Goal: Information Seeking & Learning: Learn about a topic

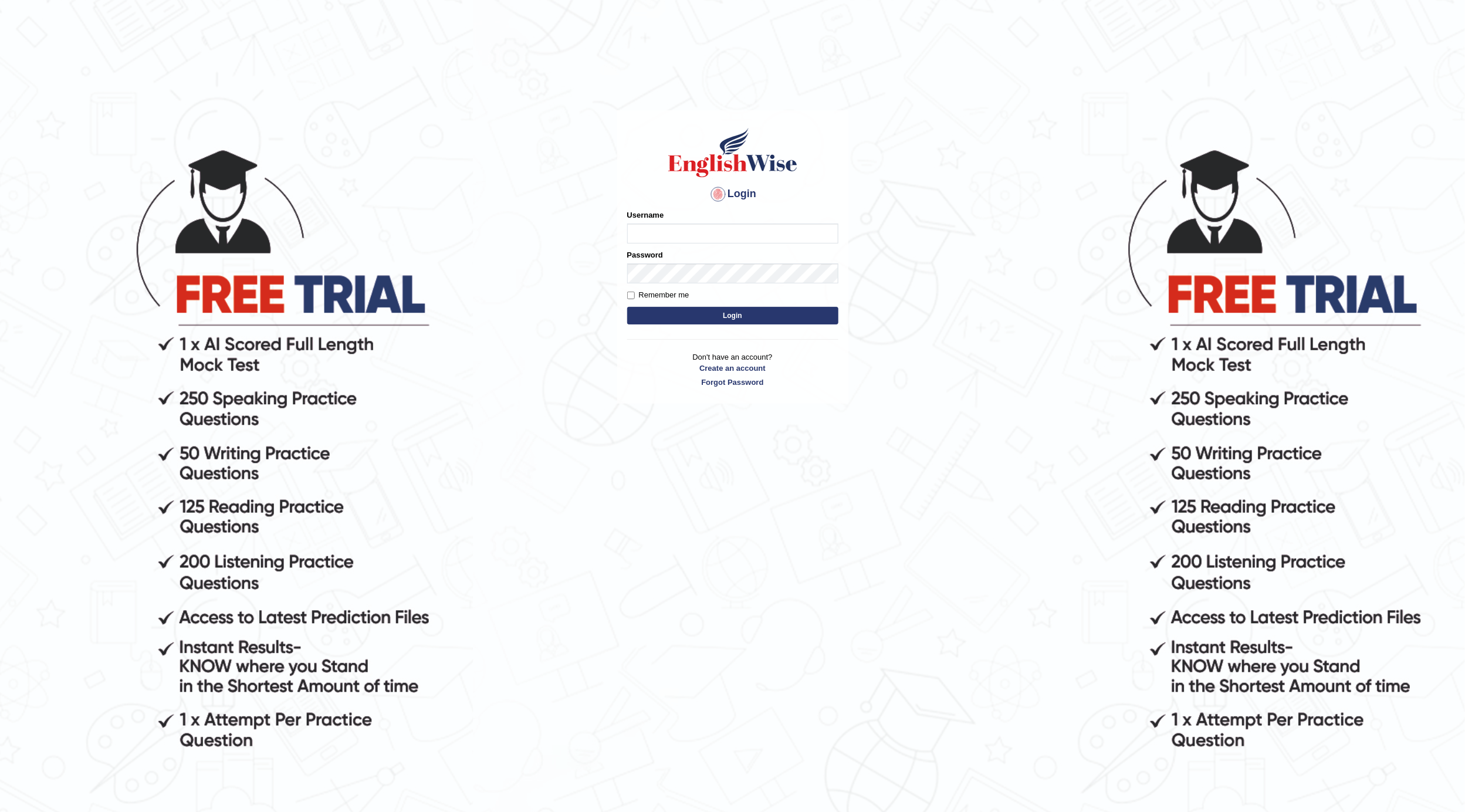
drag, startPoint x: 0, startPoint y: 0, endPoint x: 667, endPoint y: 227, distance: 704.6
click at [667, 227] on input "Username" at bounding box center [732, 233] width 211 height 20
type input "04081984"
click at [772, 319] on button "Login" at bounding box center [732, 316] width 211 height 18
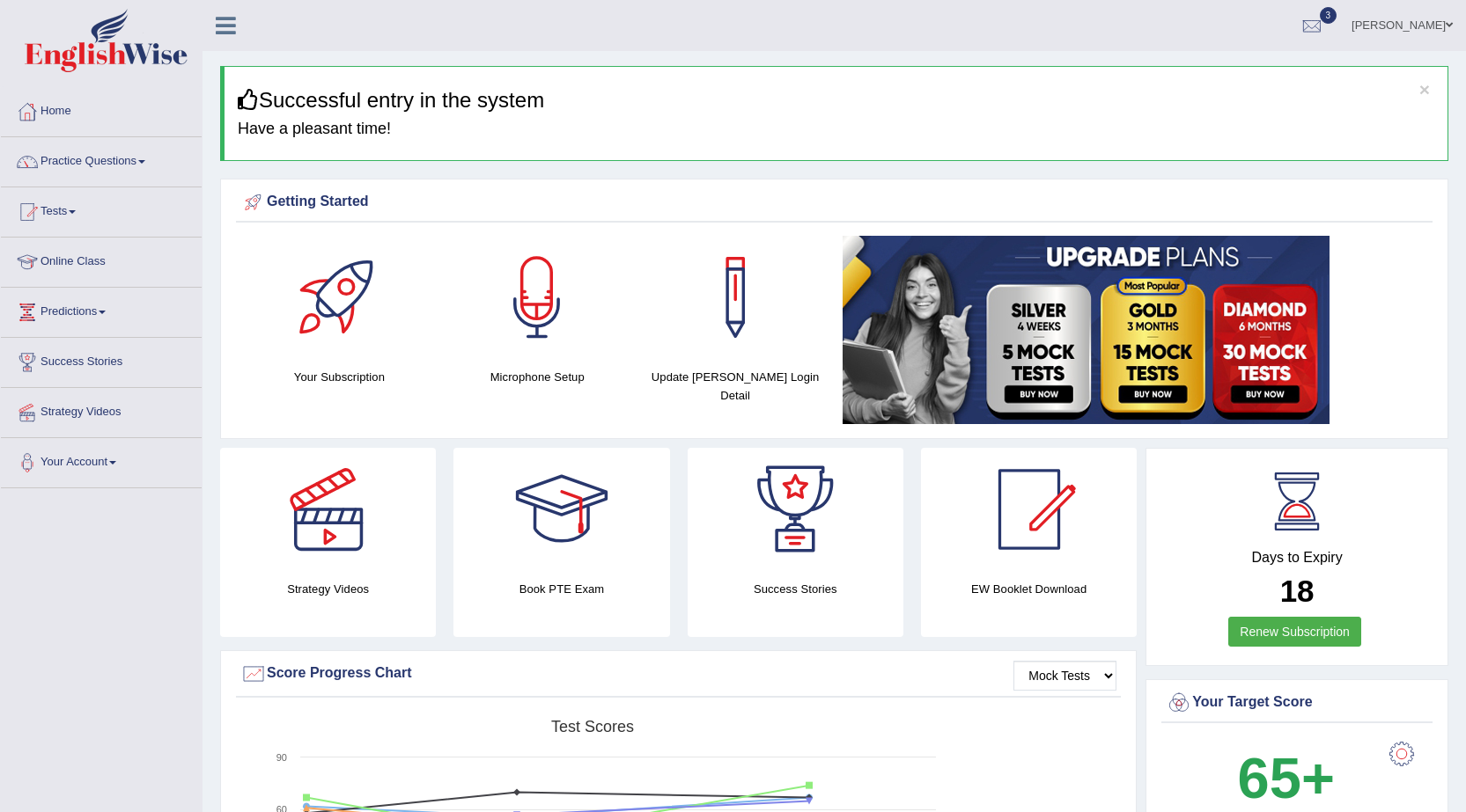
drag, startPoint x: 2190, startPoint y: 0, endPoint x: 200, endPoint y: 629, distance: 2087.0
click at [154, 161] on link "Practice Questions" at bounding box center [101, 159] width 200 height 44
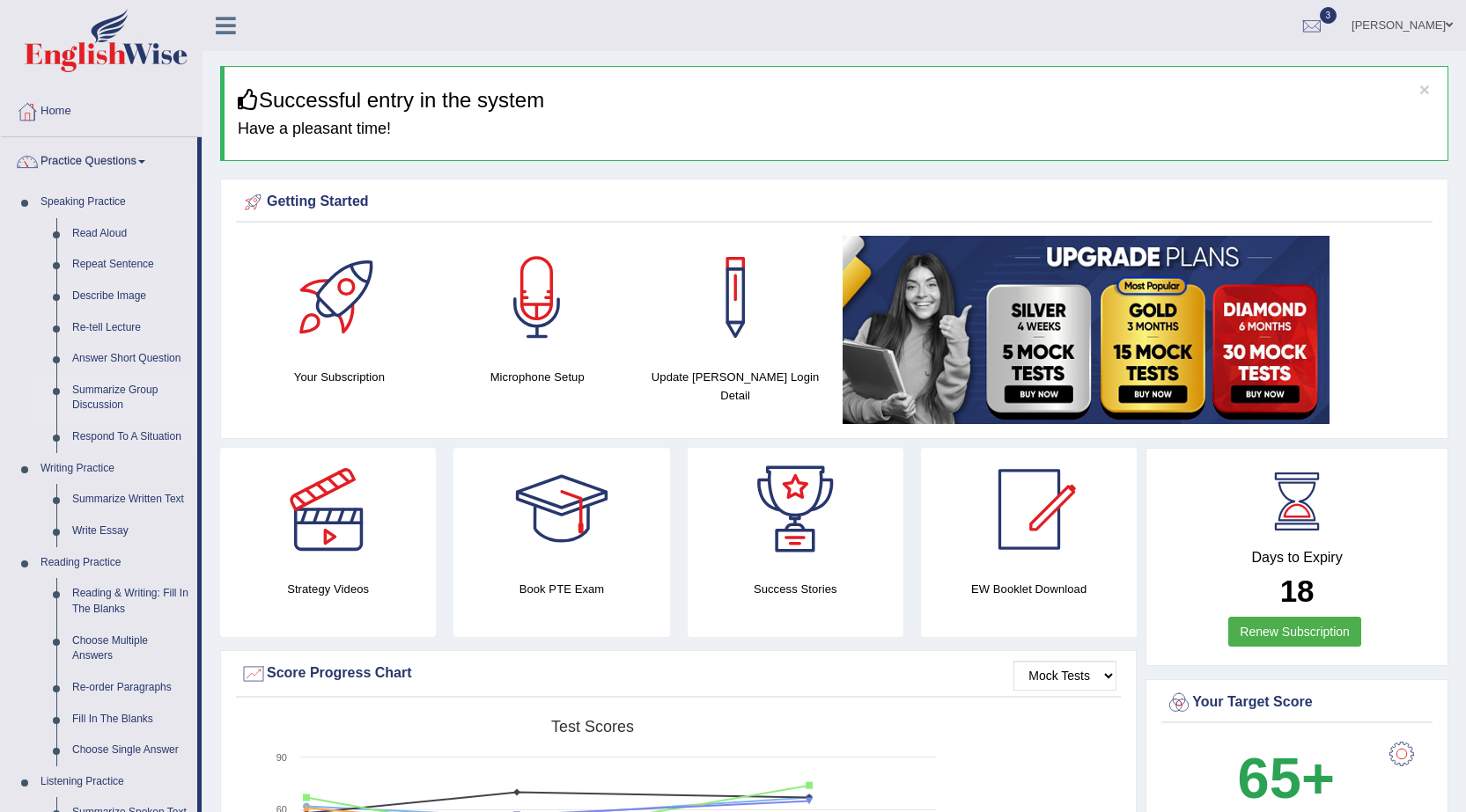
click at [90, 390] on link "Summarize Group Discussion" at bounding box center [131, 398] width 133 height 47
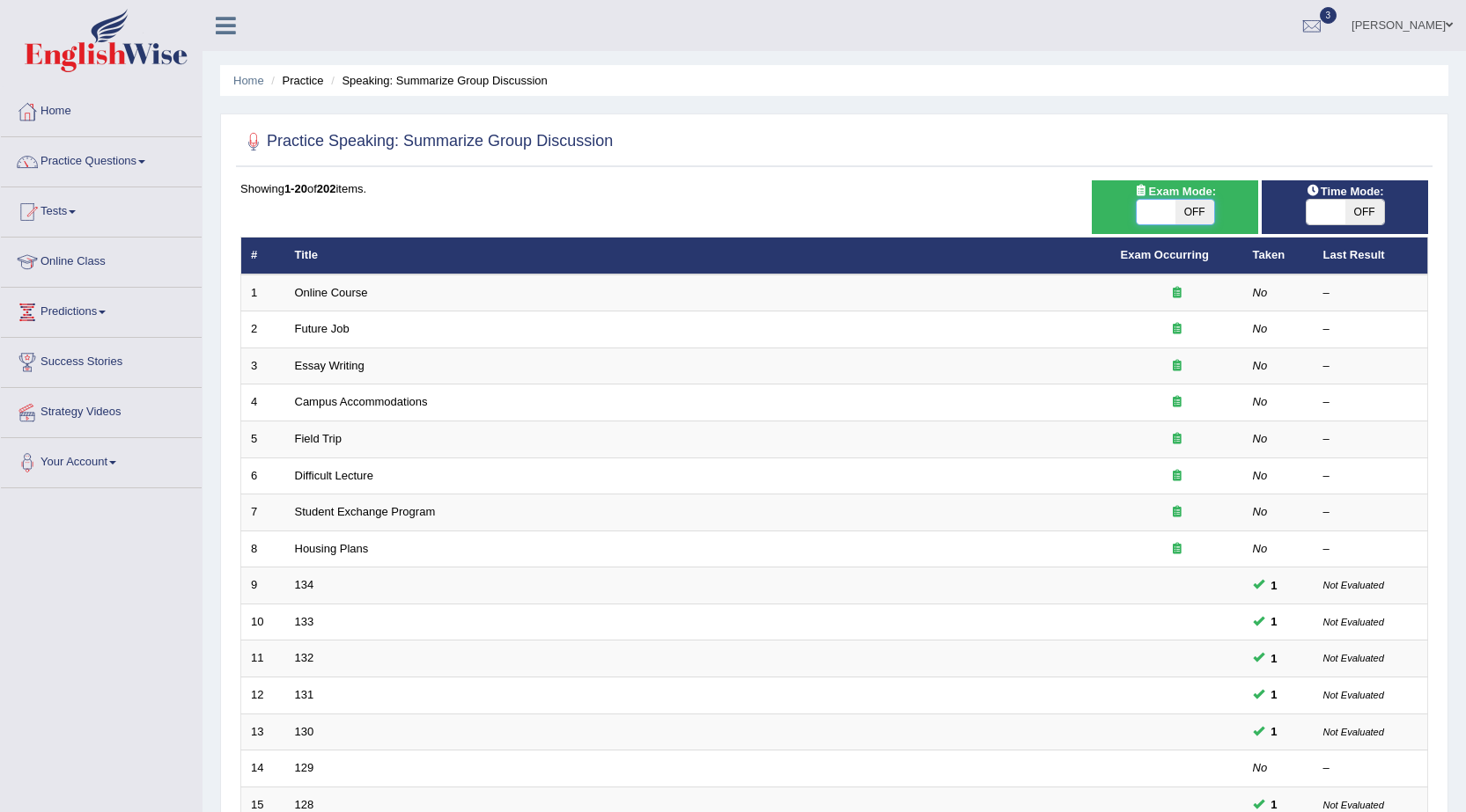
click at [1153, 201] on span at bounding box center [1156, 212] width 39 height 25
checkbox input "true"
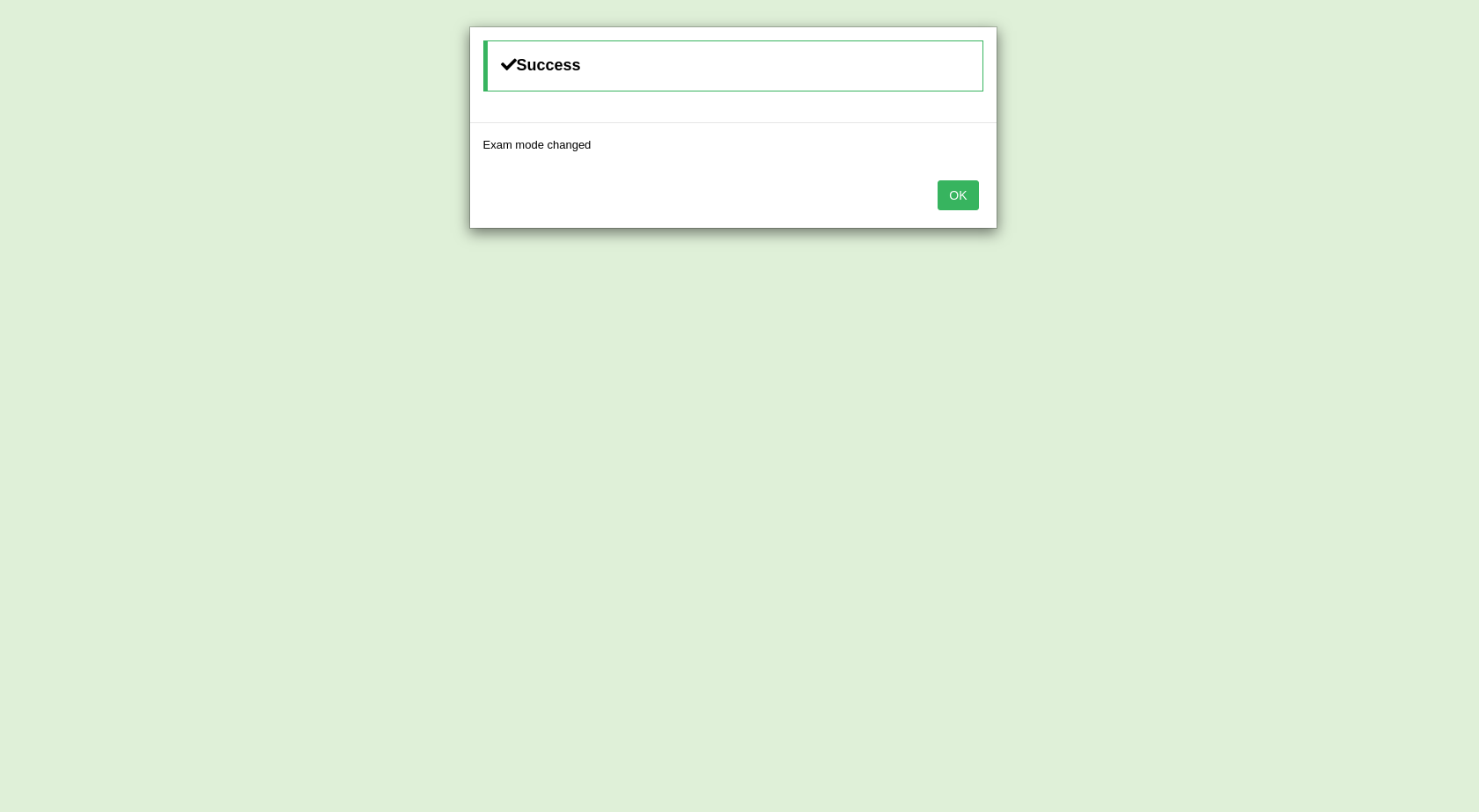
click at [957, 207] on button "OK" at bounding box center [957, 195] width 40 height 30
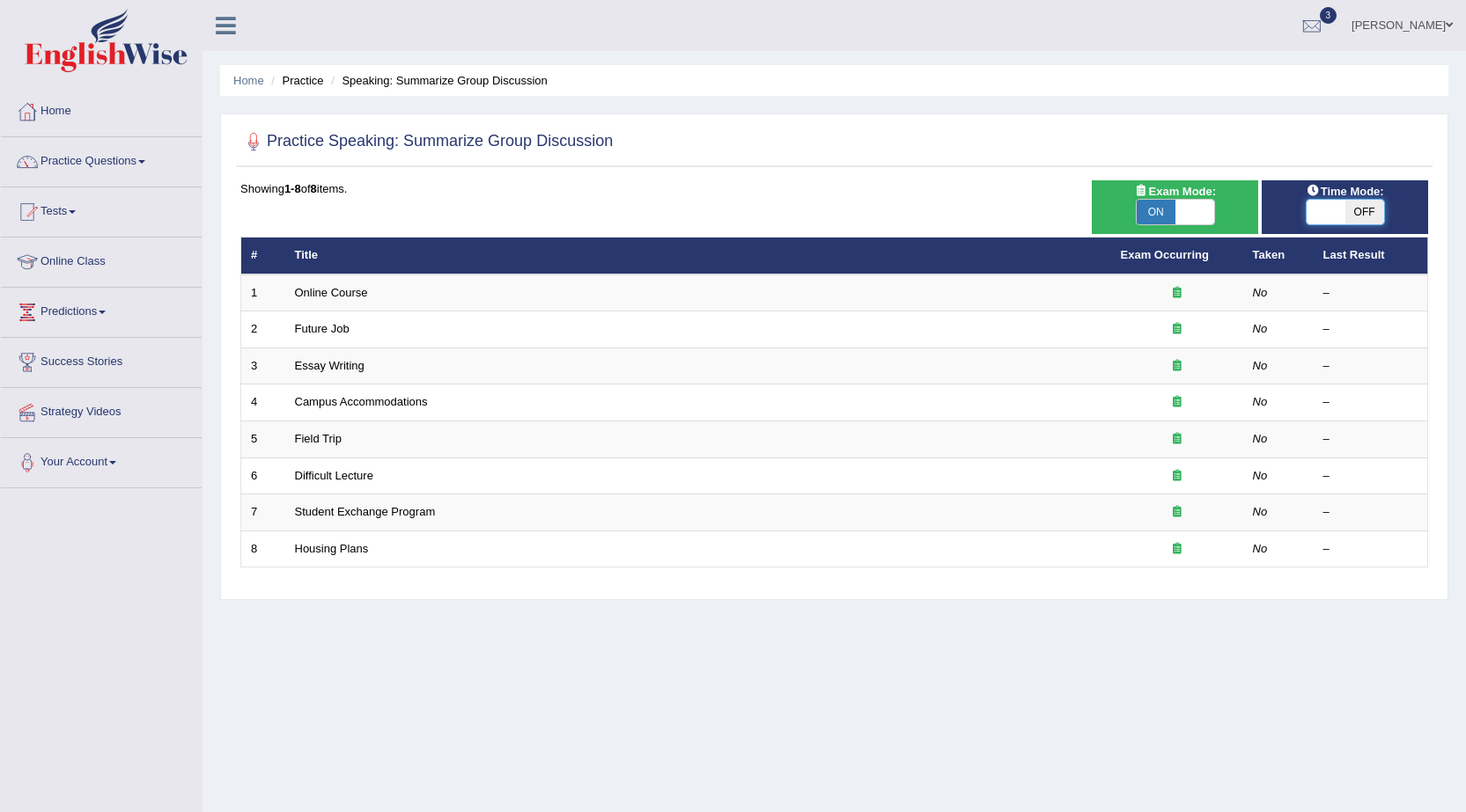
click at [1337, 214] on span at bounding box center [1325, 212] width 39 height 25
checkbox input "true"
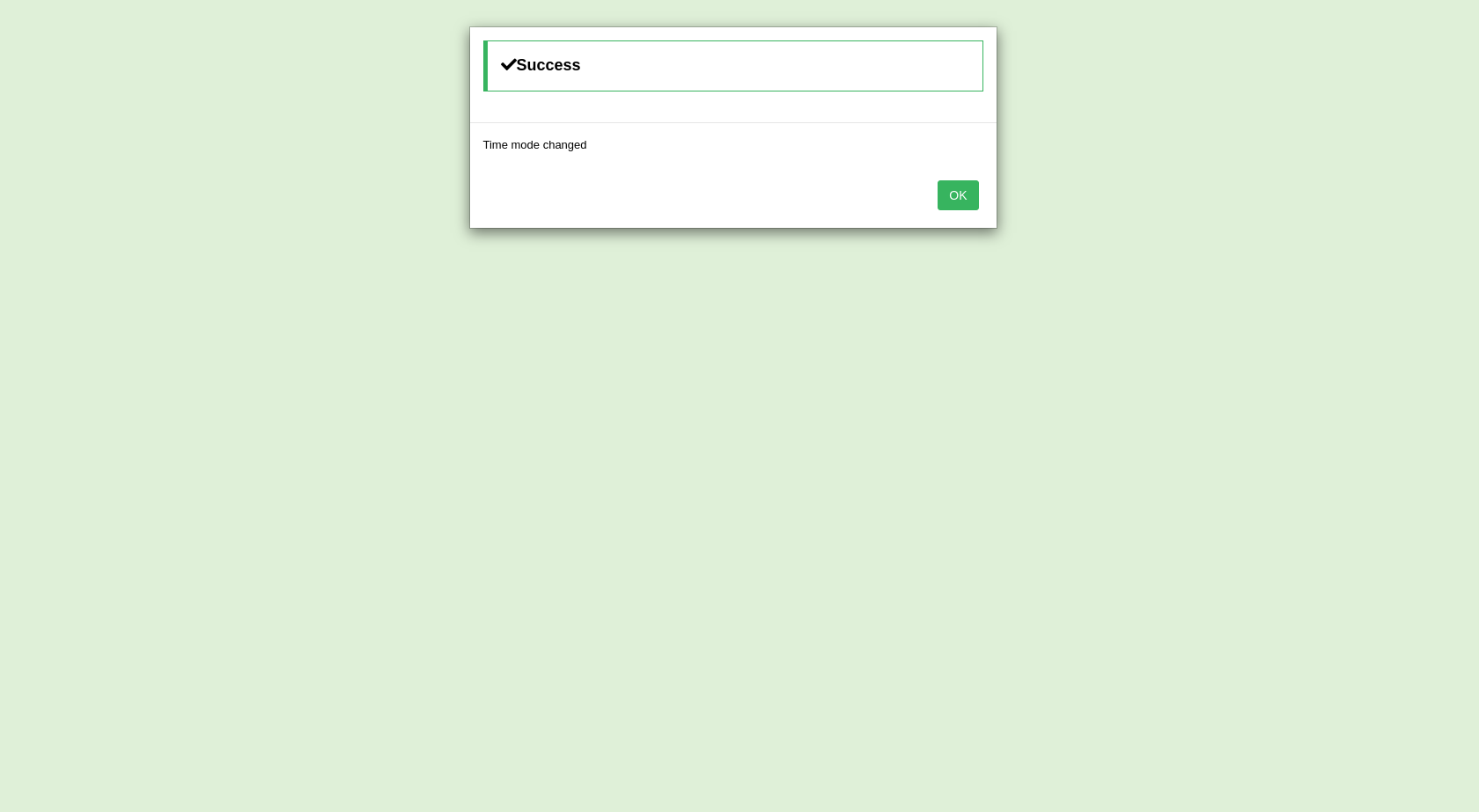
click at [969, 188] on button "OK" at bounding box center [957, 195] width 40 height 30
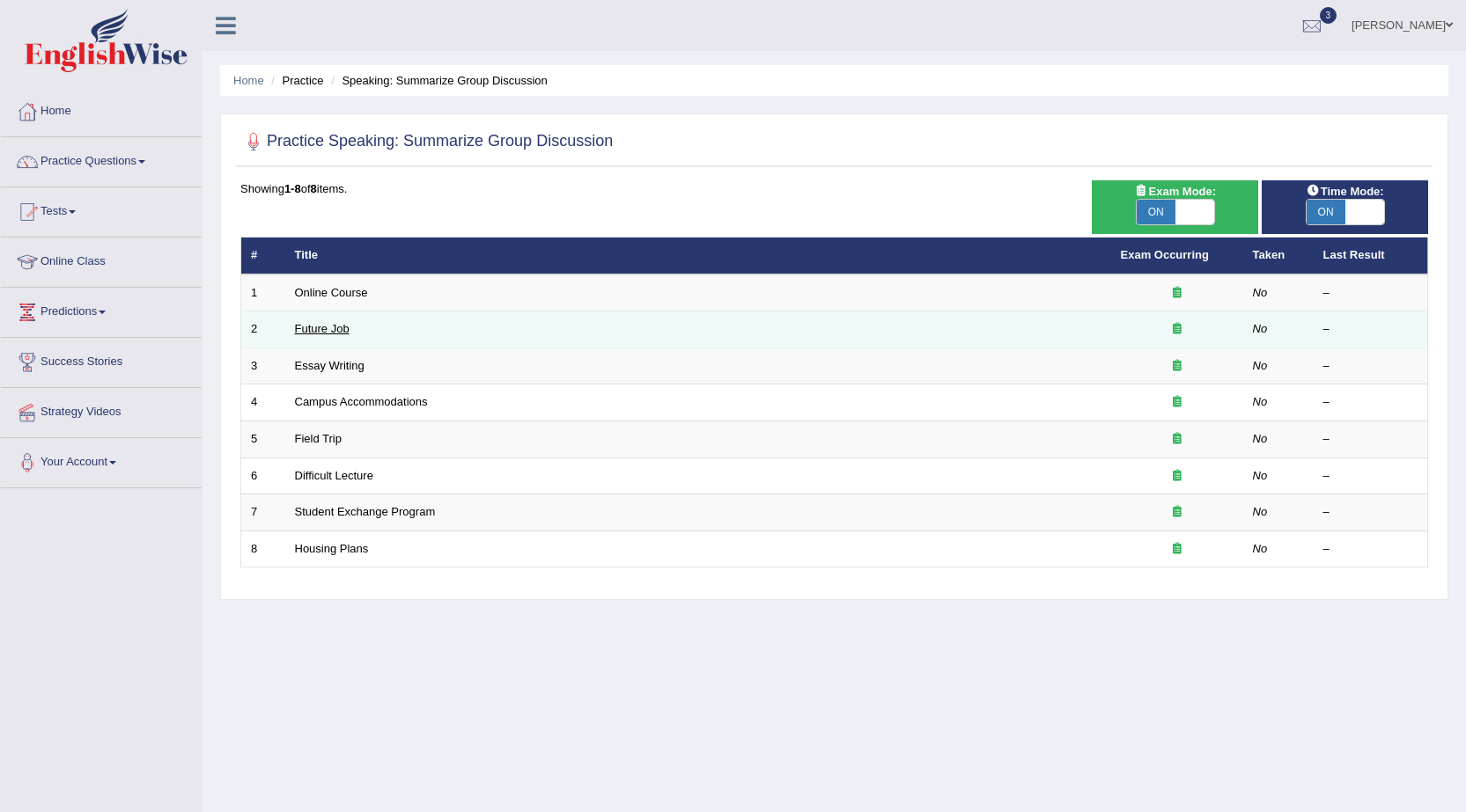
click at [314, 328] on link "Future Job" at bounding box center [322, 328] width 54 height 13
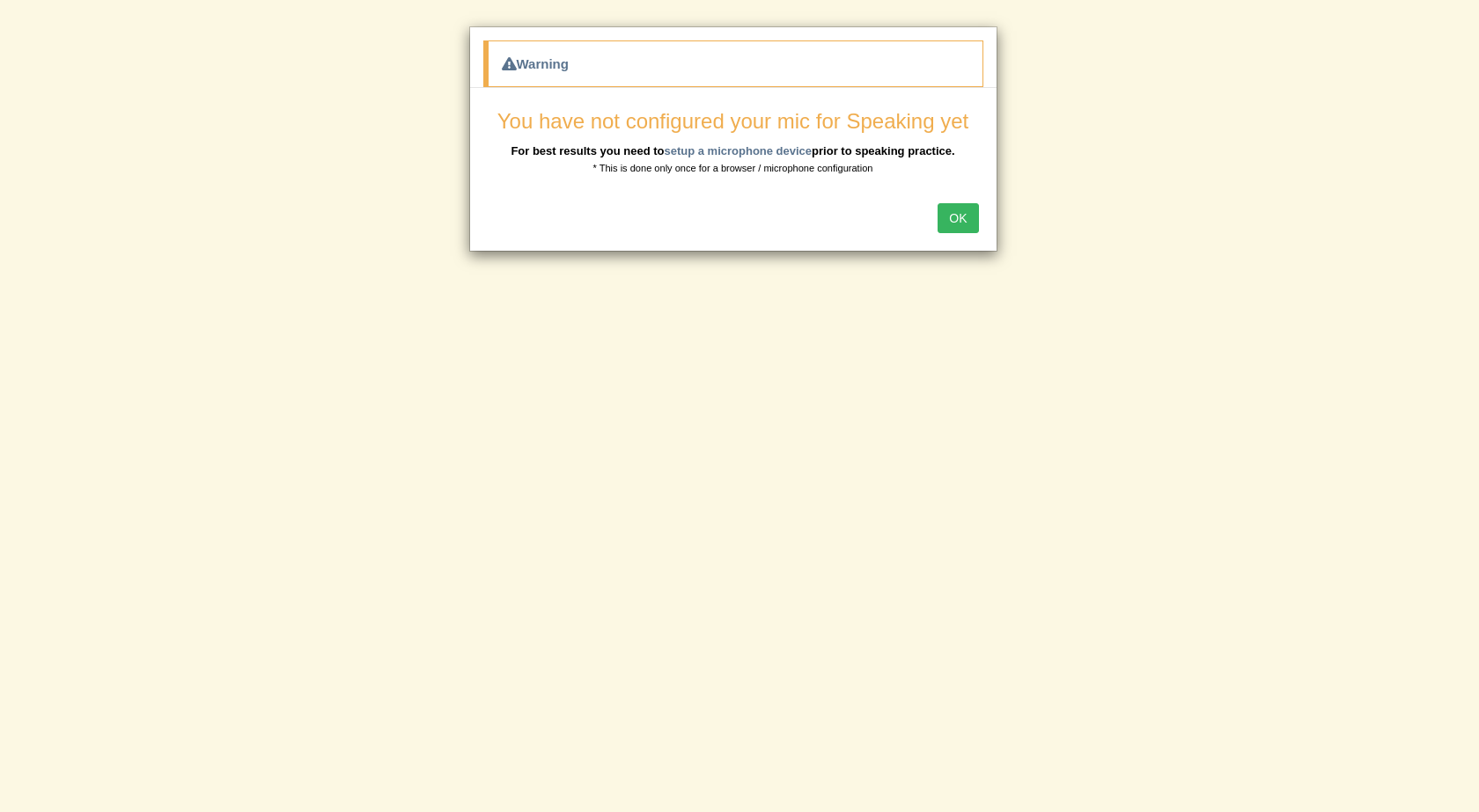
click at [960, 219] on button "OK" at bounding box center [957, 218] width 40 height 30
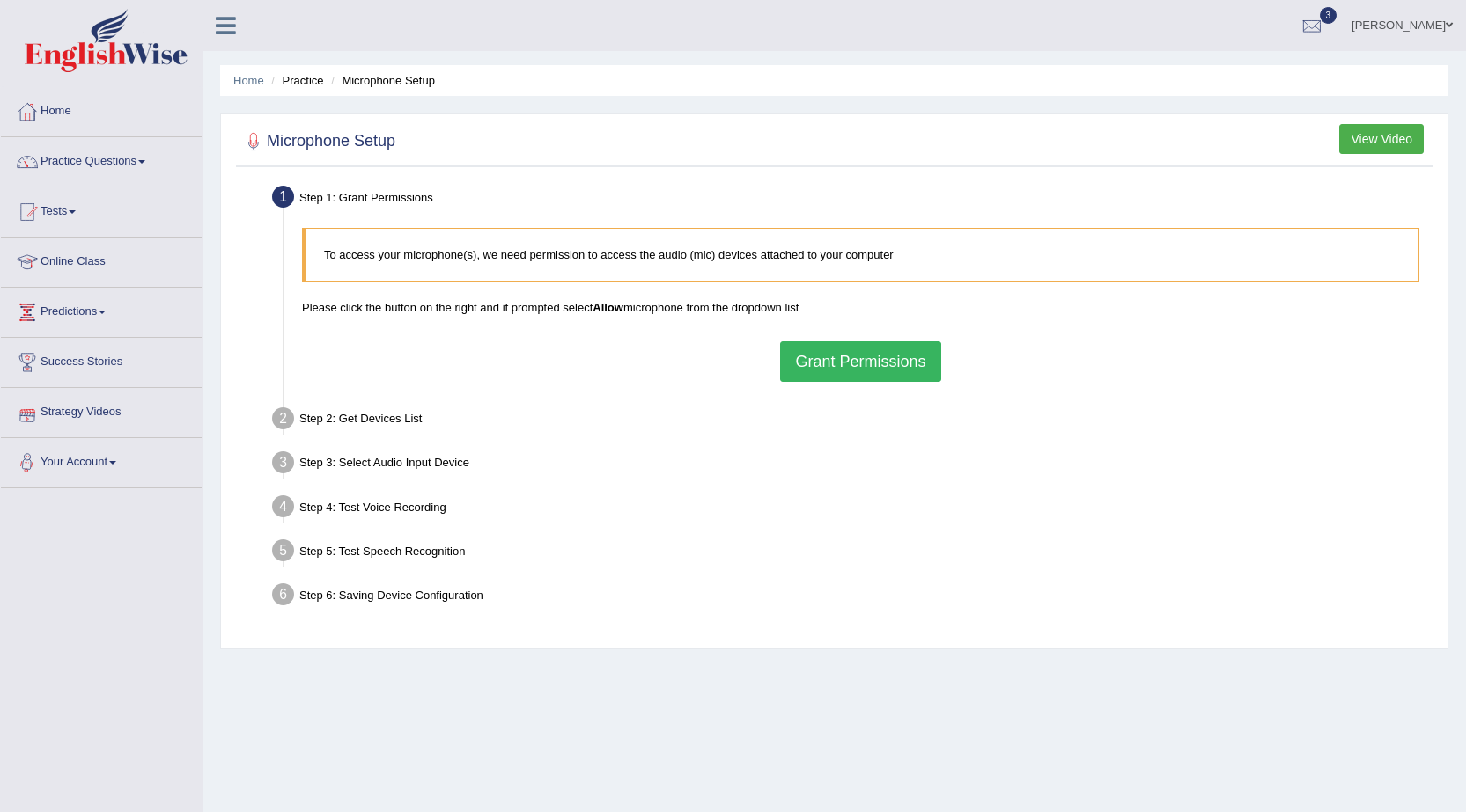
click at [851, 363] on button "Grant Permissions" at bounding box center [860, 361] width 160 height 40
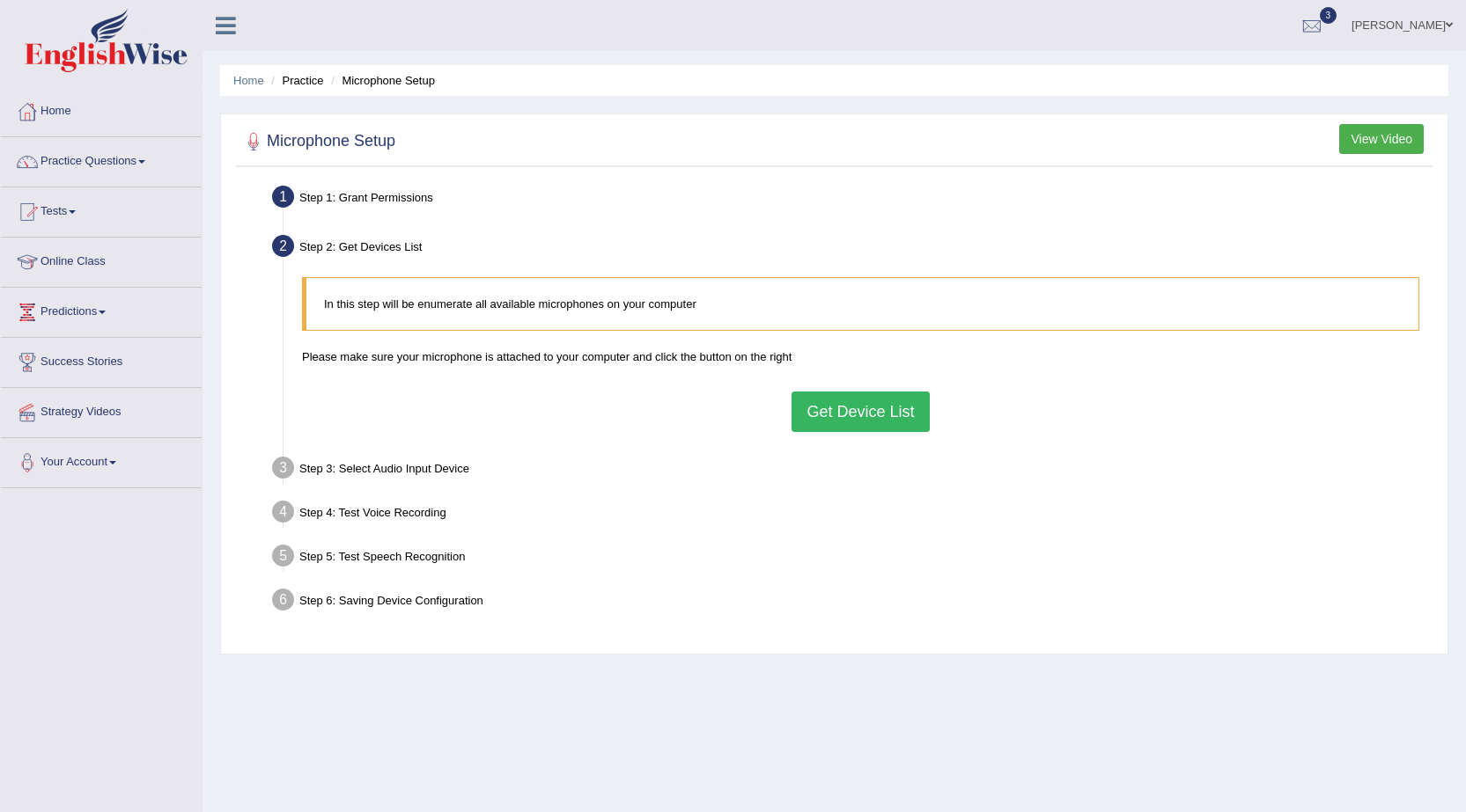
click at [839, 413] on button "Get Device List" at bounding box center [859, 412] width 137 height 40
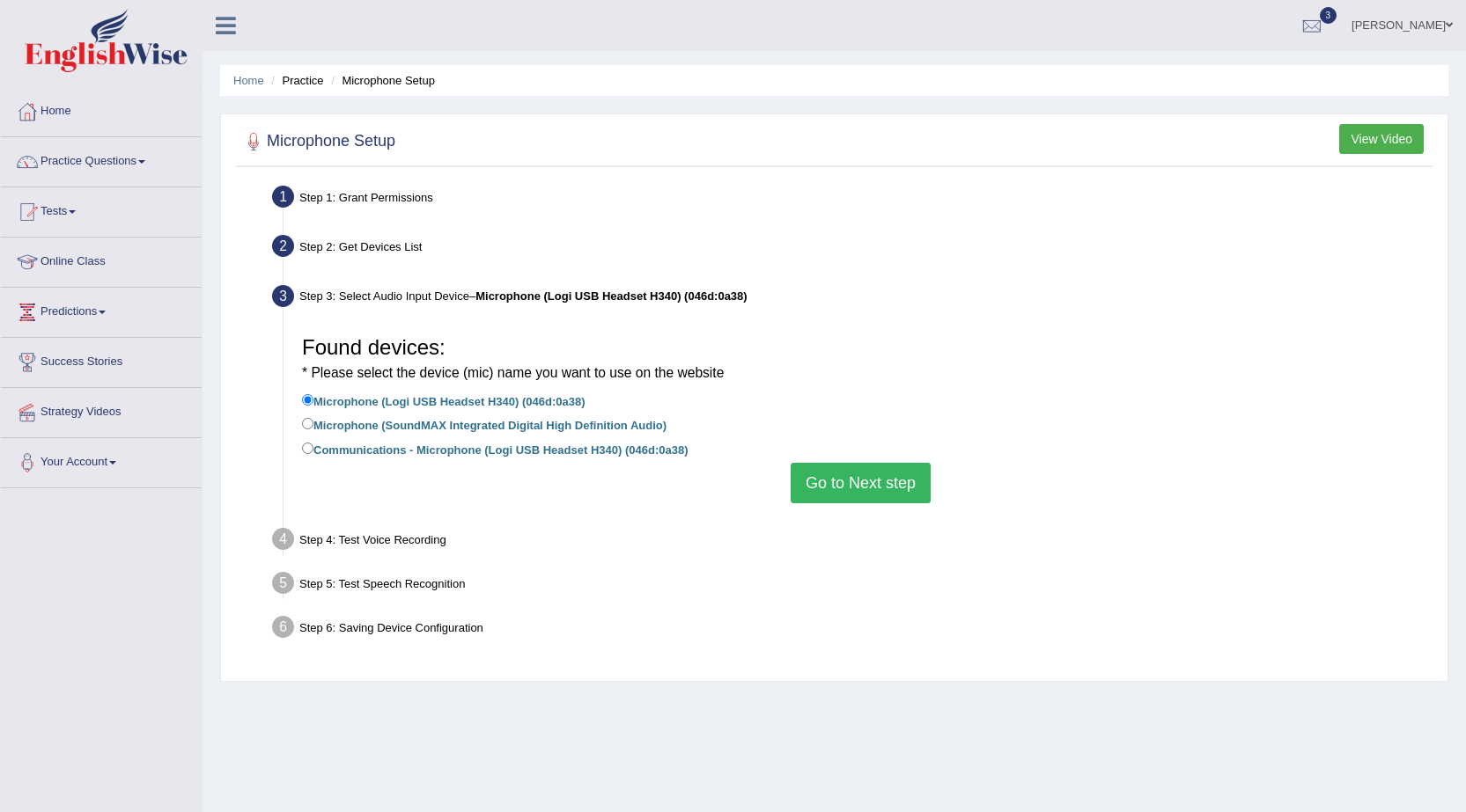
click at [872, 494] on button "Go to Next step" at bounding box center [860, 483] width 140 height 40
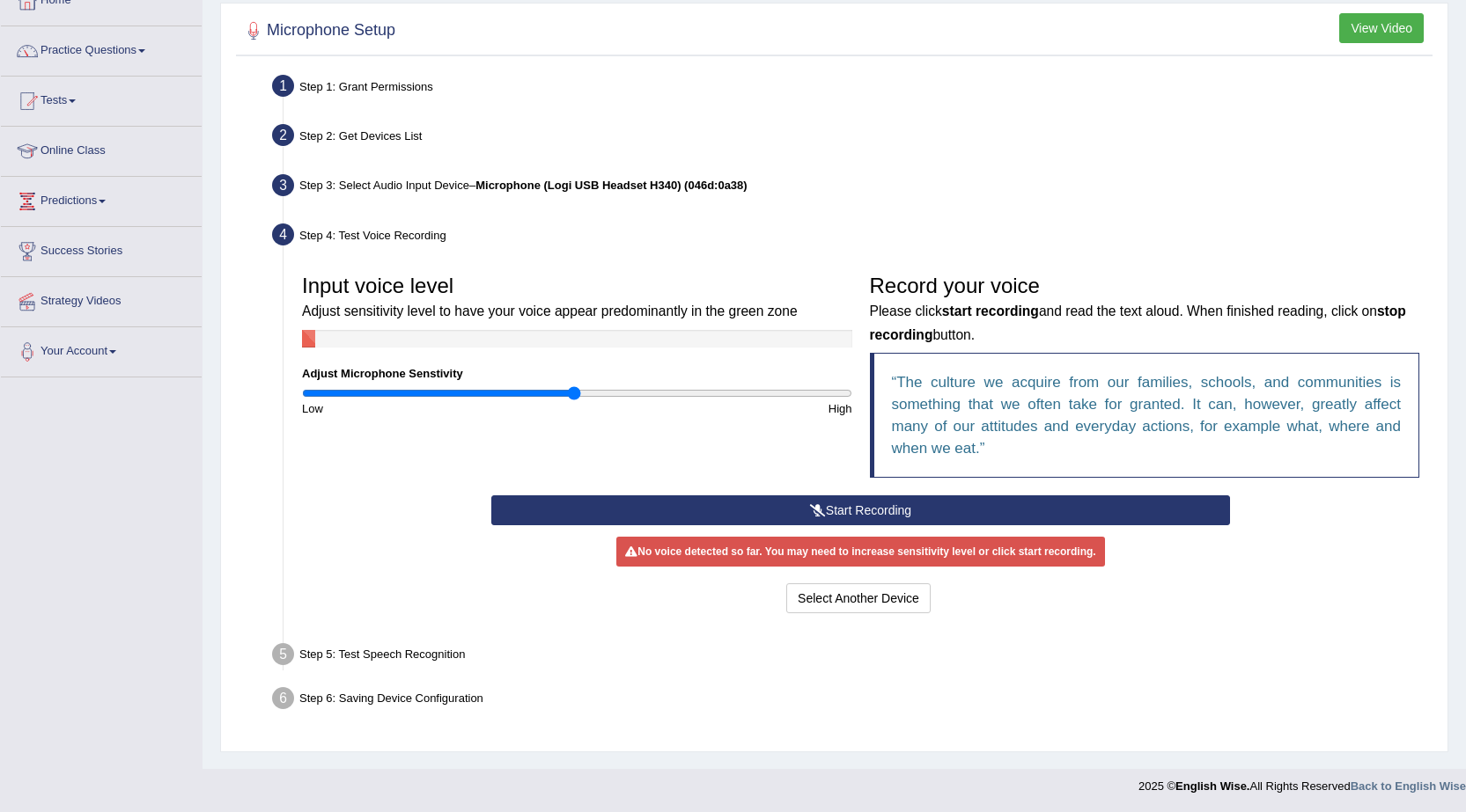
scroll to position [112, 0]
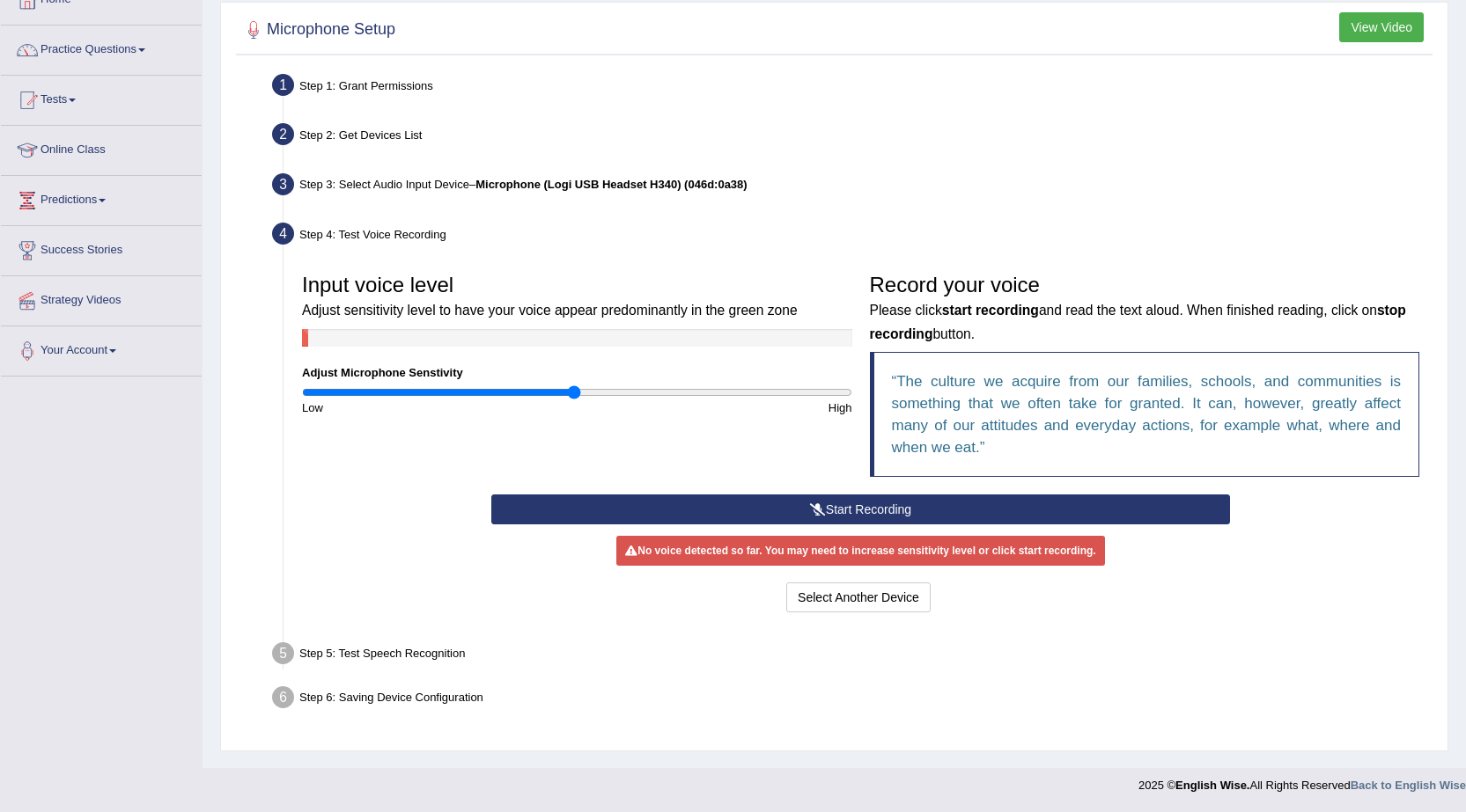
click at [869, 505] on button "Start Recording" at bounding box center [860, 509] width 739 height 30
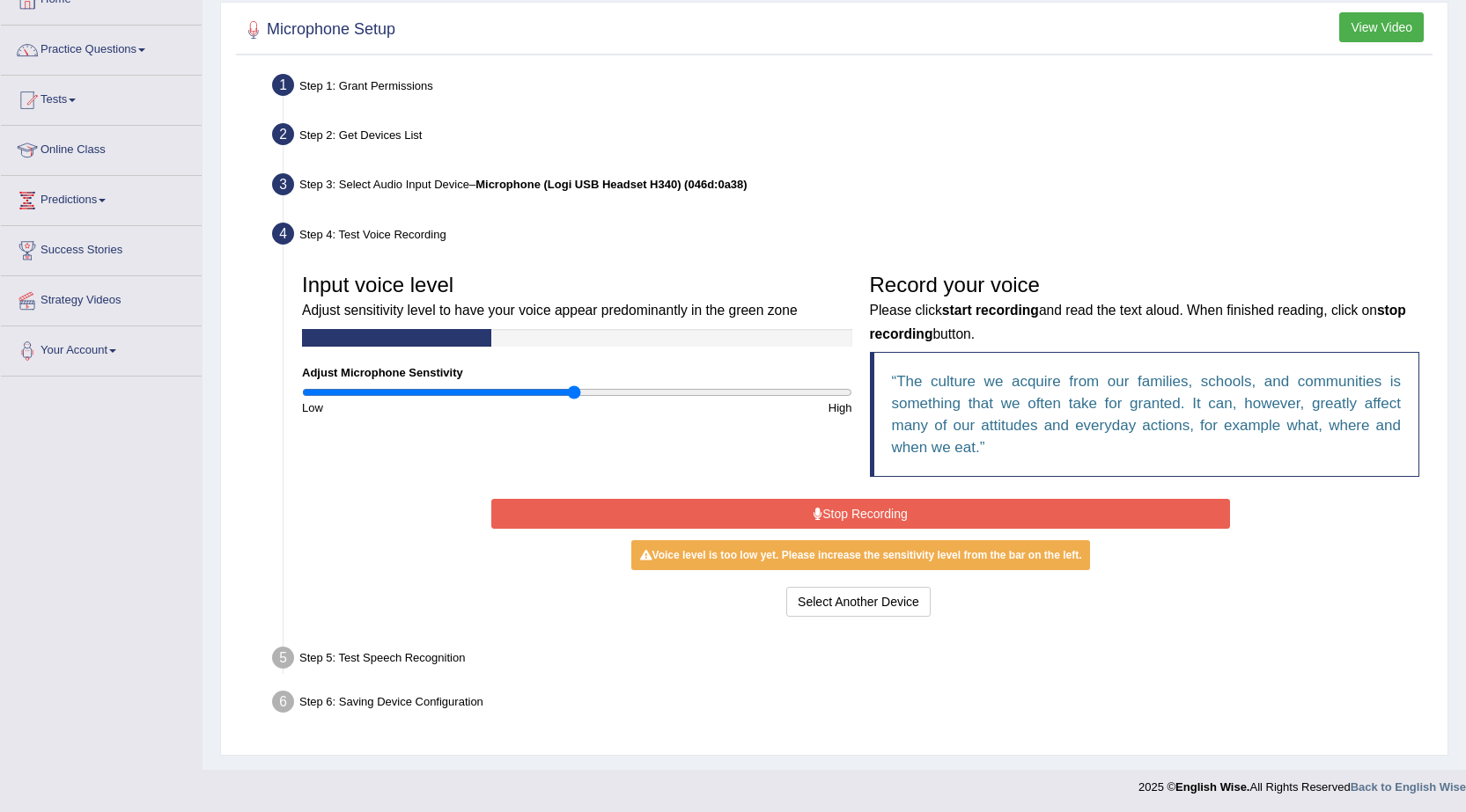
click at [869, 513] on button "Stop Recording" at bounding box center [860, 514] width 739 height 30
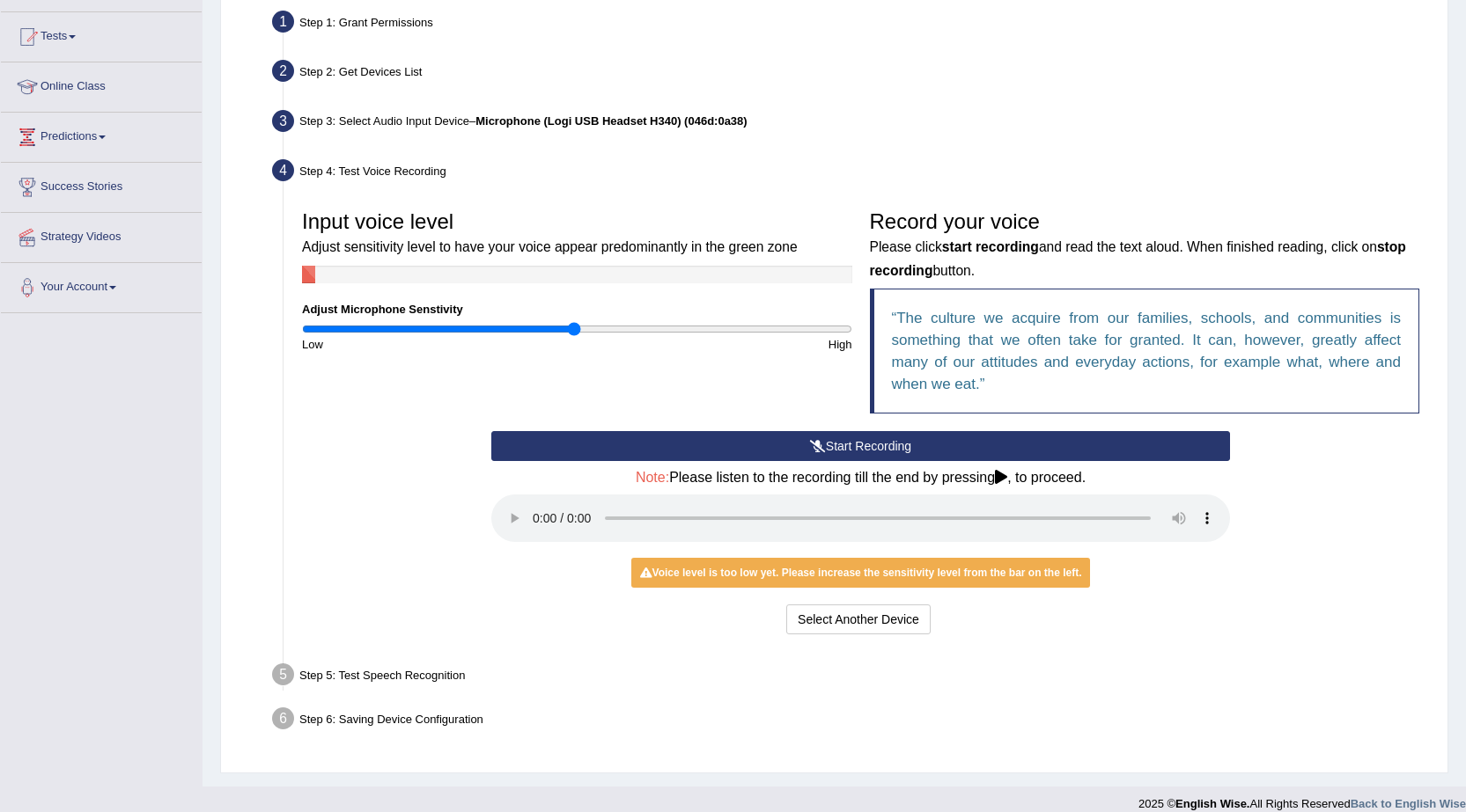
scroll to position [194, 0]
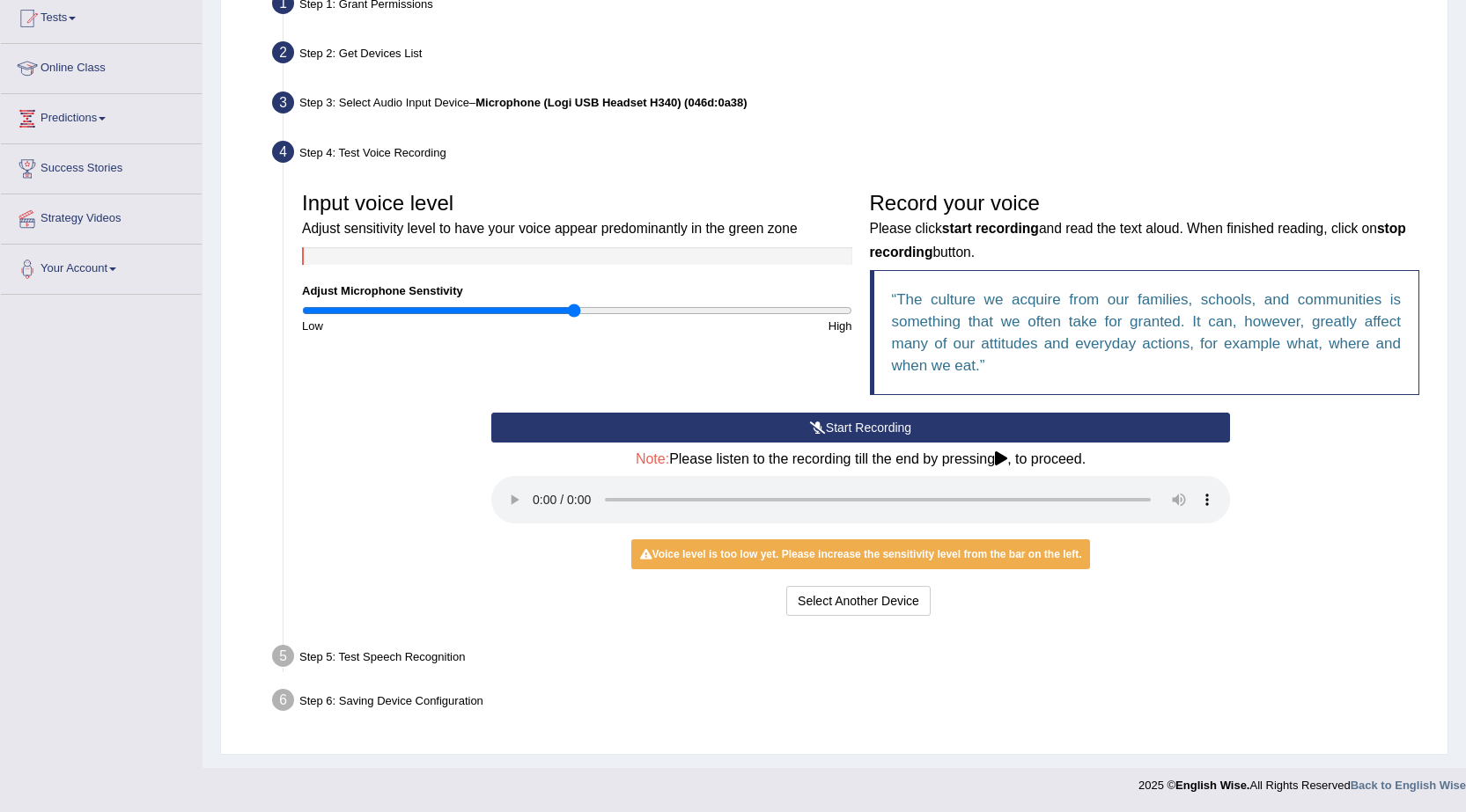
click at [999, 459] on icon at bounding box center [1001, 458] width 12 height 14
click at [1023, 557] on div "Voice level is too low yet. Please increase the sensitivity level from the bar …" at bounding box center [861, 555] width 460 height 30
click at [888, 431] on button "Start Recording" at bounding box center [860, 428] width 739 height 30
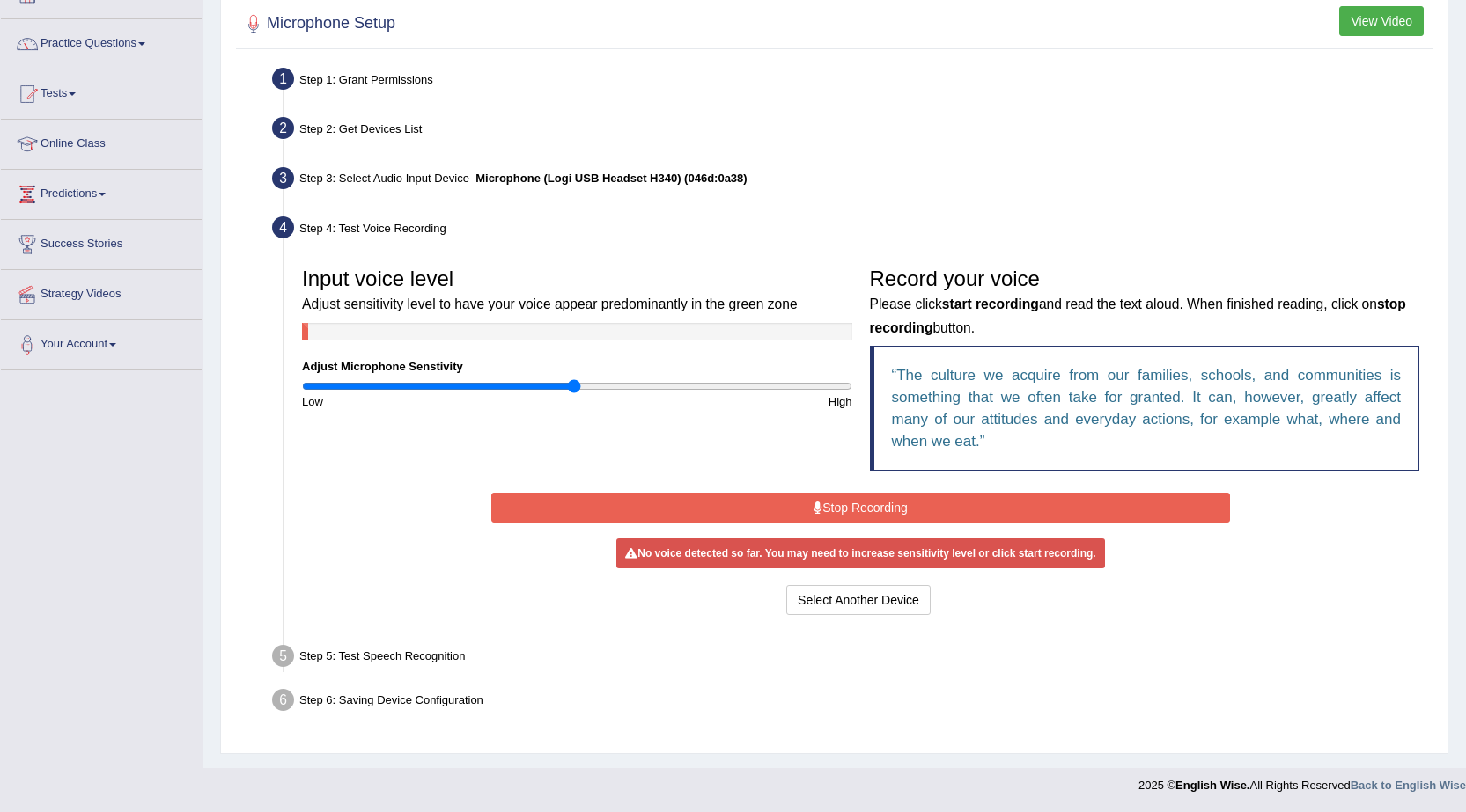
scroll to position [113, 0]
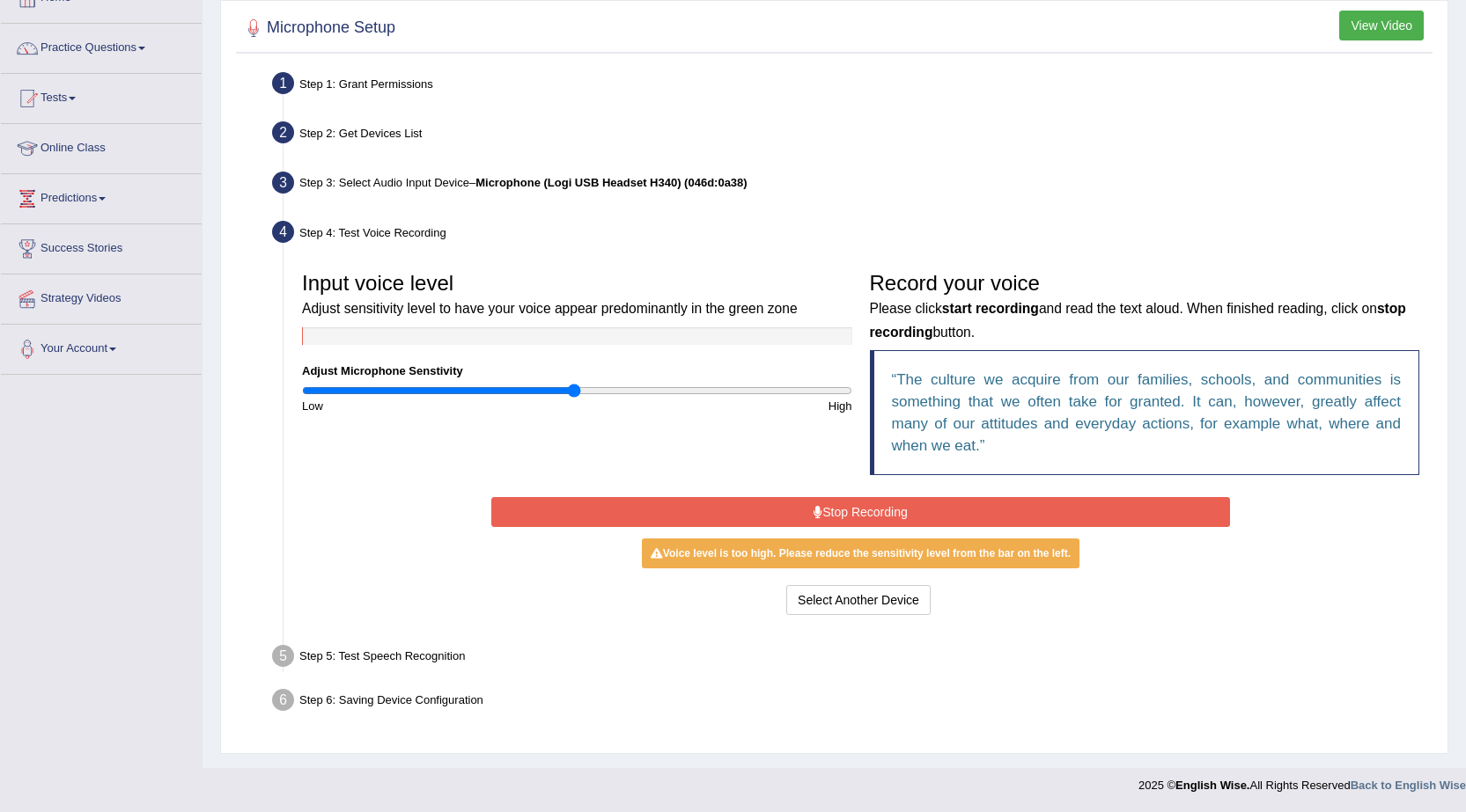
click at [869, 509] on button "Stop Recording" at bounding box center [860, 512] width 739 height 30
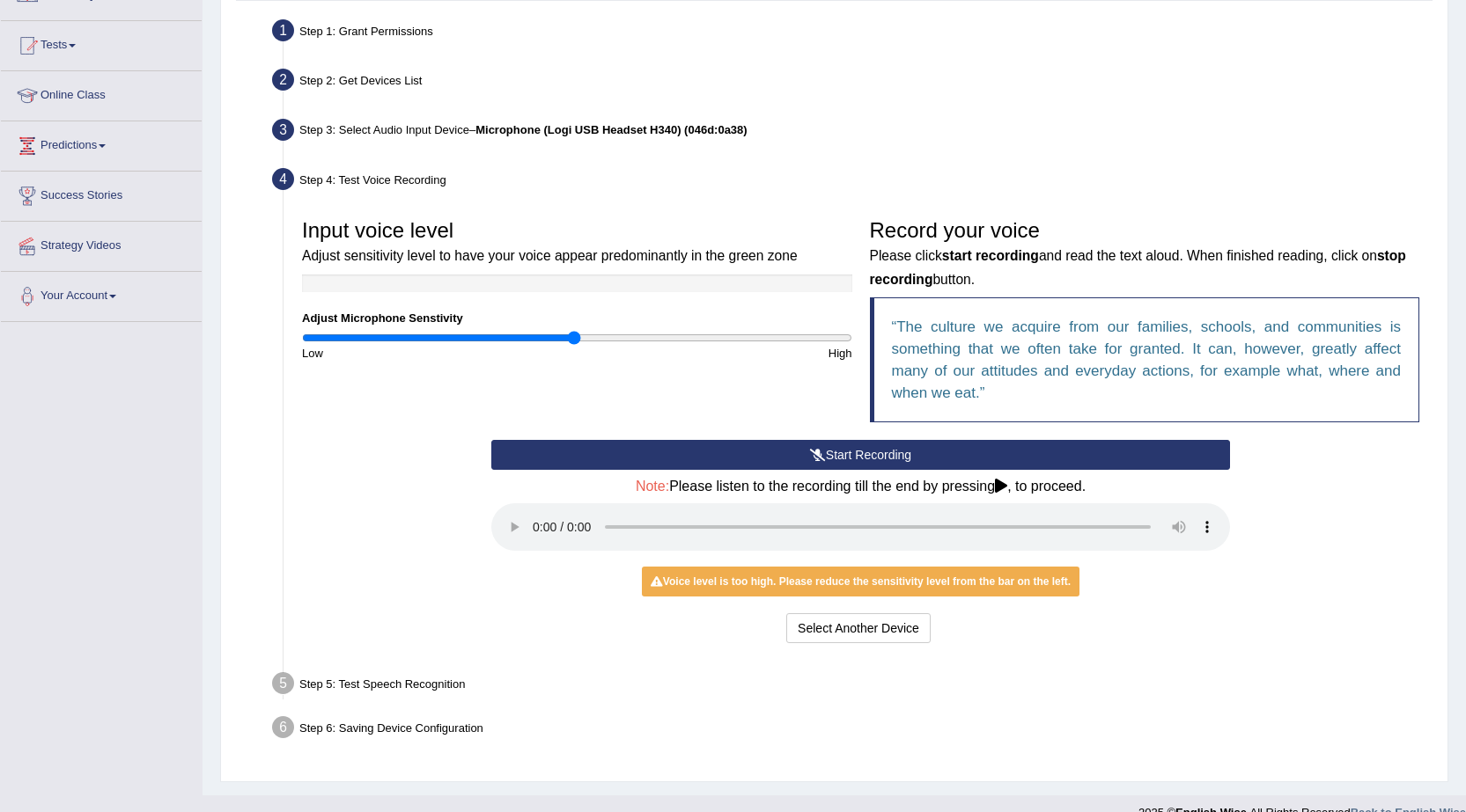
scroll to position [194, 0]
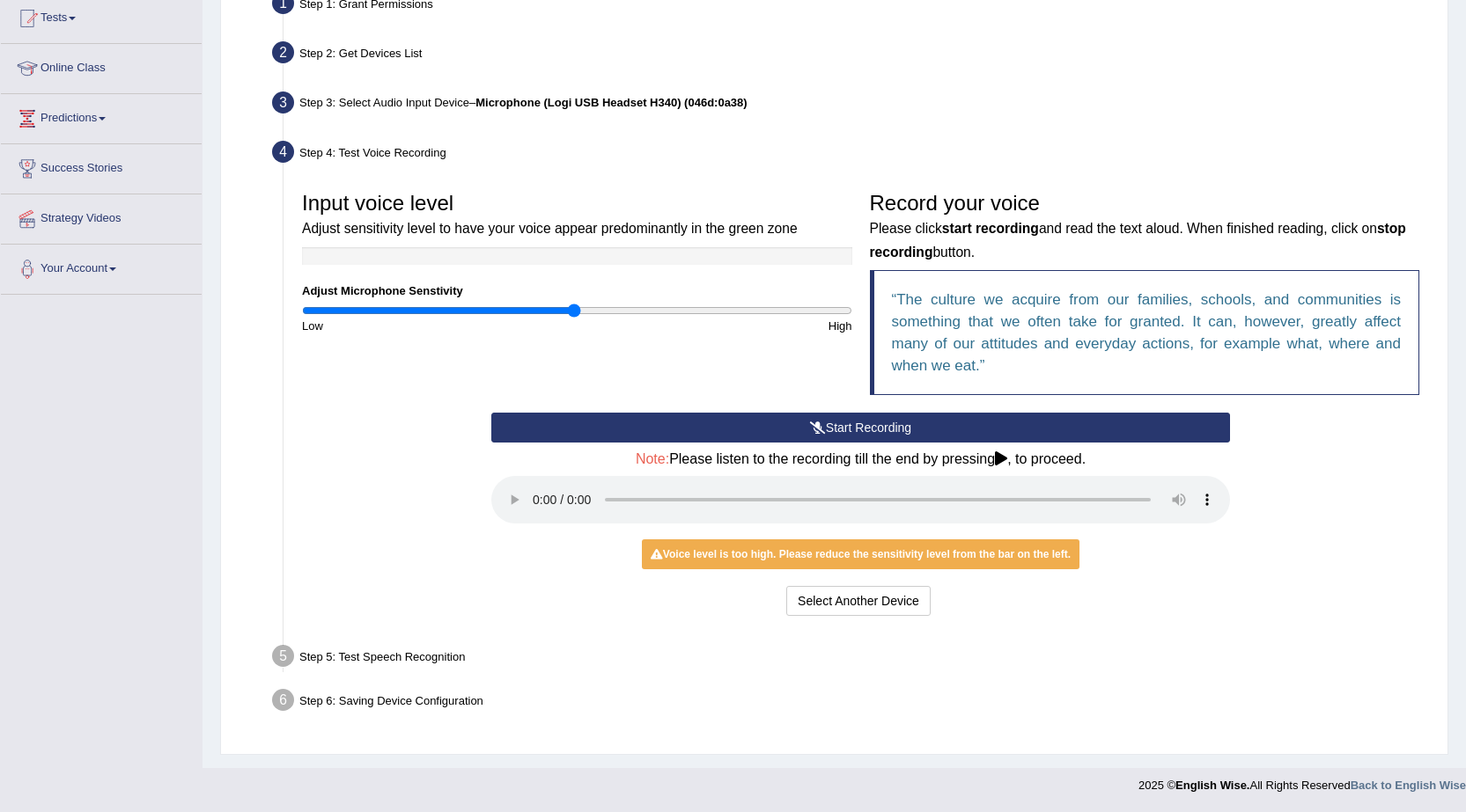
click at [991, 555] on div "Voice level is too high. Please reduce the sensitivity level from the bar on th…" at bounding box center [861, 555] width 438 height 30
click at [894, 602] on button "Select Another Device" at bounding box center [858, 600] width 144 height 30
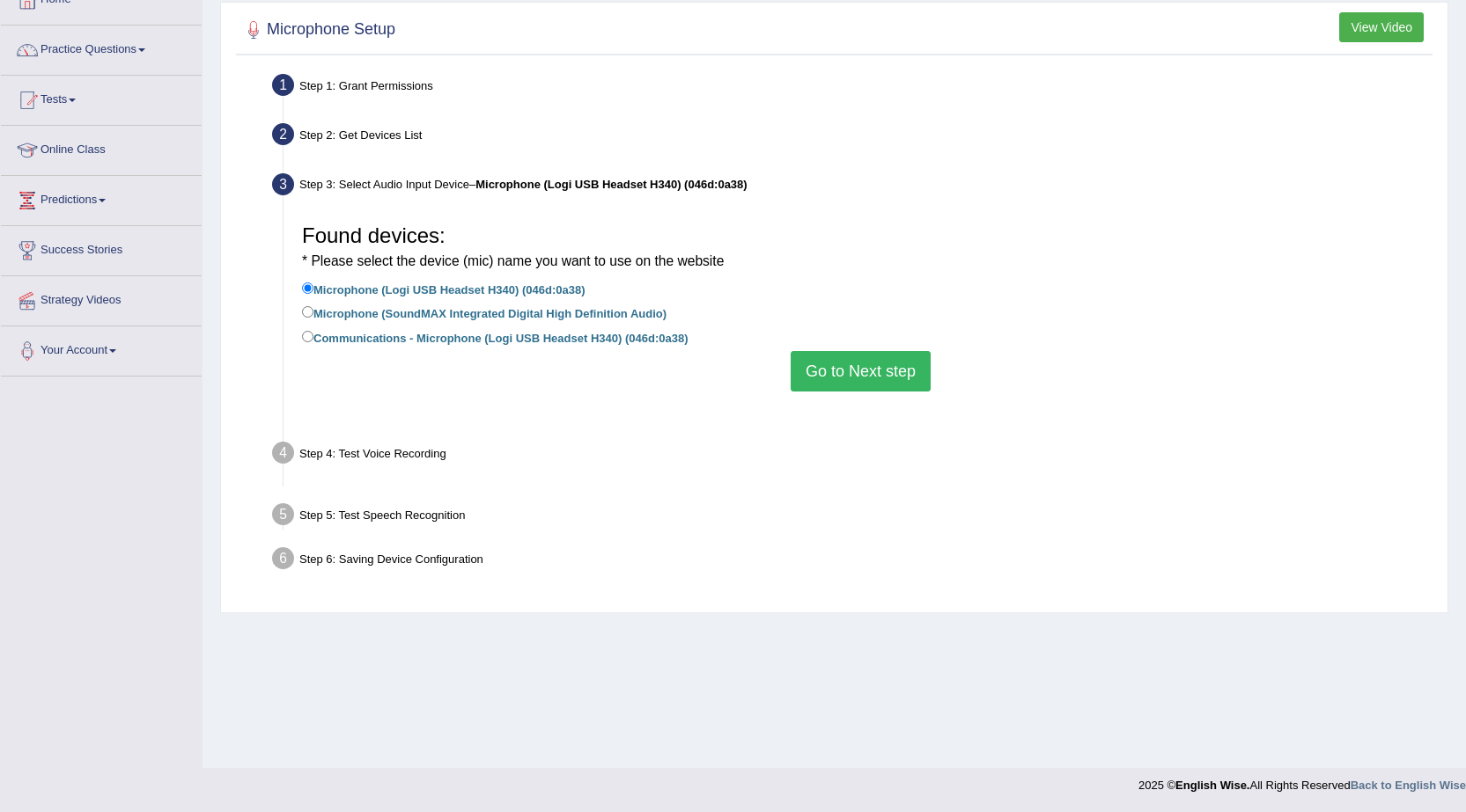
scroll to position [112, 0]
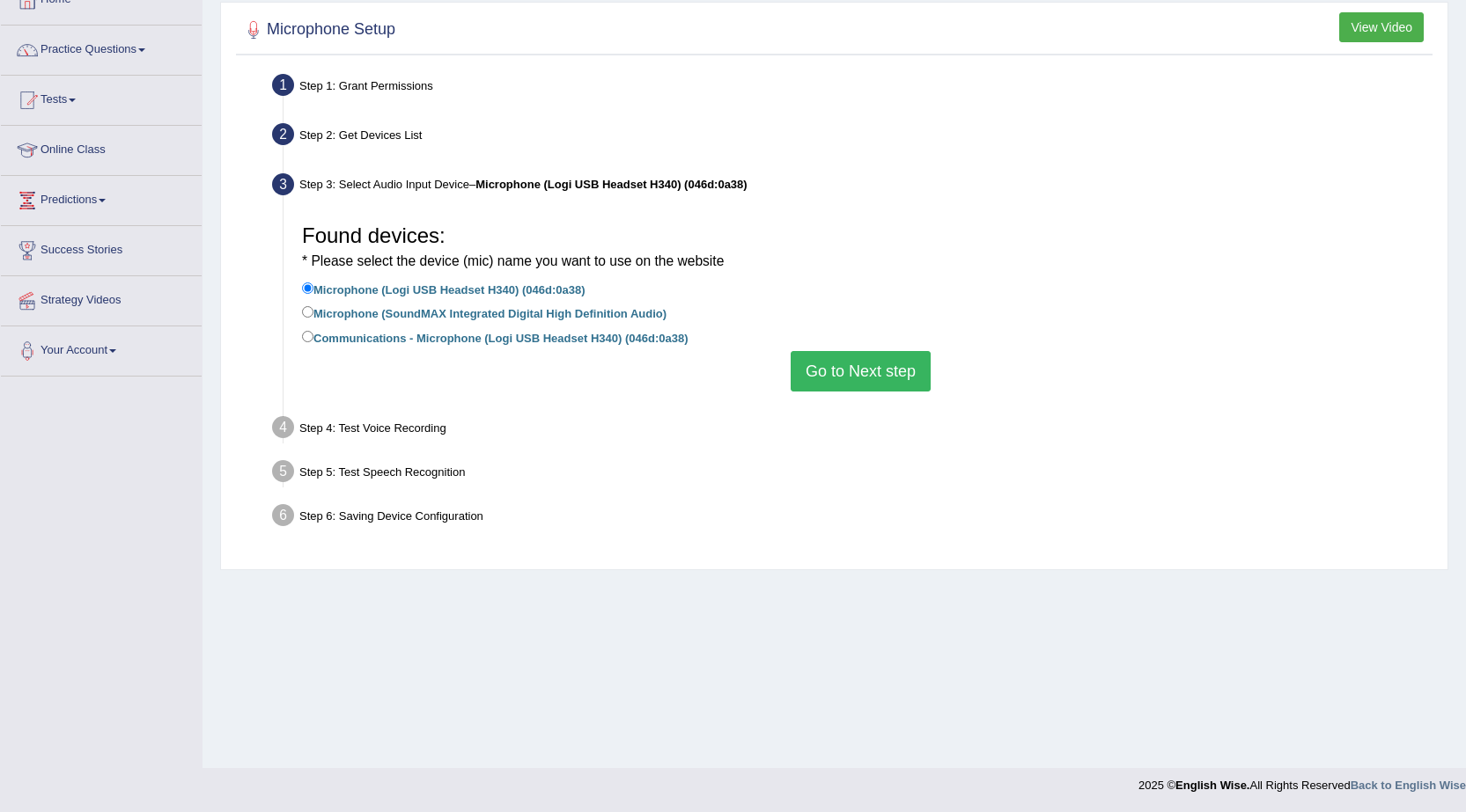
click at [876, 372] on button "Go to Next step" at bounding box center [860, 372] width 140 height 40
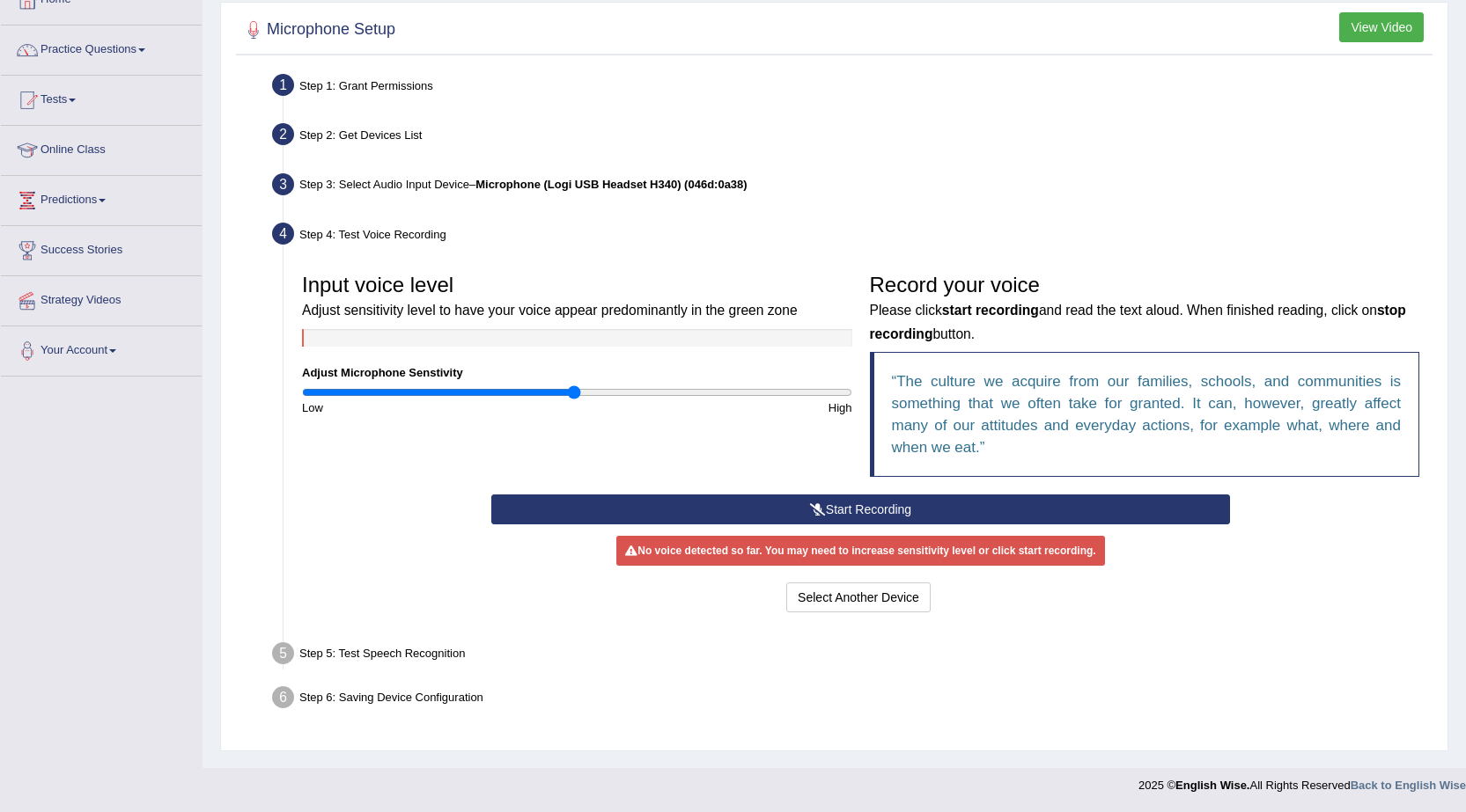
click at [812, 504] on icon at bounding box center [818, 509] width 16 height 12
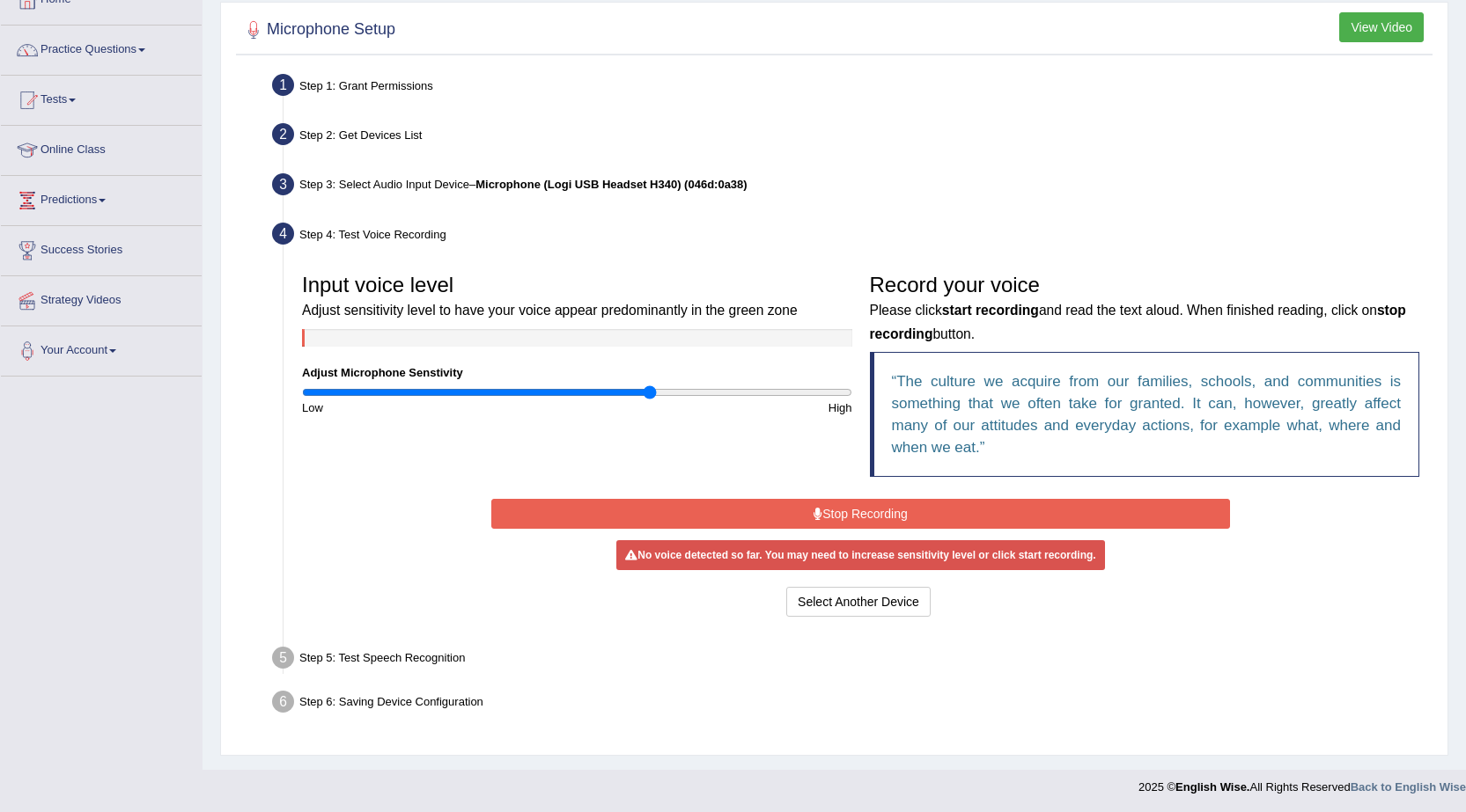
click at [651, 385] on input "range" at bounding box center [577, 392] width 550 height 14
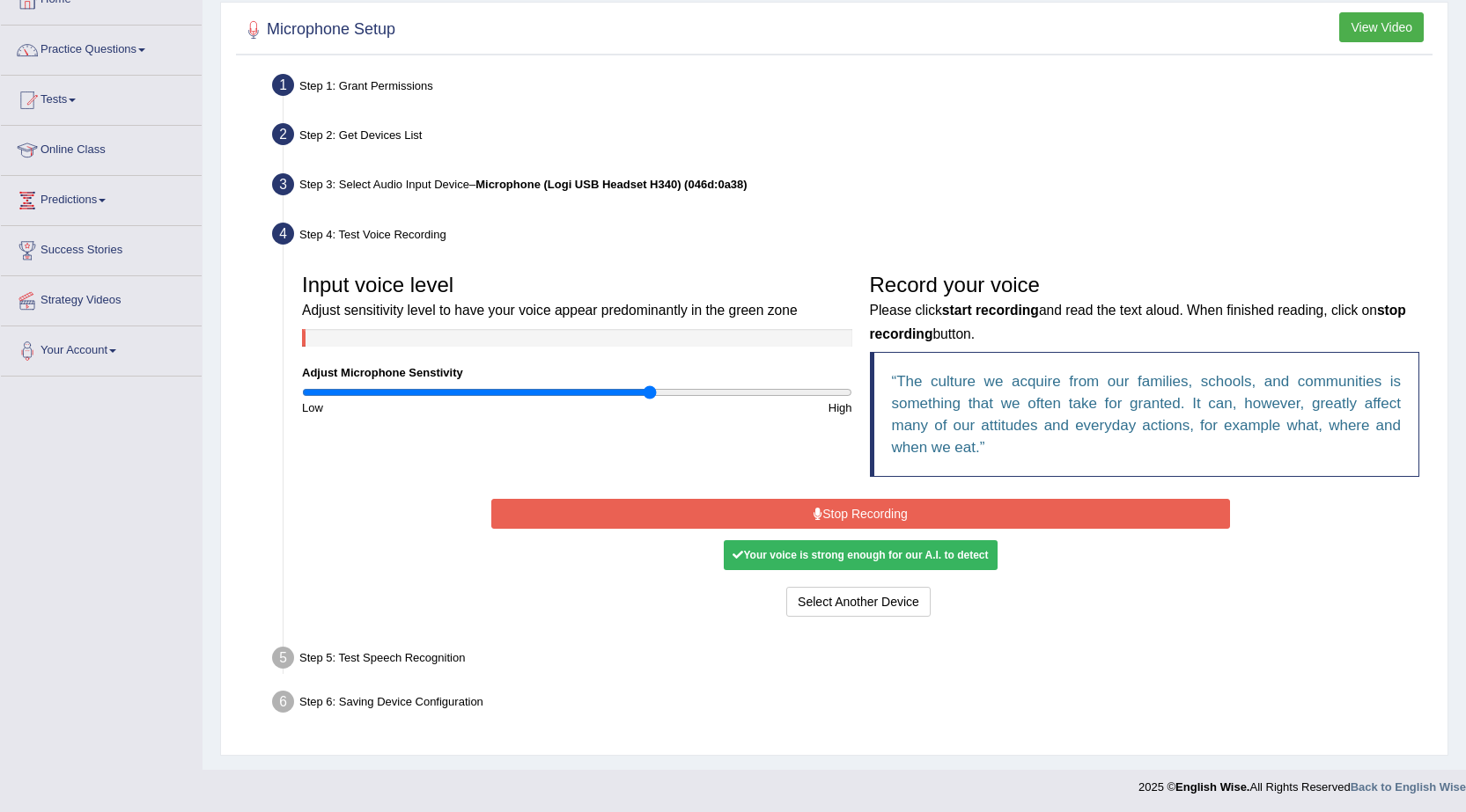
click at [869, 509] on button "Stop Recording" at bounding box center [860, 514] width 739 height 30
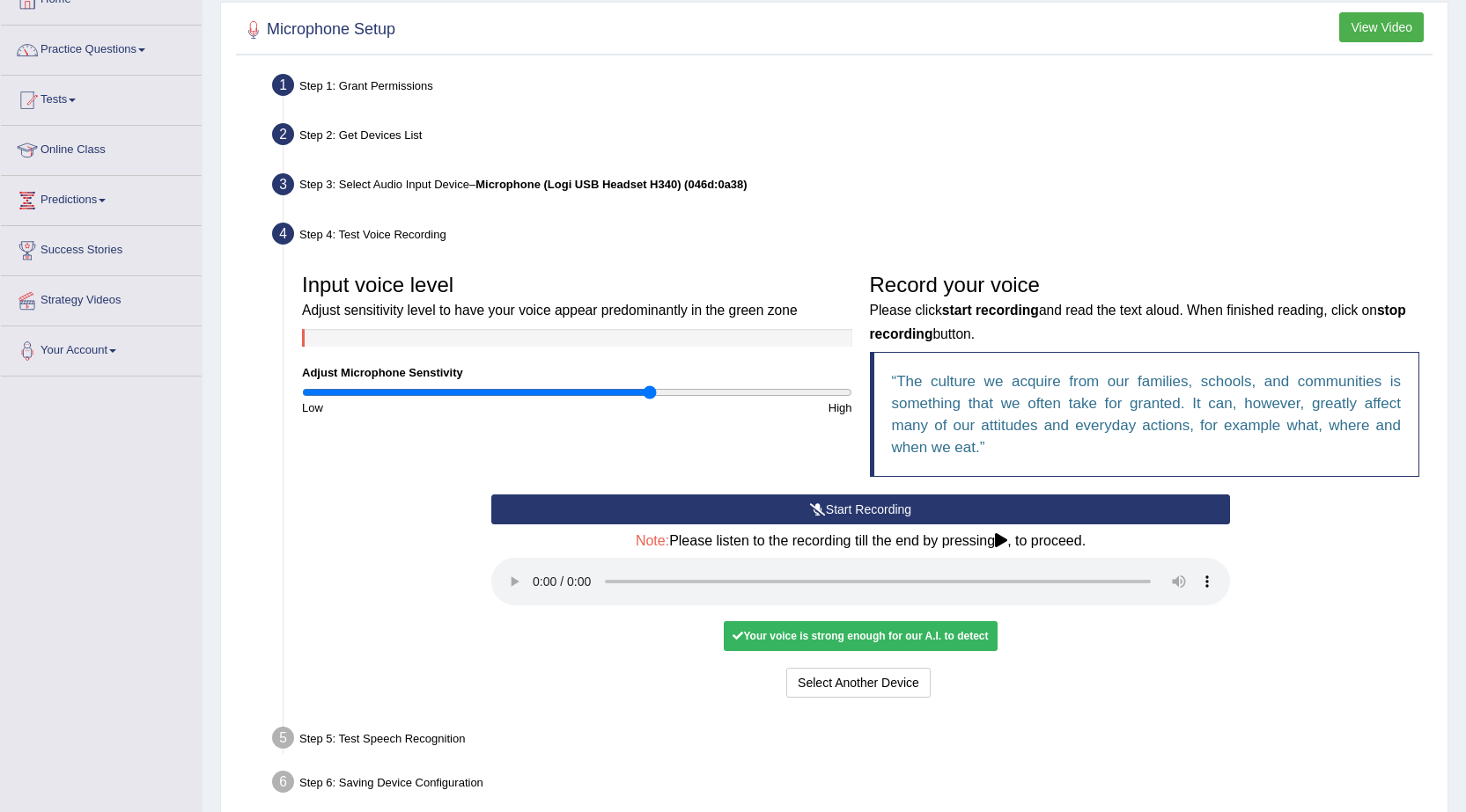
click at [869, 509] on button "Start Recording" at bounding box center [860, 509] width 739 height 30
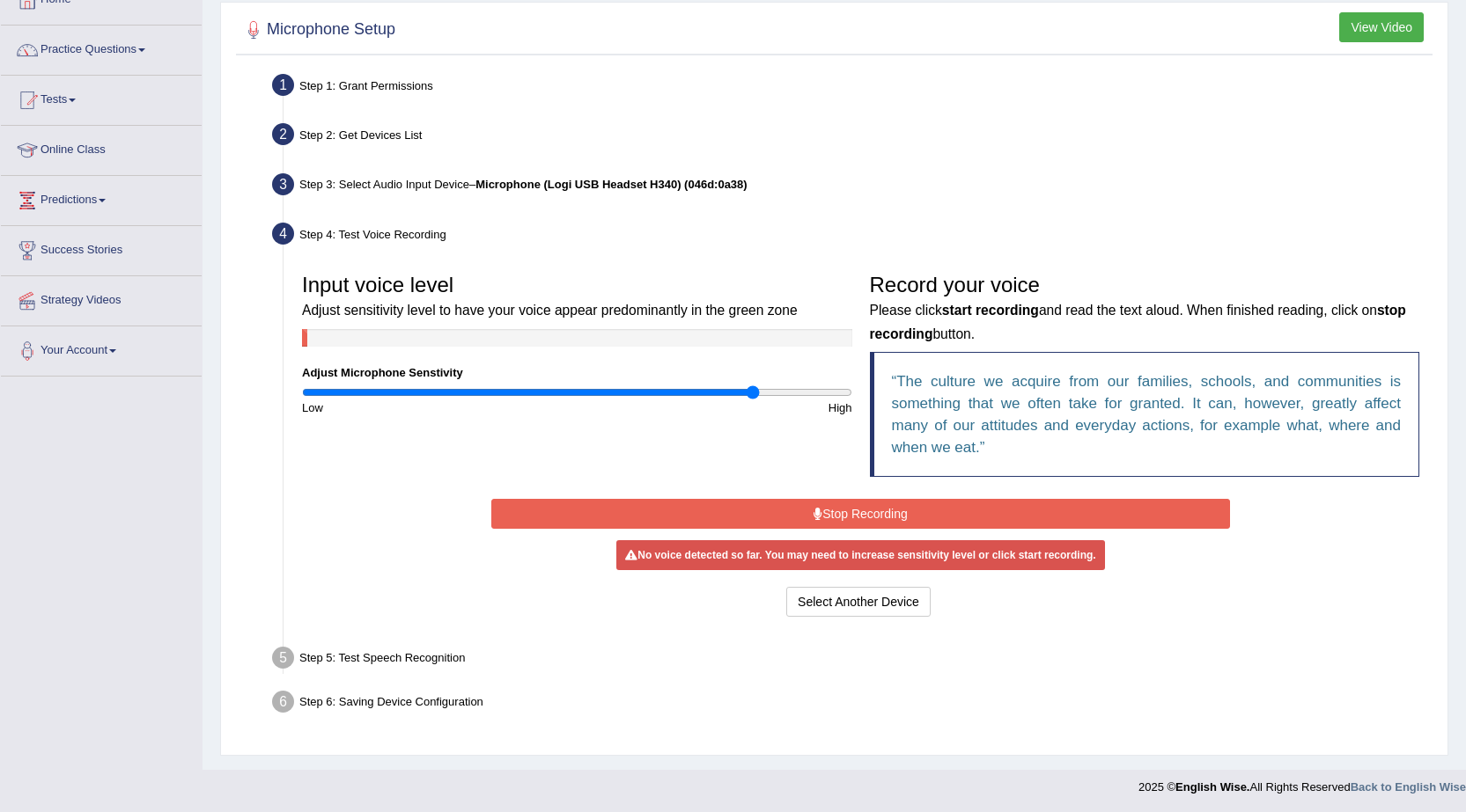
type input "1.66"
click at [750, 395] on input "range" at bounding box center [577, 392] width 550 height 14
click at [827, 502] on button "Stop Recording" at bounding box center [860, 514] width 739 height 30
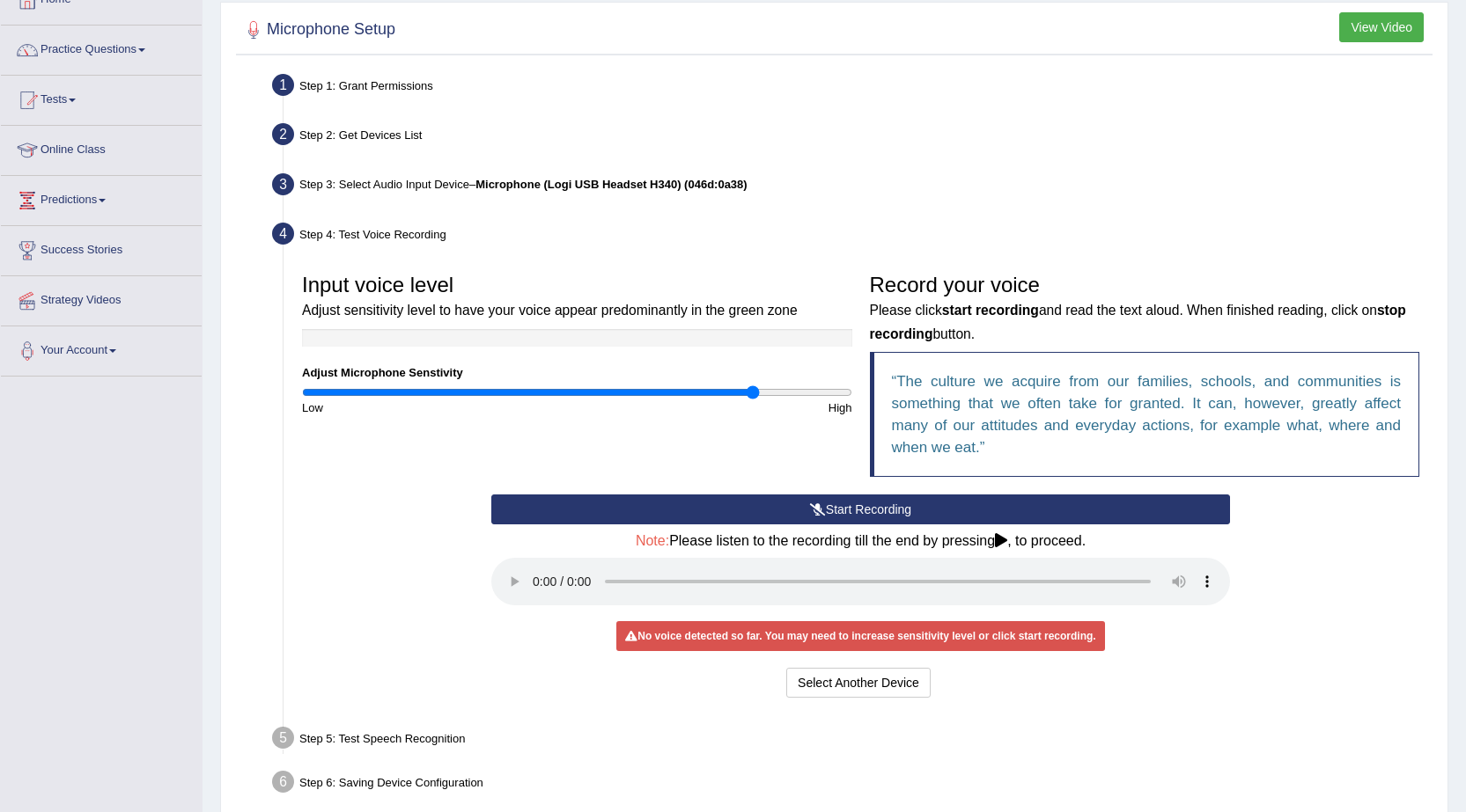
click at [768, 517] on button "Start Recording" at bounding box center [860, 509] width 739 height 30
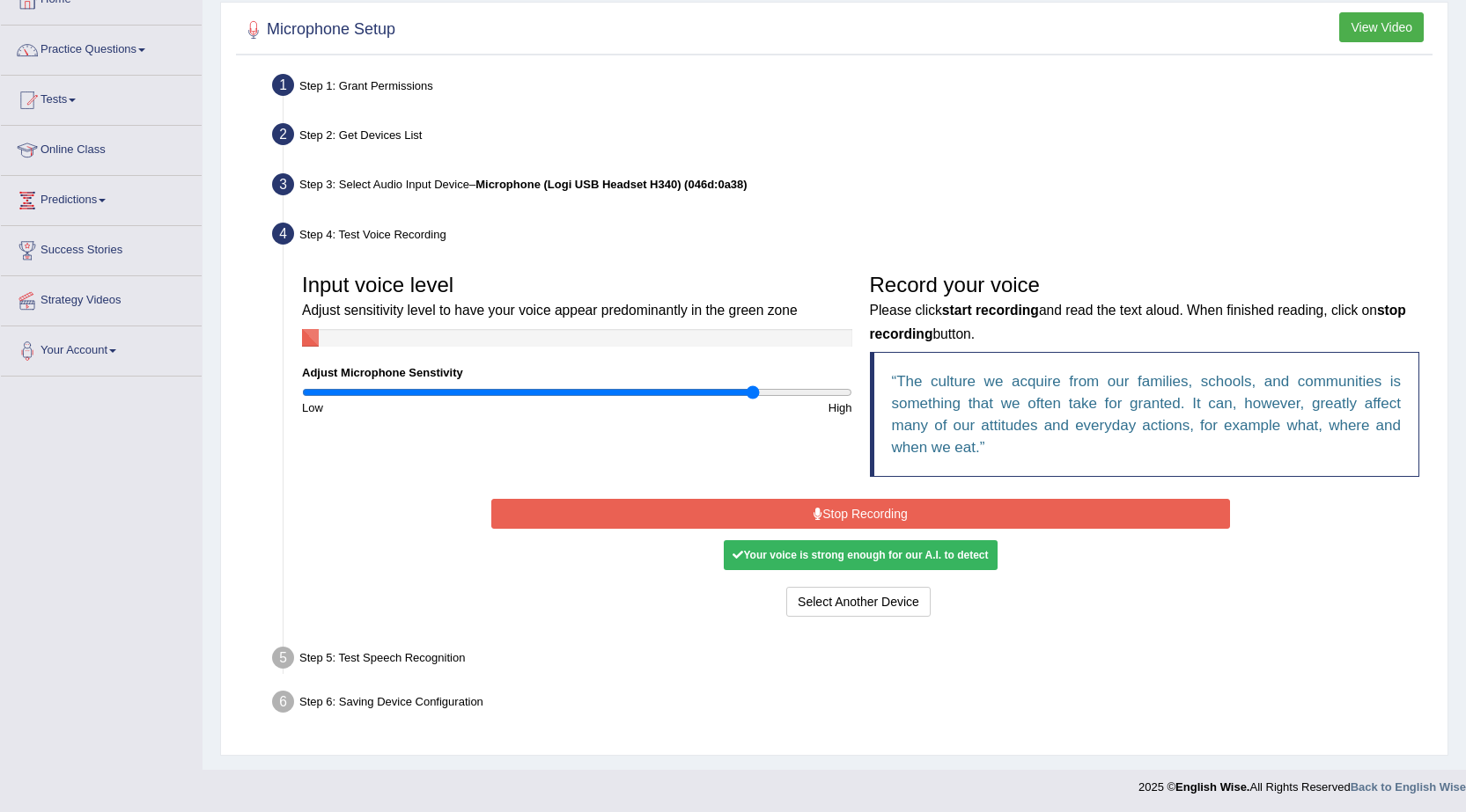
click at [873, 510] on button "Stop Recording" at bounding box center [860, 514] width 739 height 30
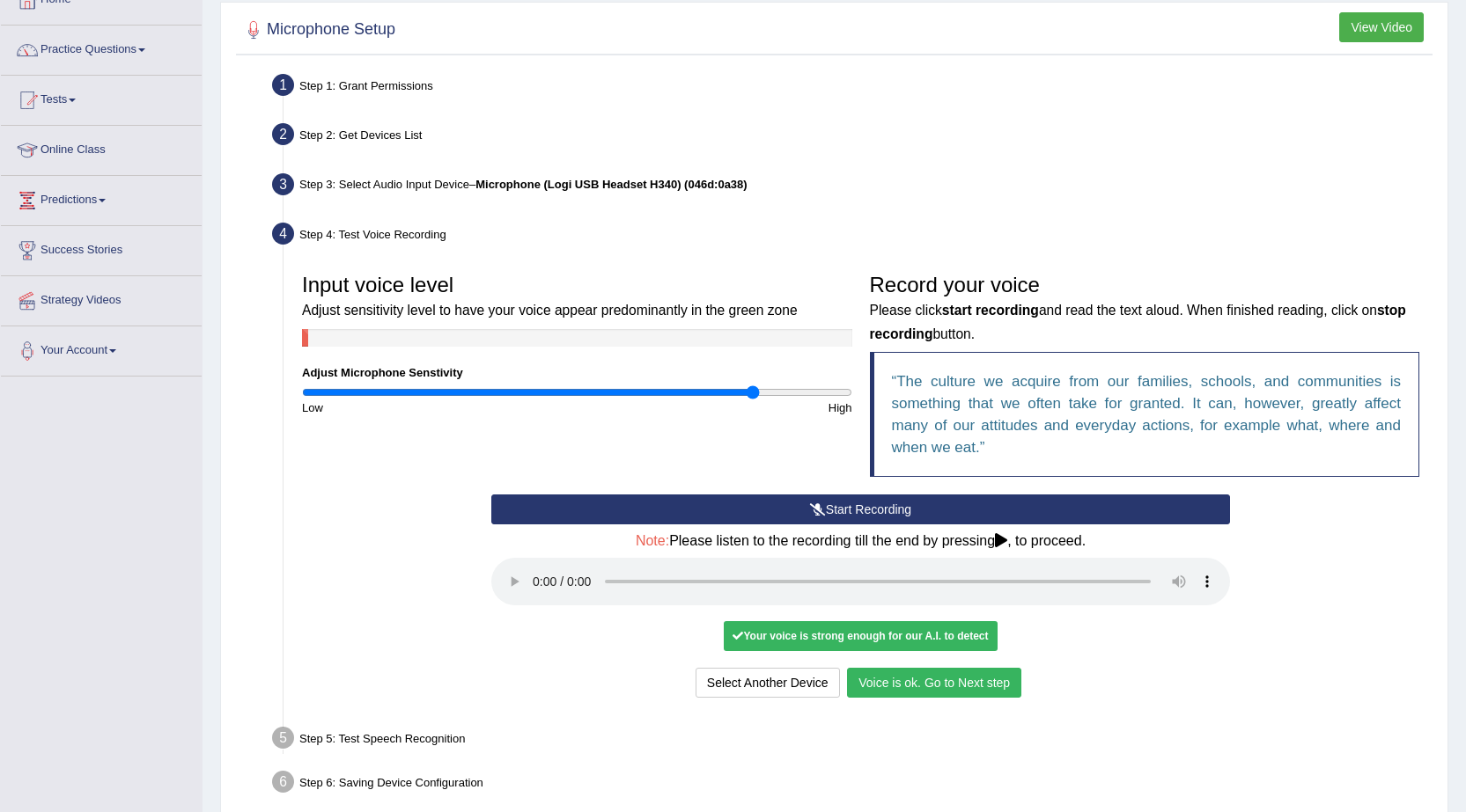
click at [908, 692] on button "Voice is ok. Go to Next step" at bounding box center [934, 682] width 175 height 30
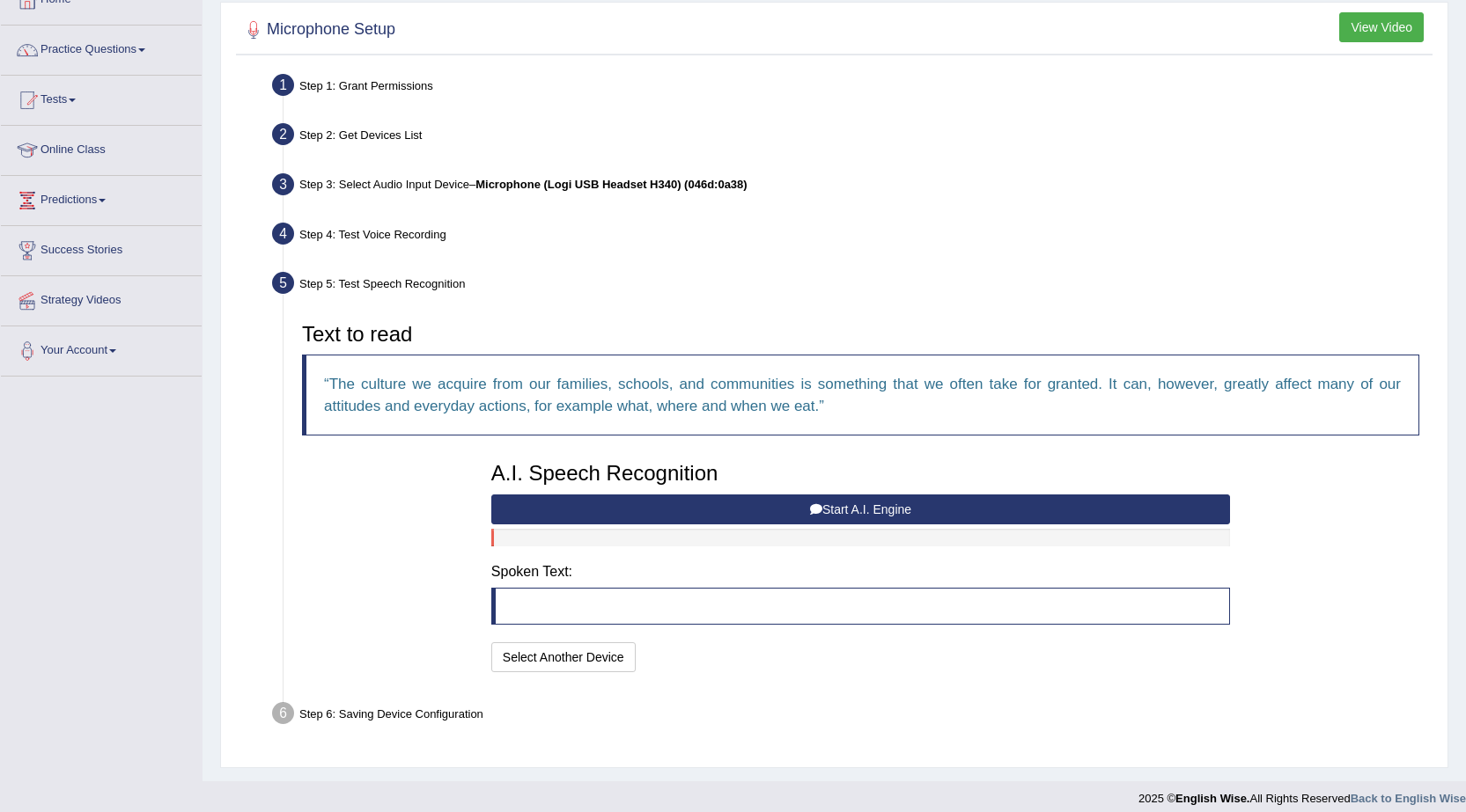
click at [893, 507] on button "Start A.I. Engine" at bounding box center [860, 509] width 739 height 30
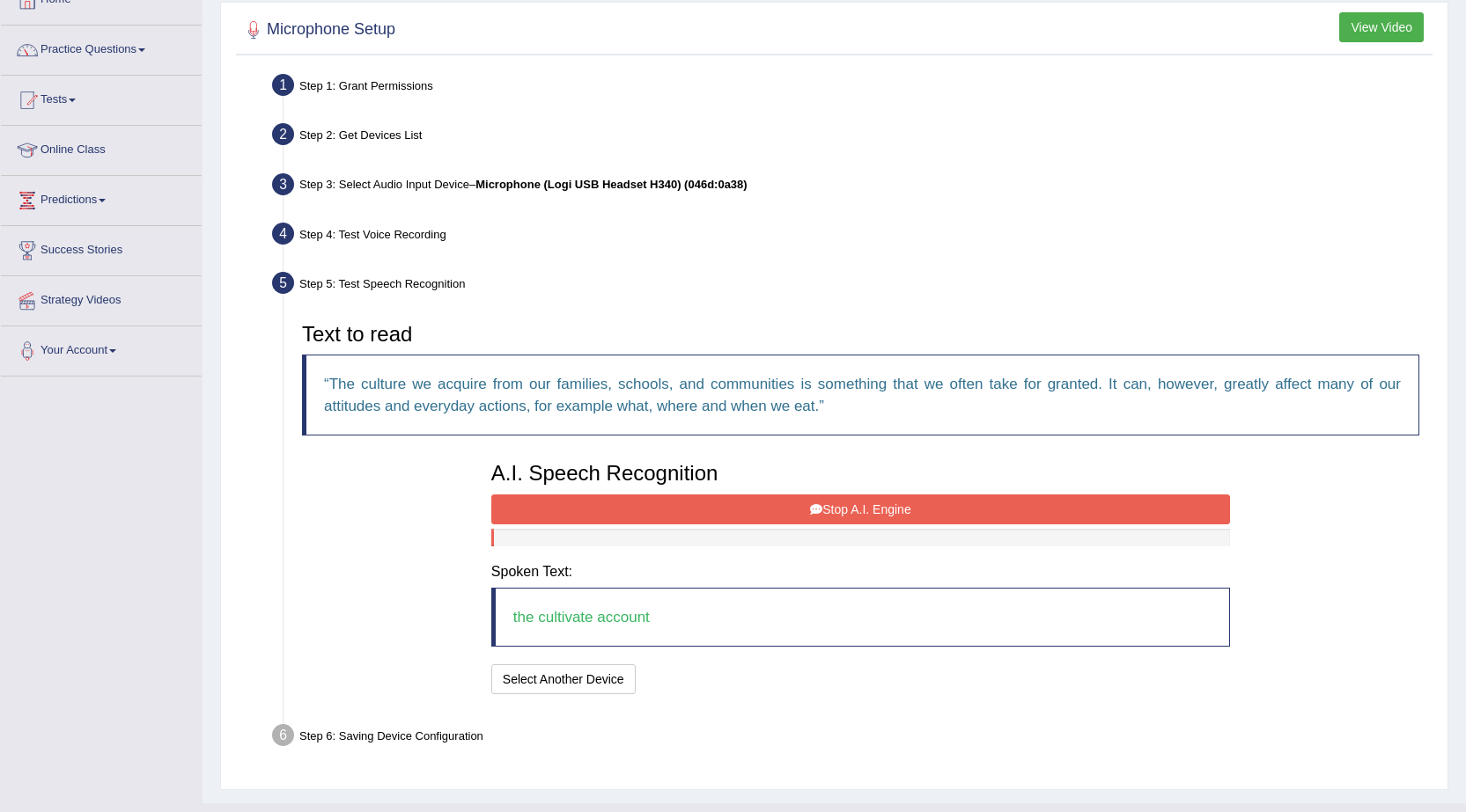
click at [798, 508] on button "Stop A.I. Engine" at bounding box center [860, 509] width 739 height 30
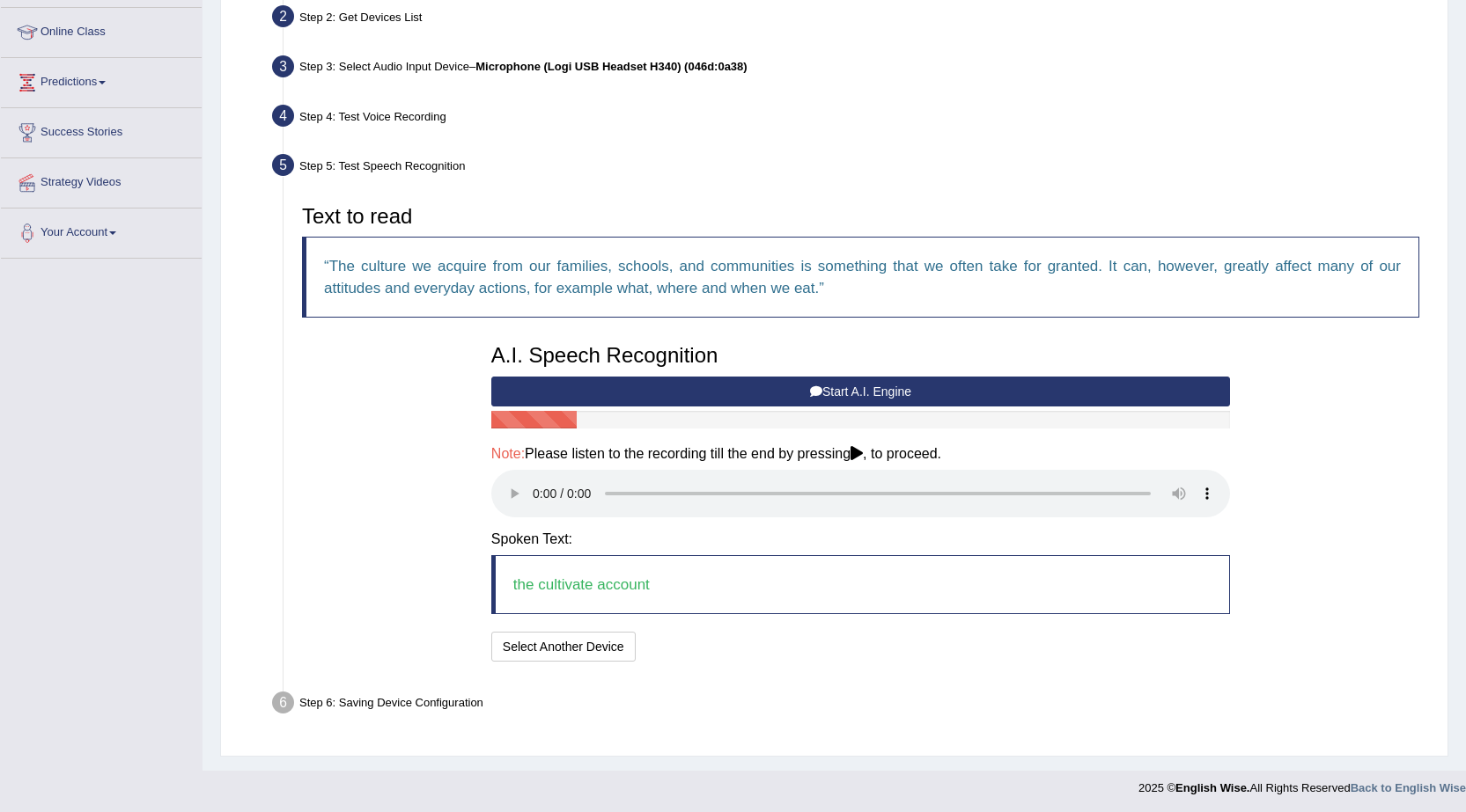
scroll to position [233, 0]
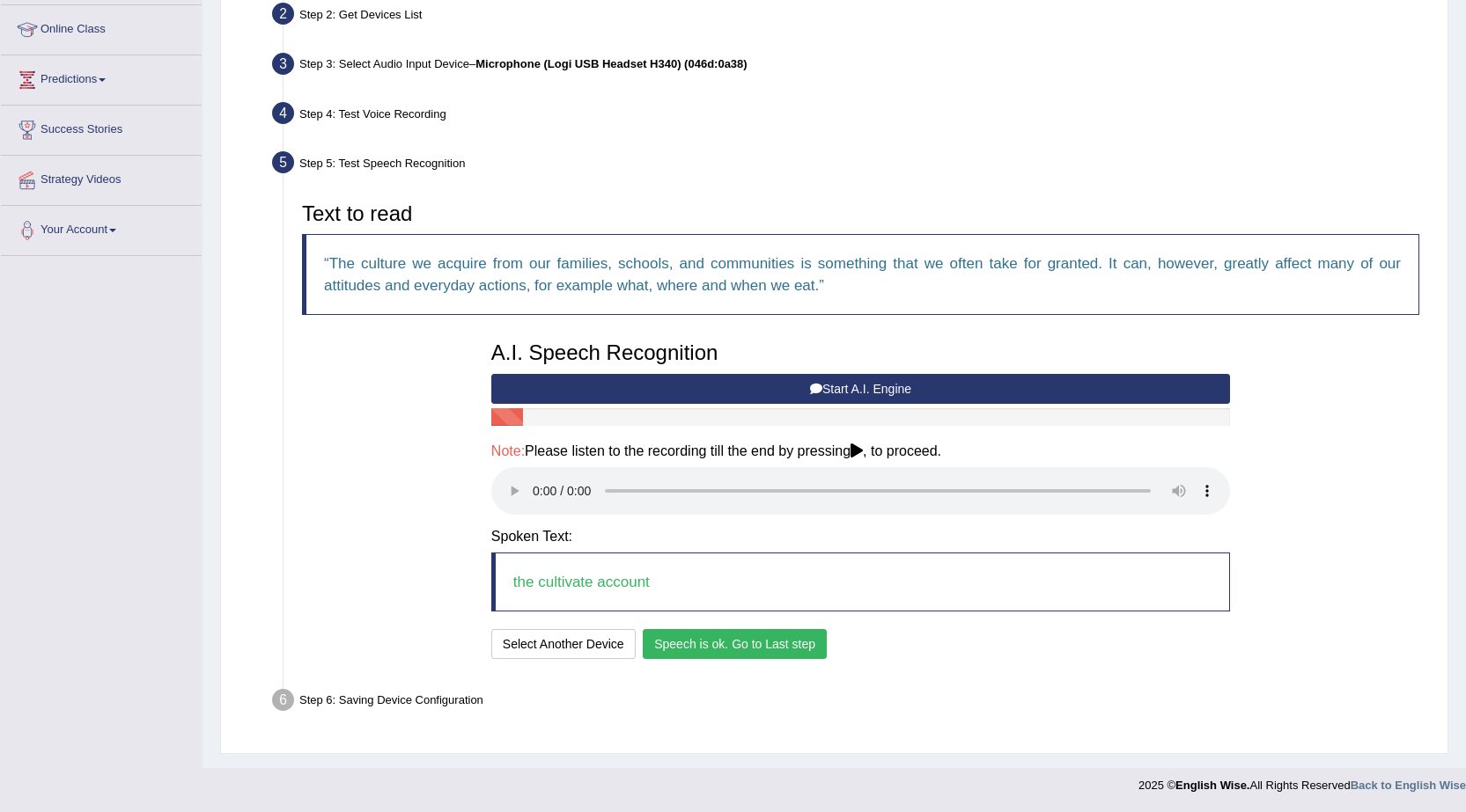
click at [703, 651] on button "Speech is ok. Go to Last step" at bounding box center [735, 644] width 184 height 30
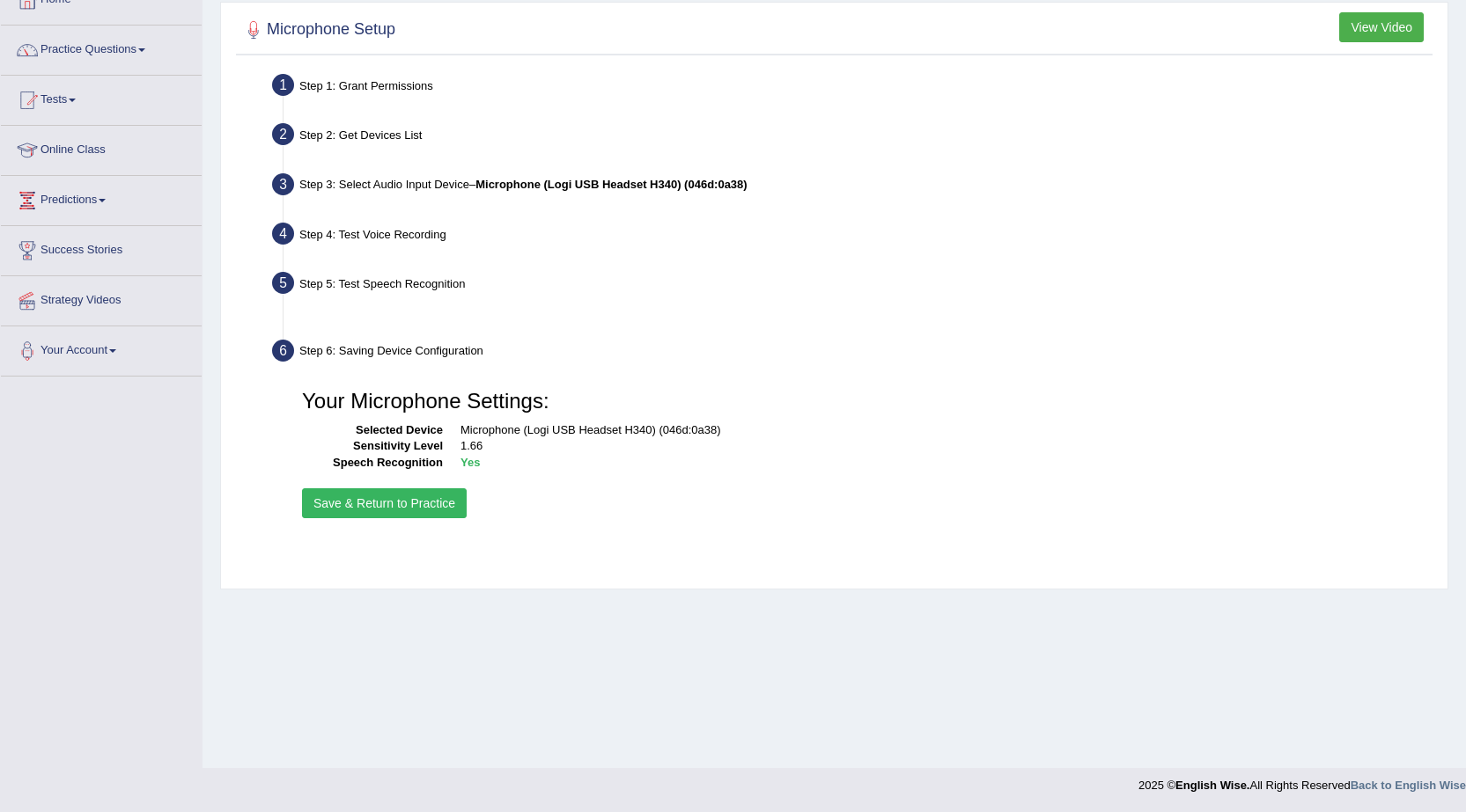
scroll to position [112, 0]
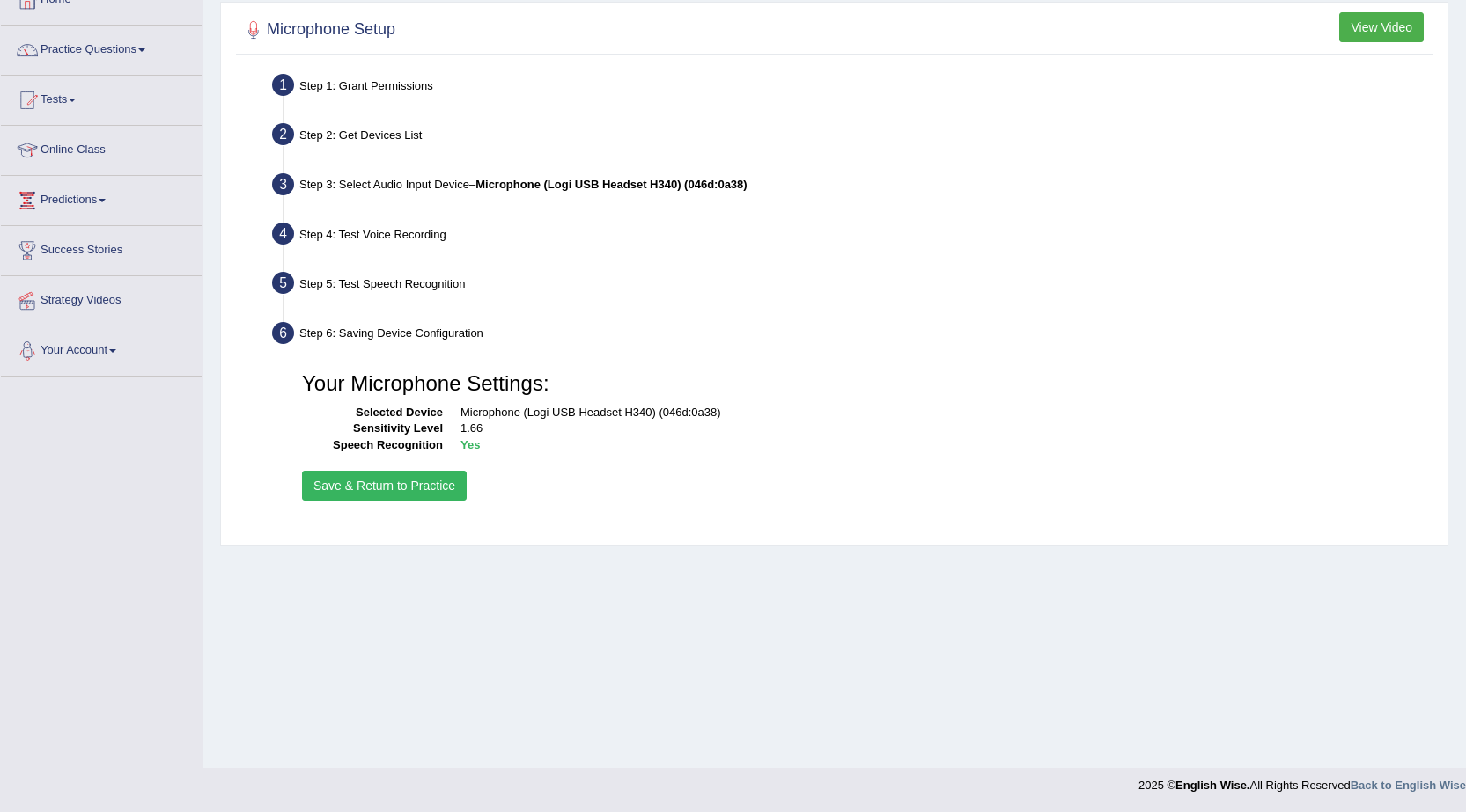
click at [372, 484] on button "Save & Return to Practice" at bounding box center [384, 486] width 165 height 30
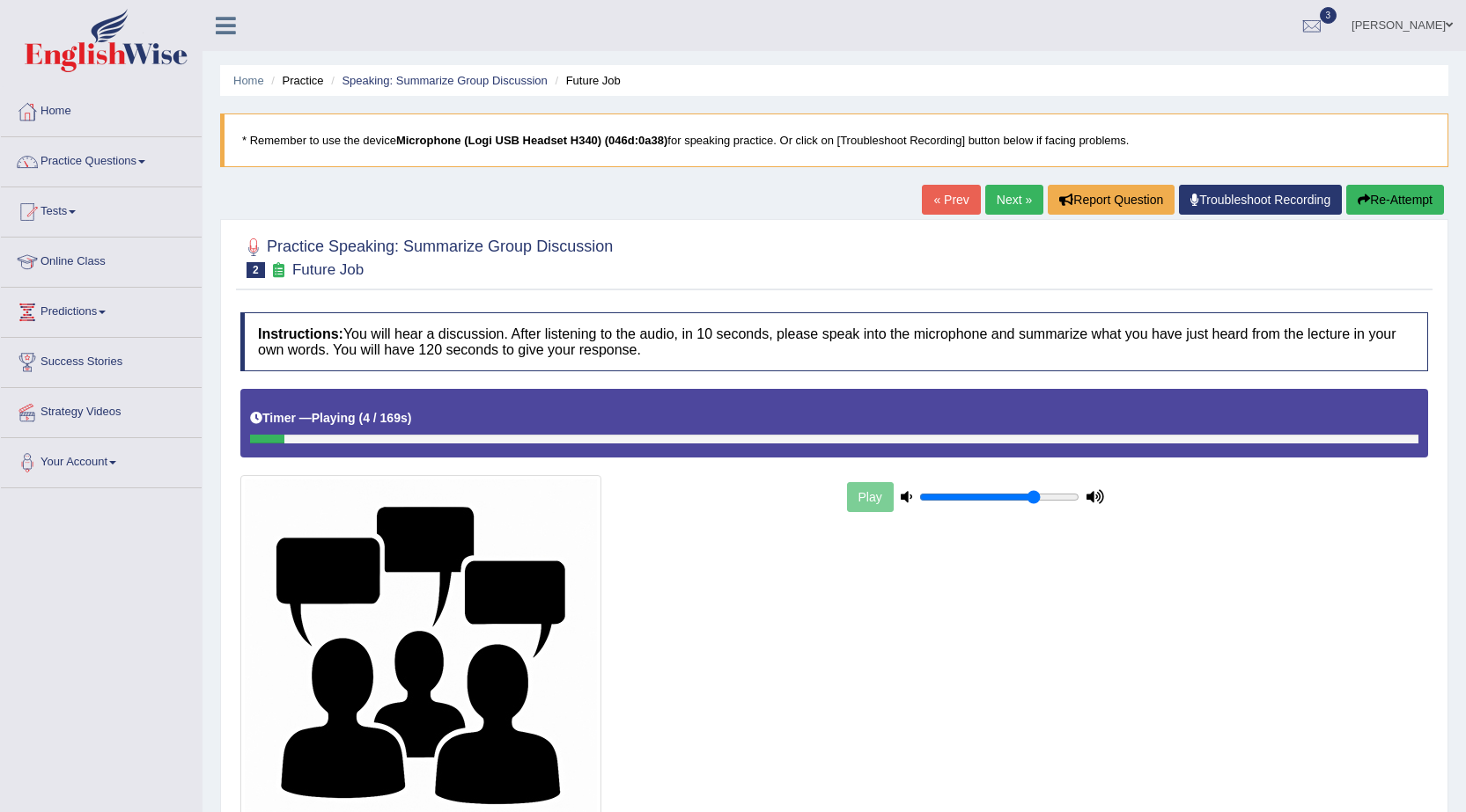
type input "0.75"
click at [1035, 494] on input "range" at bounding box center [999, 497] width 160 height 14
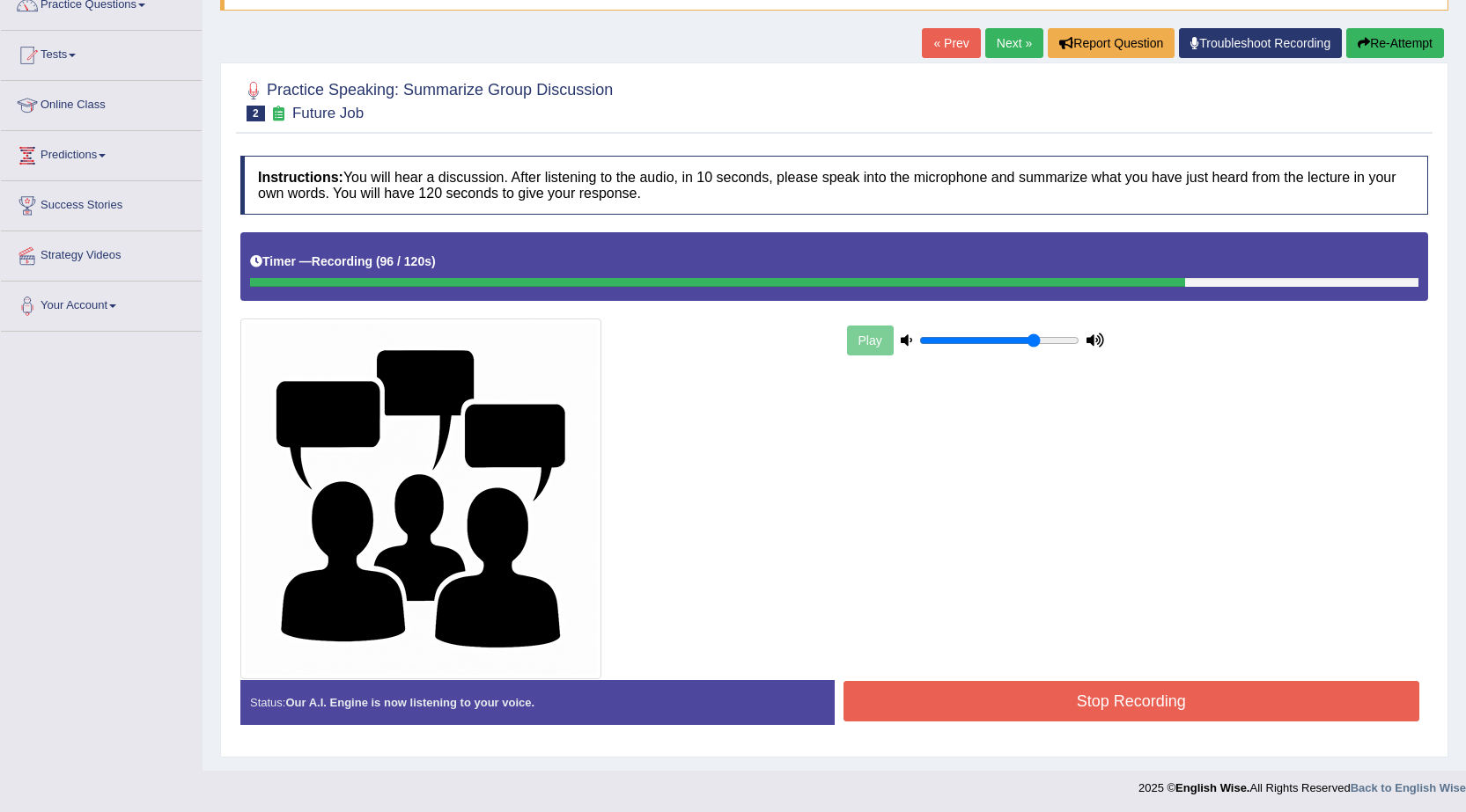
scroll to position [159, 0]
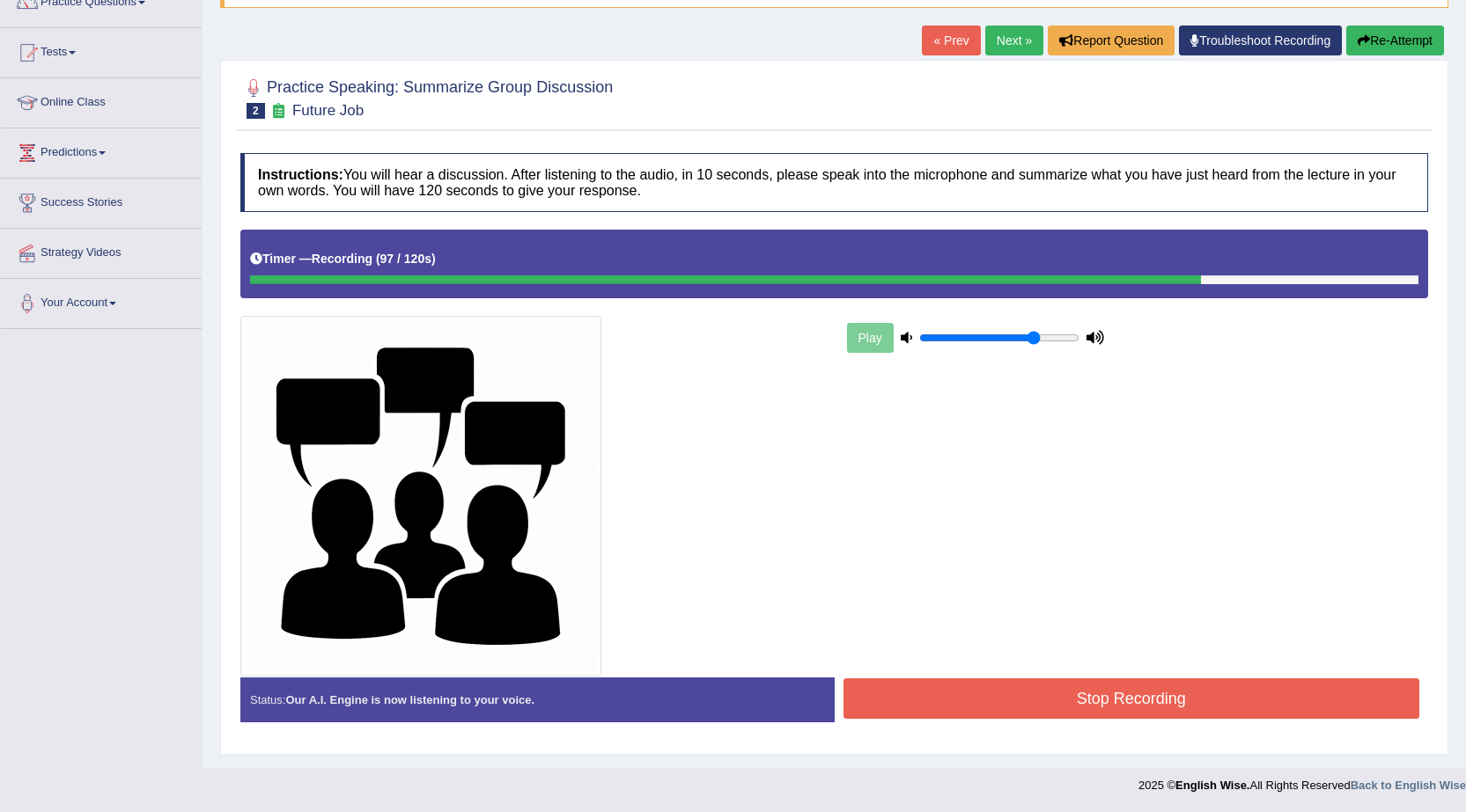
click at [968, 690] on button "Stop Recording" at bounding box center [1131, 699] width 577 height 40
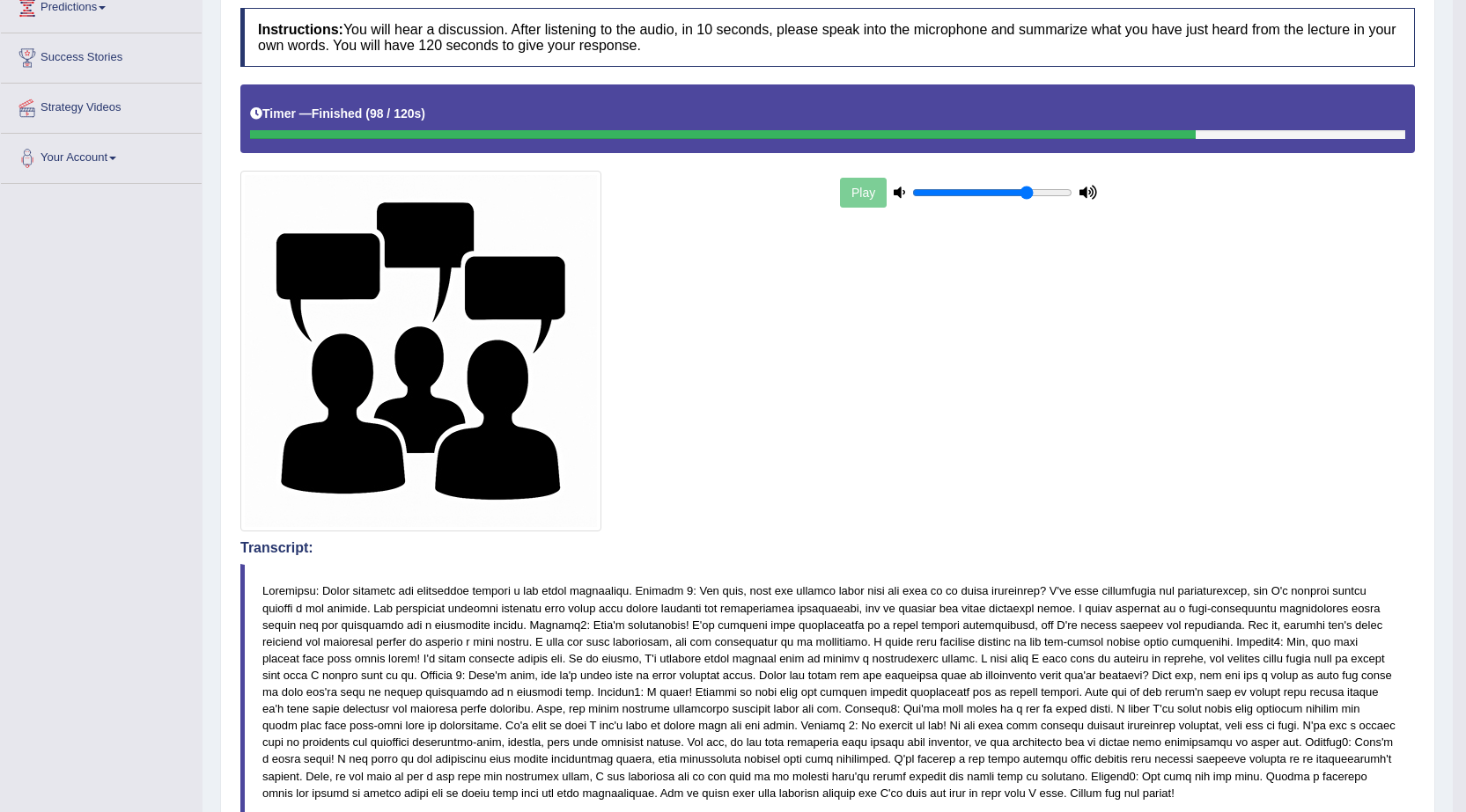
scroll to position [33, 0]
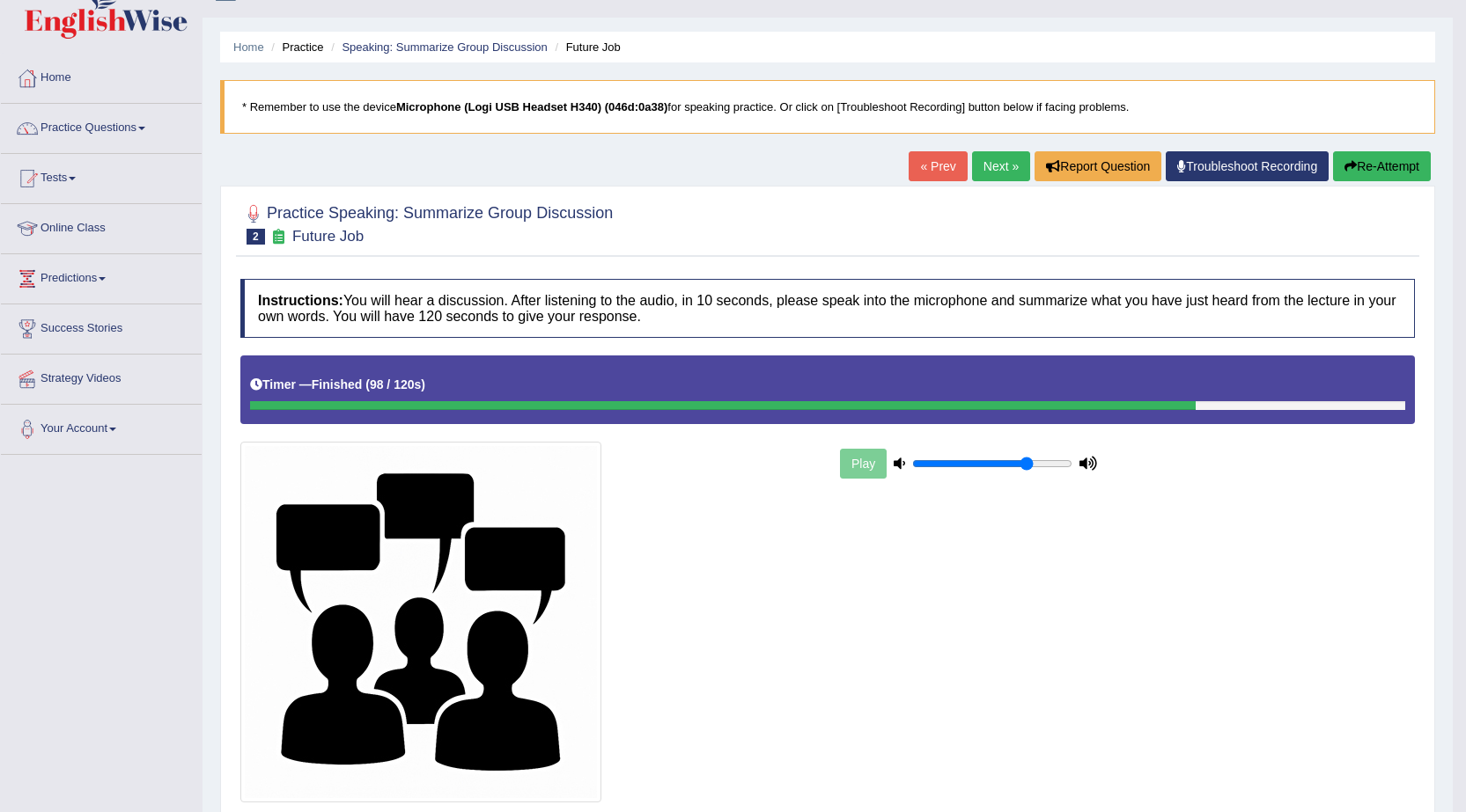
click at [998, 163] on link "Next »" at bounding box center [1001, 166] width 58 height 30
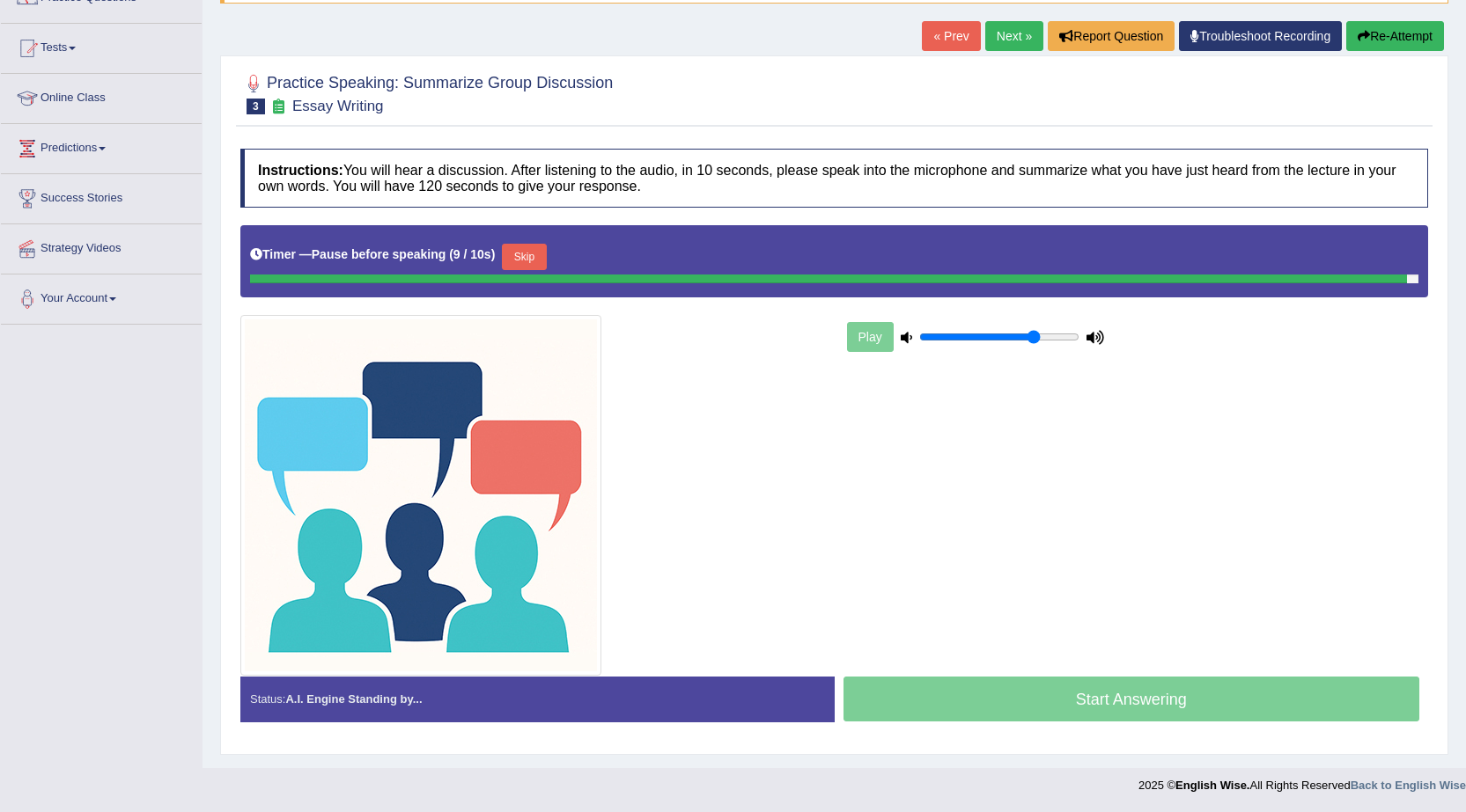
scroll to position [159, 0]
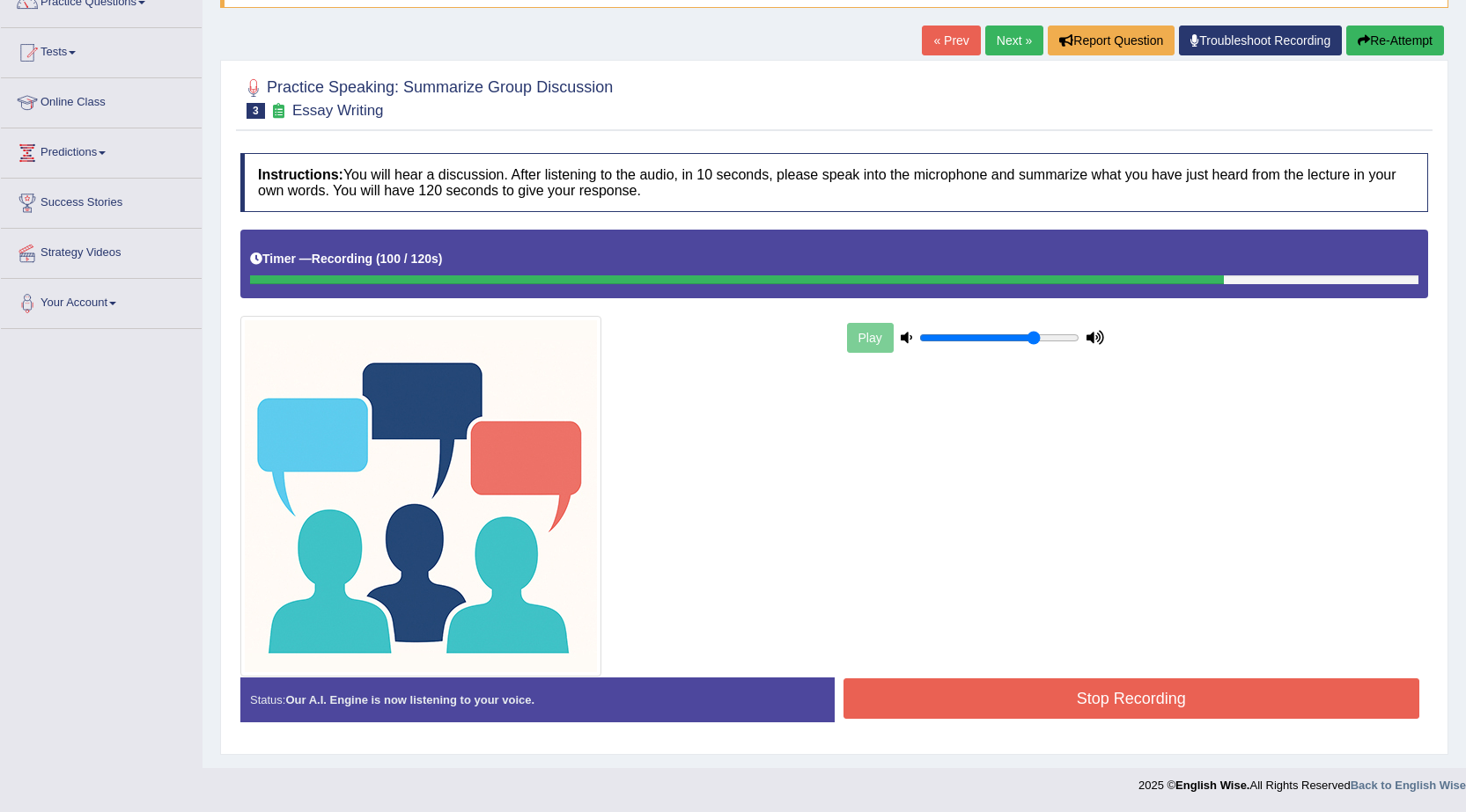
click at [1145, 695] on button "Stop Recording" at bounding box center [1131, 699] width 577 height 40
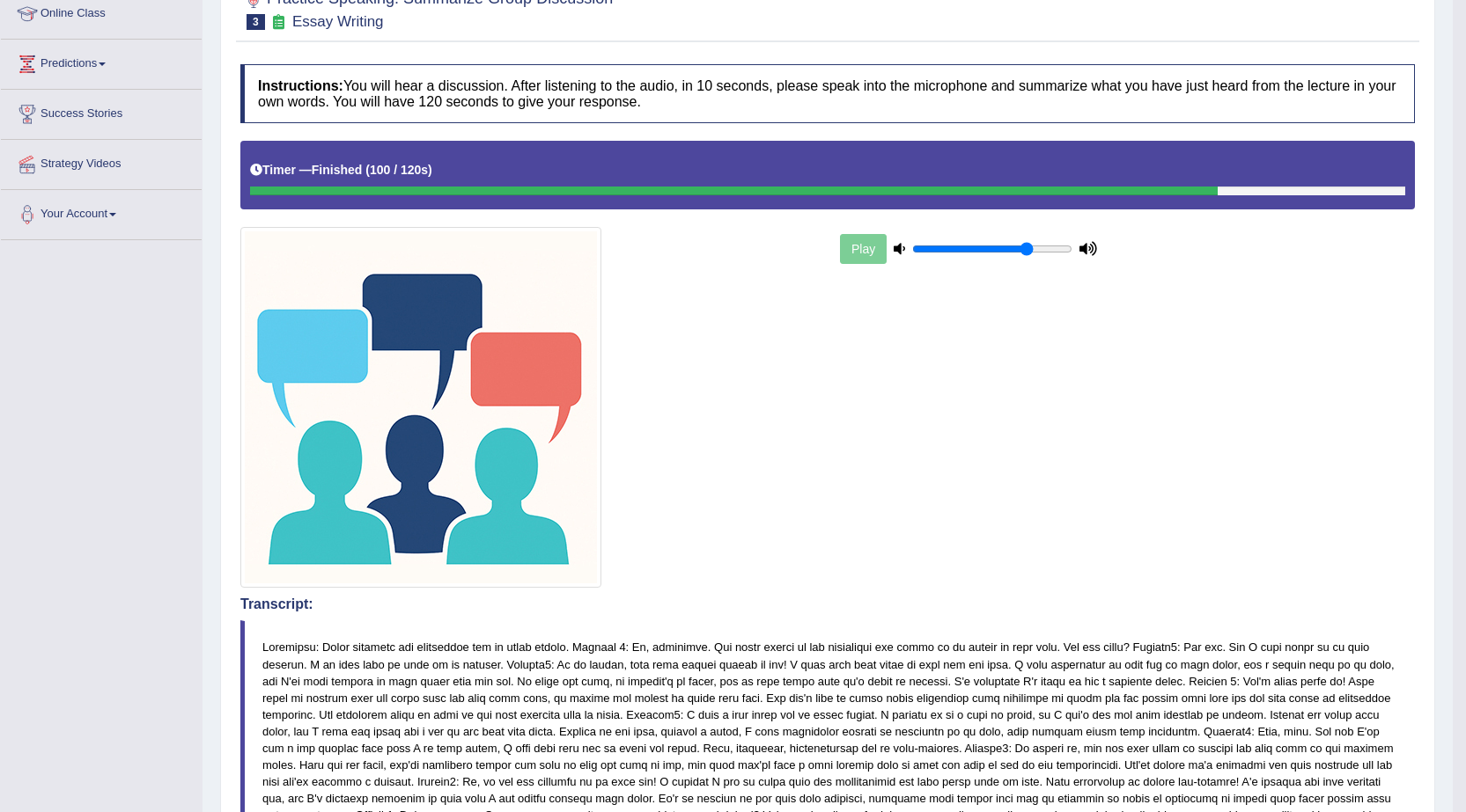
scroll to position [0, 0]
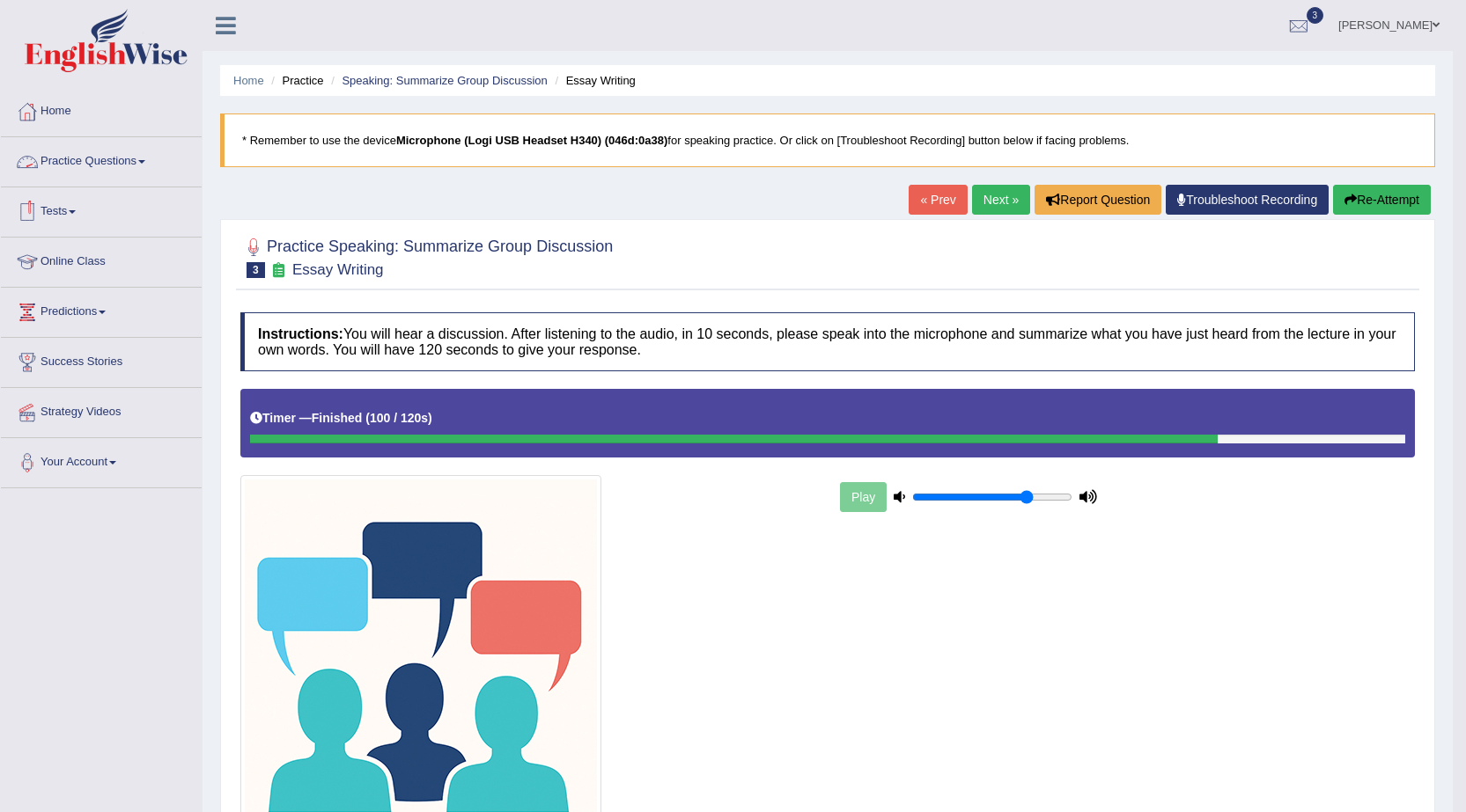
click at [143, 167] on link "Practice Questions" at bounding box center [101, 159] width 200 height 44
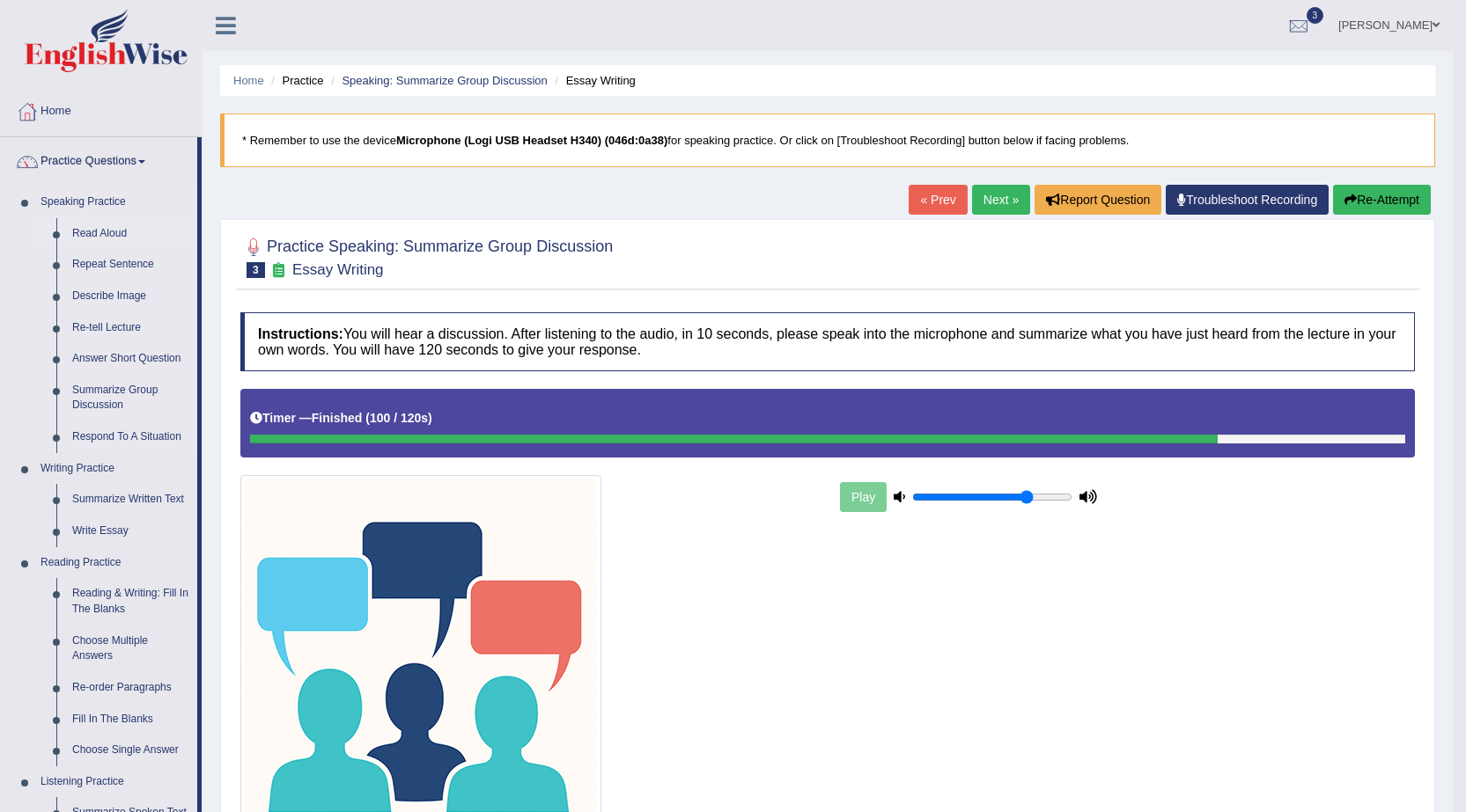
click at [124, 232] on link "Read Aloud" at bounding box center [131, 234] width 133 height 31
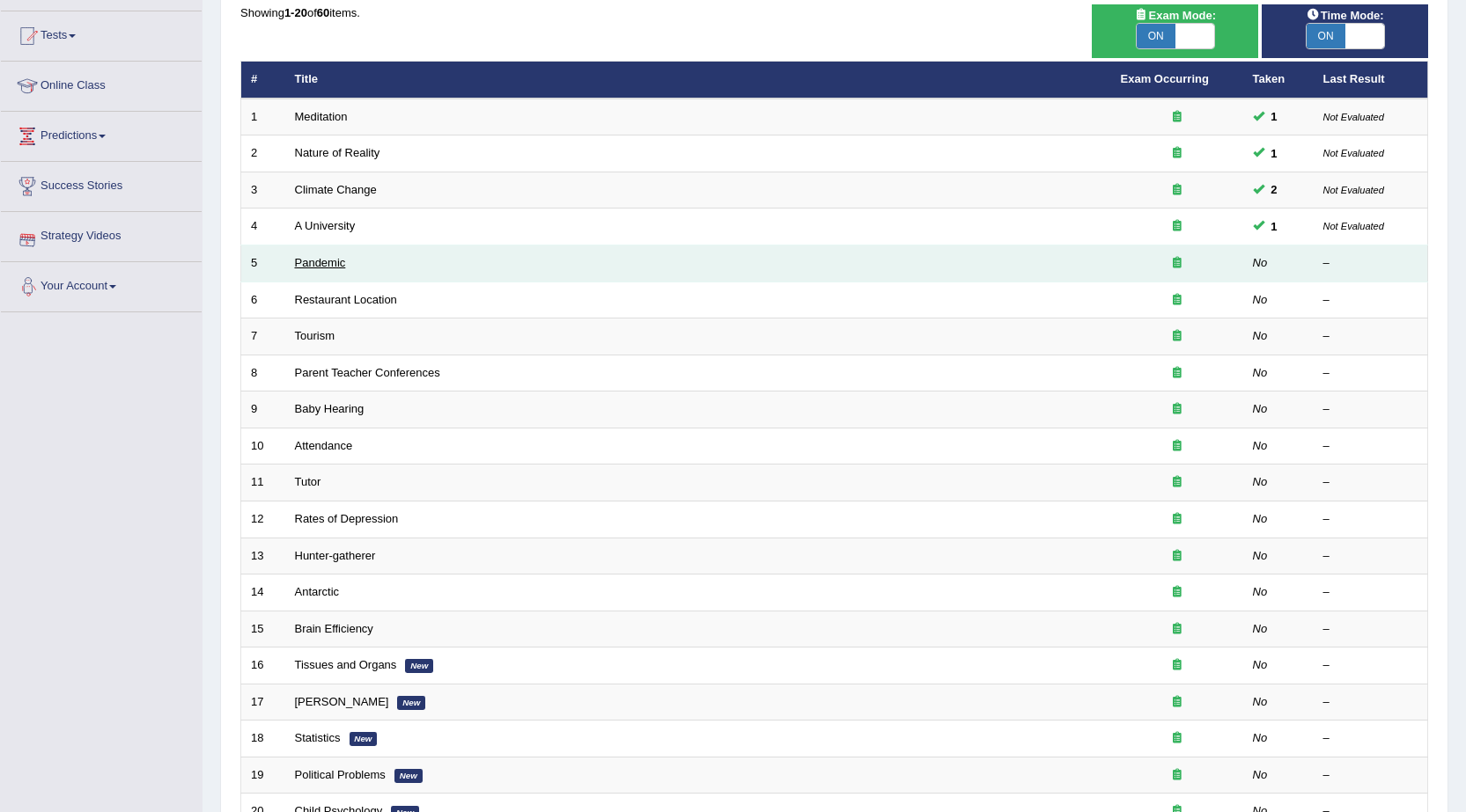
click at [331, 260] on link "Pandemic" at bounding box center [321, 263] width 52 height 13
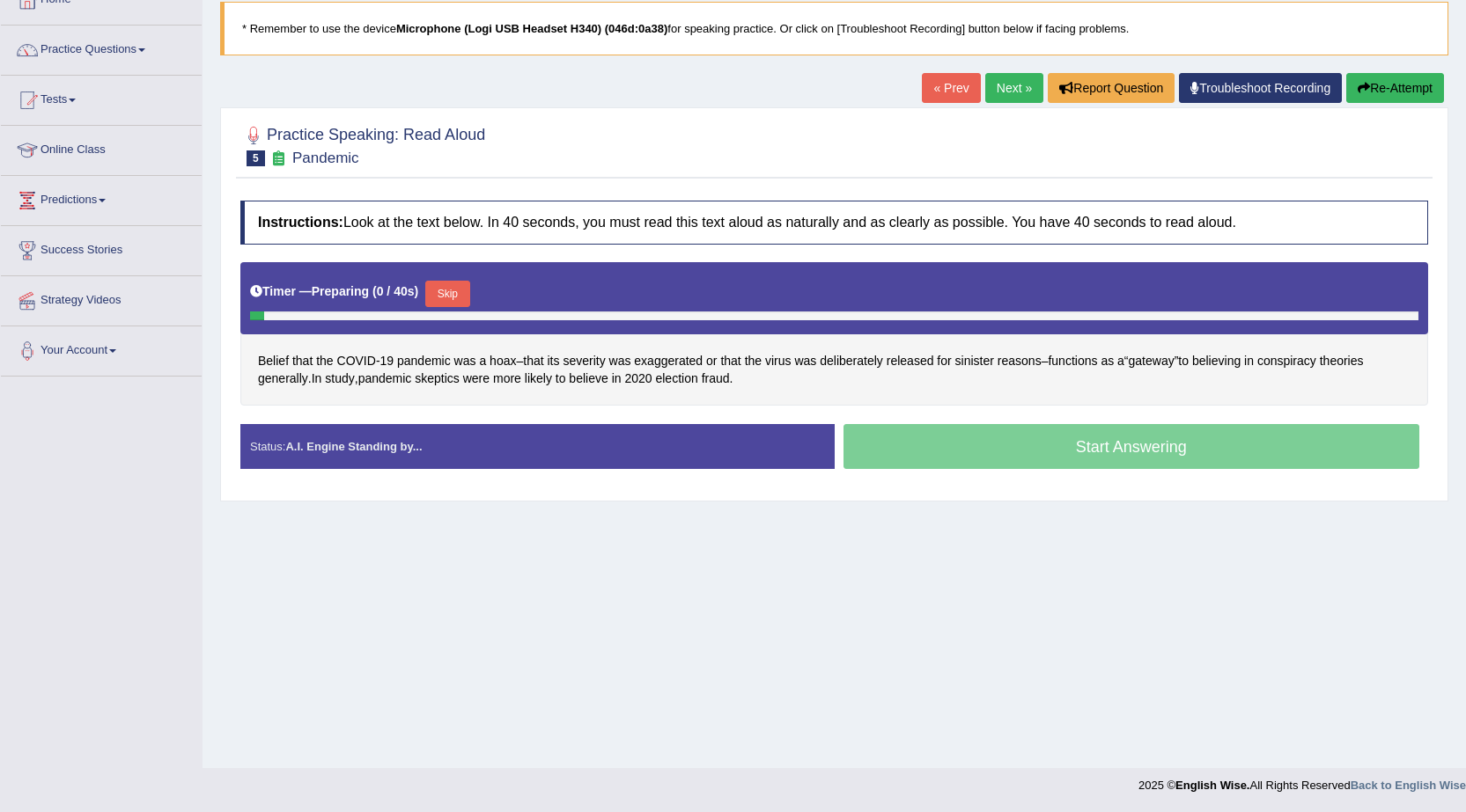
scroll to position [112, 0]
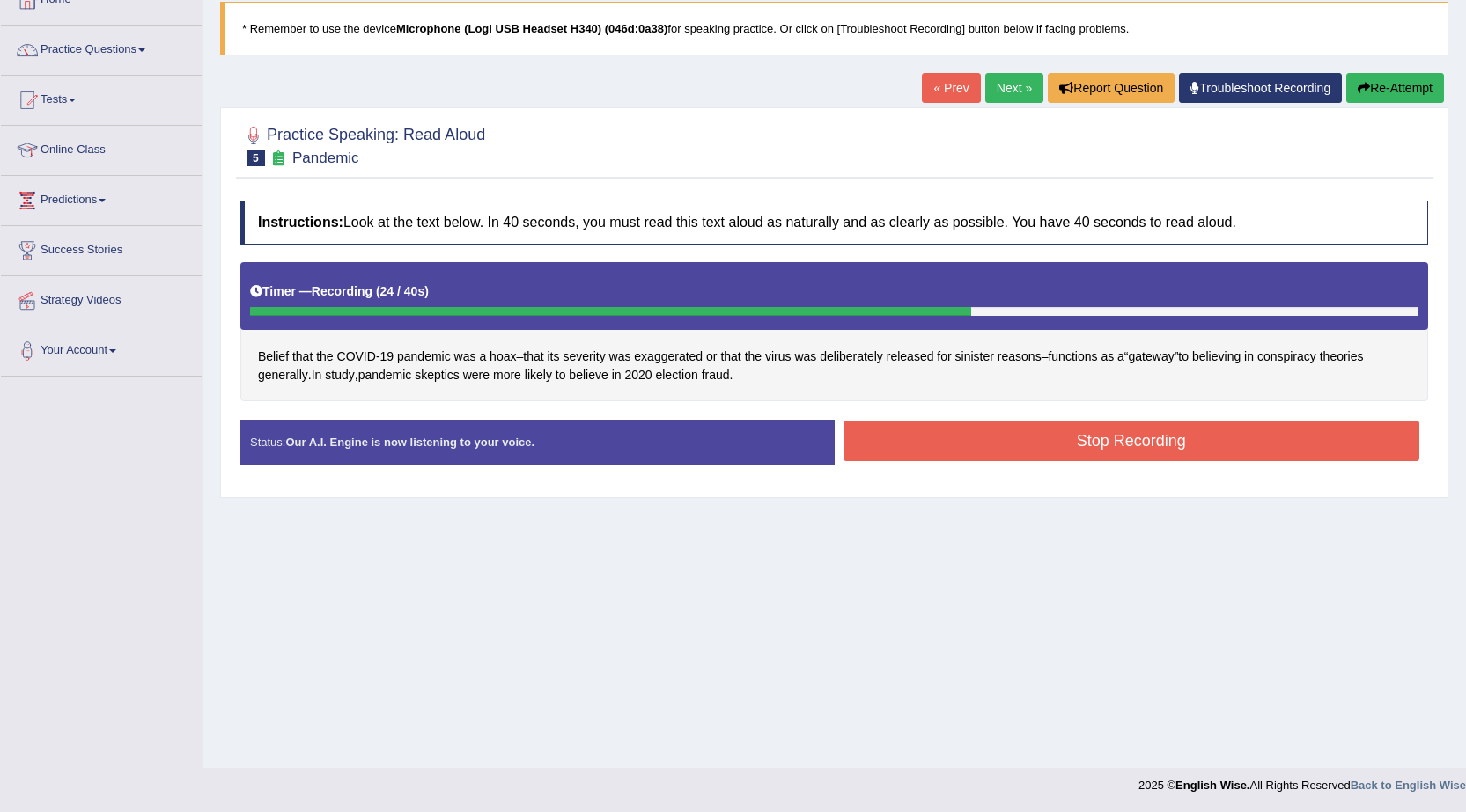
click at [875, 438] on button "Stop Recording" at bounding box center [1131, 440] width 577 height 40
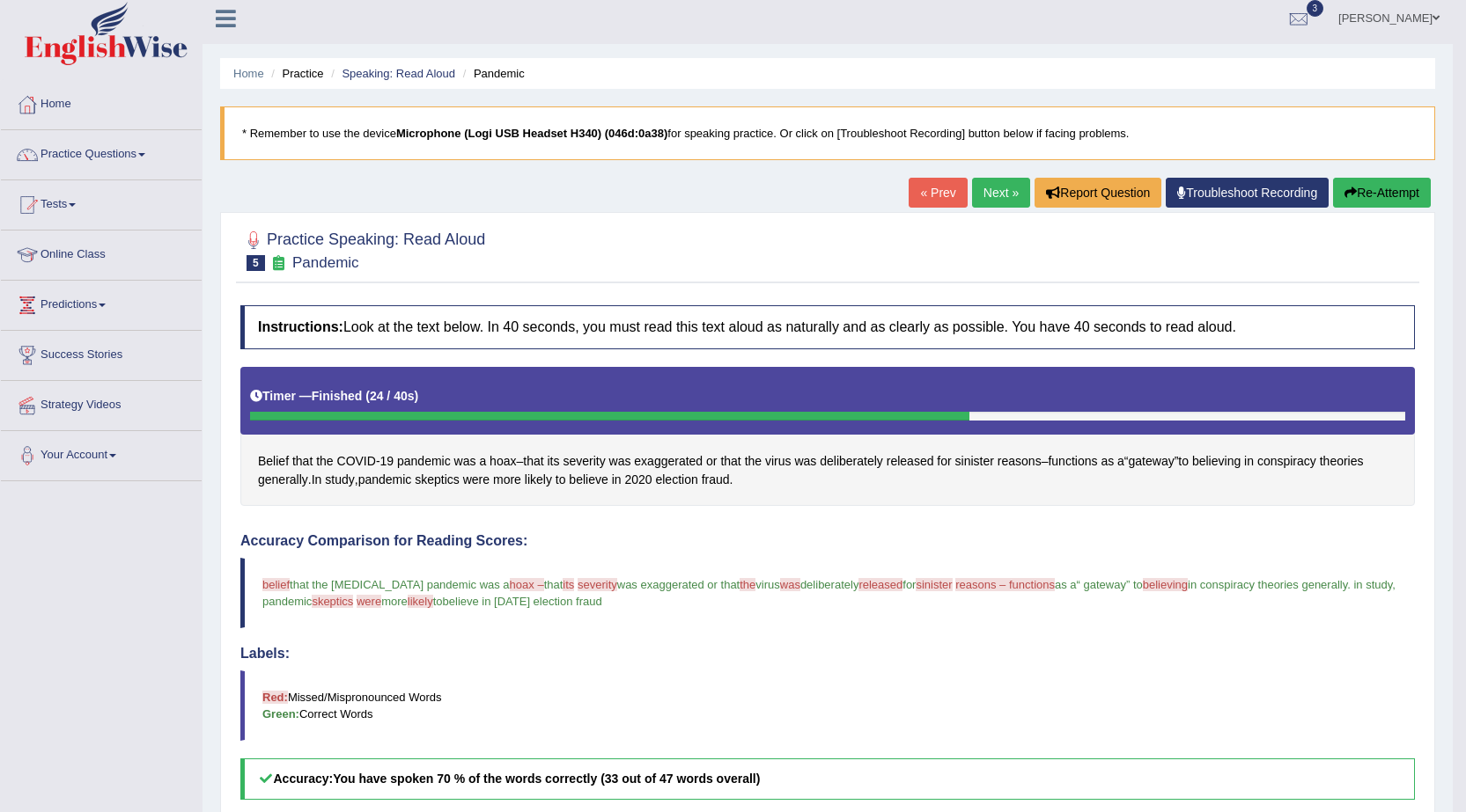
scroll to position [0, 0]
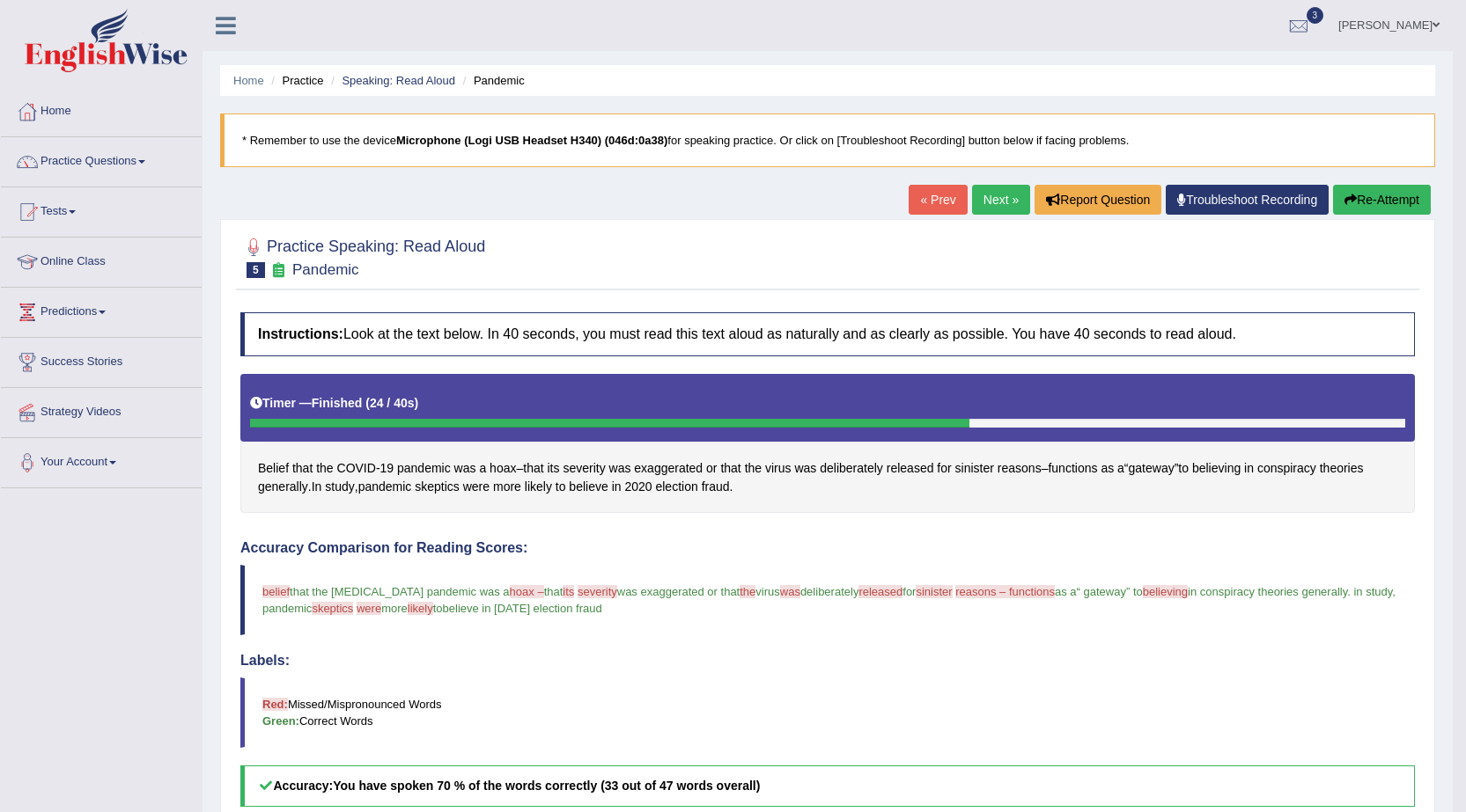
click at [982, 187] on link "Next »" at bounding box center [1001, 200] width 58 height 30
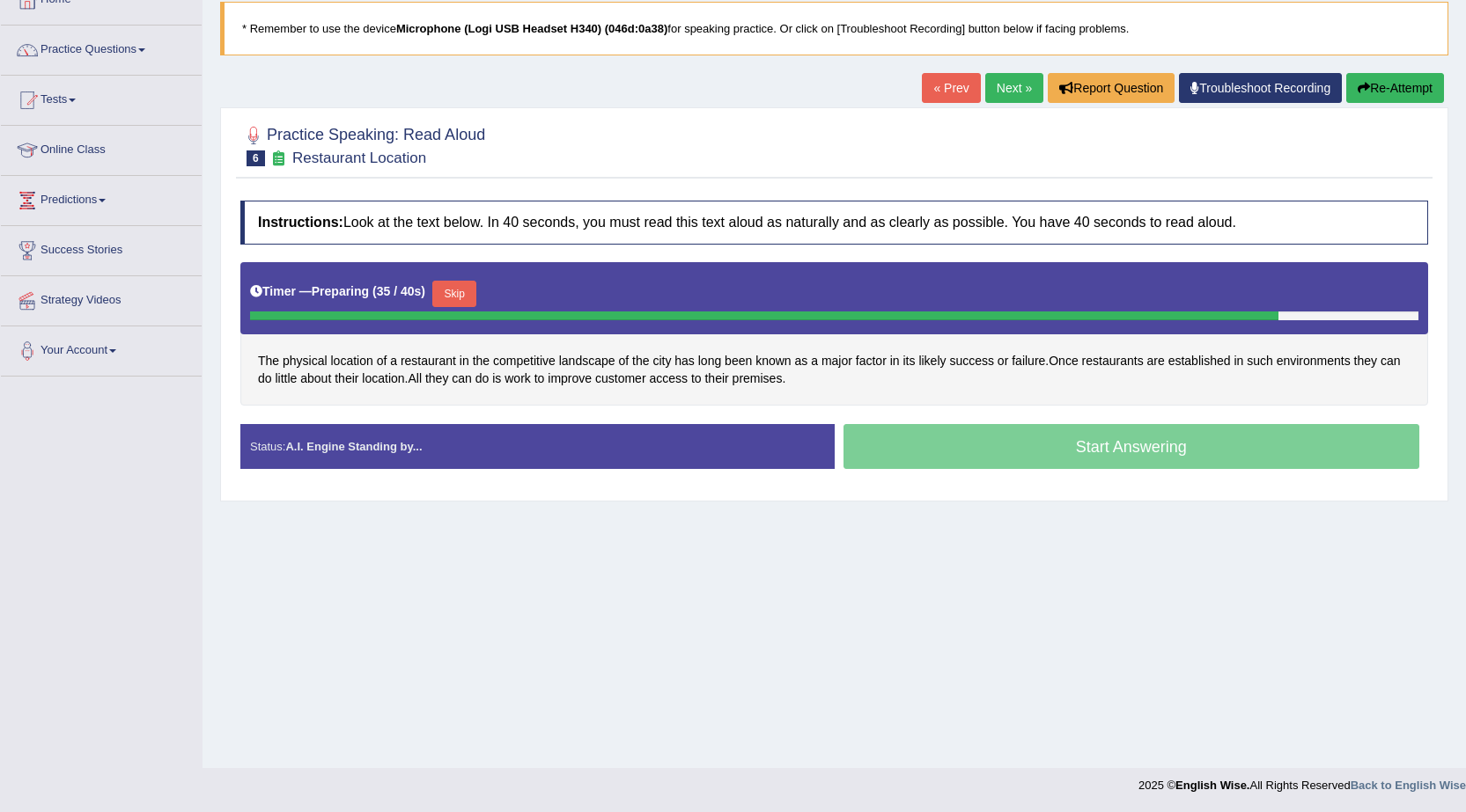
click at [476, 292] on button "Skip" at bounding box center [454, 293] width 44 height 27
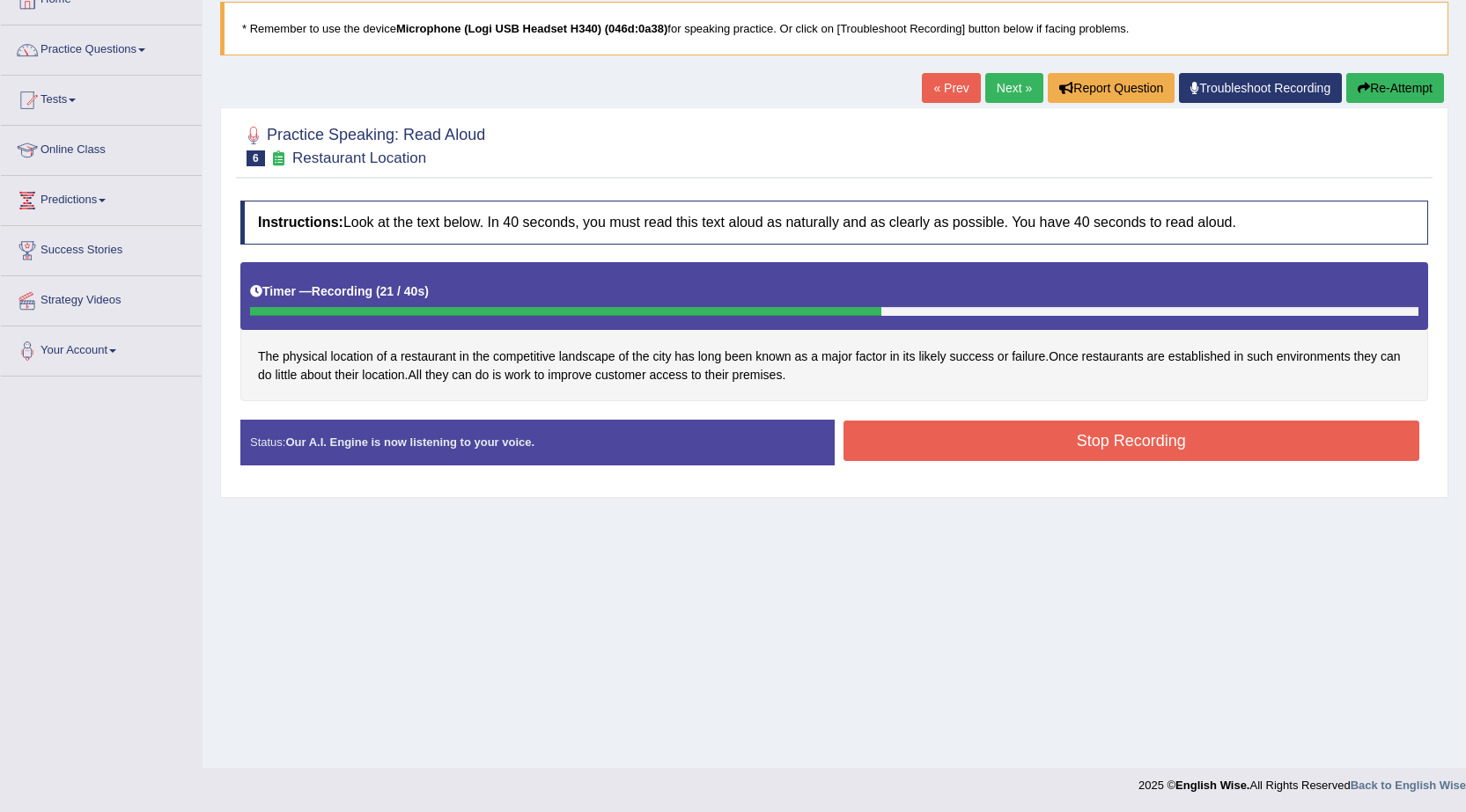
click at [1082, 431] on button "Stop Recording" at bounding box center [1131, 440] width 577 height 40
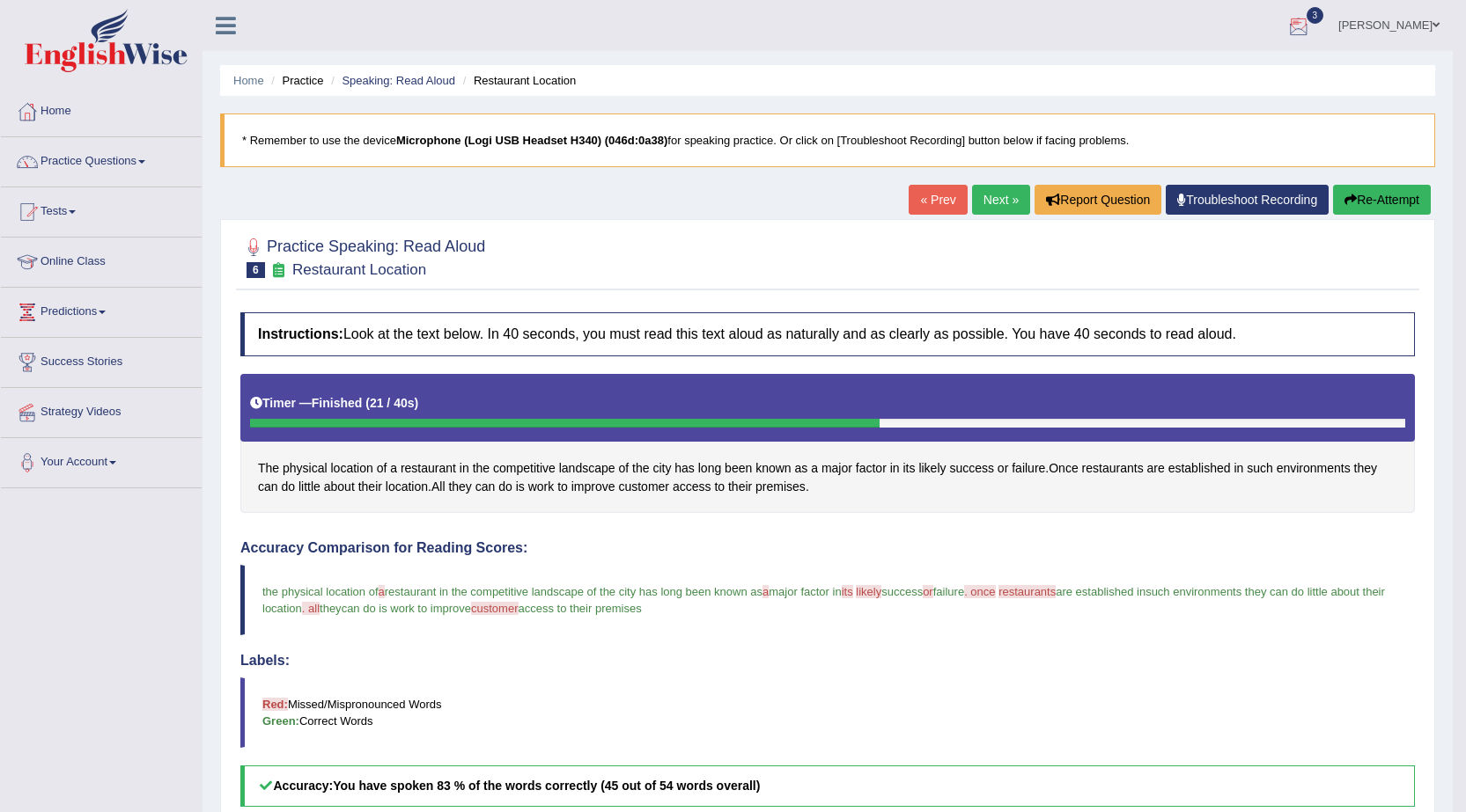
click at [994, 204] on link "Next »" at bounding box center [1001, 200] width 58 height 30
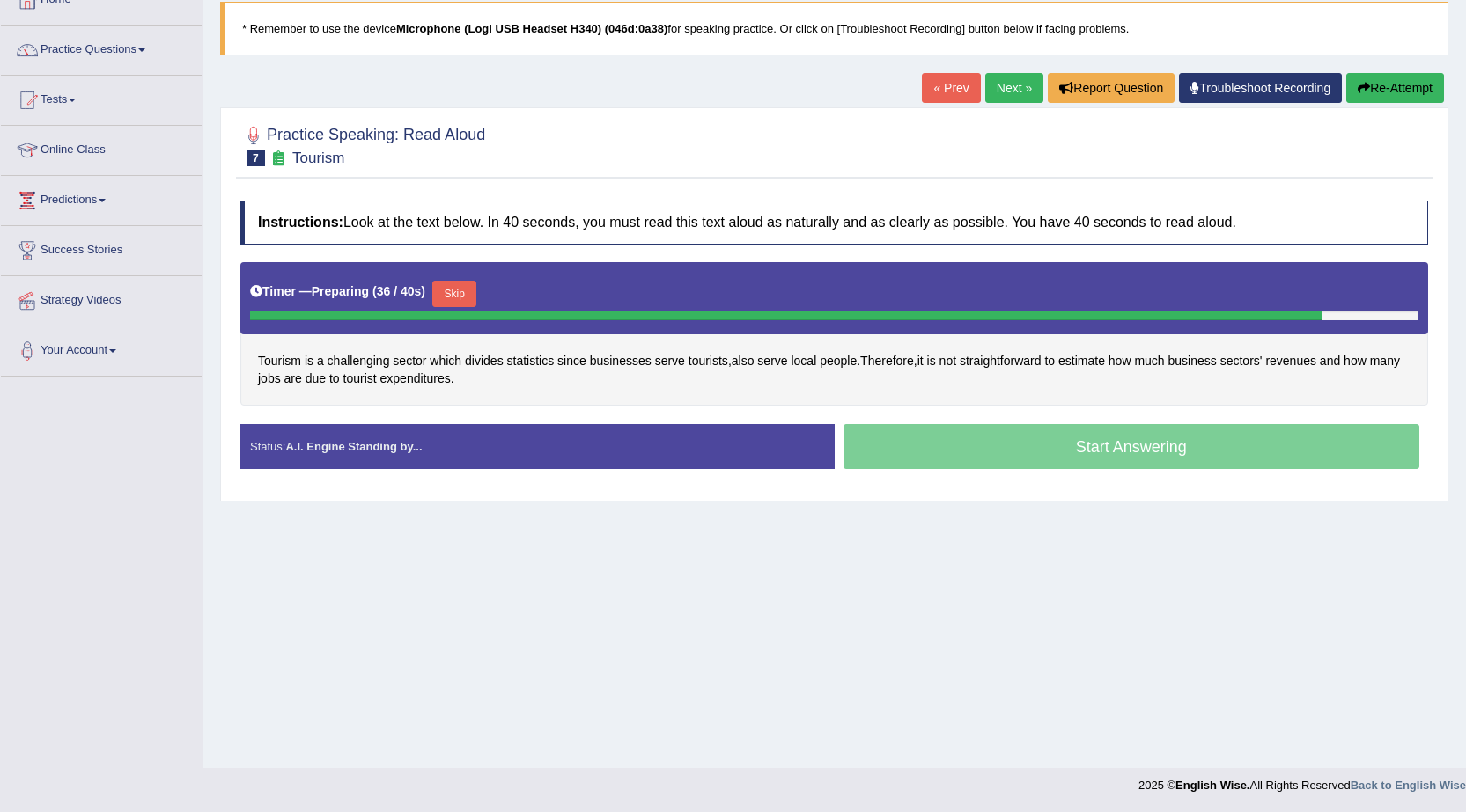
click at [452, 299] on button "Skip" at bounding box center [454, 293] width 44 height 27
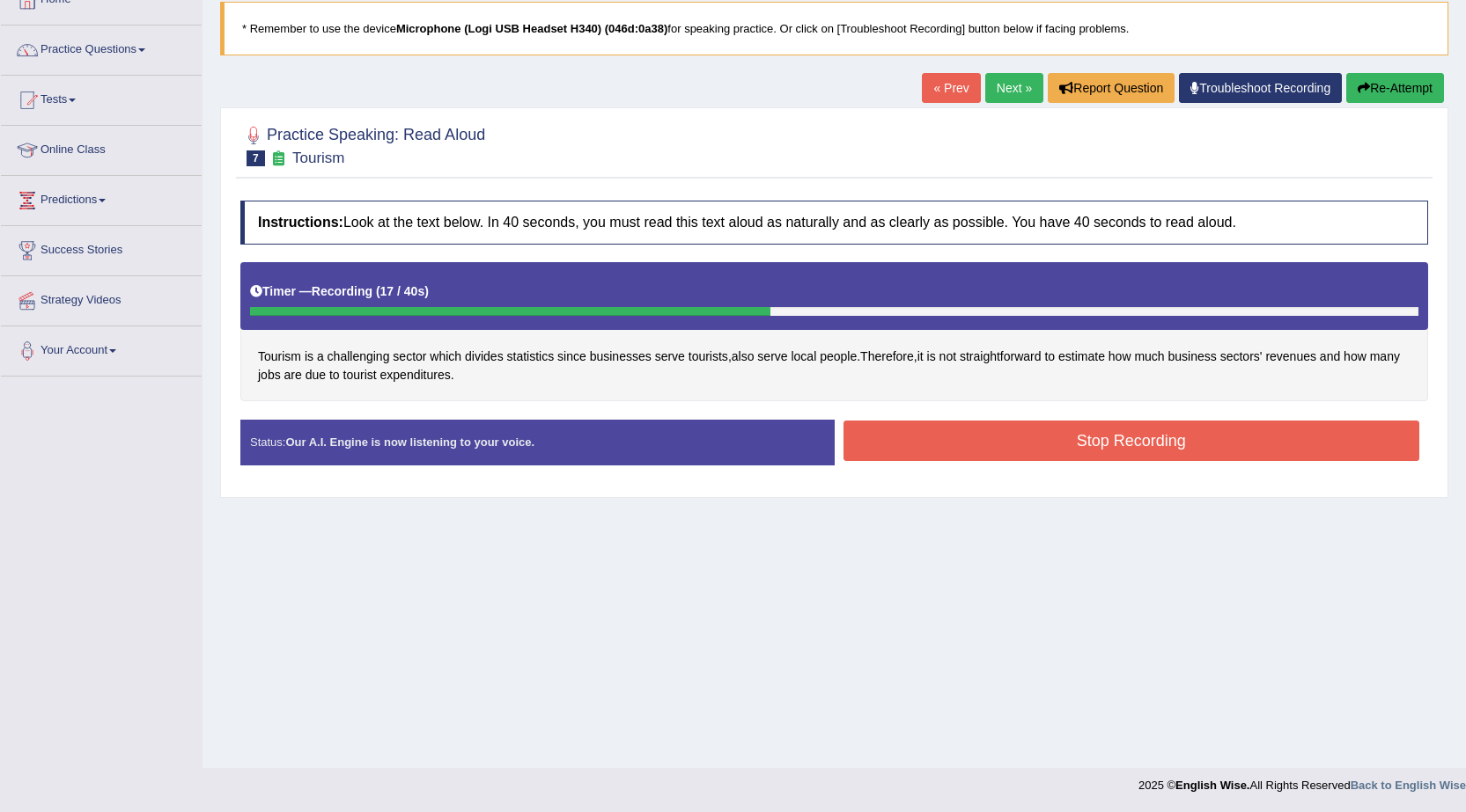
click at [1034, 440] on button "Stop Recording" at bounding box center [1131, 440] width 577 height 40
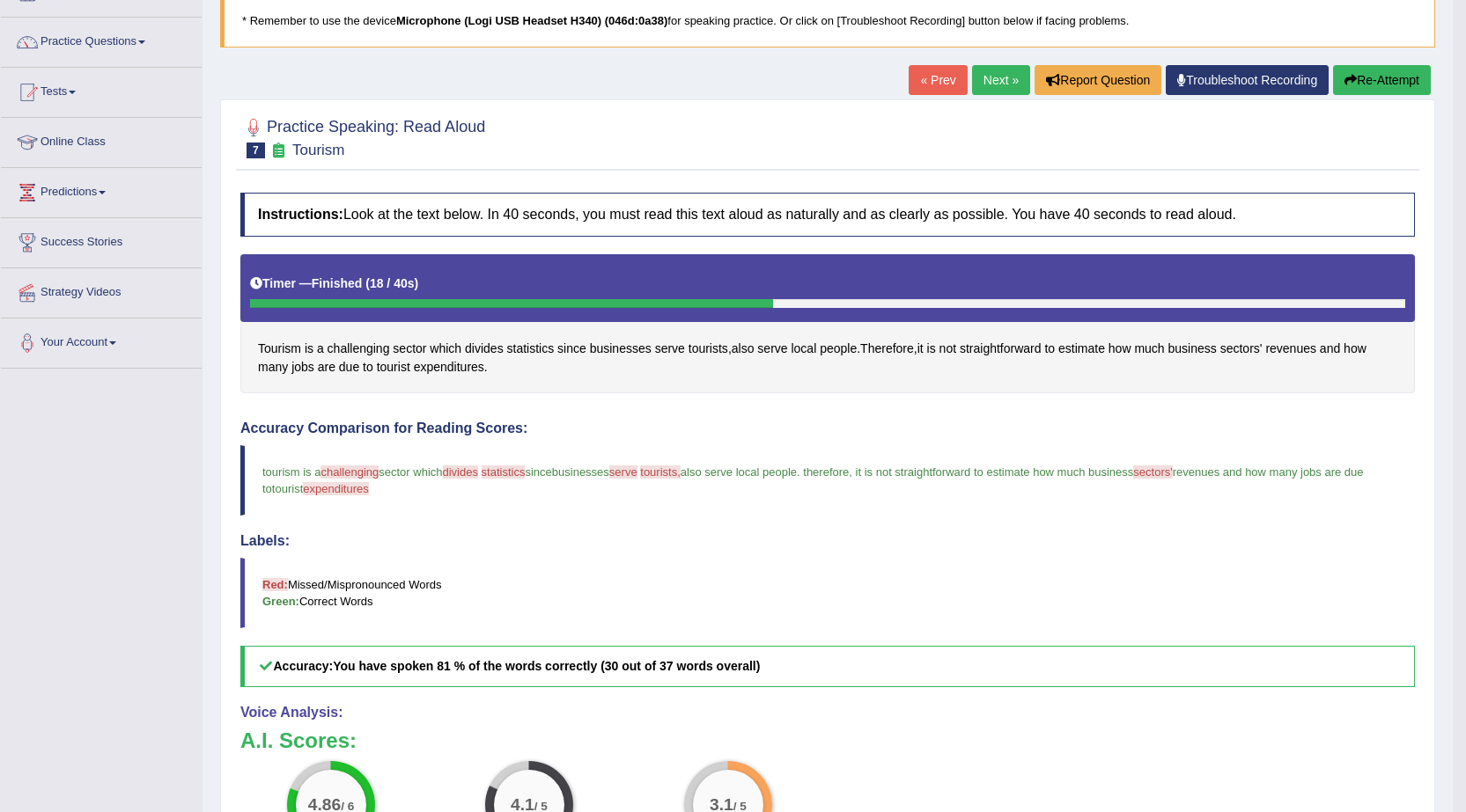
scroll to position [112, 0]
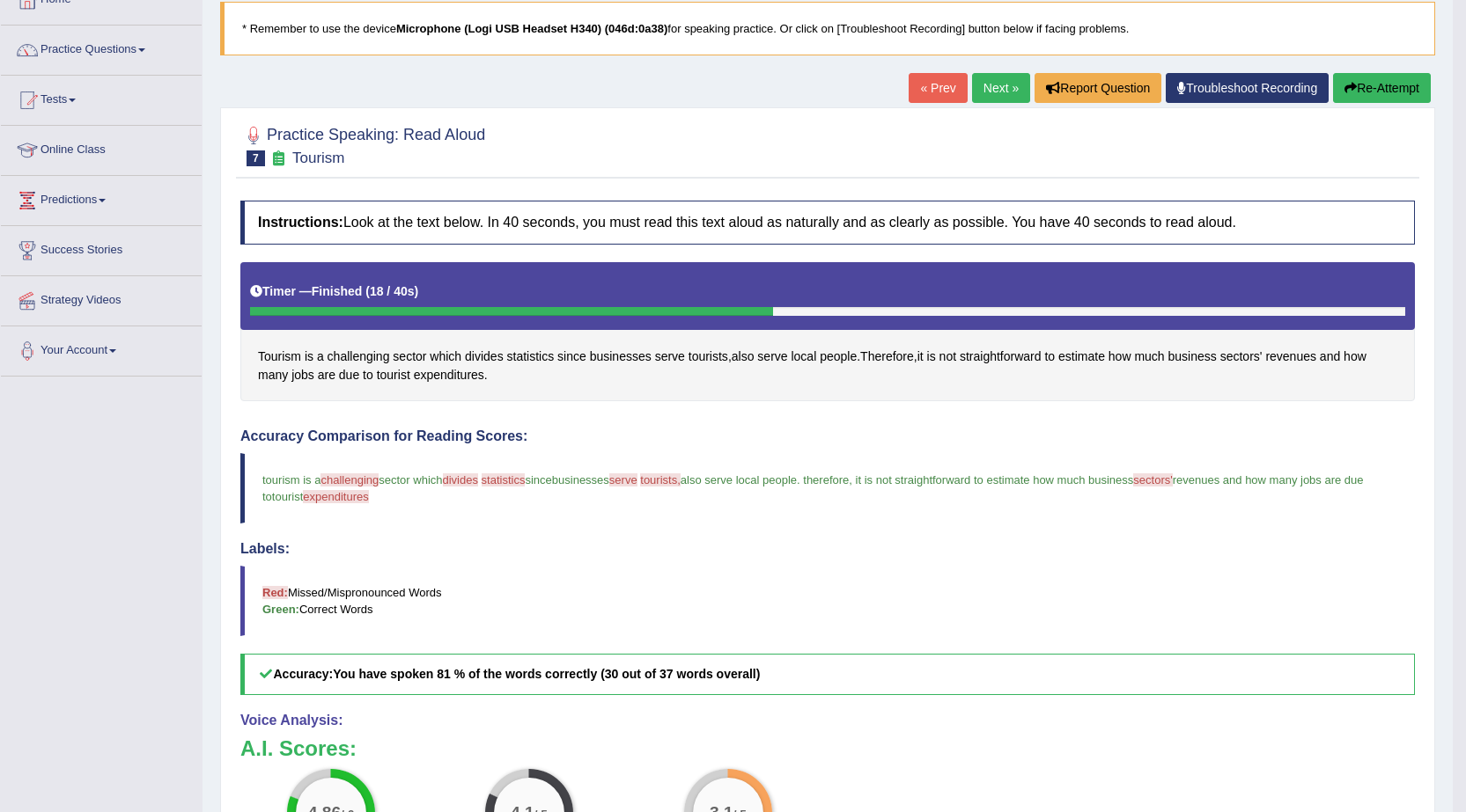
click at [1002, 92] on link "Next »" at bounding box center [1001, 87] width 58 height 30
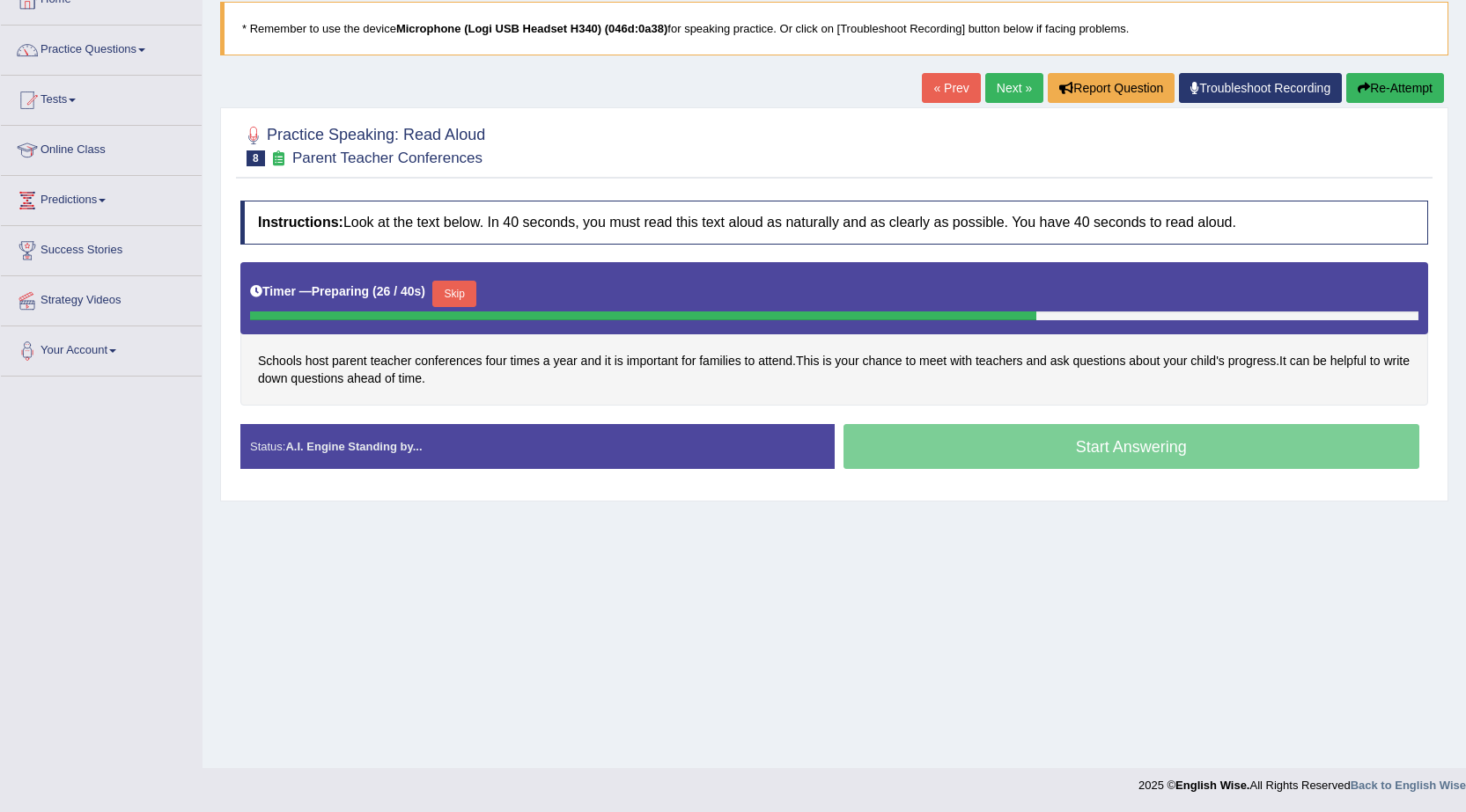
click at [462, 293] on button "Skip" at bounding box center [454, 293] width 44 height 27
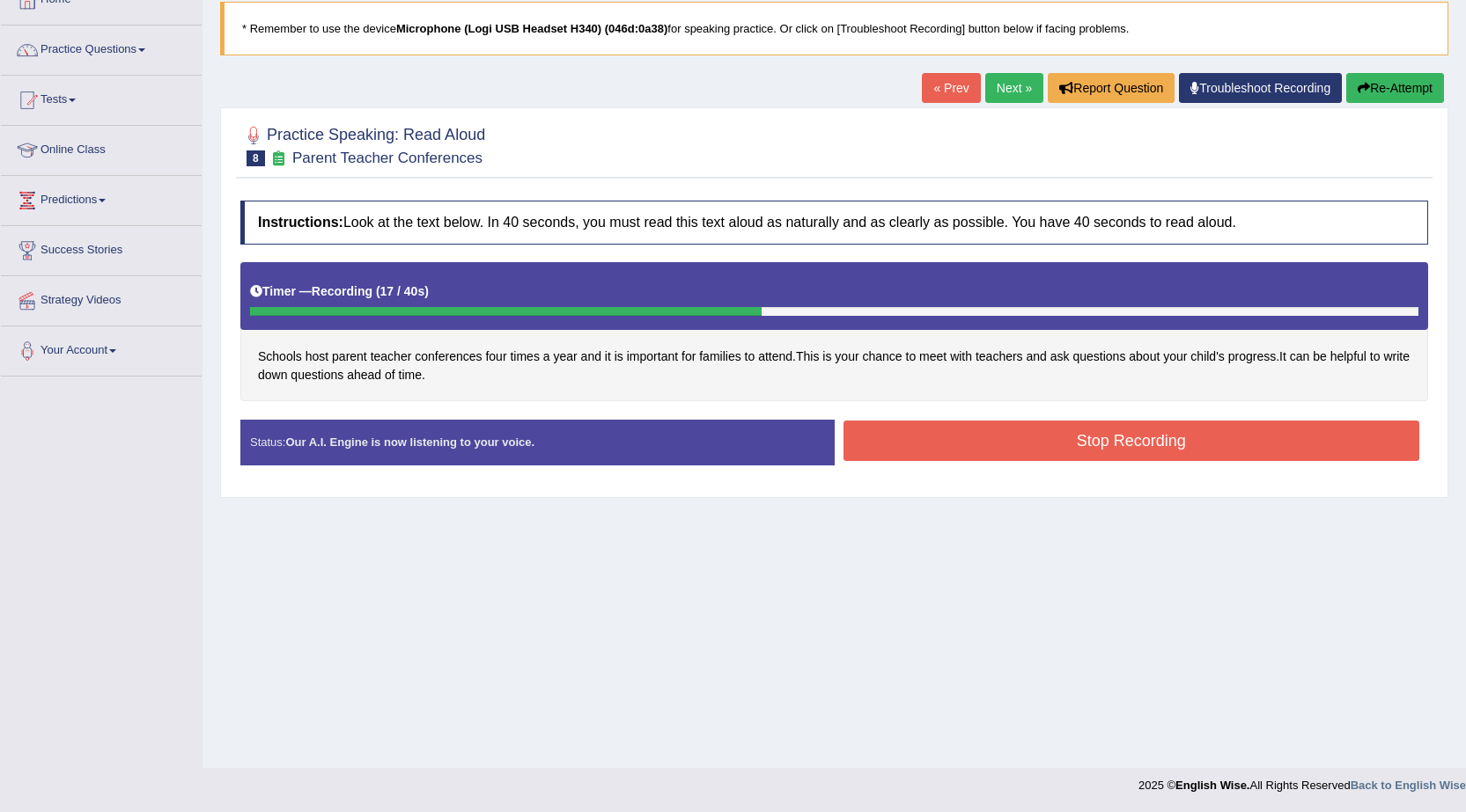
click at [886, 438] on button "Stop Recording" at bounding box center [1131, 440] width 577 height 40
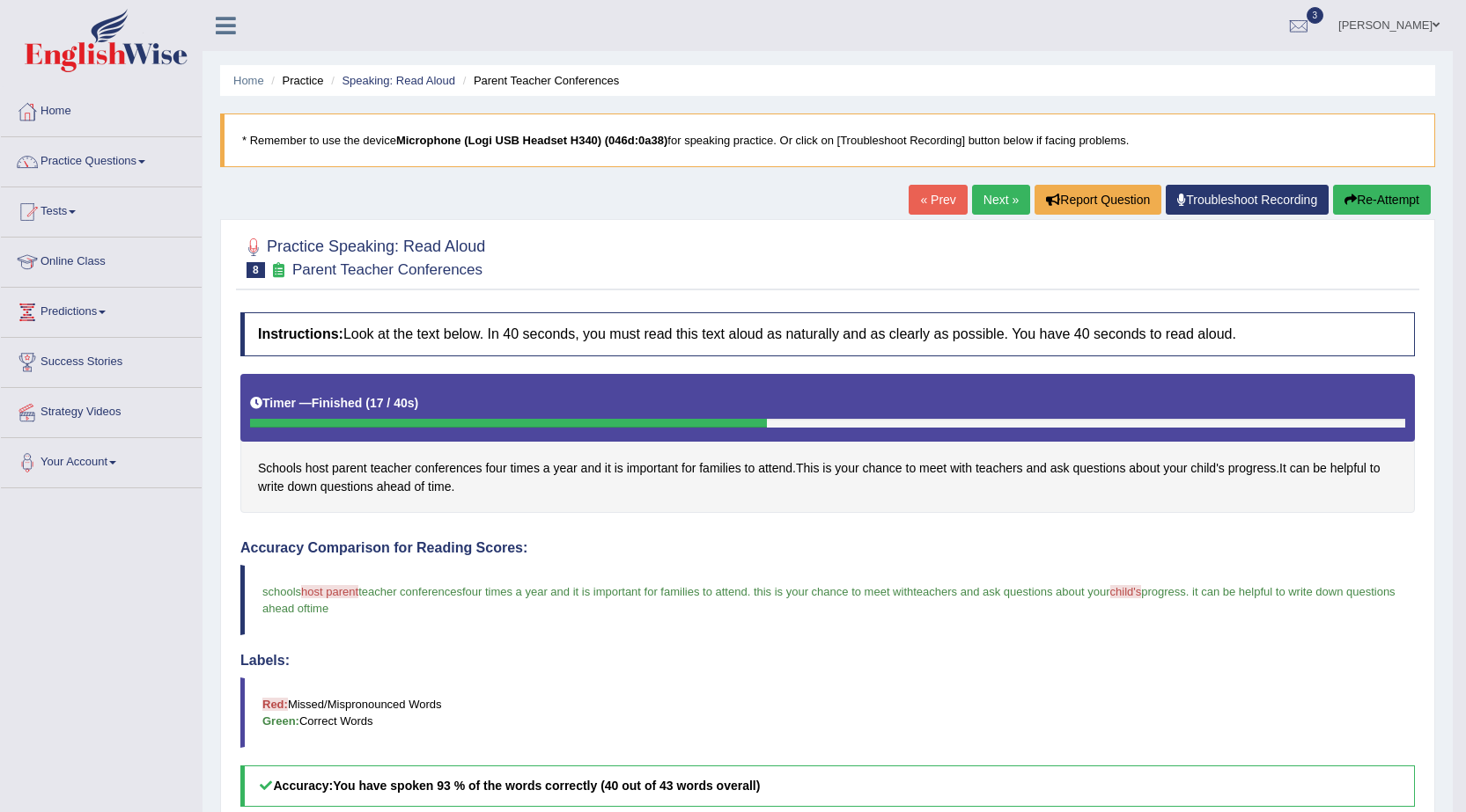
click at [991, 196] on link "Next »" at bounding box center [1001, 200] width 58 height 30
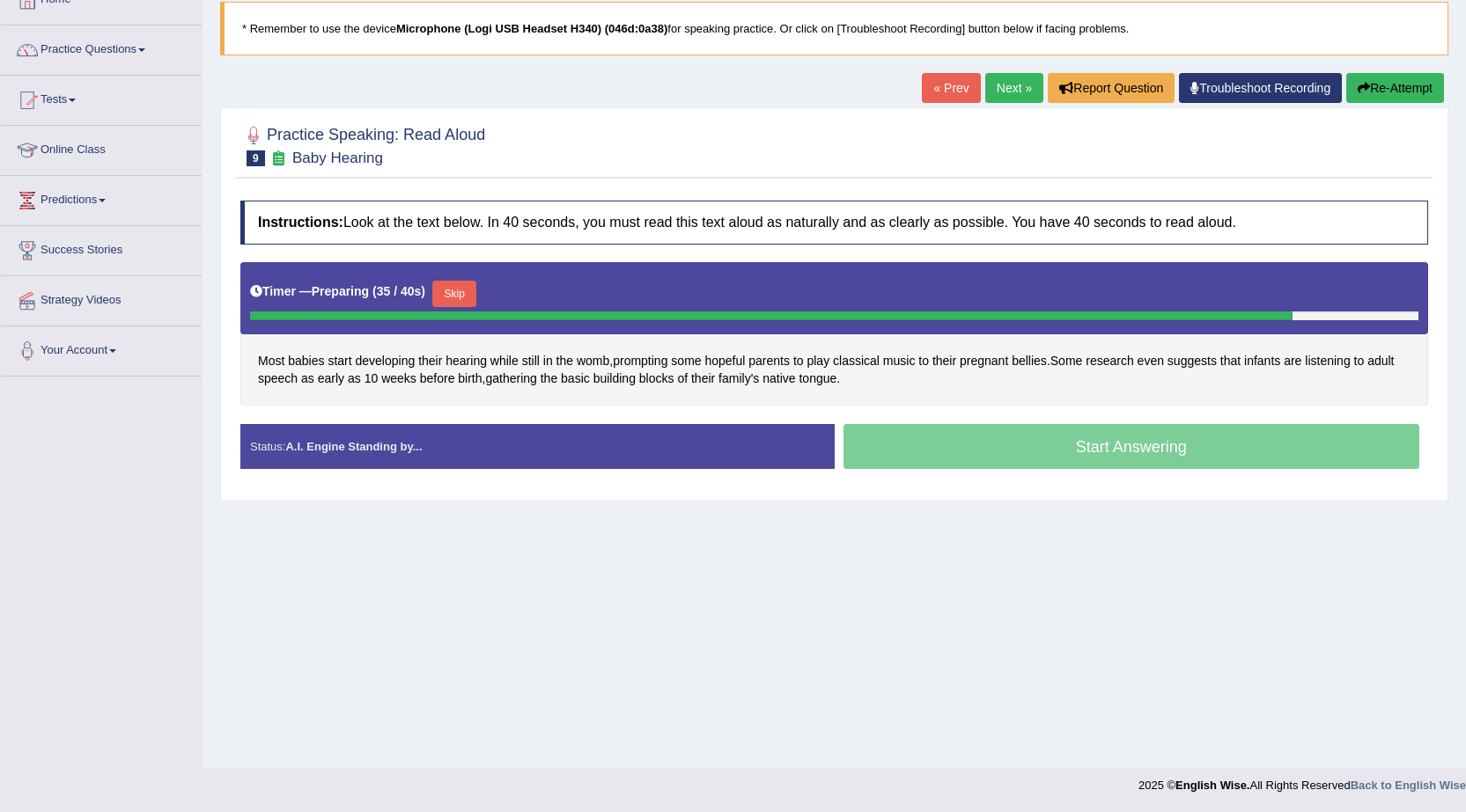
click at [467, 299] on button "Skip" at bounding box center [454, 293] width 44 height 27
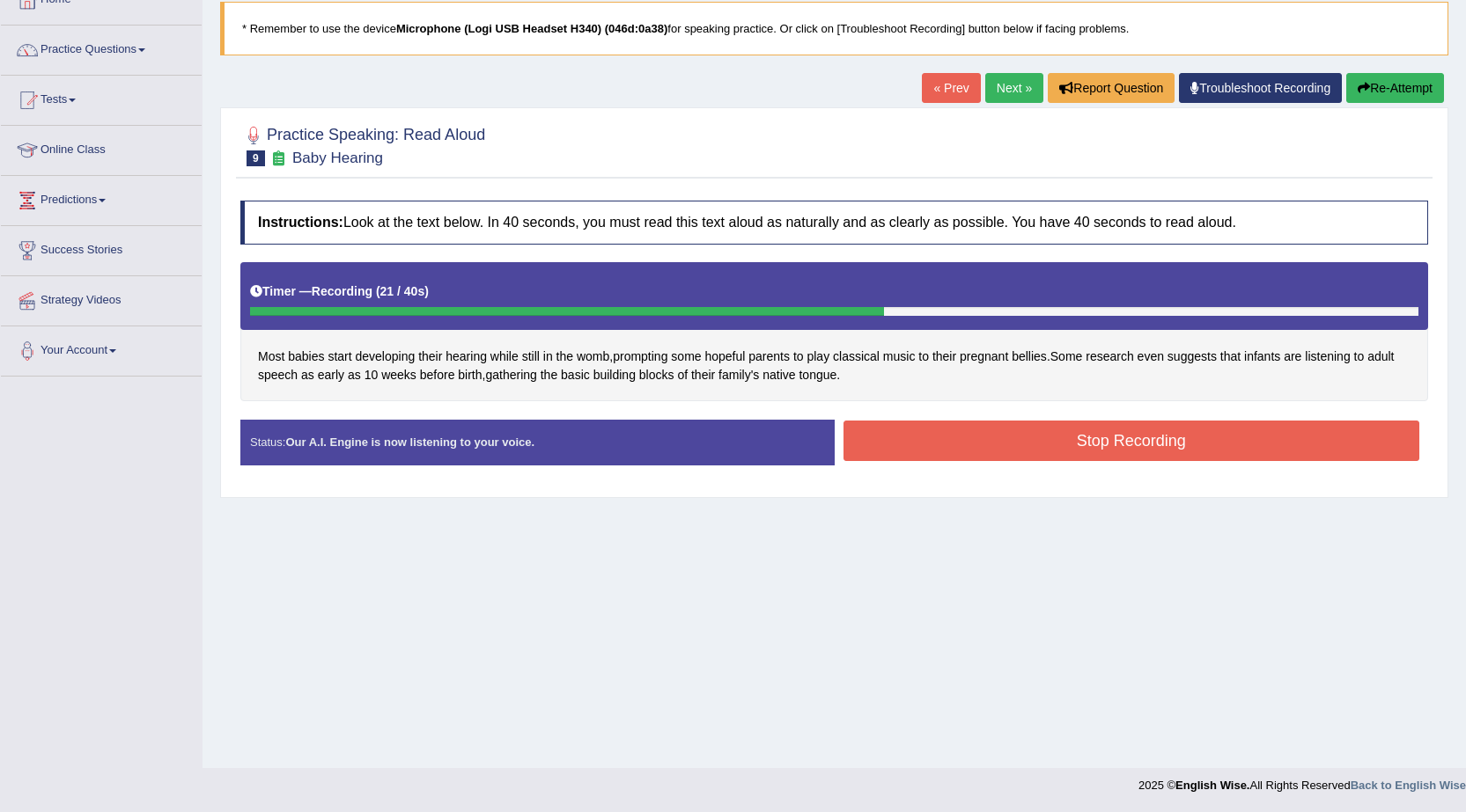
click at [901, 431] on button "Stop Recording" at bounding box center [1131, 440] width 577 height 40
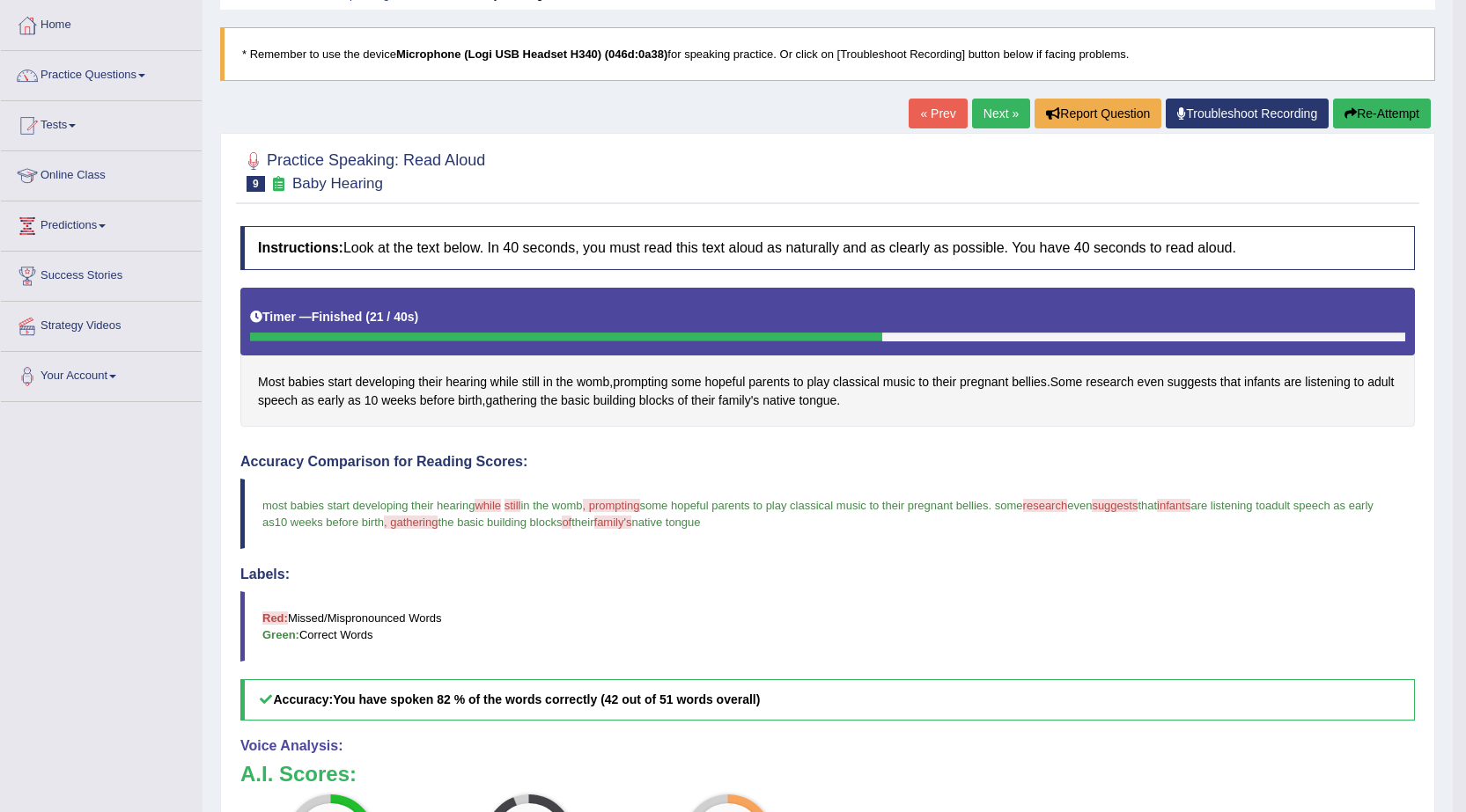
scroll to position [39, 0]
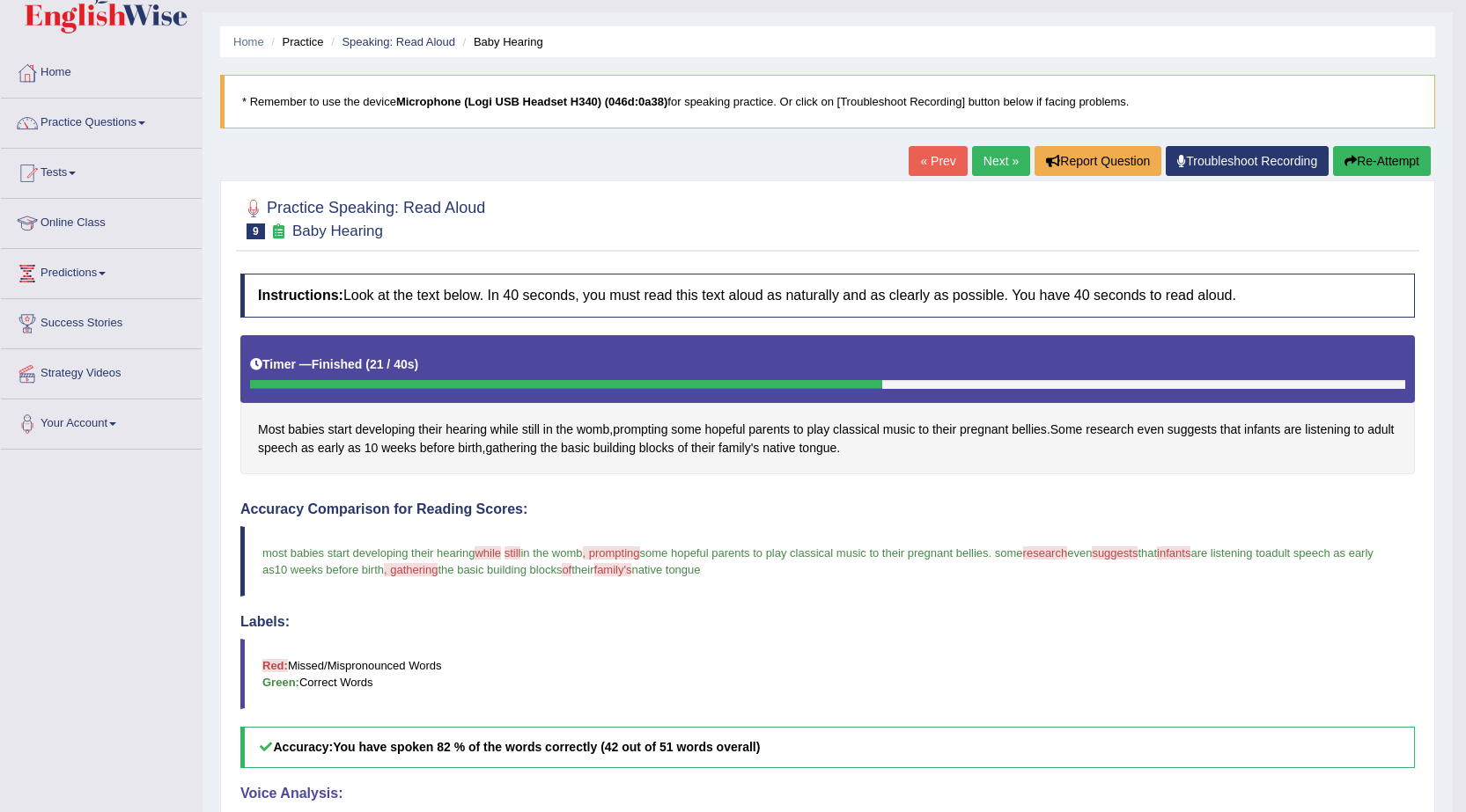
click at [988, 170] on link "Next »" at bounding box center [1001, 161] width 58 height 30
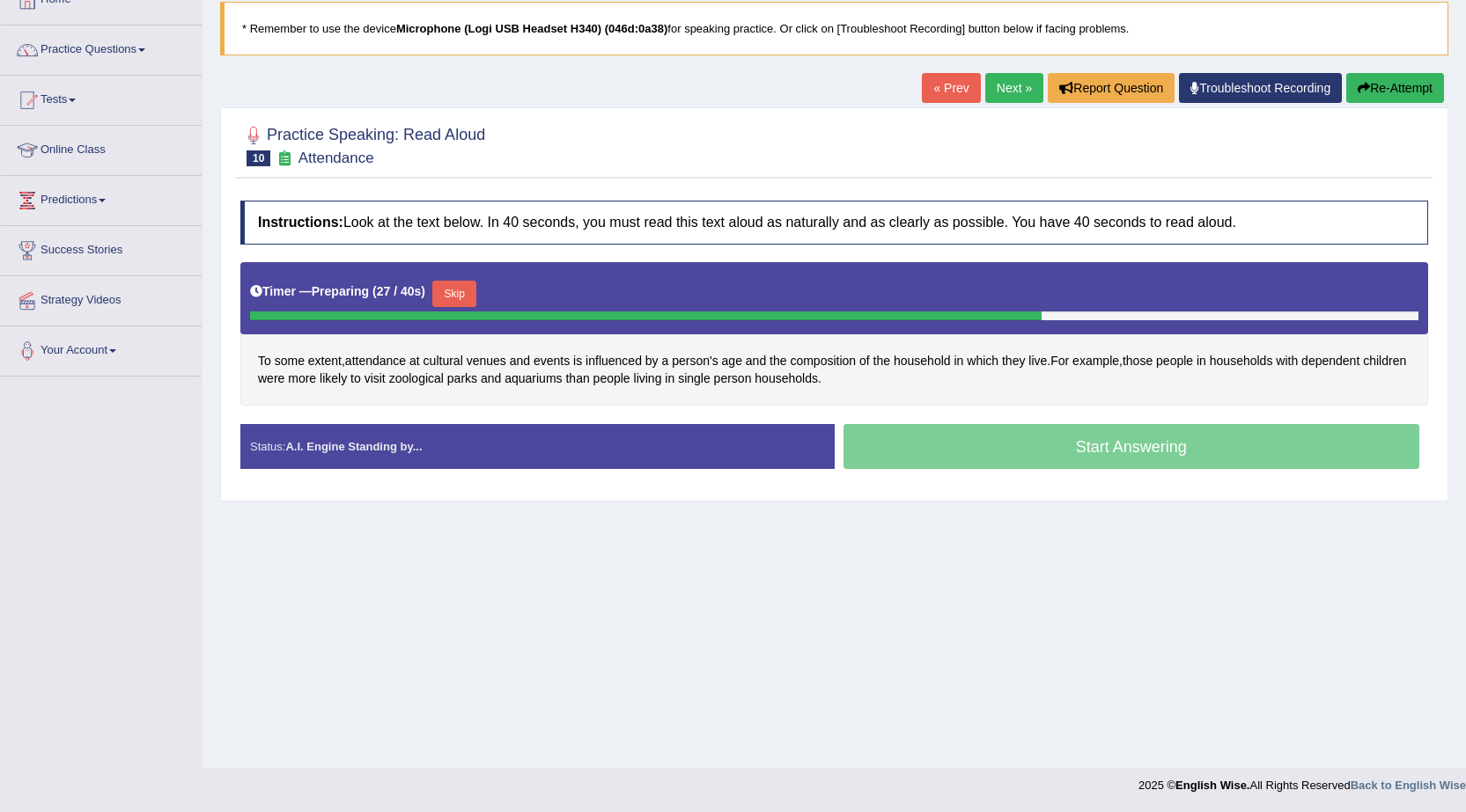
click at [462, 295] on button "Skip" at bounding box center [454, 293] width 44 height 27
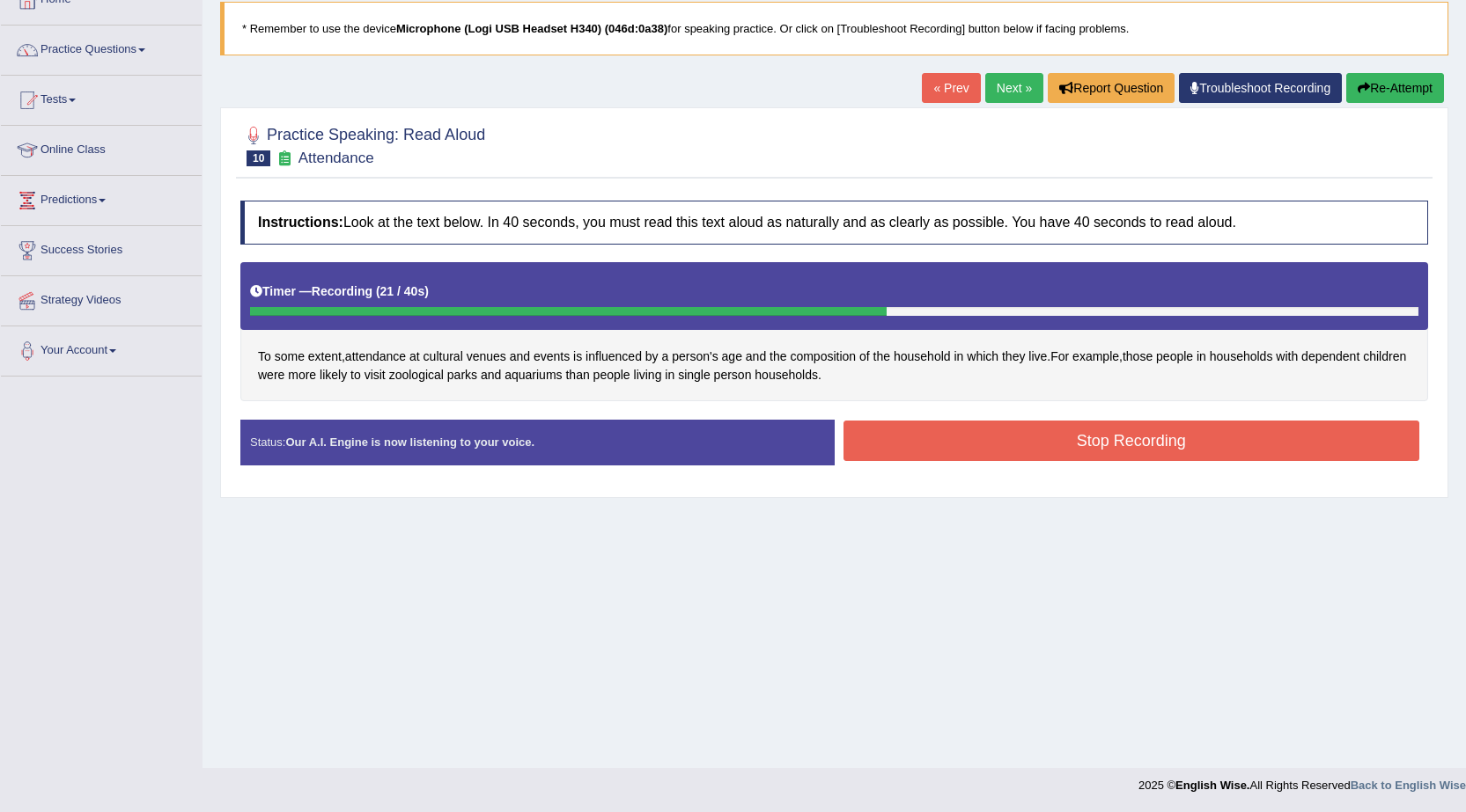
click at [927, 446] on button "Stop Recording" at bounding box center [1131, 440] width 577 height 40
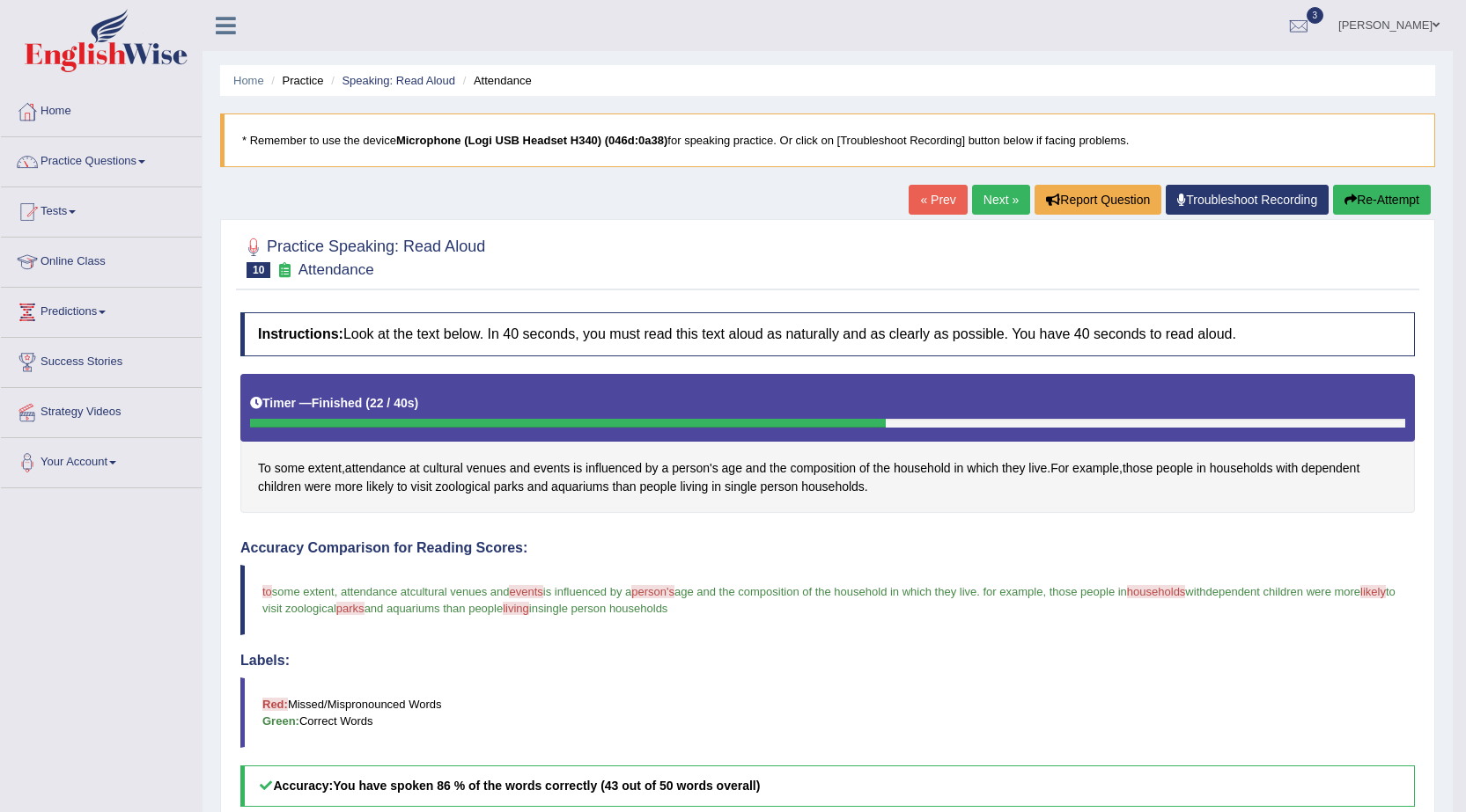
click at [979, 208] on link "Next »" at bounding box center [1001, 200] width 58 height 30
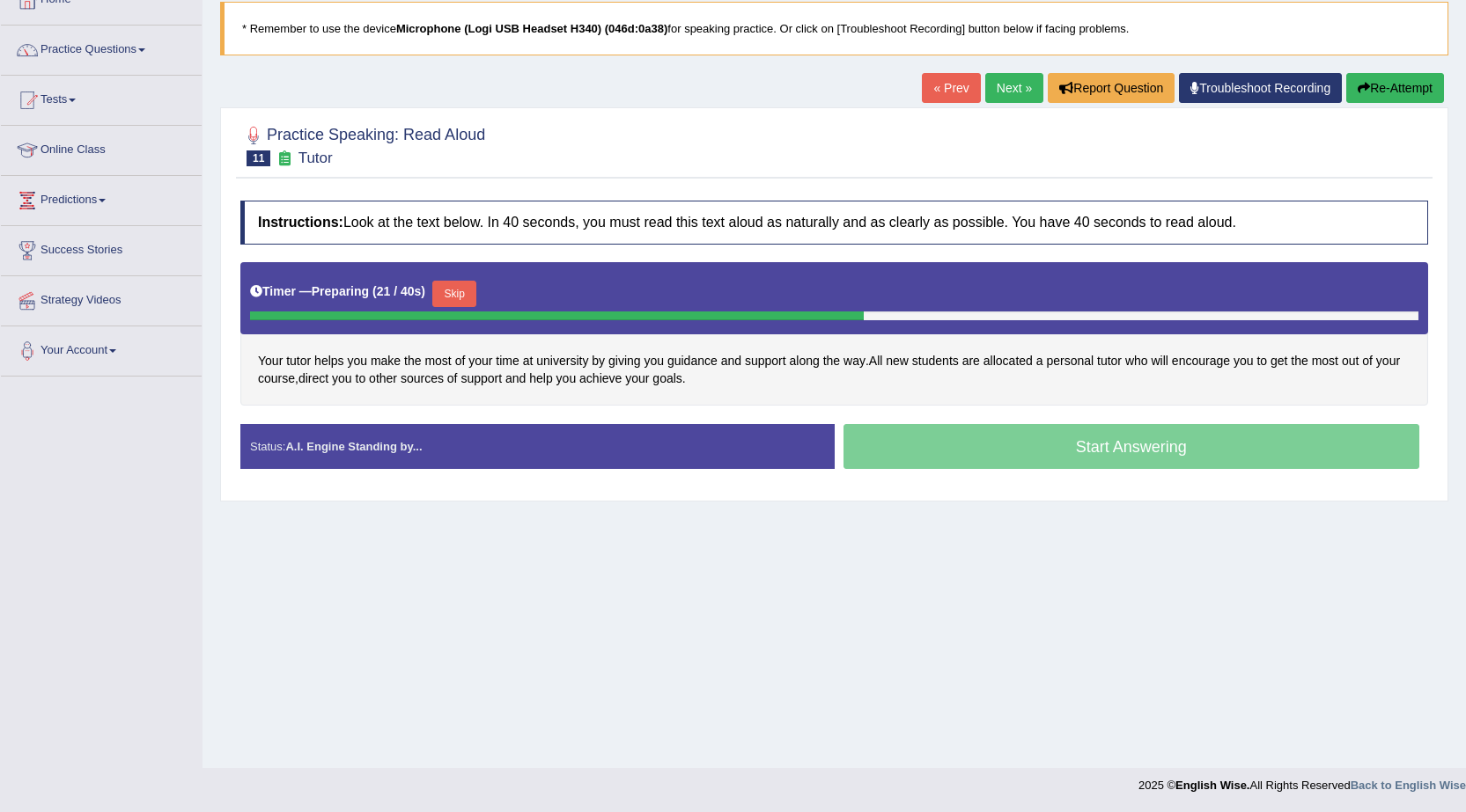
click at [462, 294] on button "Skip" at bounding box center [454, 293] width 44 height 27
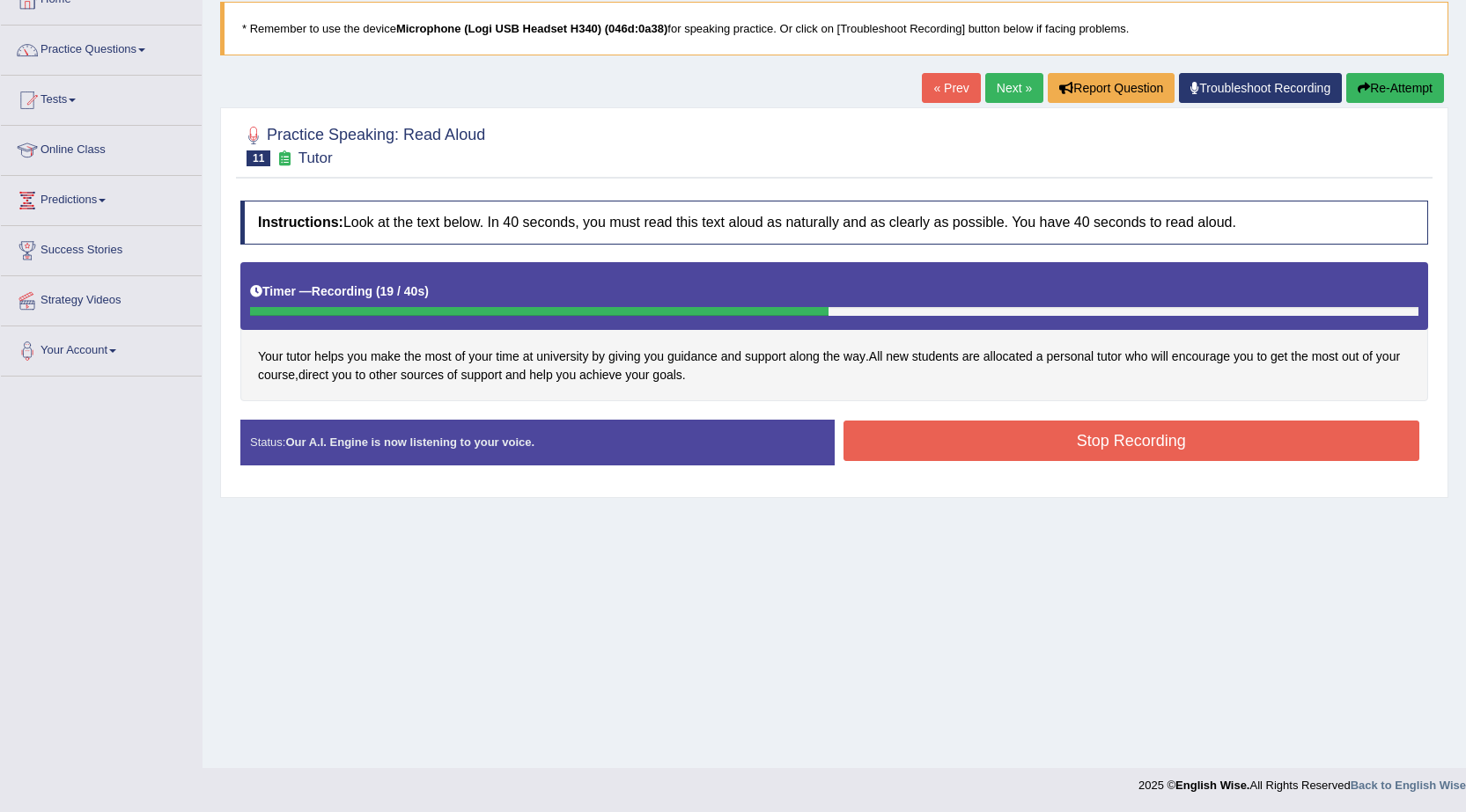
click at [922, 459] on button "Stop Recording" at bounding box center [1131, 440] width 577 height 40
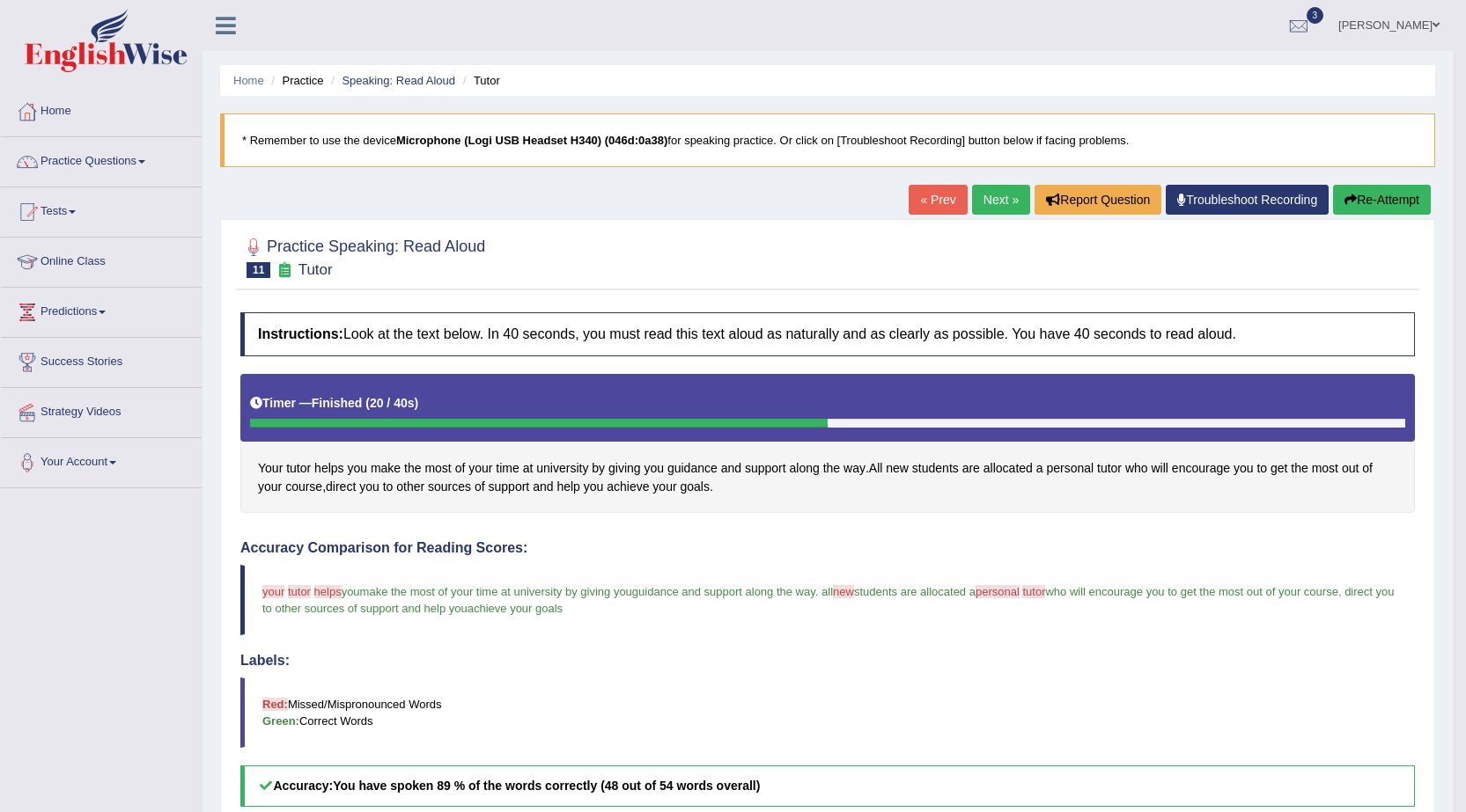
click at [979, 204] on link "Next »" at bounding box center [1001, 200] width 58 height 30
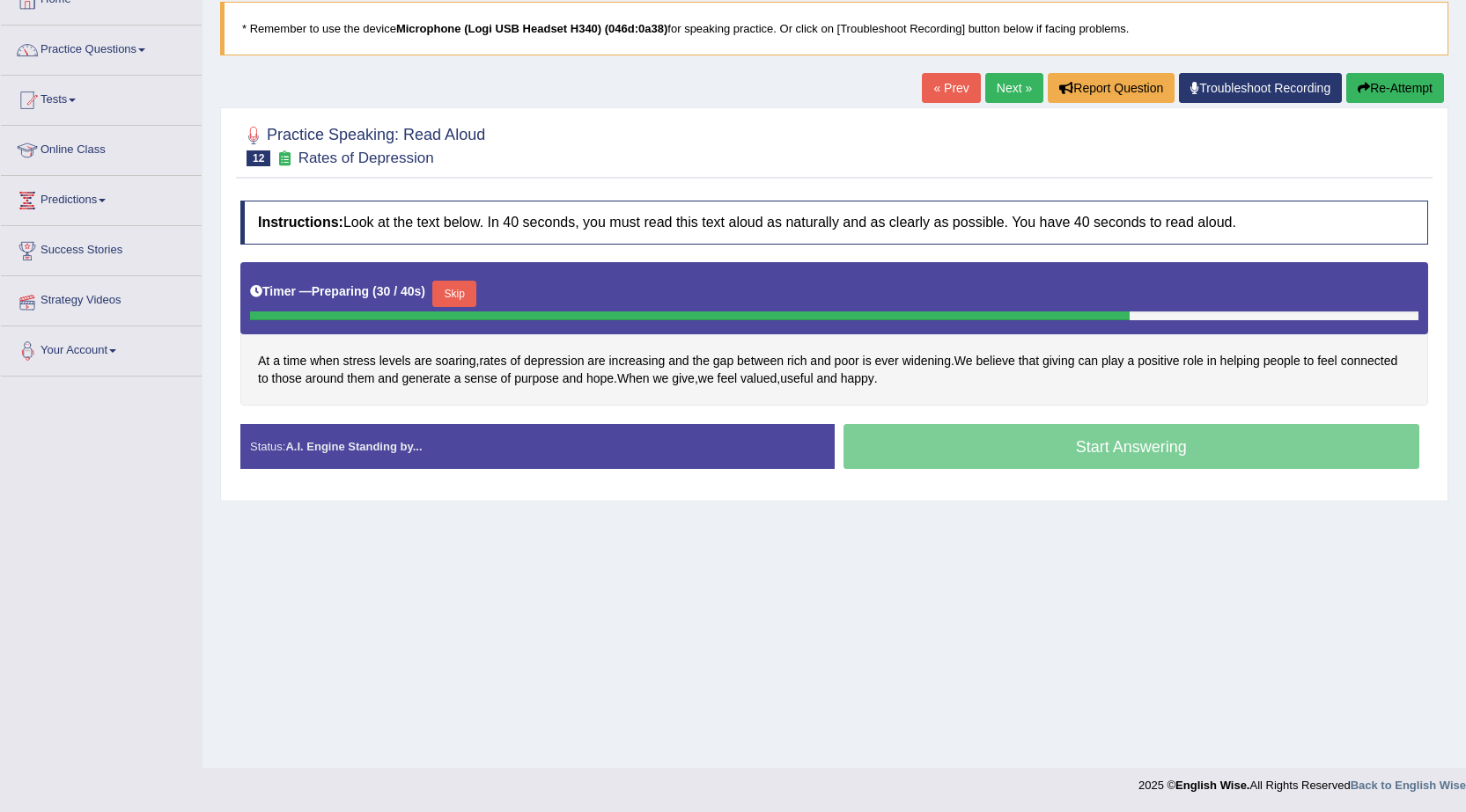
click at [445, 301] on button "Skip" at bounding box center [454, 293] width 44 height 27
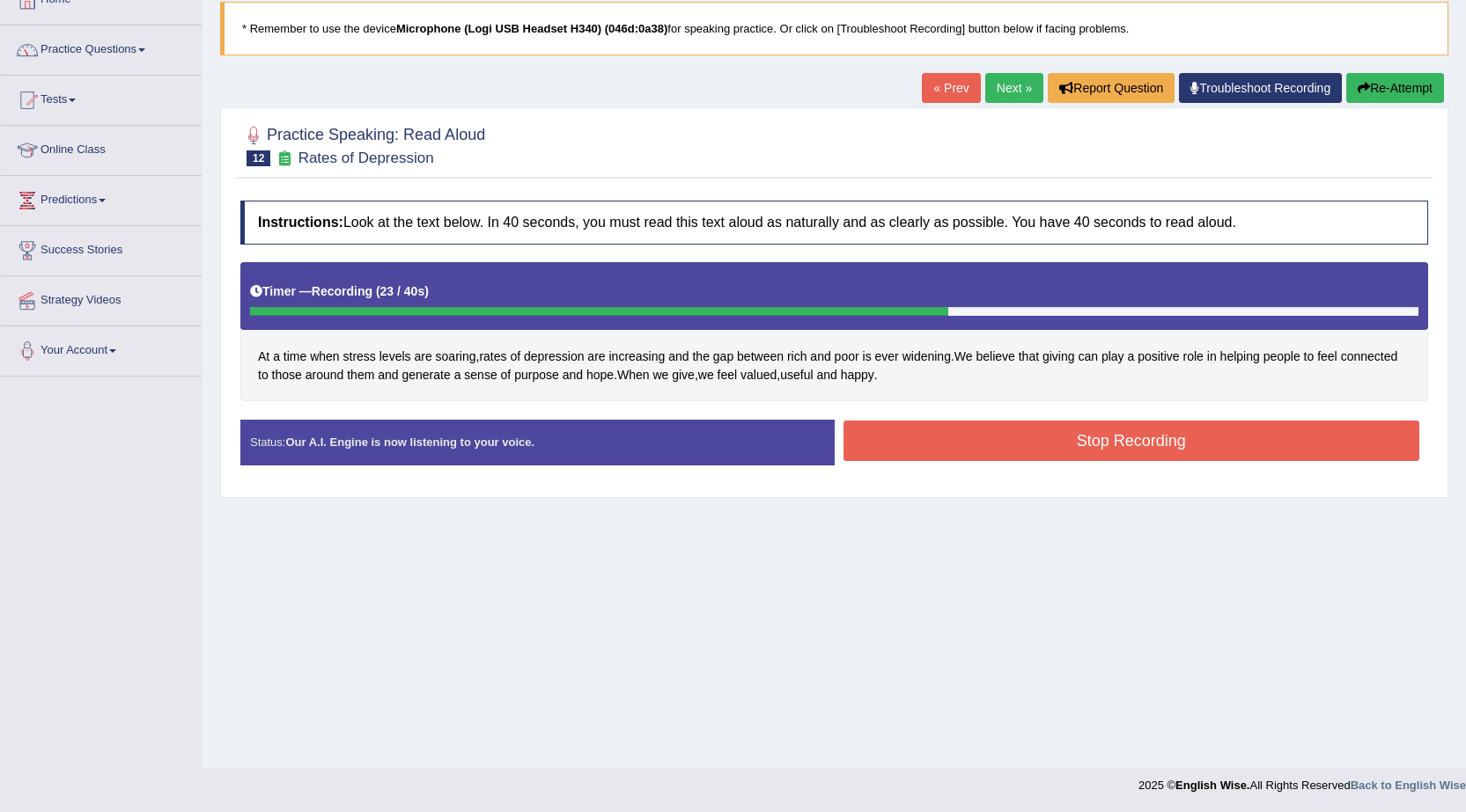
click at [919, 439] on button "Stop Recording" at bounding box center [1131, 440] width 577 height 40
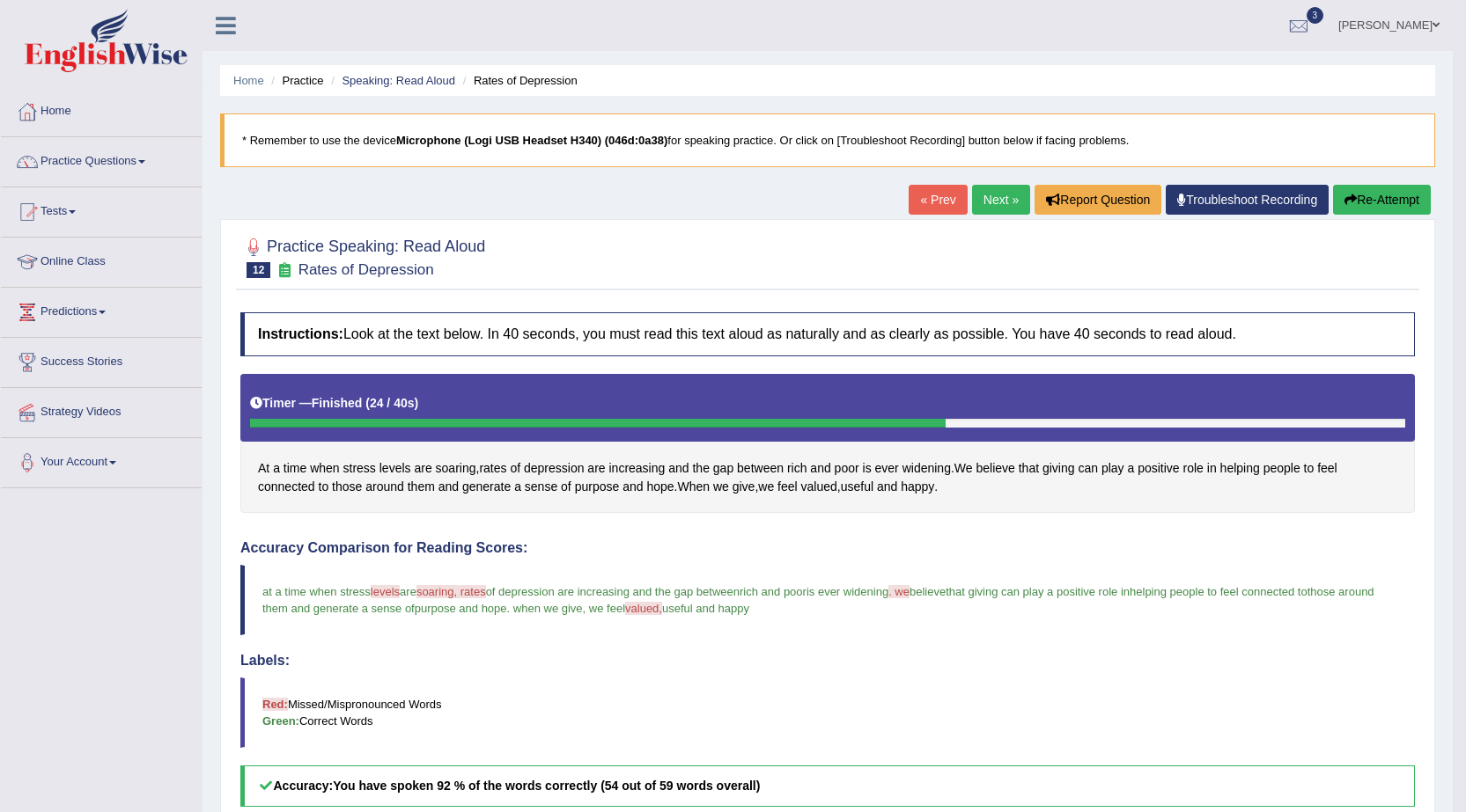
click at [1003, 203] on link "Next »" at bounding box center [1001, 200] width 58 height 30
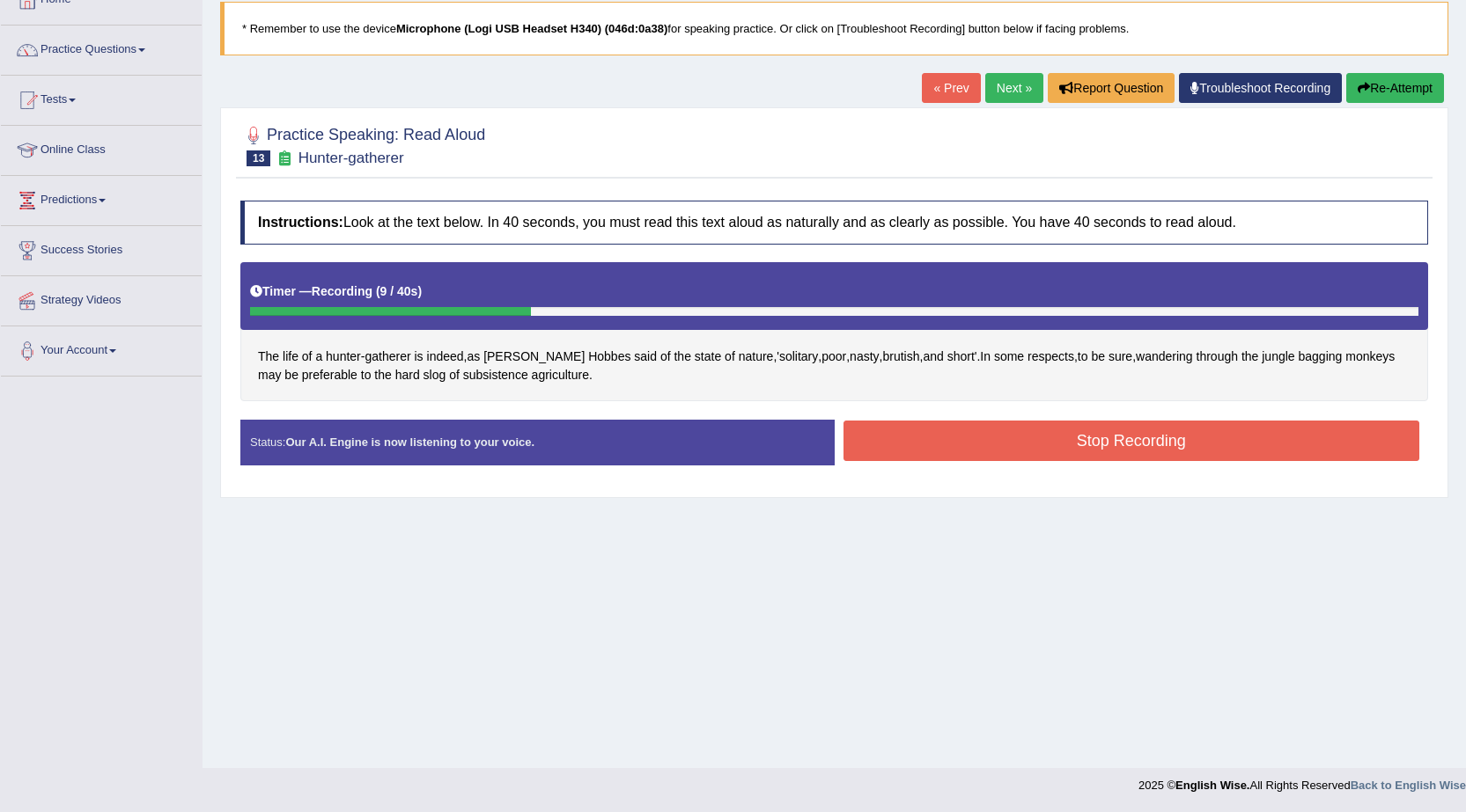
click at [968, 439] on button "Stop Recording" at bounding box center [1131, 440] width 577 height 40
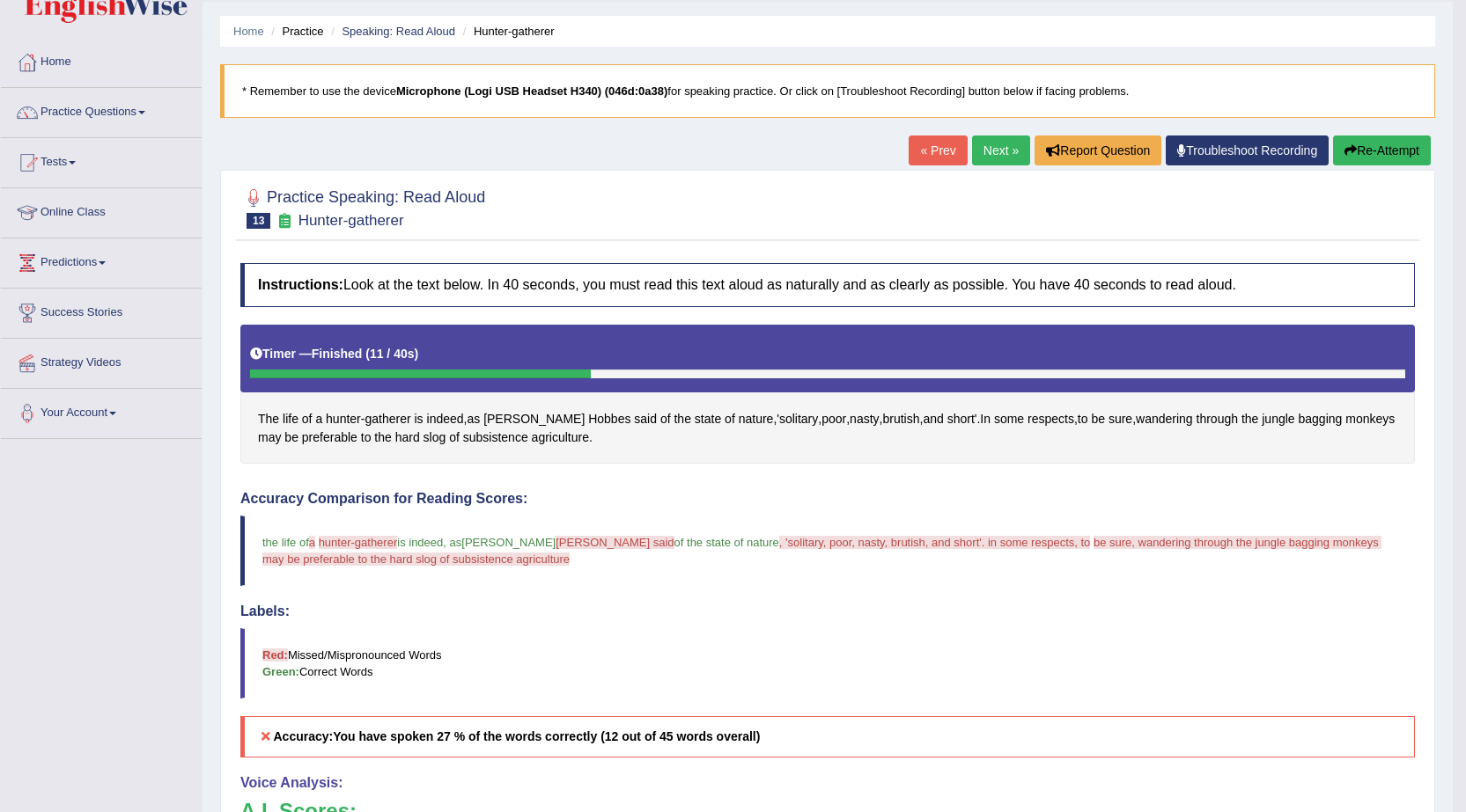
scroll to position [24, 0]
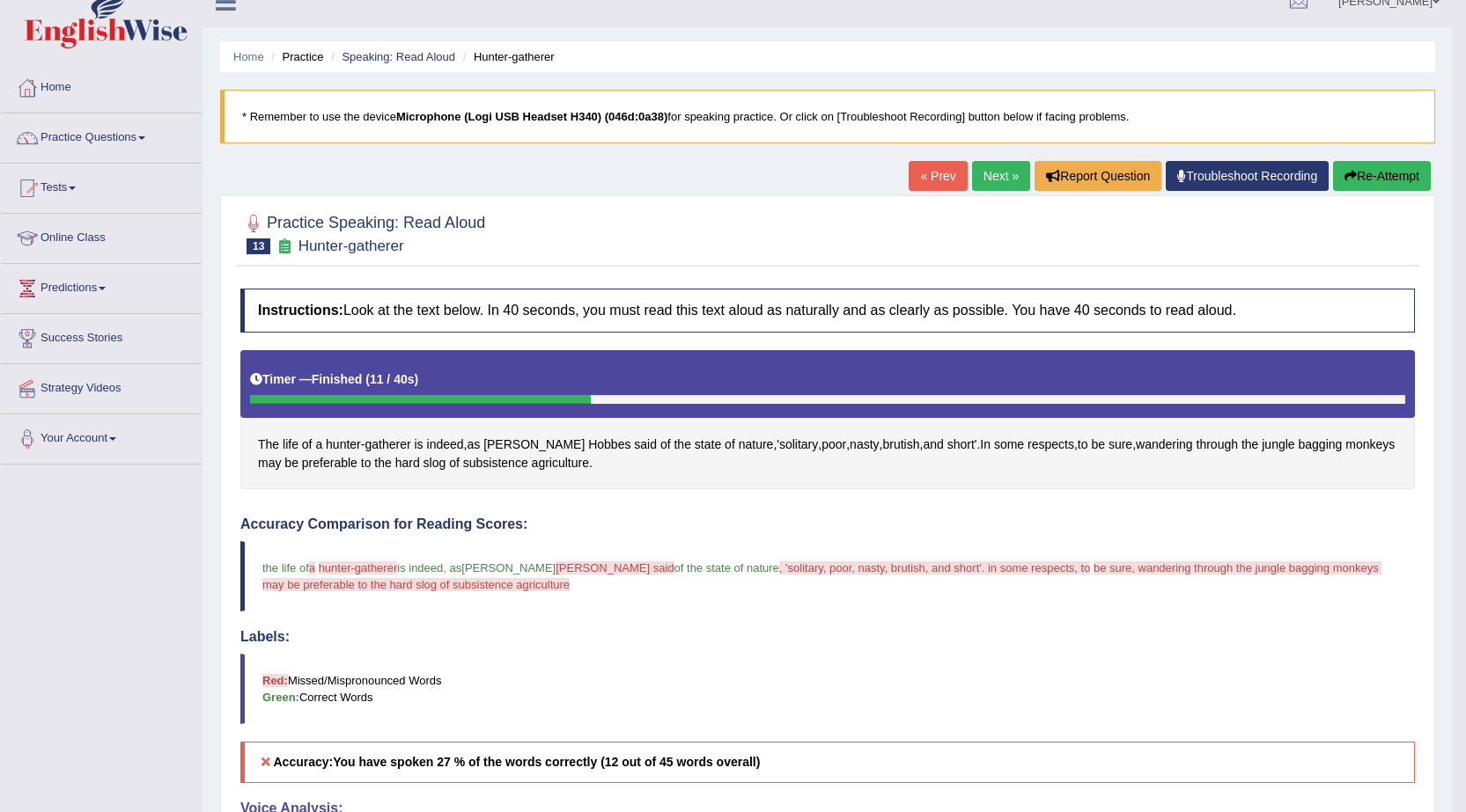
click at [1004, 185] on link "Next »" at bounding box center [1001, 176] width 58 height 30
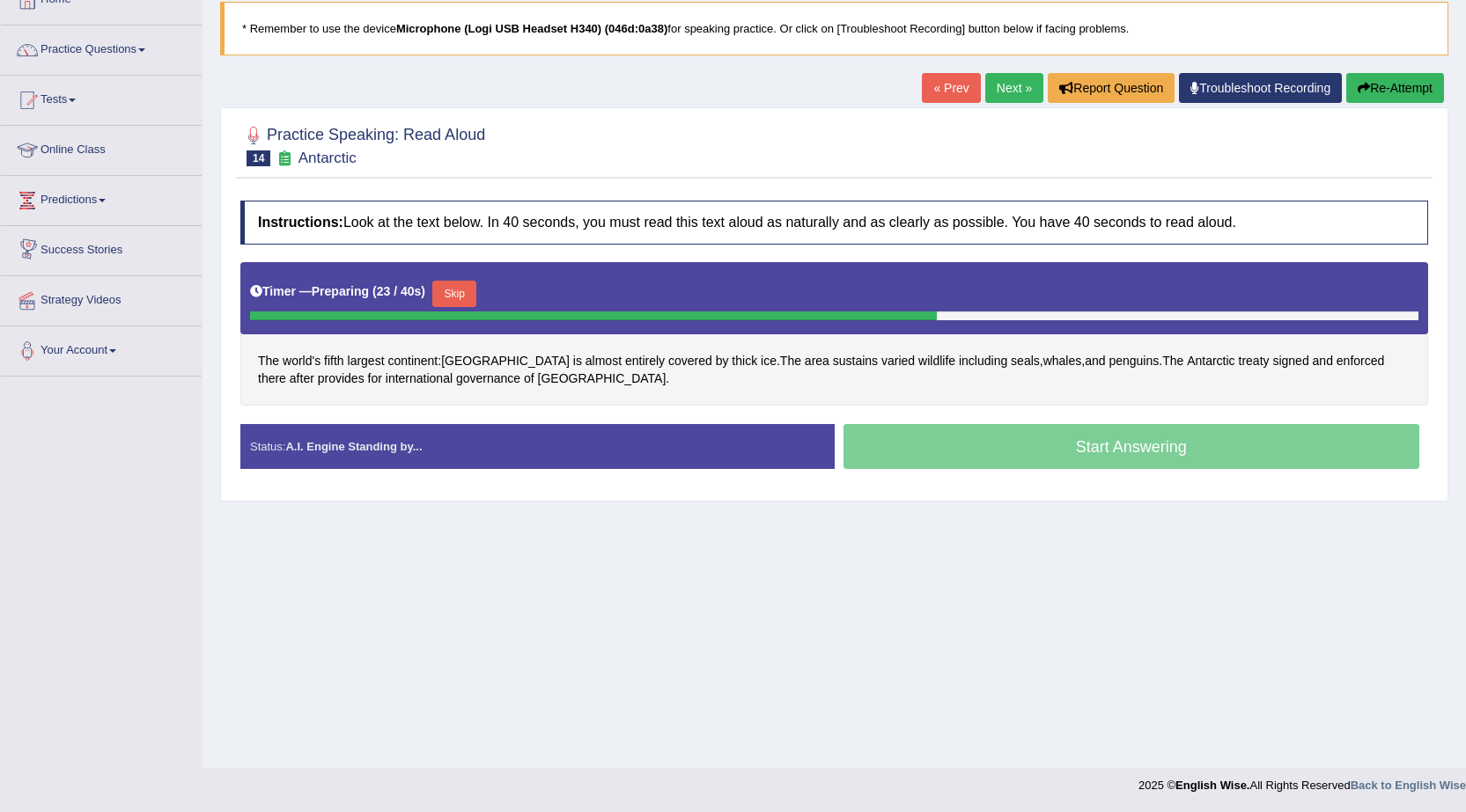
click at [460, 294] on button "Skip" at bounding box center [454, 293] width 44 height 27
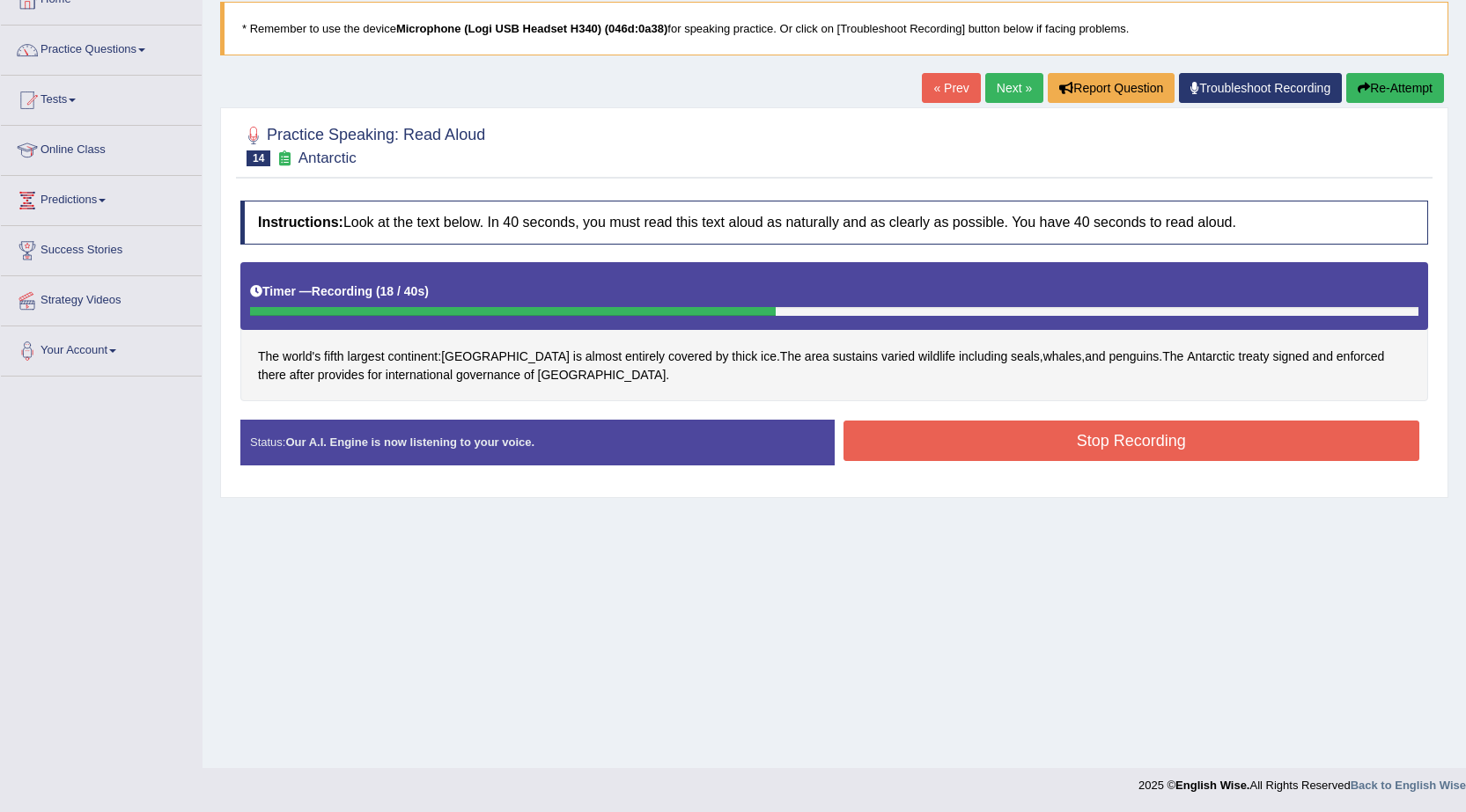
click at [1057, 449] on button "Stop Recording" at bounding box center [1131, 440] width 577 height 40
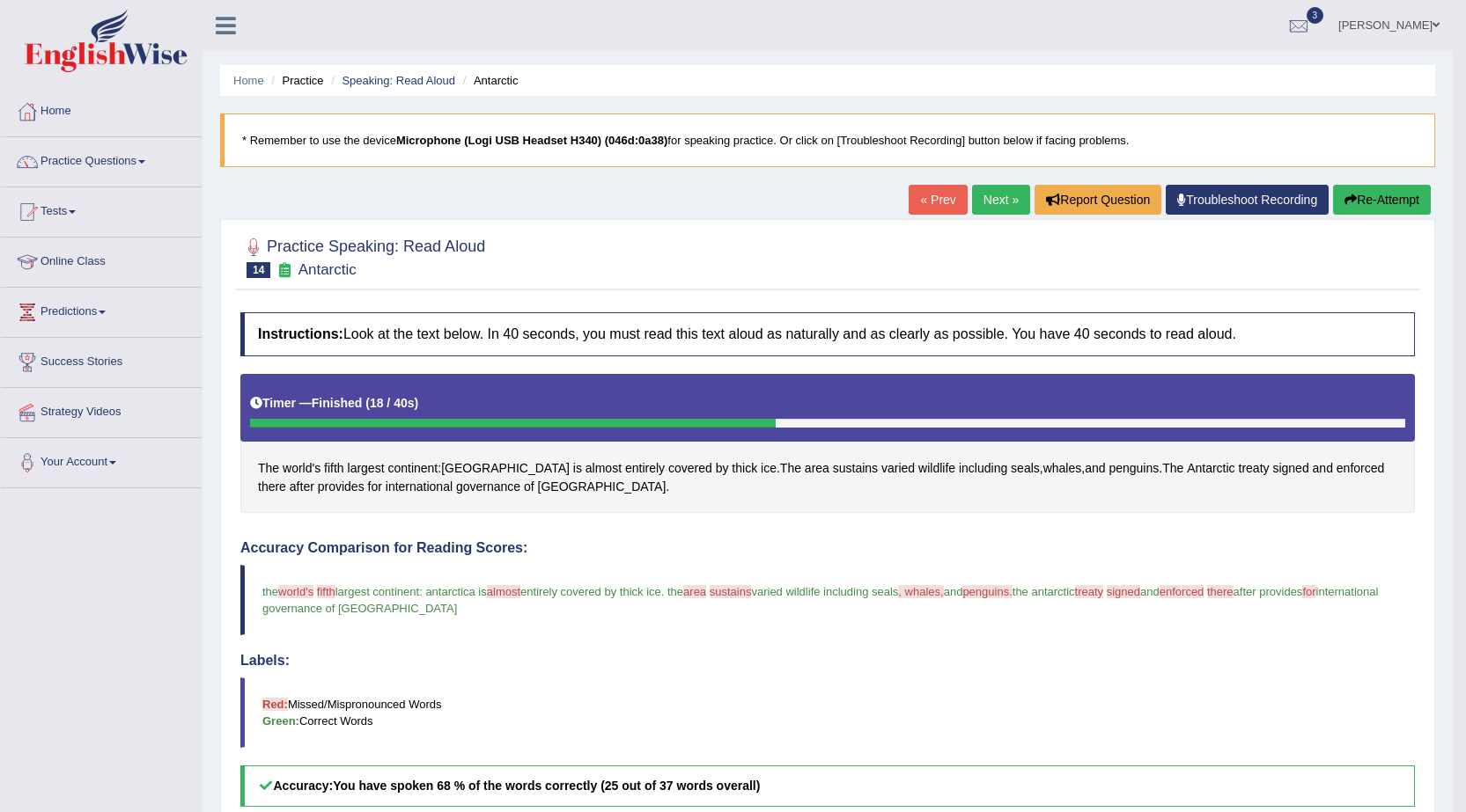
click at [991, 203] on link "Next »" at bounding box center [1001, 200] width 58 height 30
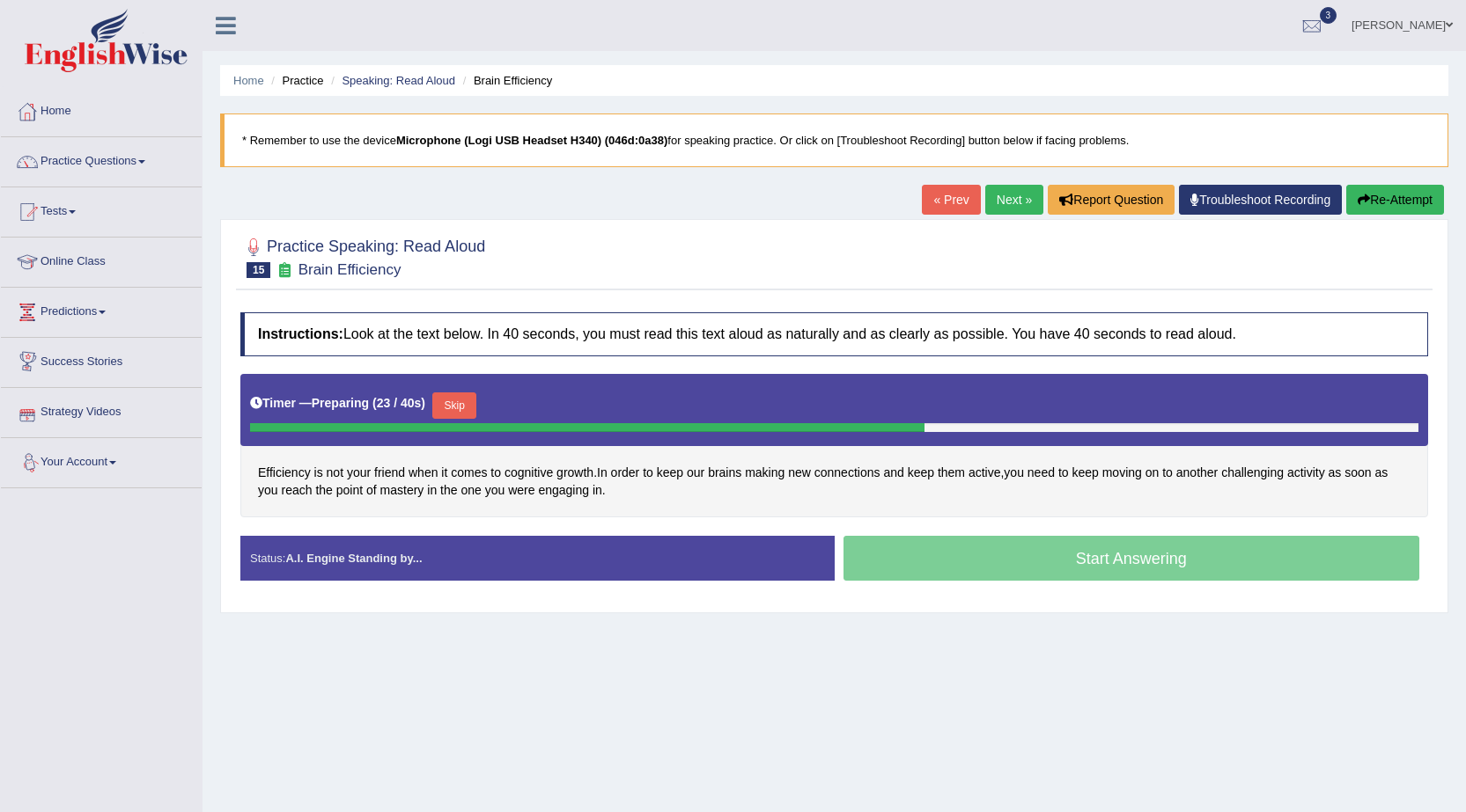
click at [467, 402] on button "Skip" at bounding box center [454, 406] width 44 height 27
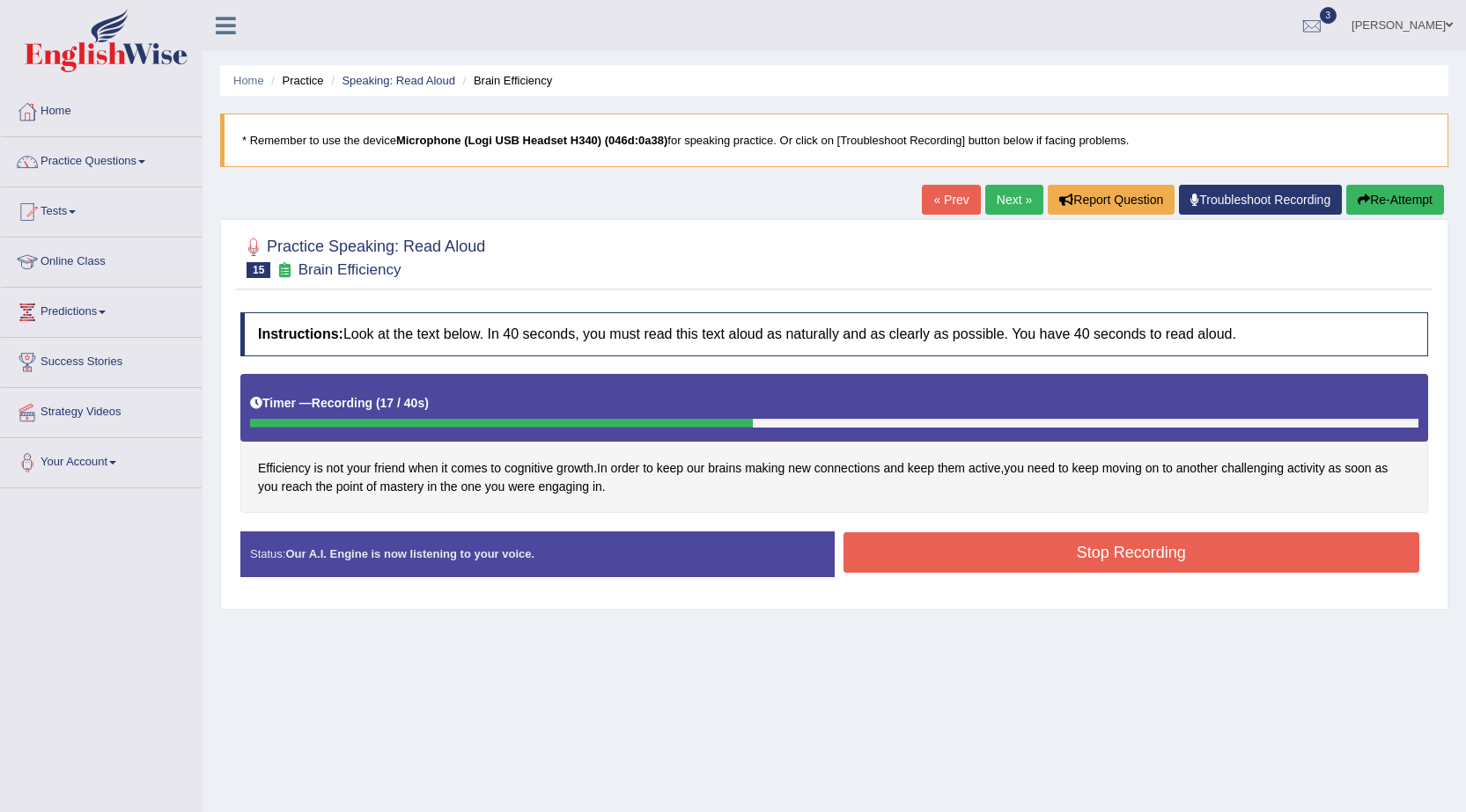
click at [893, 550] on button "Stop Recording" at bounding box center [1131, 553] width 577 height 40
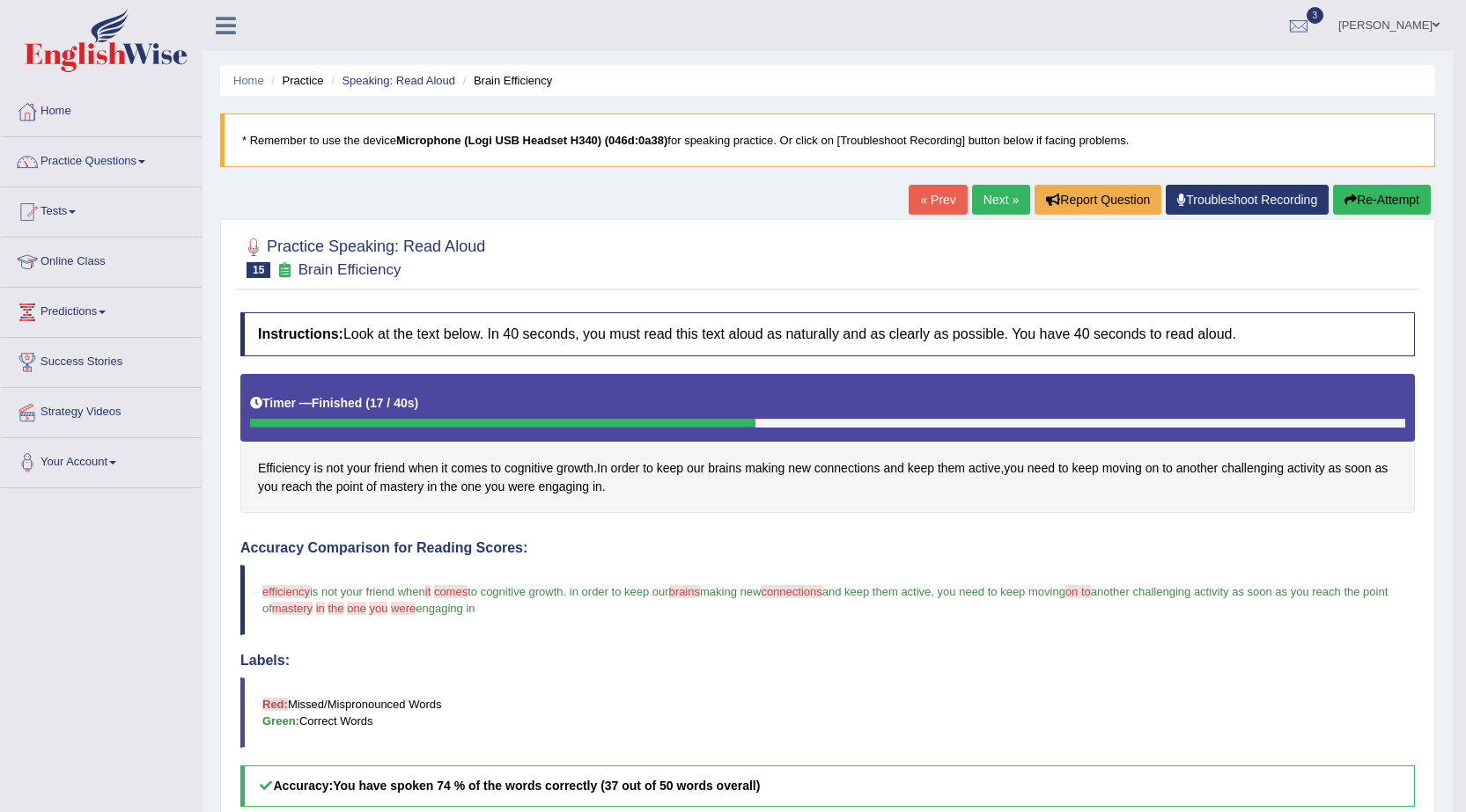
click at [996, 195] on link "Next »" at bounding box center [1001, 200] width 58 height 30
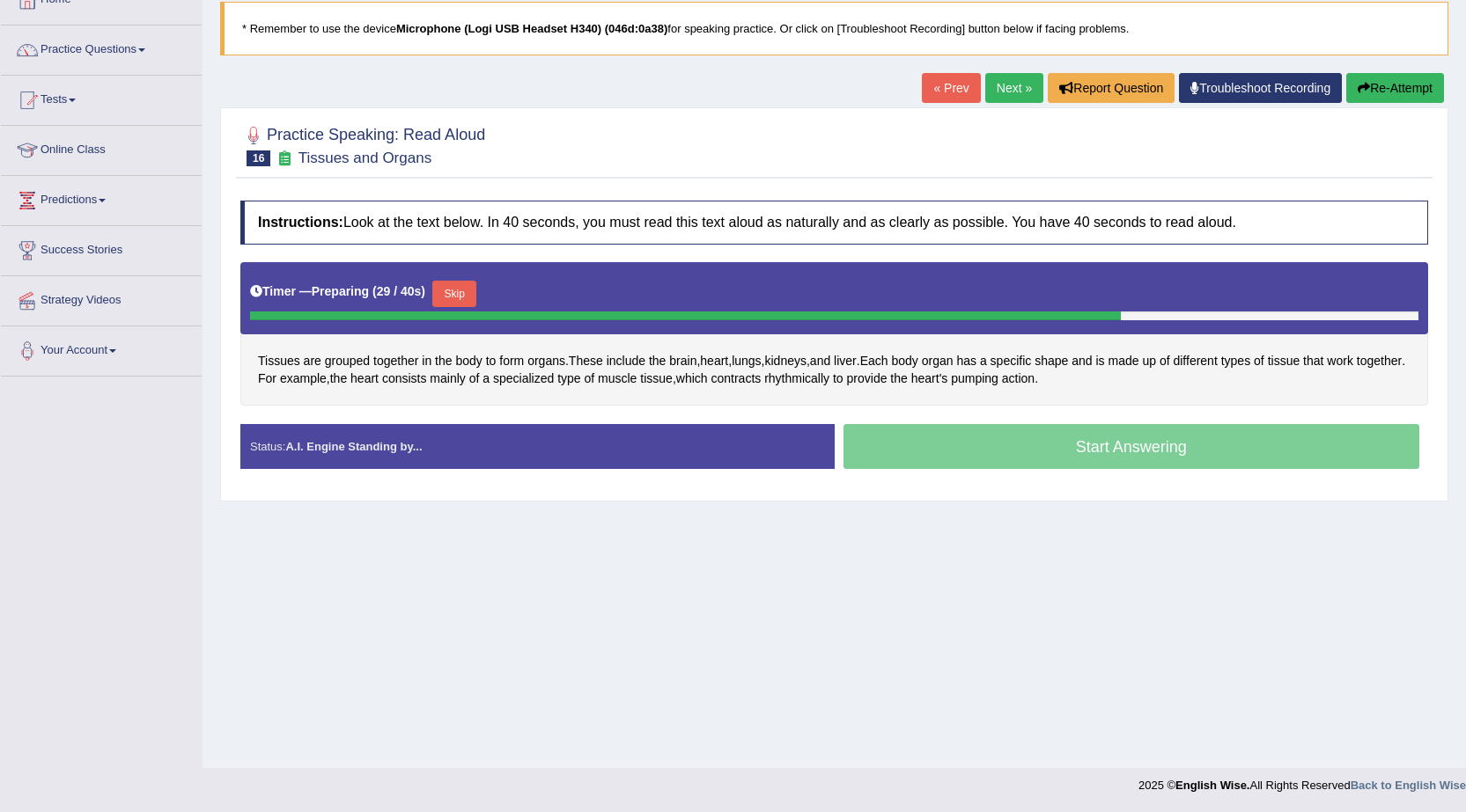
click at [462, 289] on button "Skip" at bounding box center [454, 293] width 44 height 27
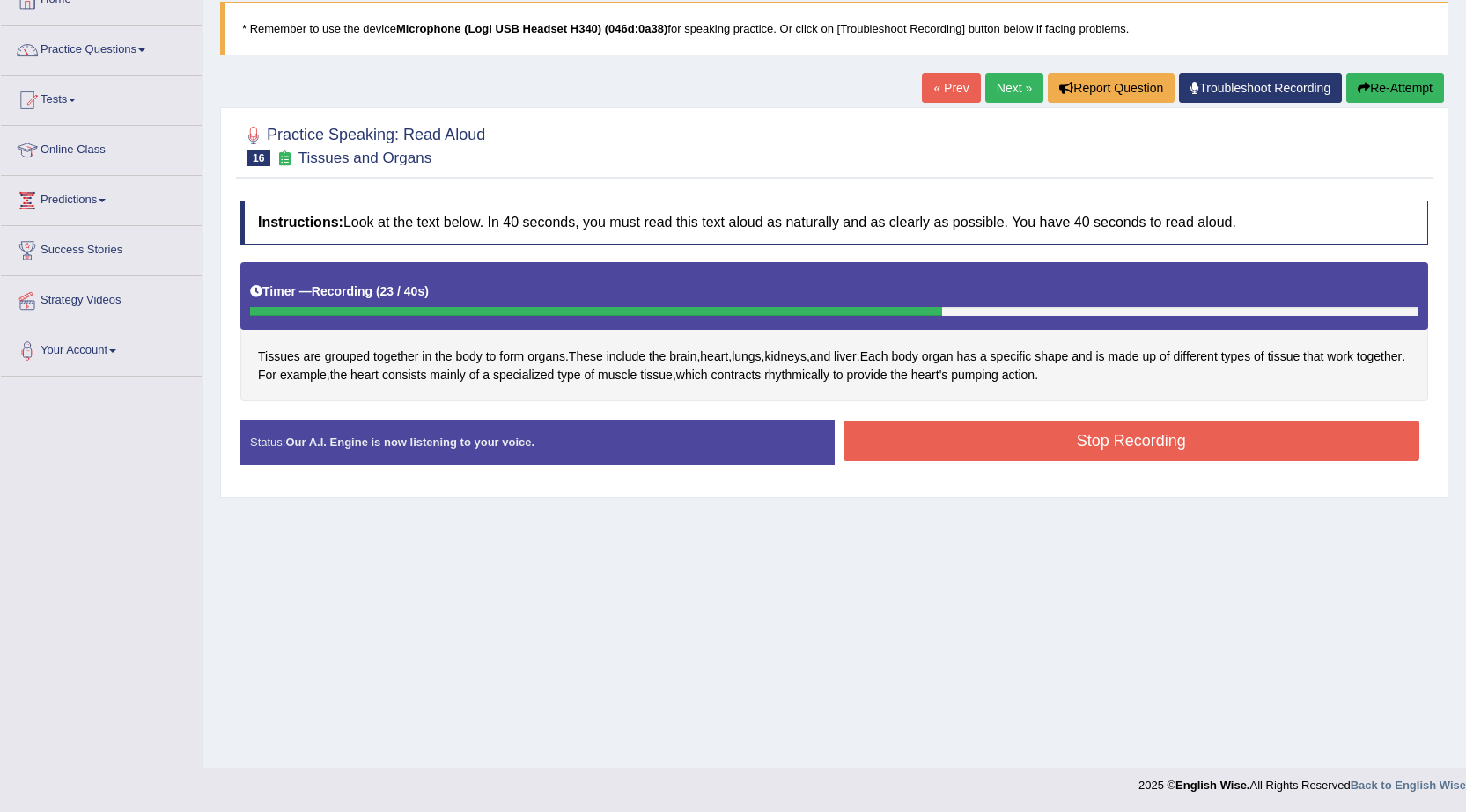
click at [968, 448] on button "Stop Recording" at bounding box center [1131, 440] width 577 height 40
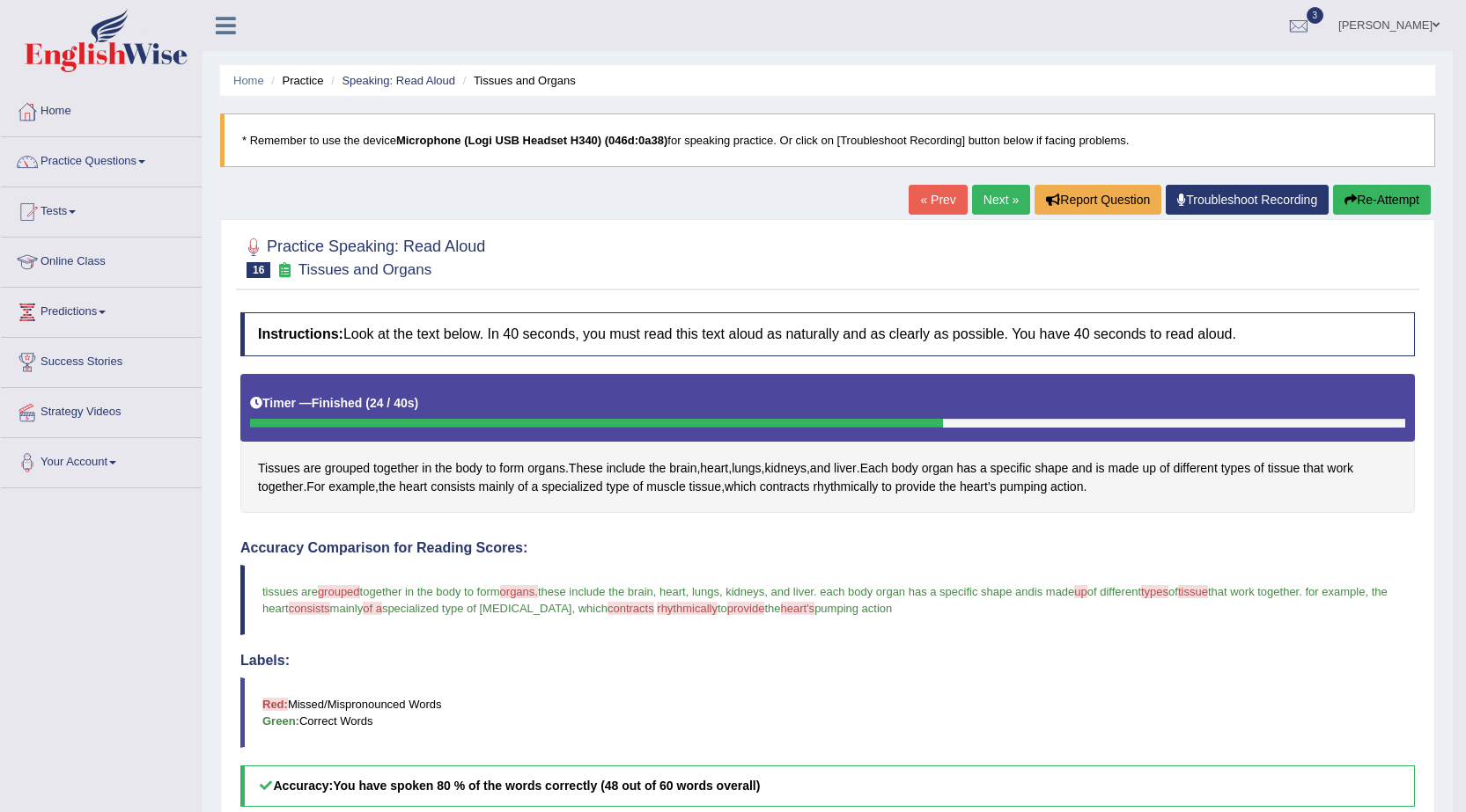
click at [972, 210] on link "Next »" at bounding box center [1001, 200] width 58 height 30
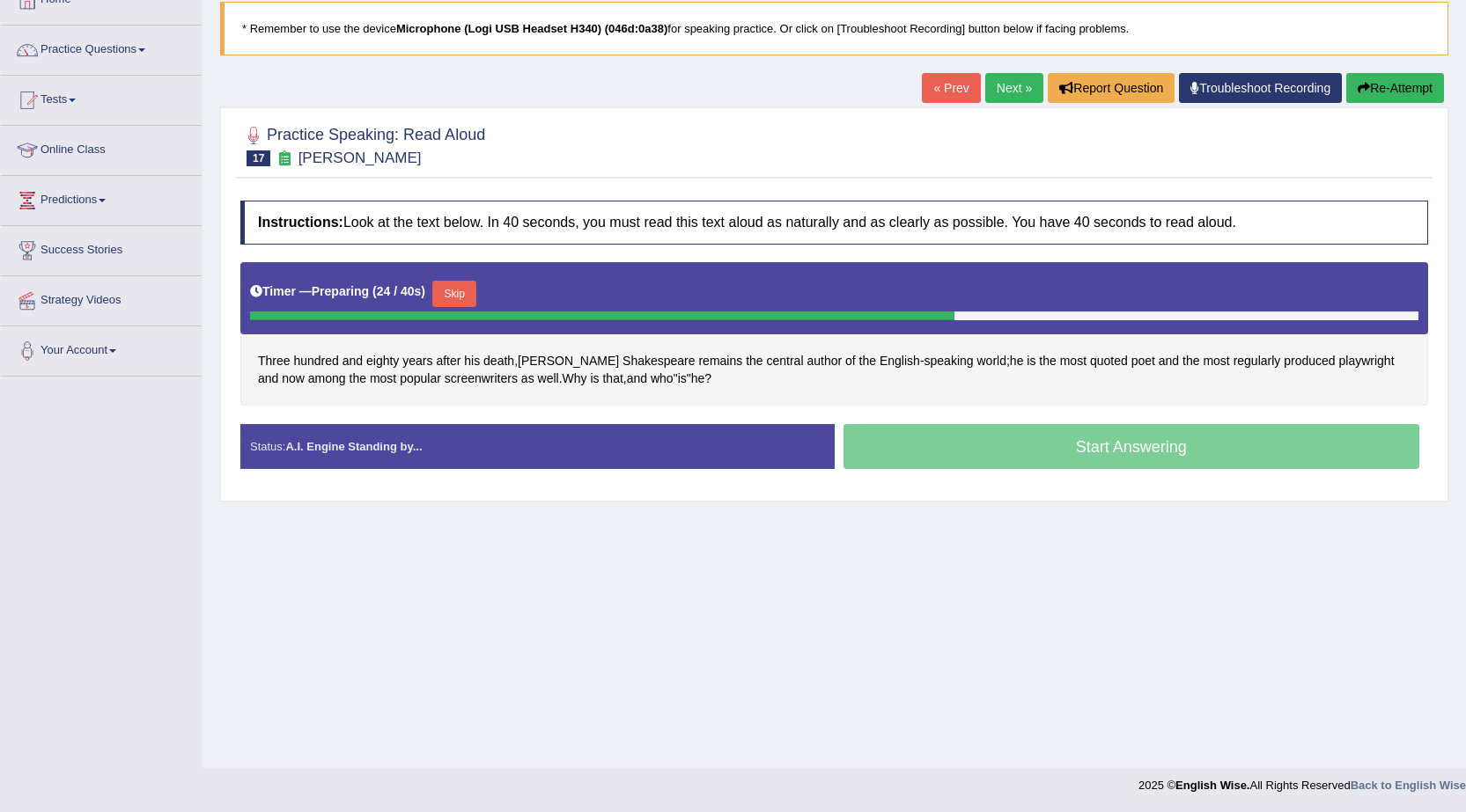
click at [462, 299] on button "Skip" at bounding box center [454, 293] width 44 height 27
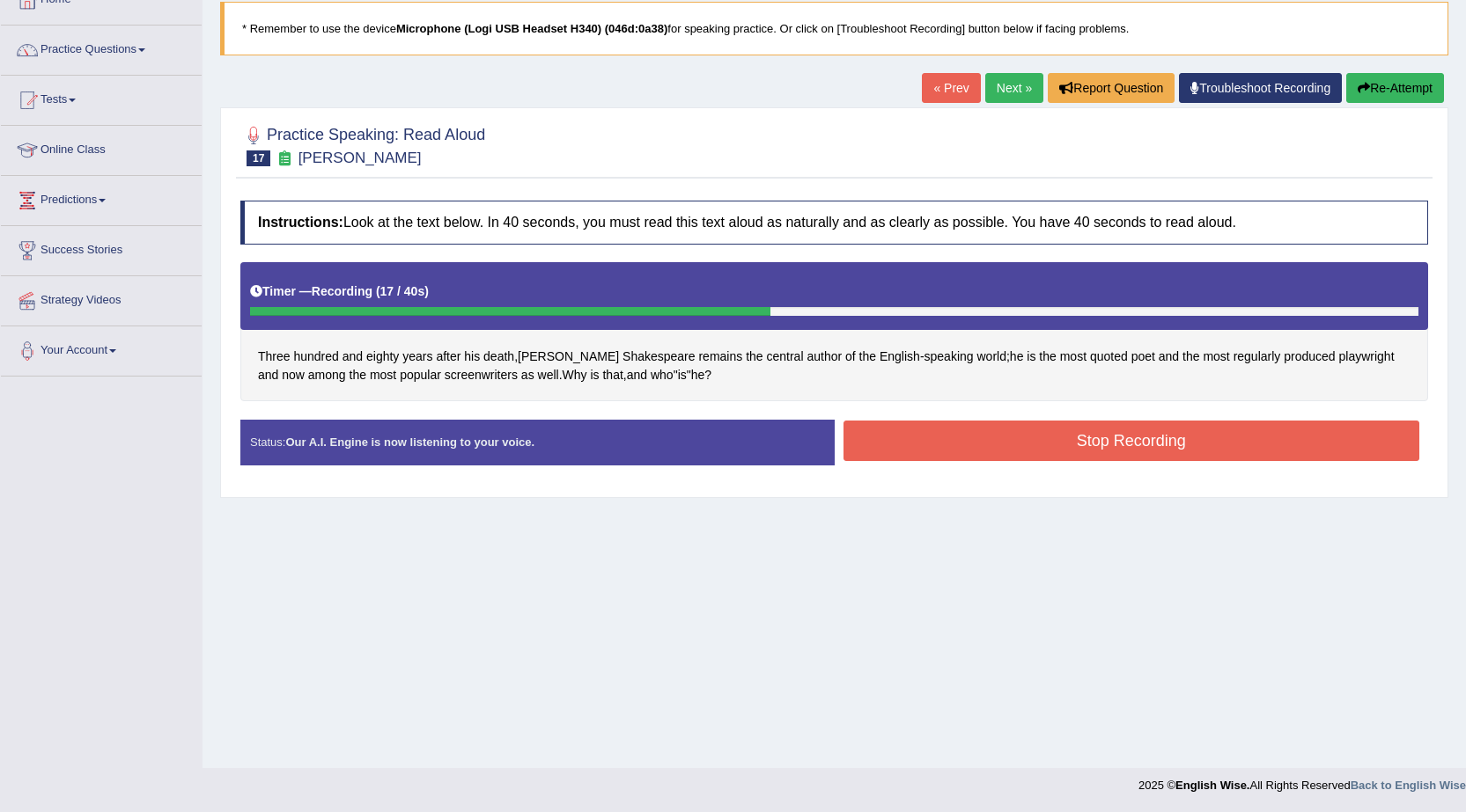
click at [1116, 433] on button "Stop Recording" at bounding box center [1131, 440] width 577 height 40
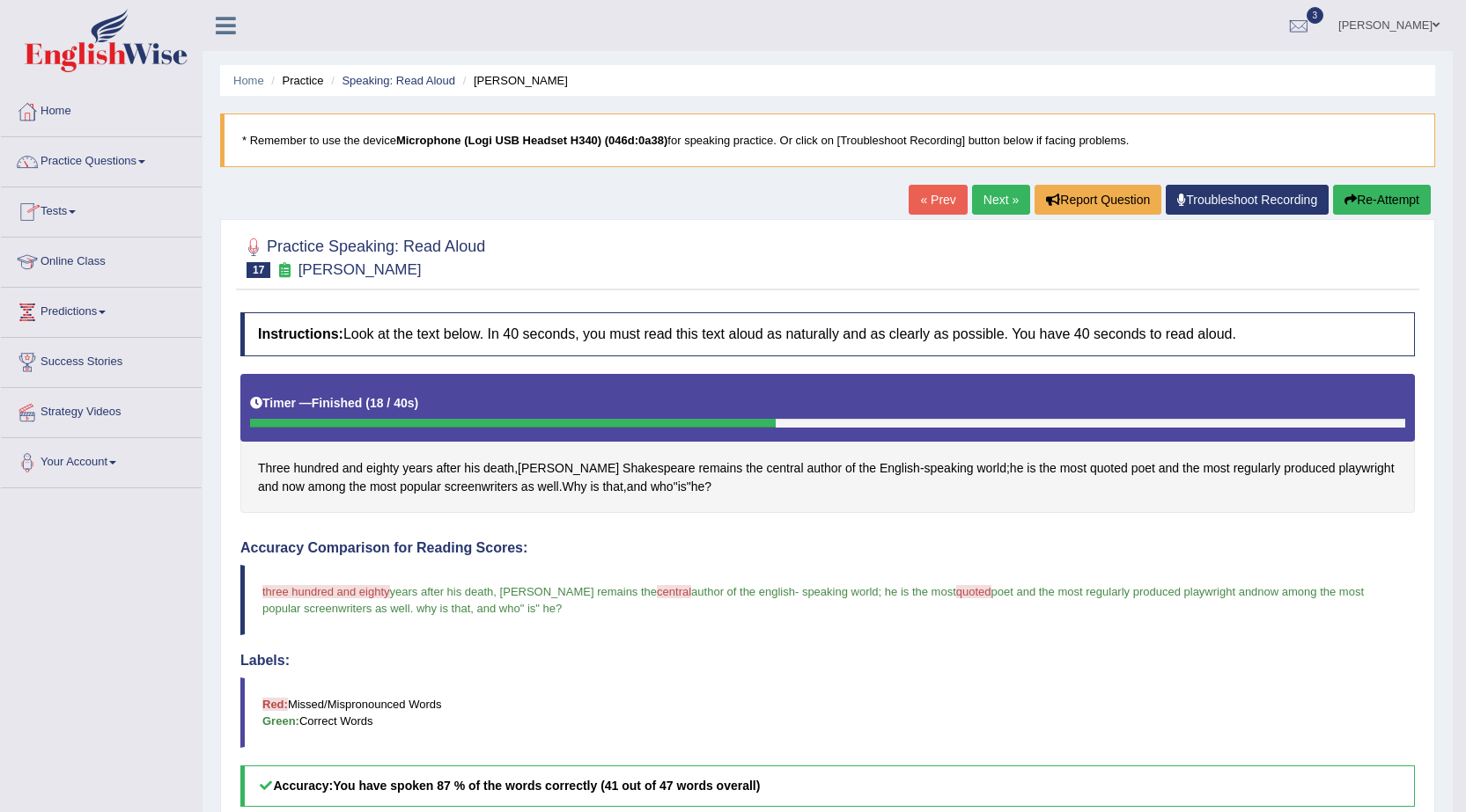
click at [139, 164] on link "Practice Questions" at bounding box center [101, 159] width 200 height 44
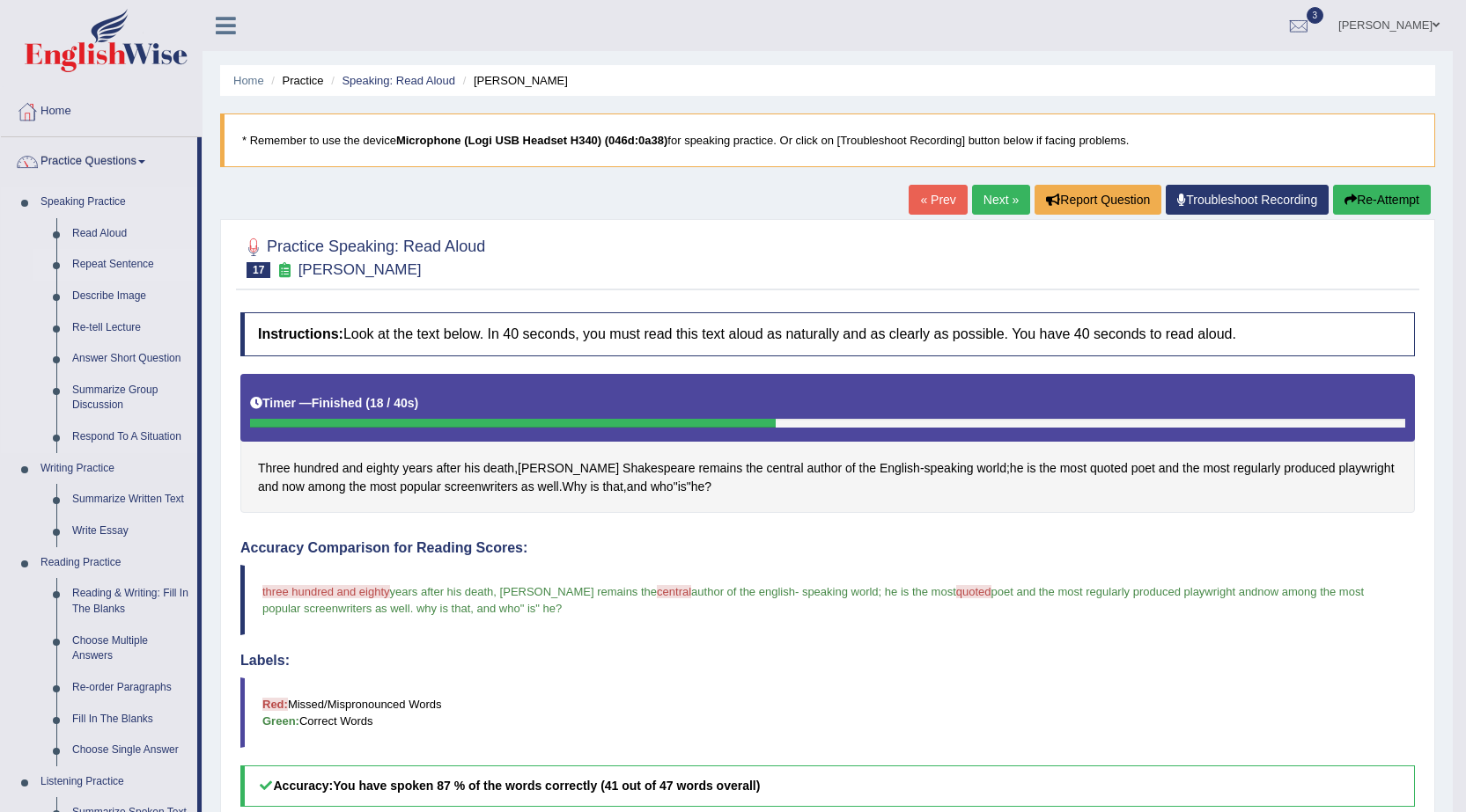
click at [112, 267] on link "Repeat Sentence" at bounding box center [131, 265] width 133 height 31
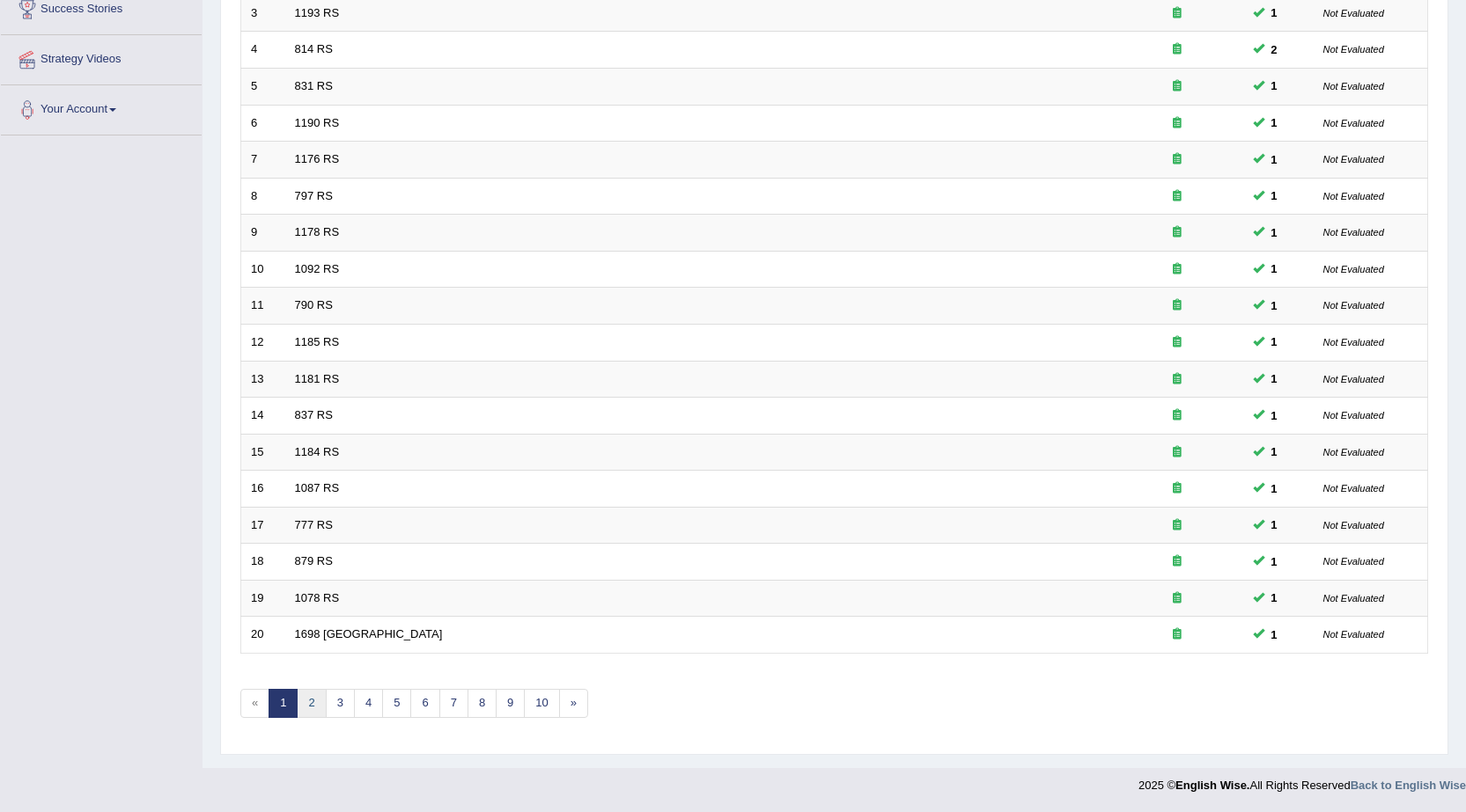
click at [310, 705] on link "2" at bounding box center [312, 703] width 29 height 29
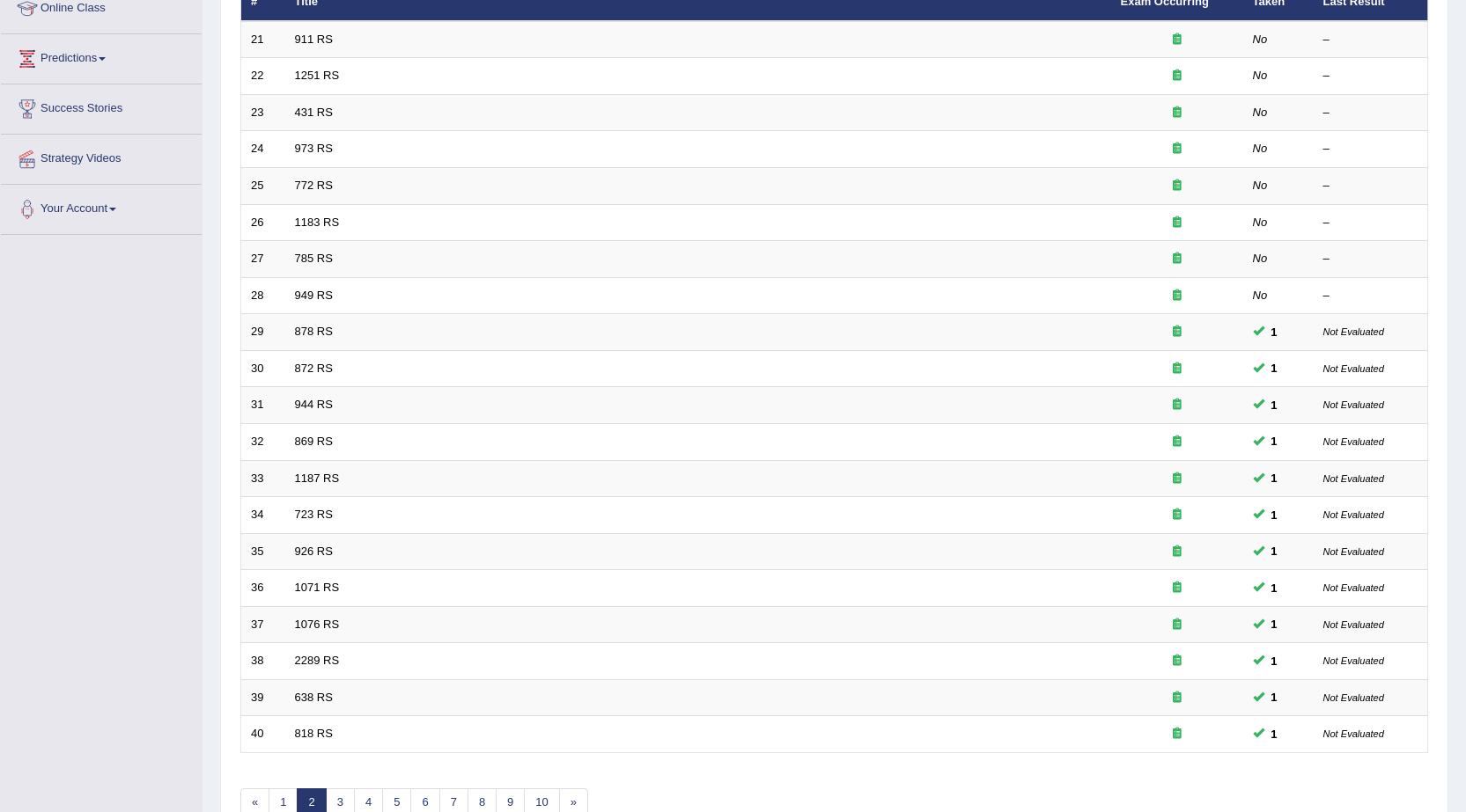
scroll to position [264, 0]
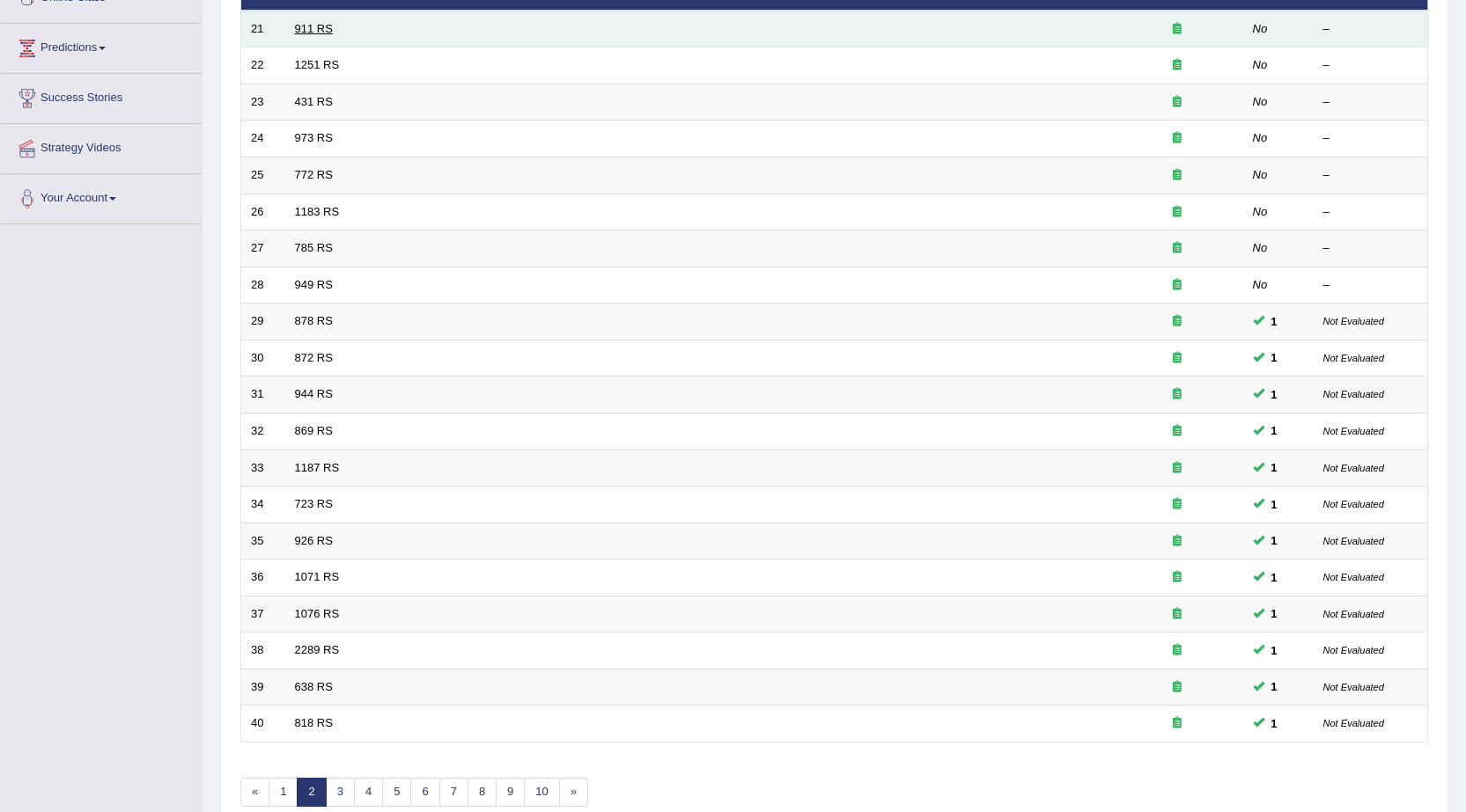
click at [321, 22] on link "911 RS" at bounding box center [314, 29] width 38 height 13
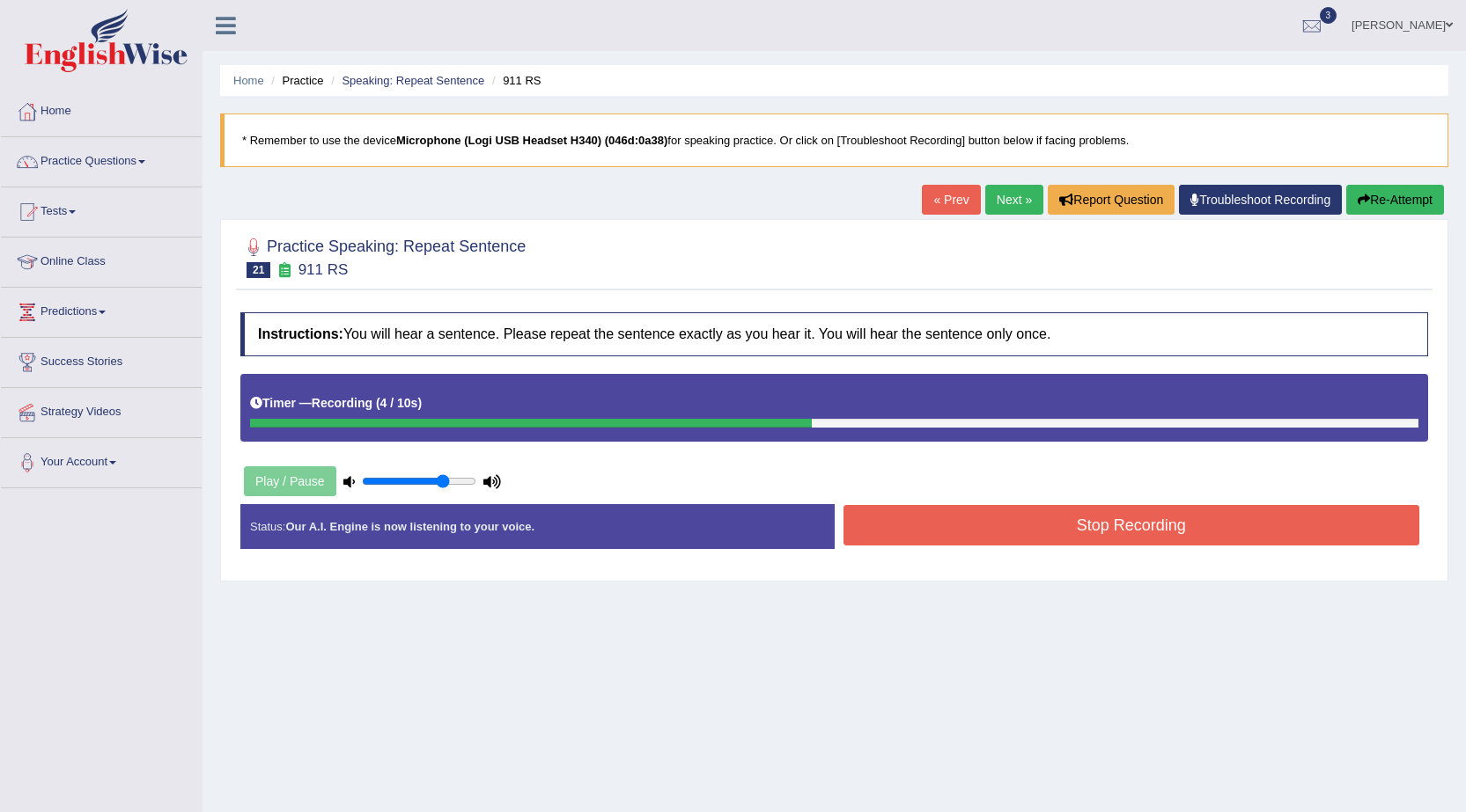
click at [1095, 543] on button "Stop Recording" at bounding box center [1131, 525] width 577 height 40
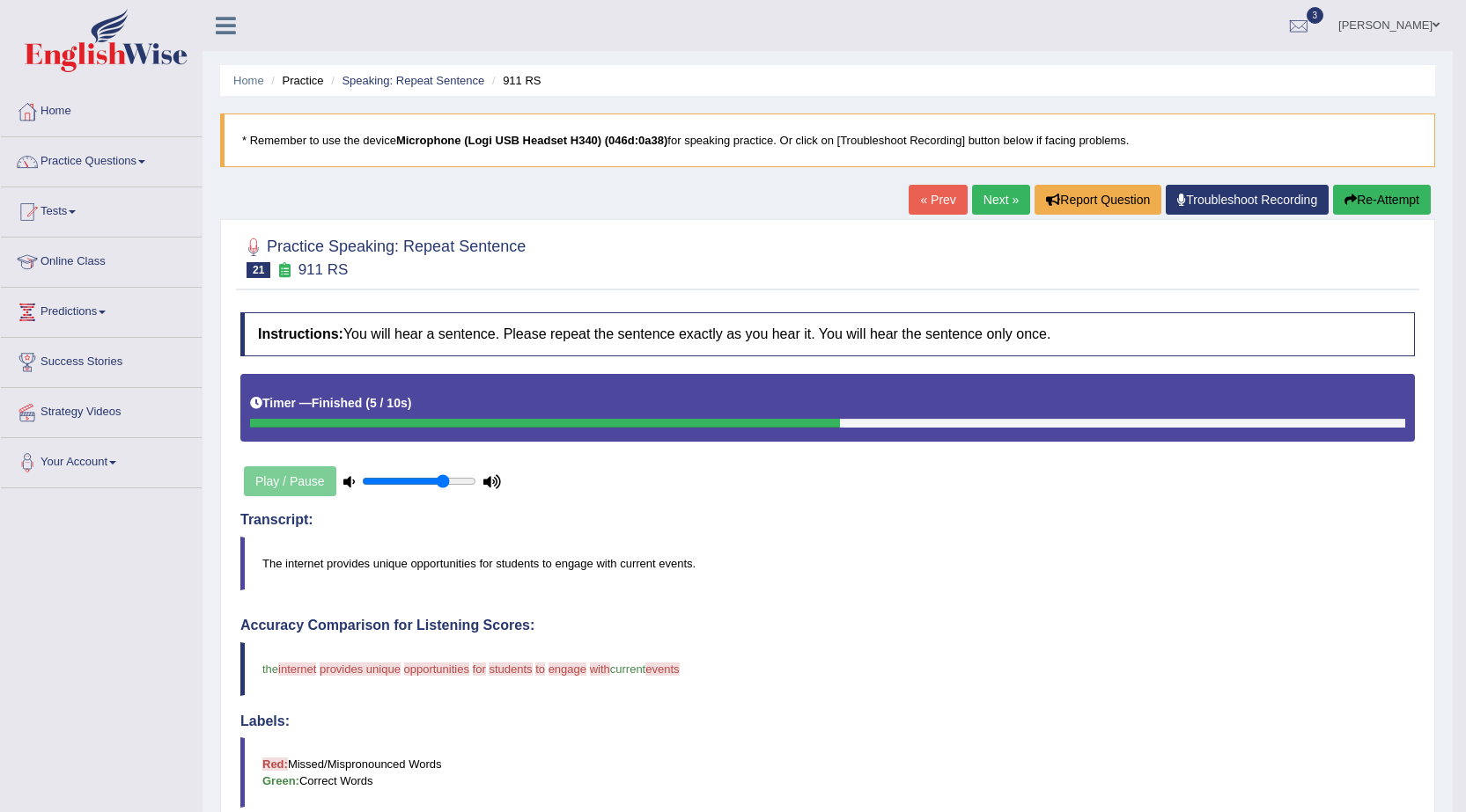
click at [997, 212] on link "Next »" at bounding box center [1001, 200] width 58 height 30
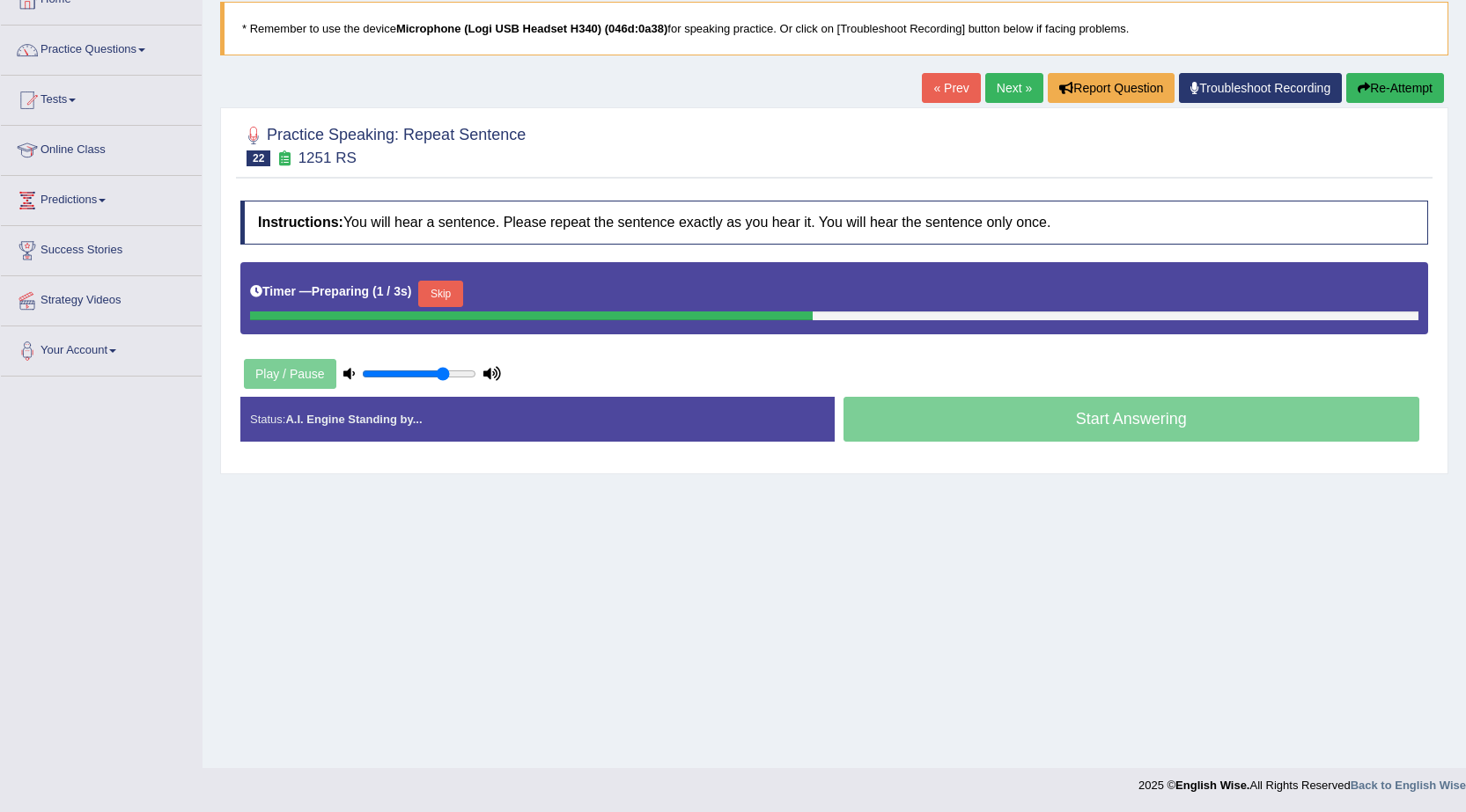
scroll to position [112, 0]
click at [458, 290] on button "Skip" at bounding box center [441, 293] width 44 height 27
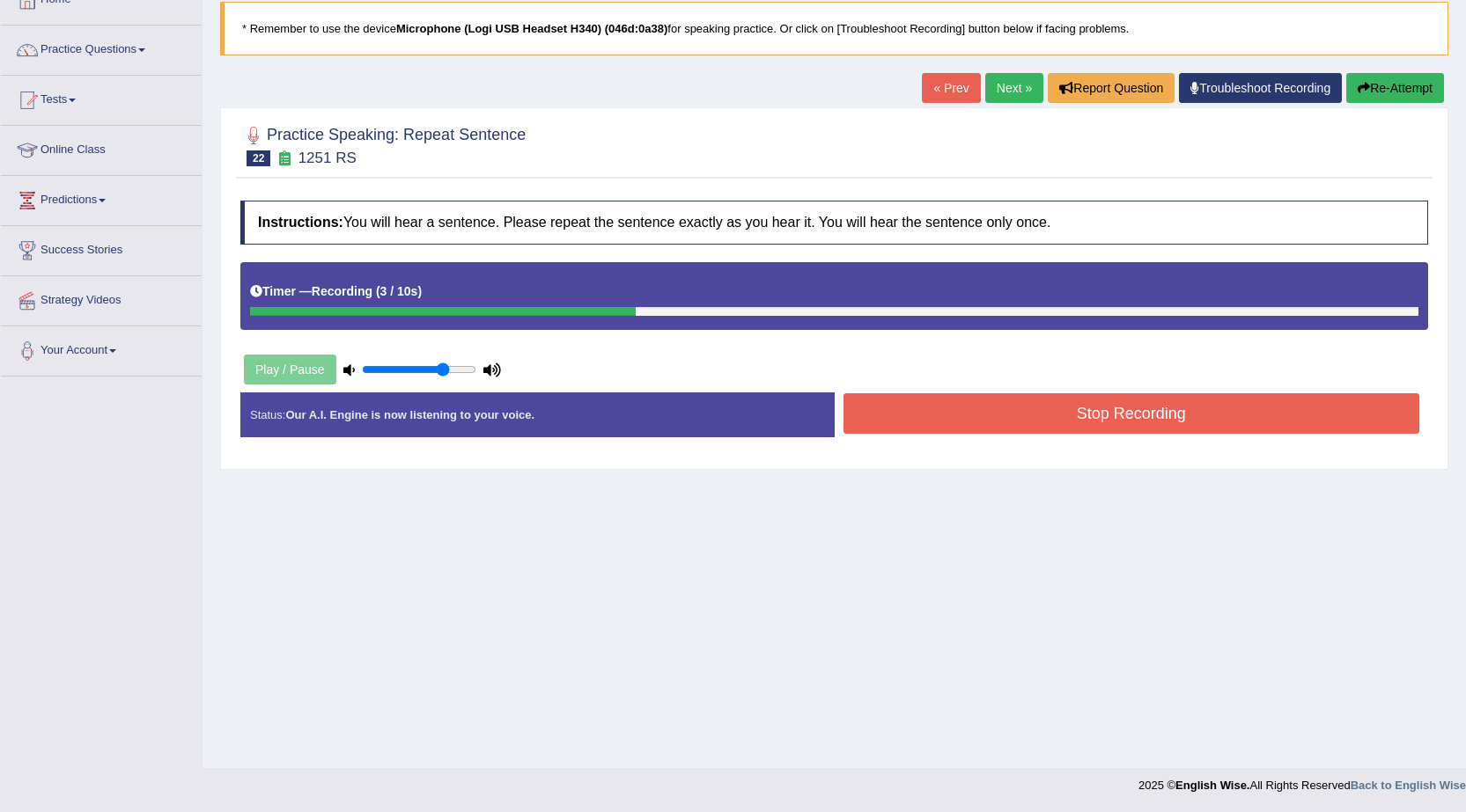
click at [1132, 411] on button "Stop Recording" at bounding box center [1131, 414] width 577 height 40
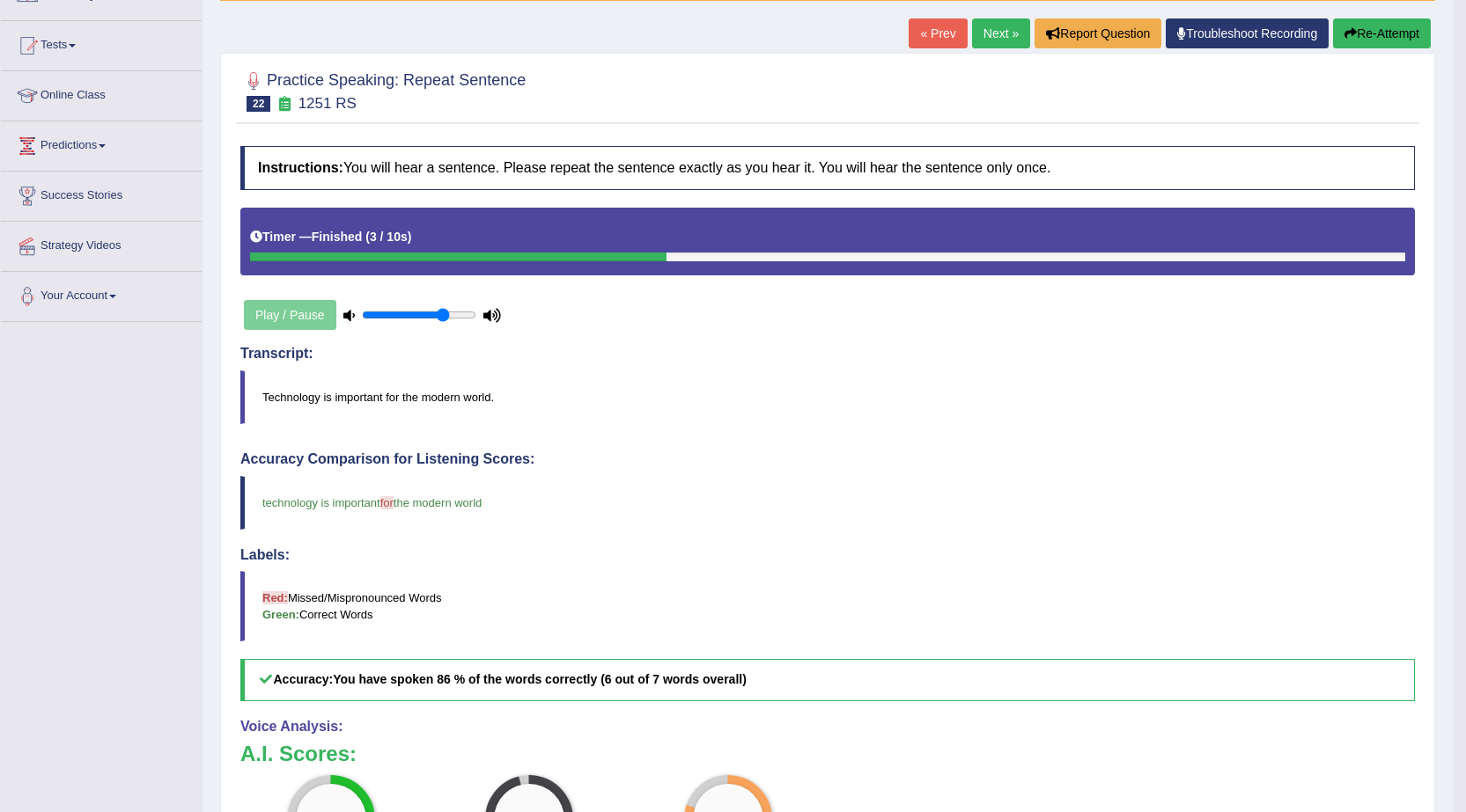
scroll to position [0, 0]
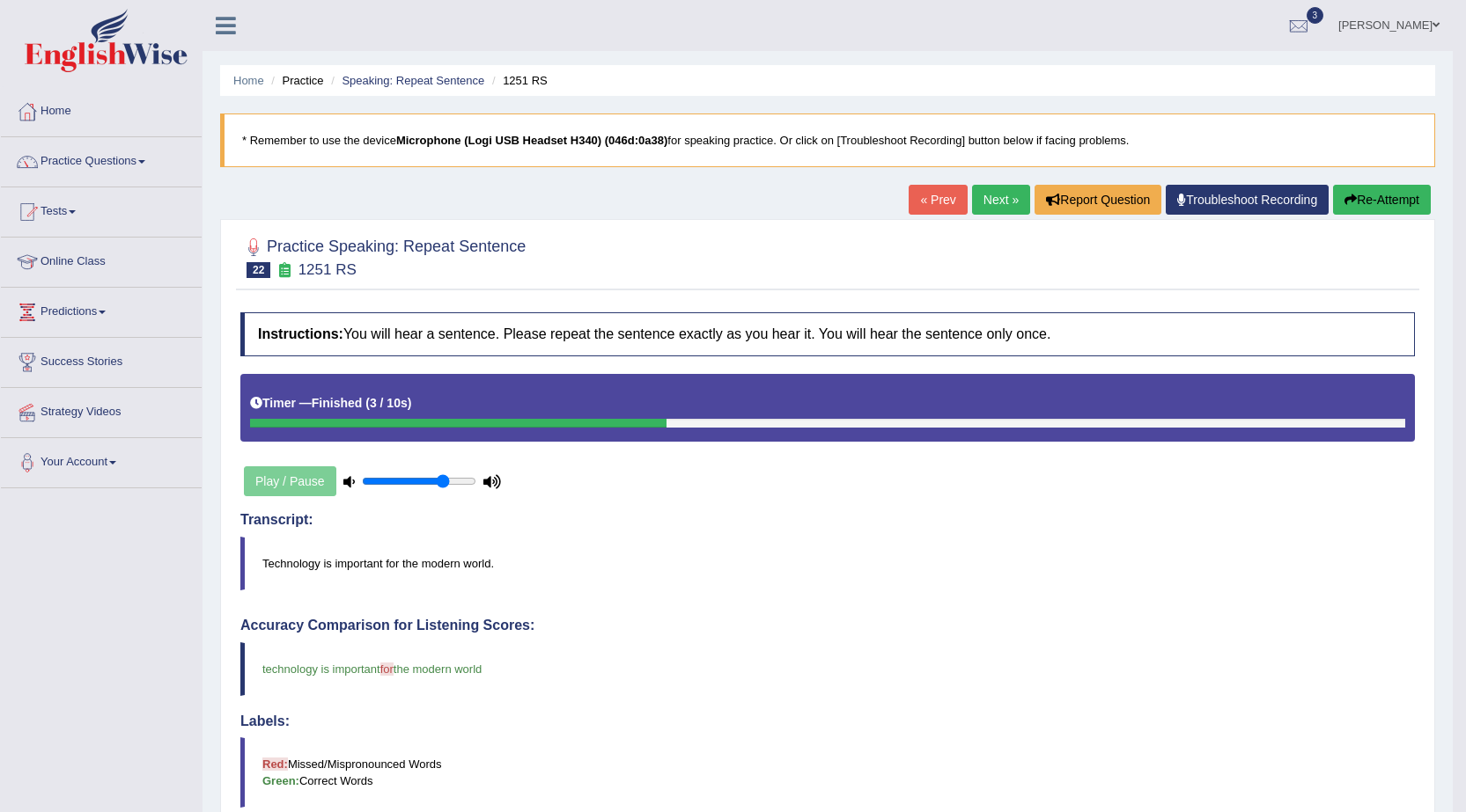
click at [998, 201] on link "Next »" at bounding box center [1001, 200] width 58 height 30
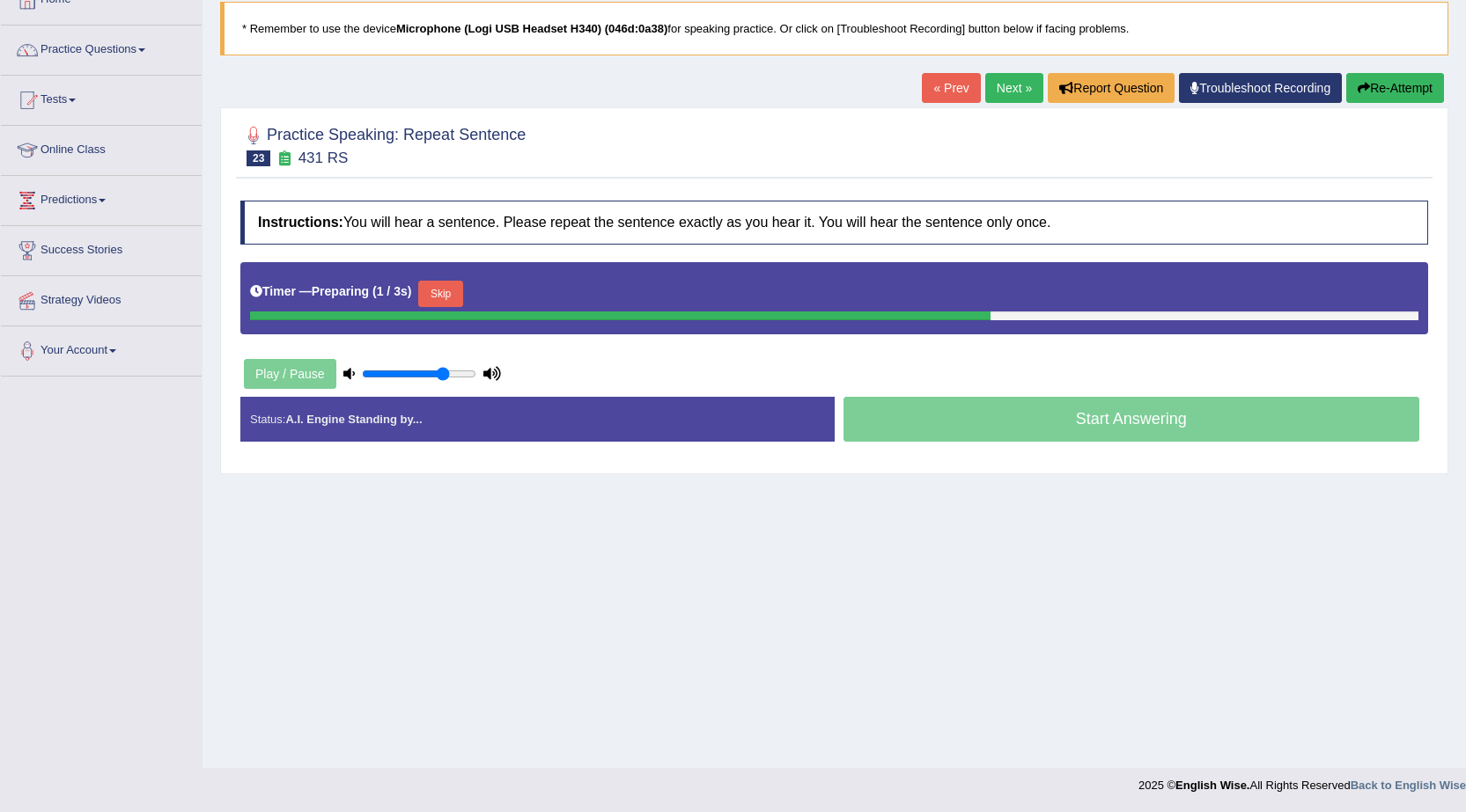
click at [462, 293] on button "Skip" at bounding box center [441, 293] width 44 height 27
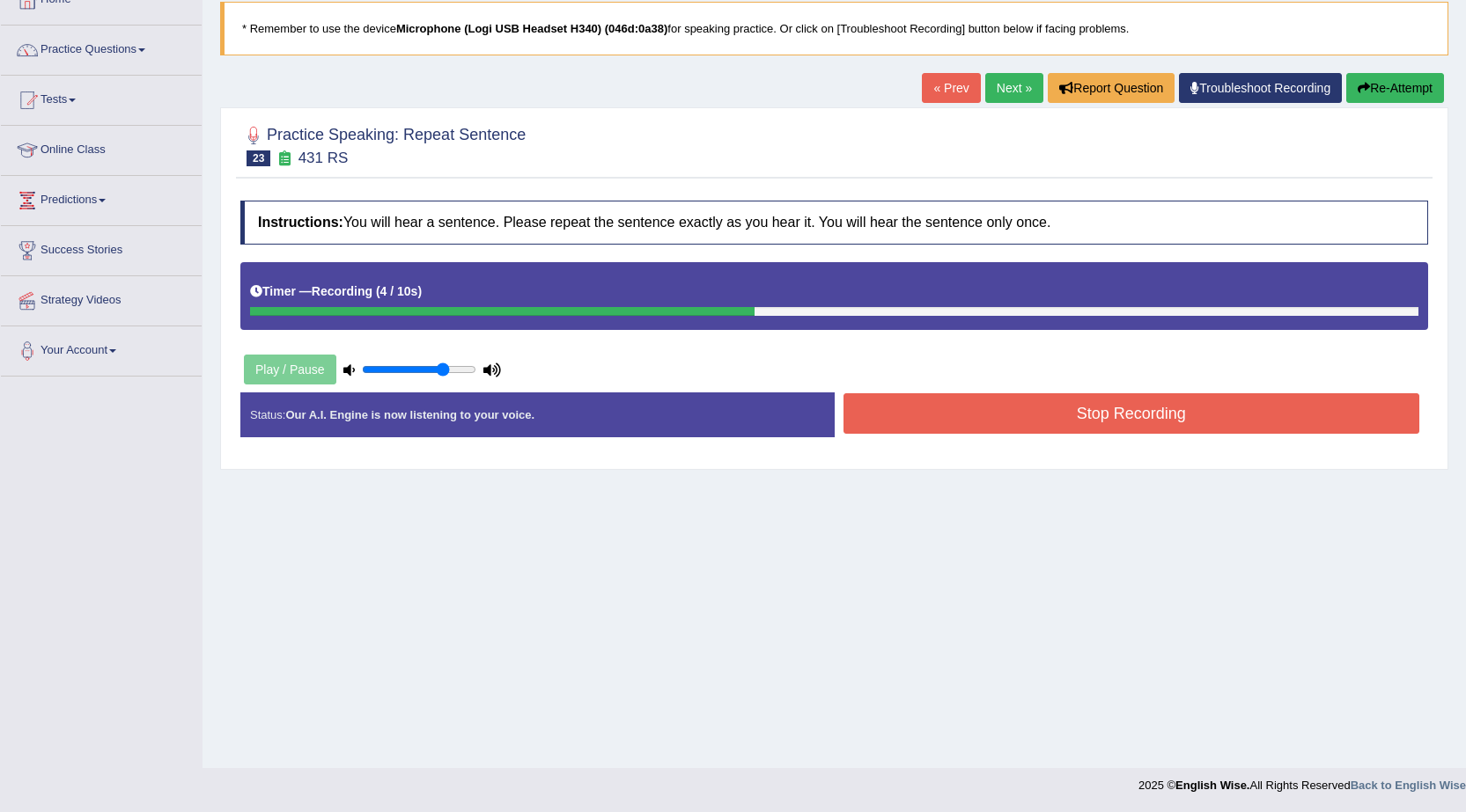
click at [1006, 409] on button "Stop Recording" at bounding box center [1131, 414] width 577 height 40
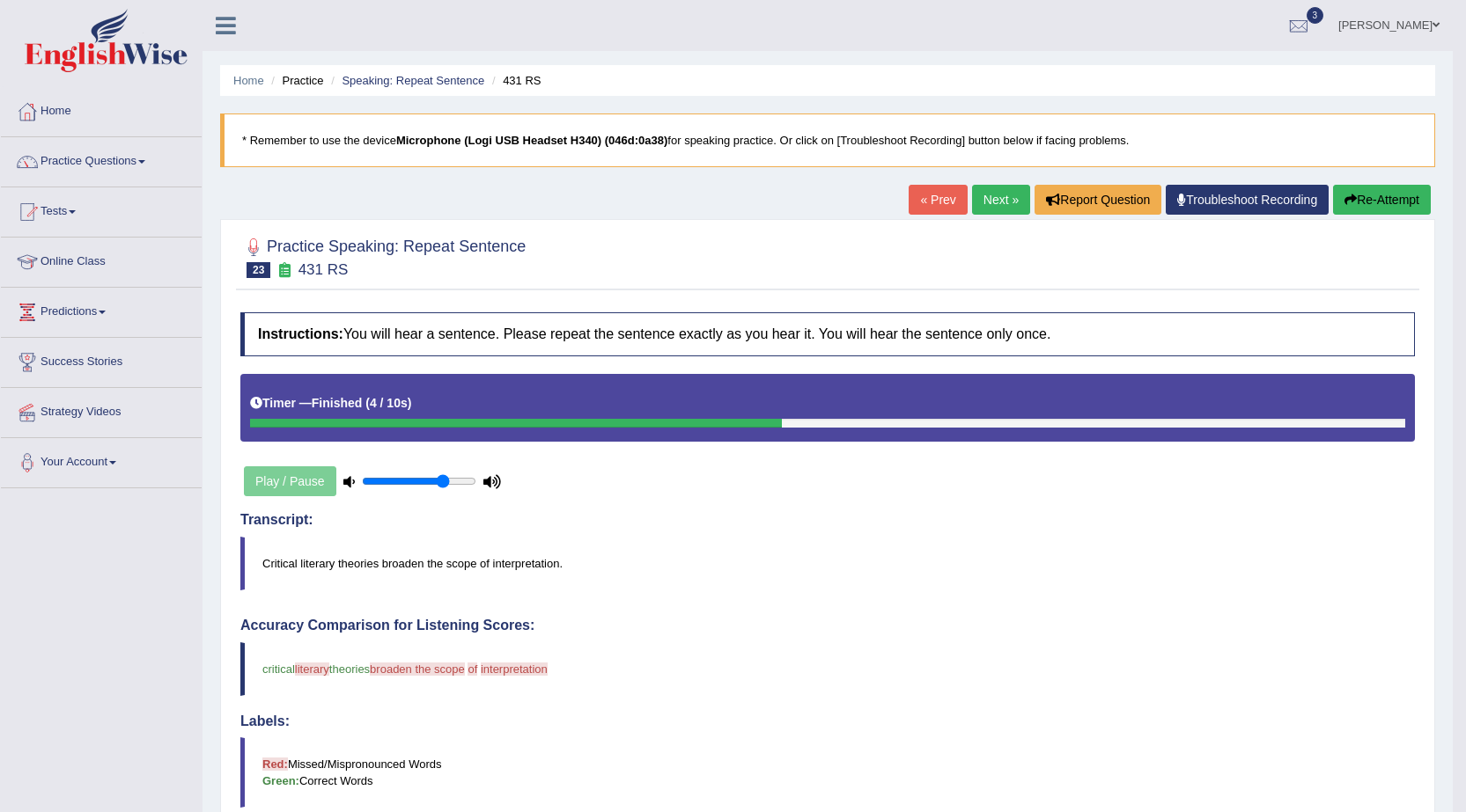
click at [996, 189] on link "Next »" at bounding box center [1001, 200] width 58 height 30
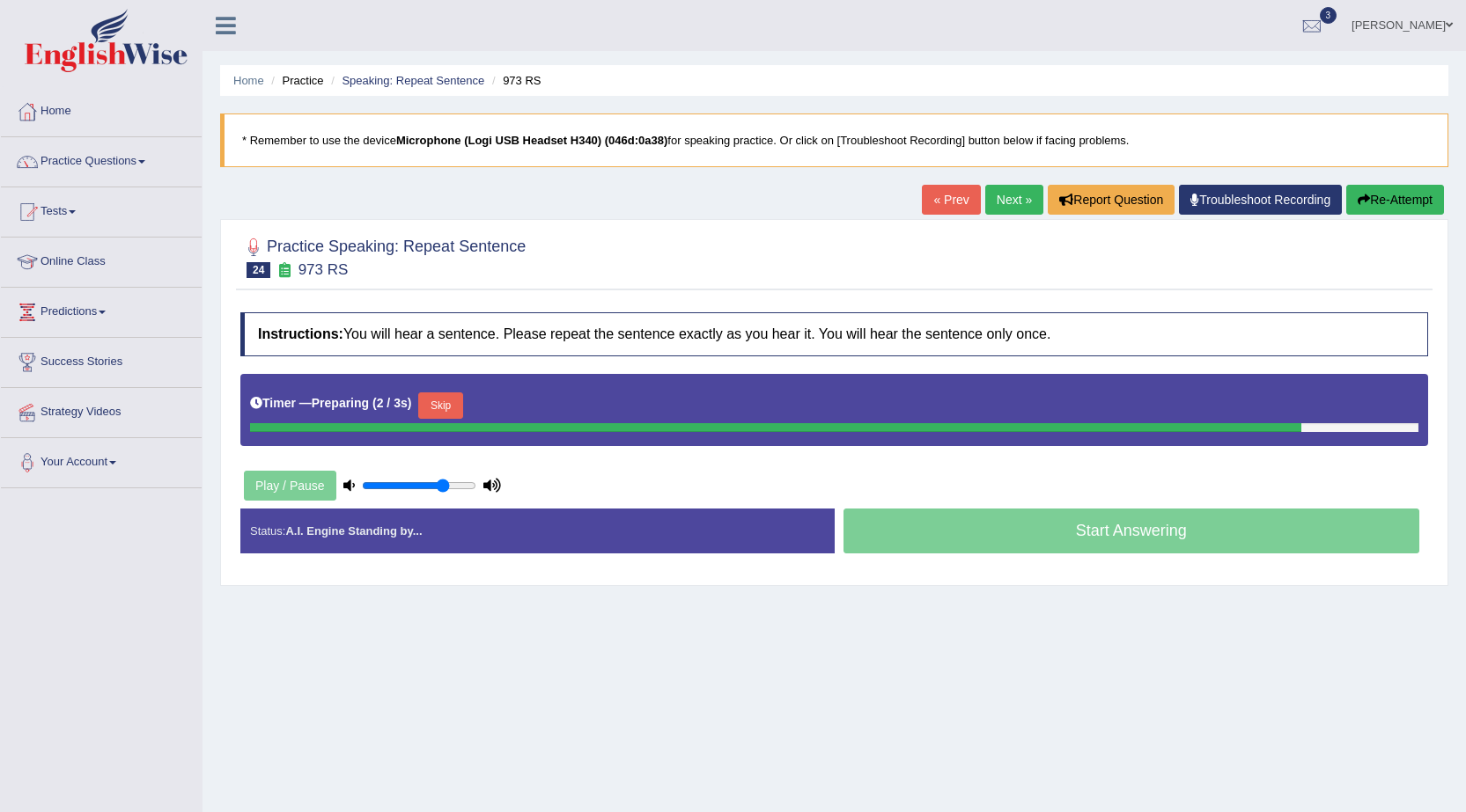
click at [453, 402] on div "Timer — Preparing ( 2 / 3s ) Skip" at bounding box center [834, 406] width 1168 height 35
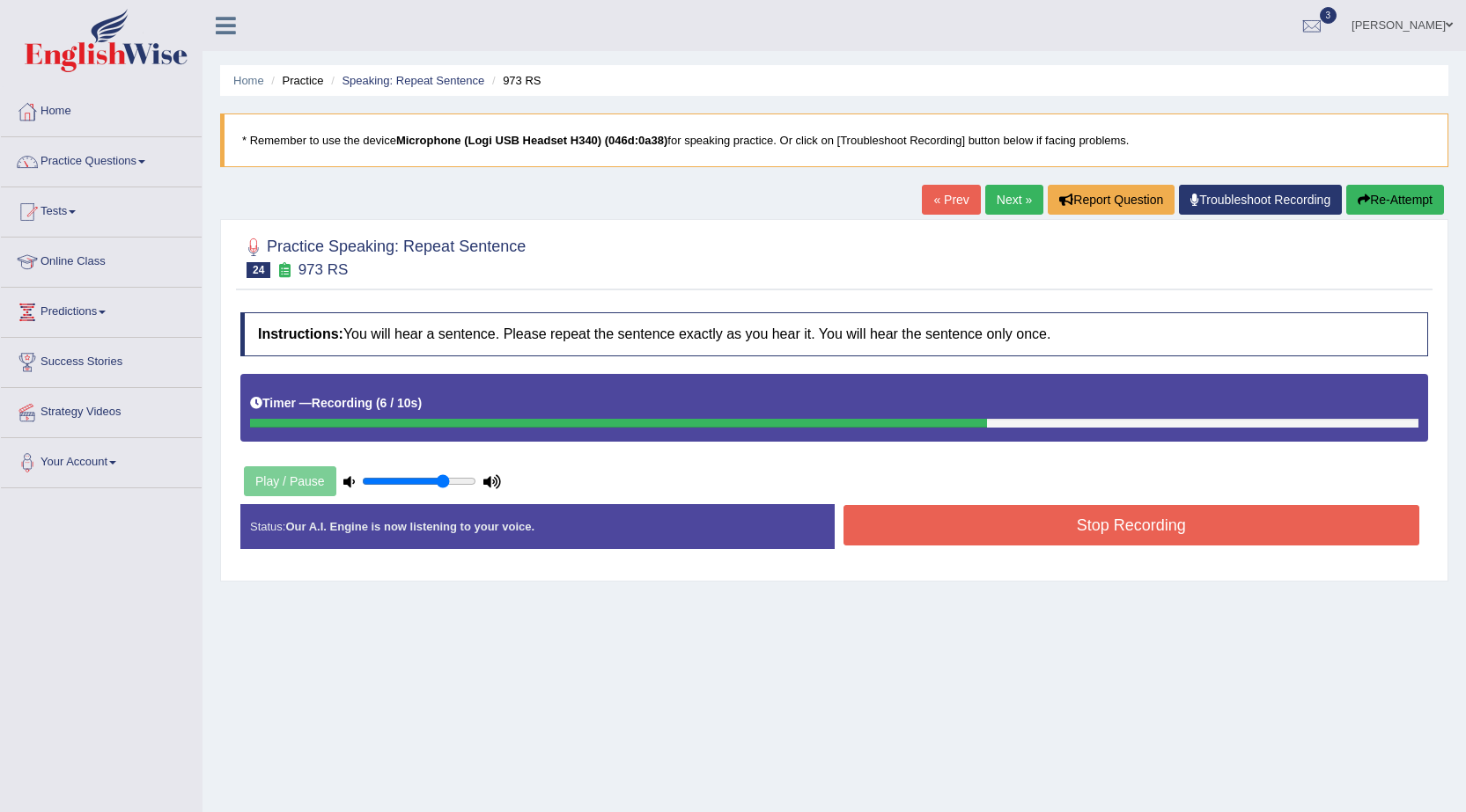
click at [947, 534] on button "Stop Recording" at bounding box center [1131, 525] width 577 height 40
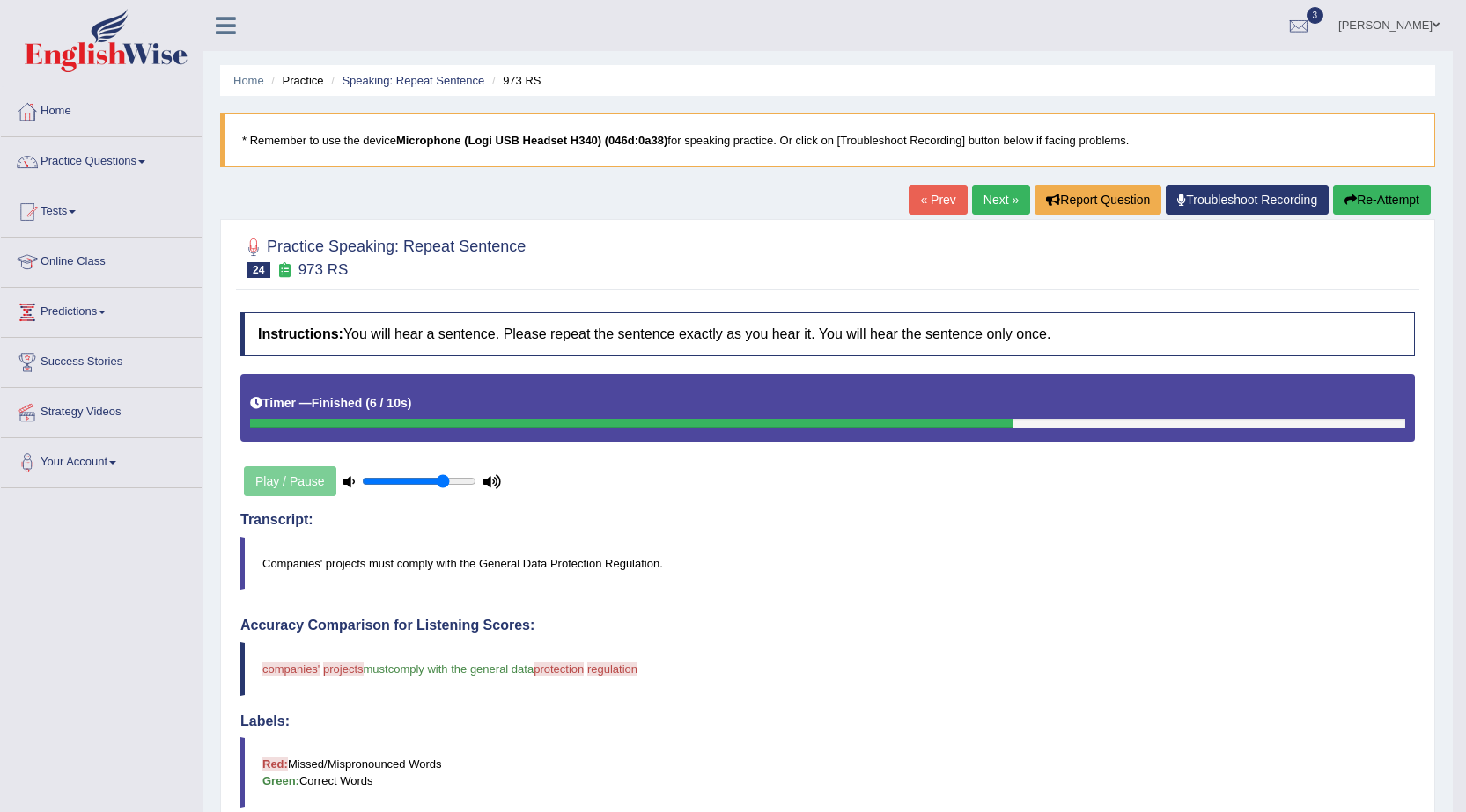
click at [1007, 185] on link "Next »" at bounding box center [1001, 200] width 58 height 30
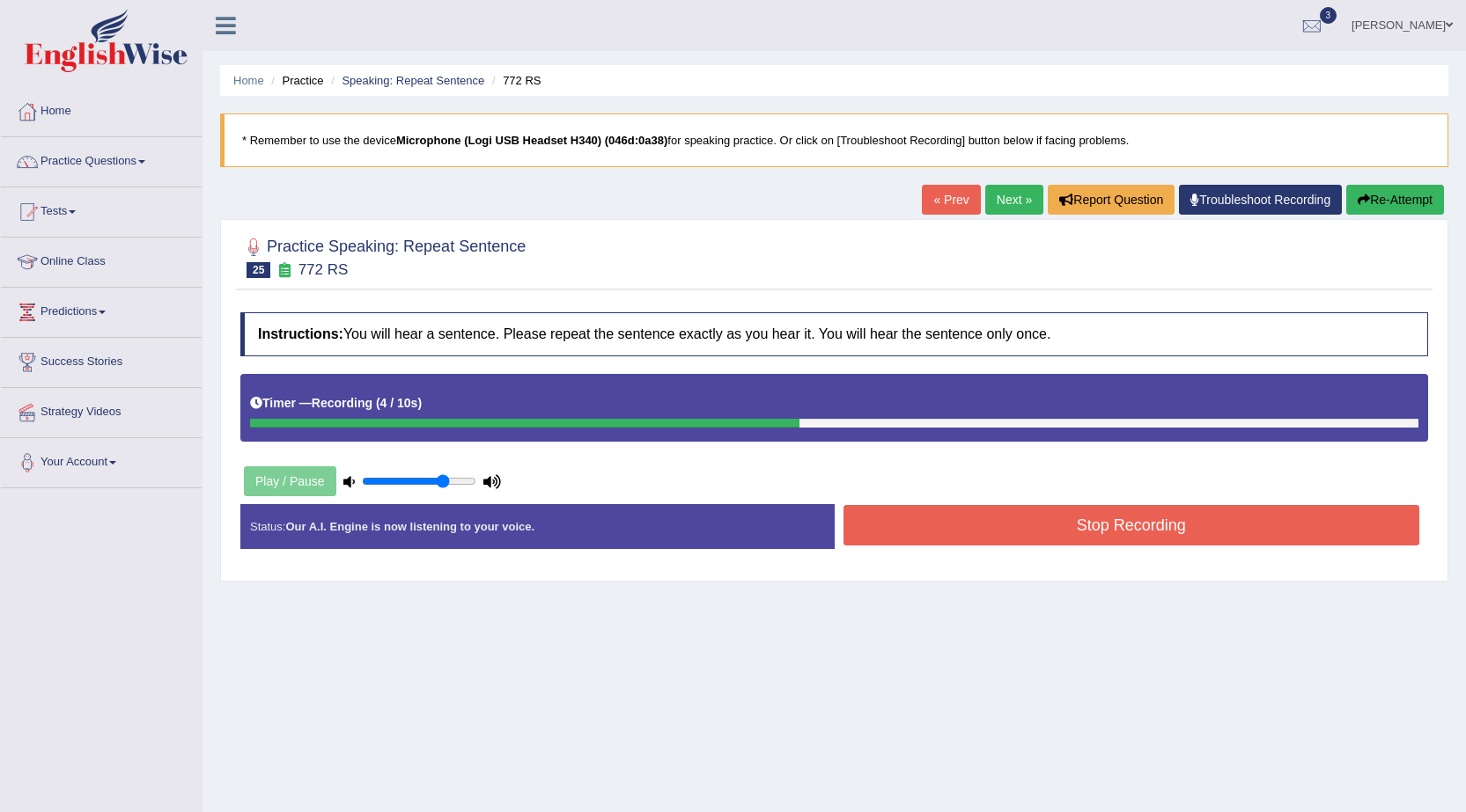
click at [1092, 541] on button "Stop Recording" at bounding box center [1131, 525] width 577 height 40
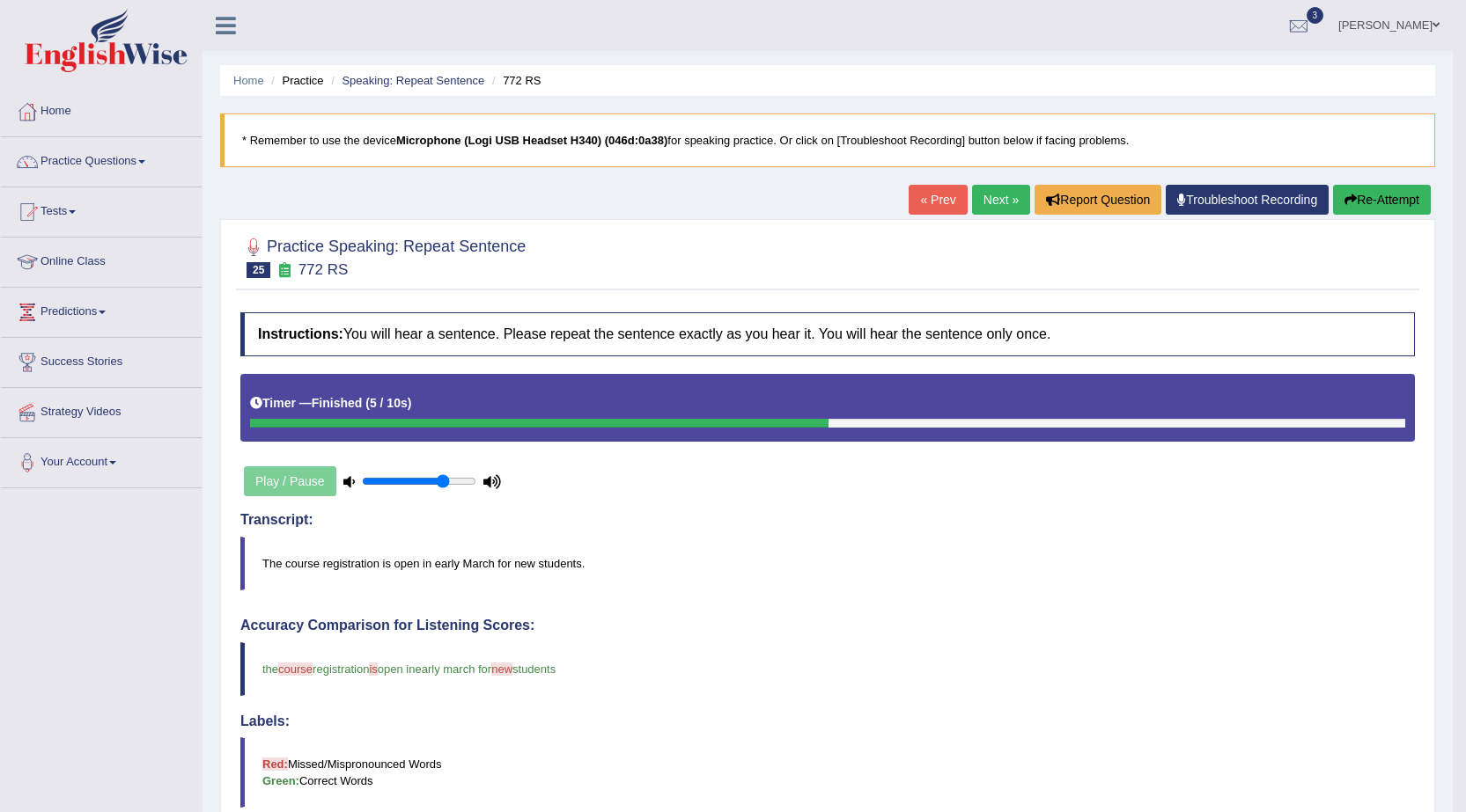
click at [981, 198] on link "Next »" at bounding box center [1001, 200] width 58 height 30
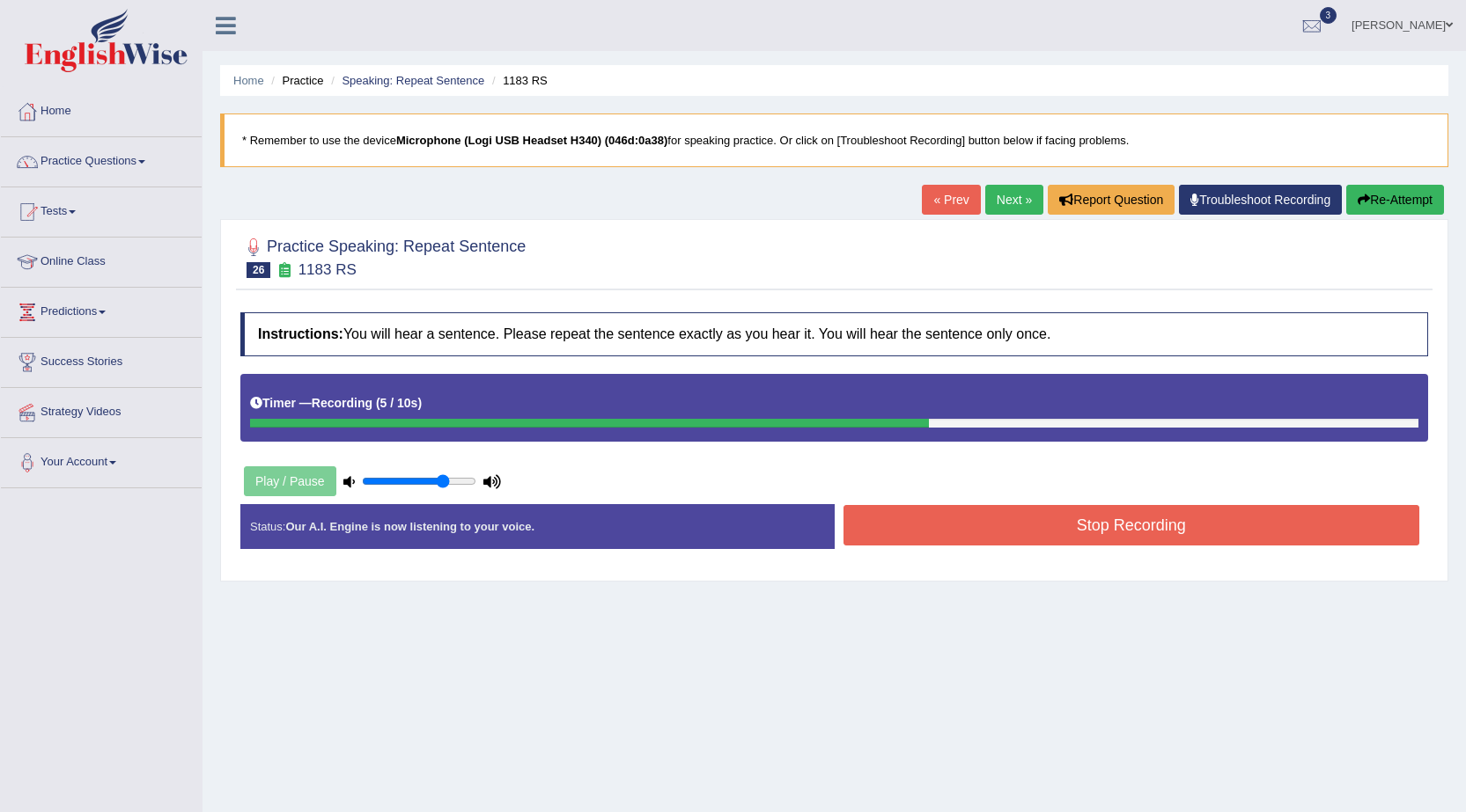
click at [1025, 521] on button "Stop Recording" at bounding box center [1131, 525] width 577 height 40
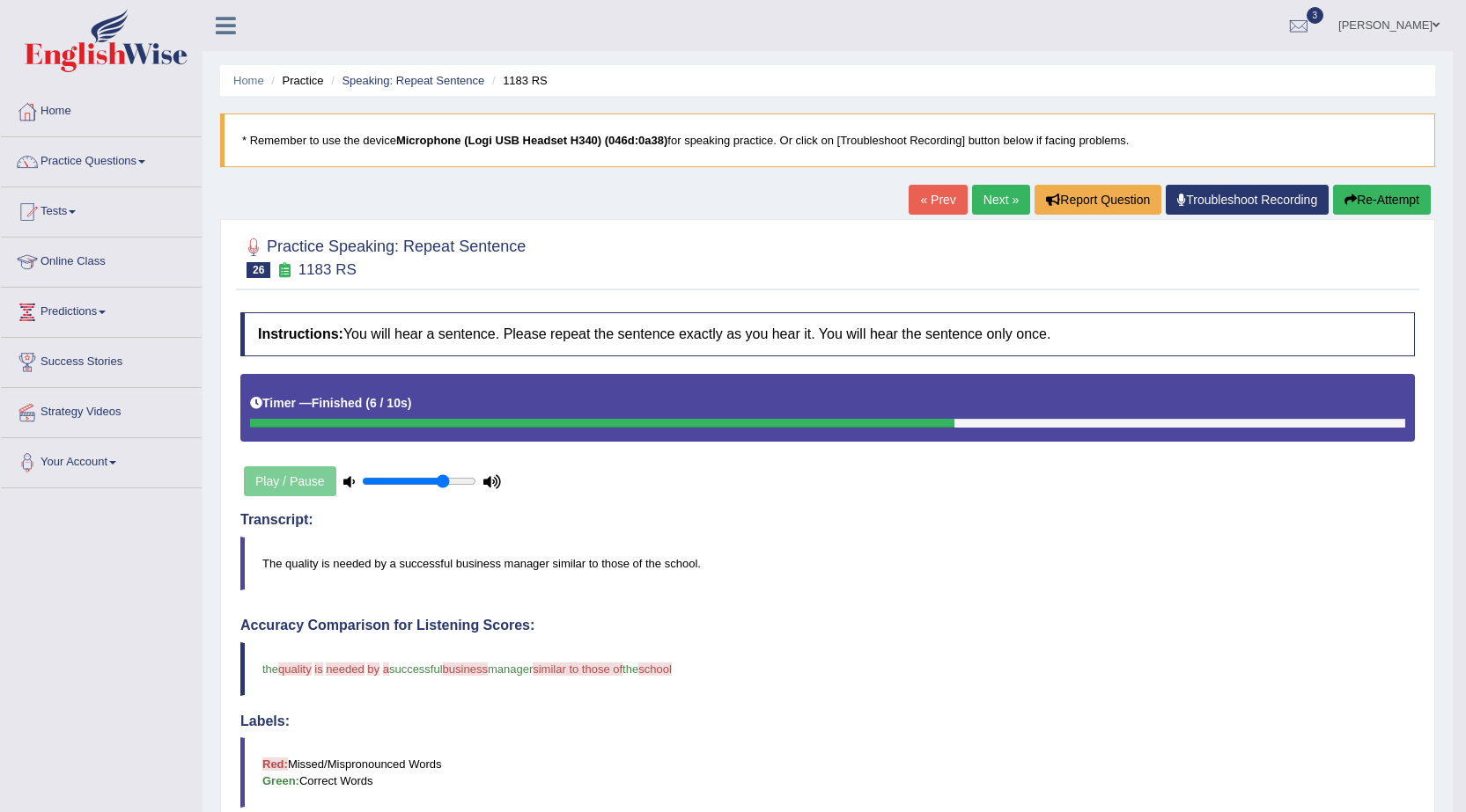
click at [999, 200] on link "Next »" at bounding box center [1001, 200] width 58 height 30
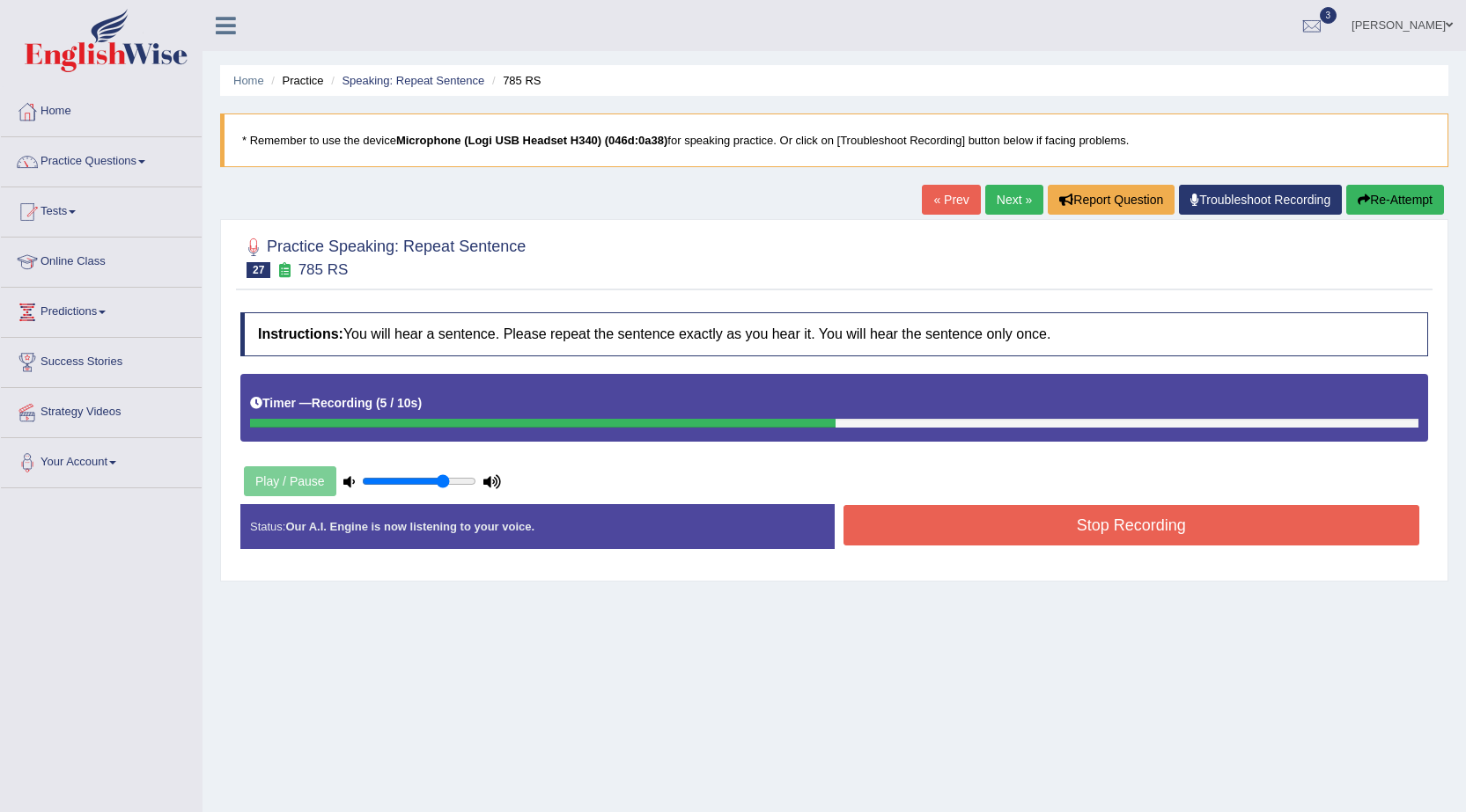
click at [1037, 543] on button "Stop Recording" at bounding box center [1131, 525] width 577 height 40
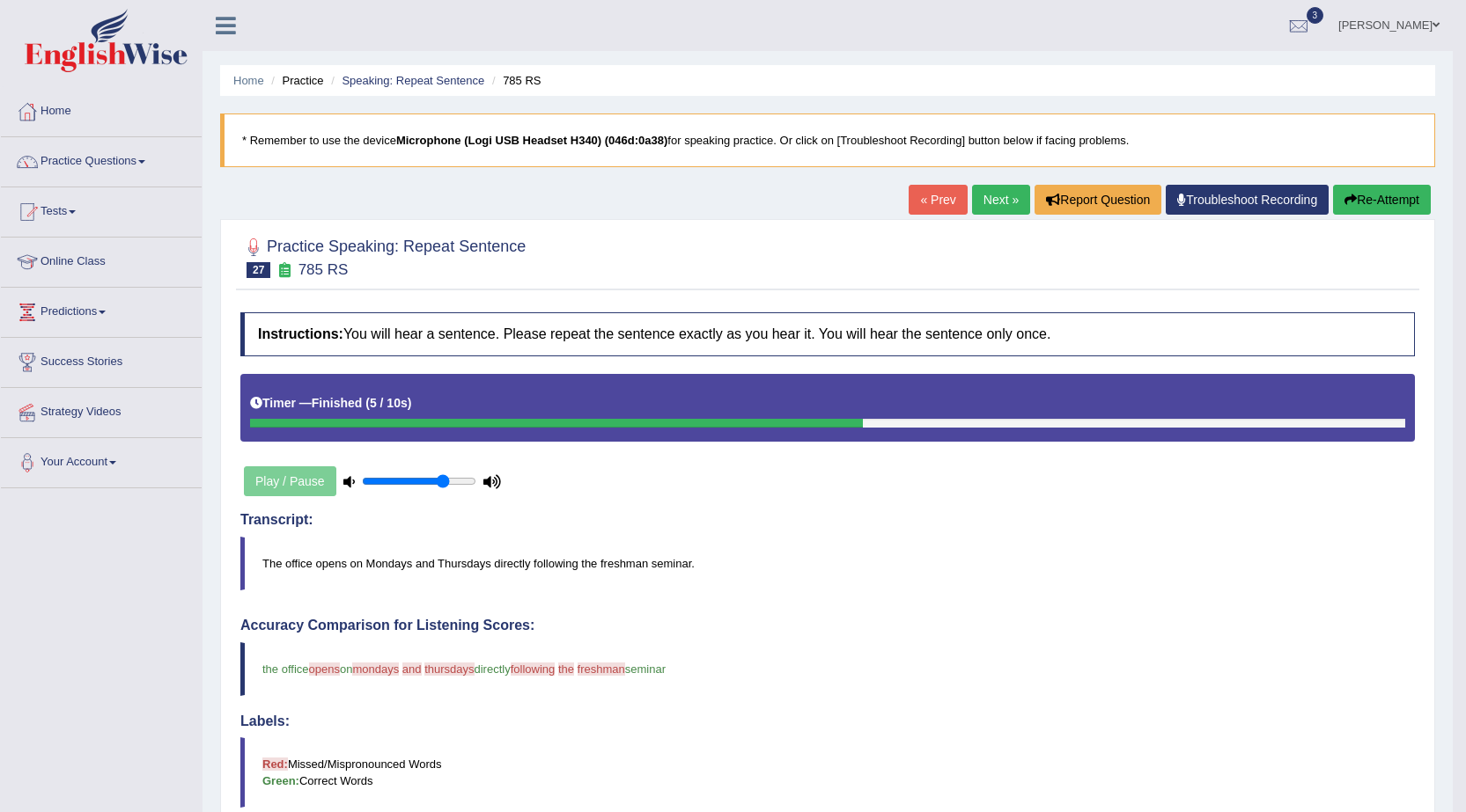
click at [987, 201] on link "Next »" at bounding box center [1001, 200] width 58 height 30
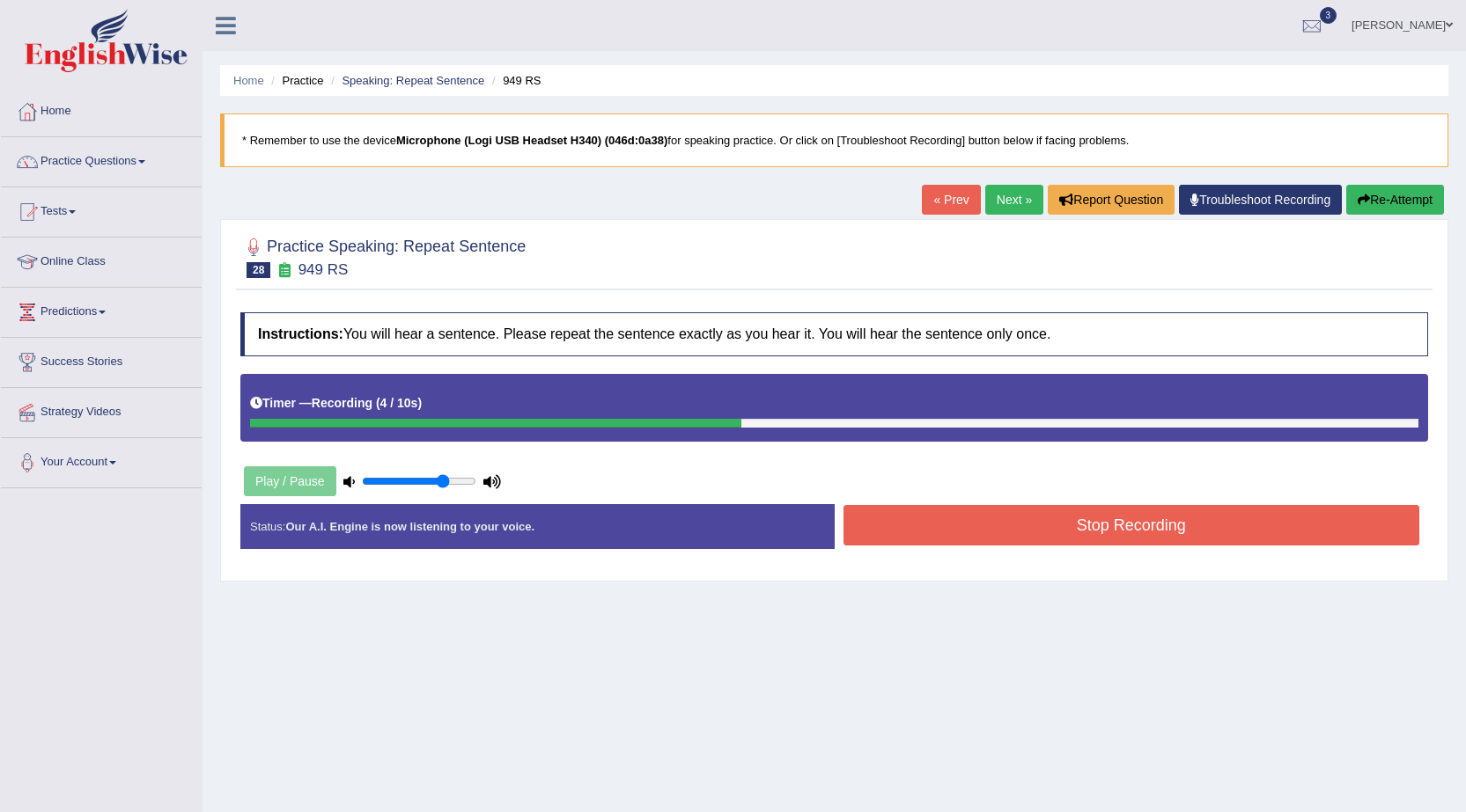
click at [979, 540] on button "Stop Recording" at bounding box center [1131, 525] width 577 height 40
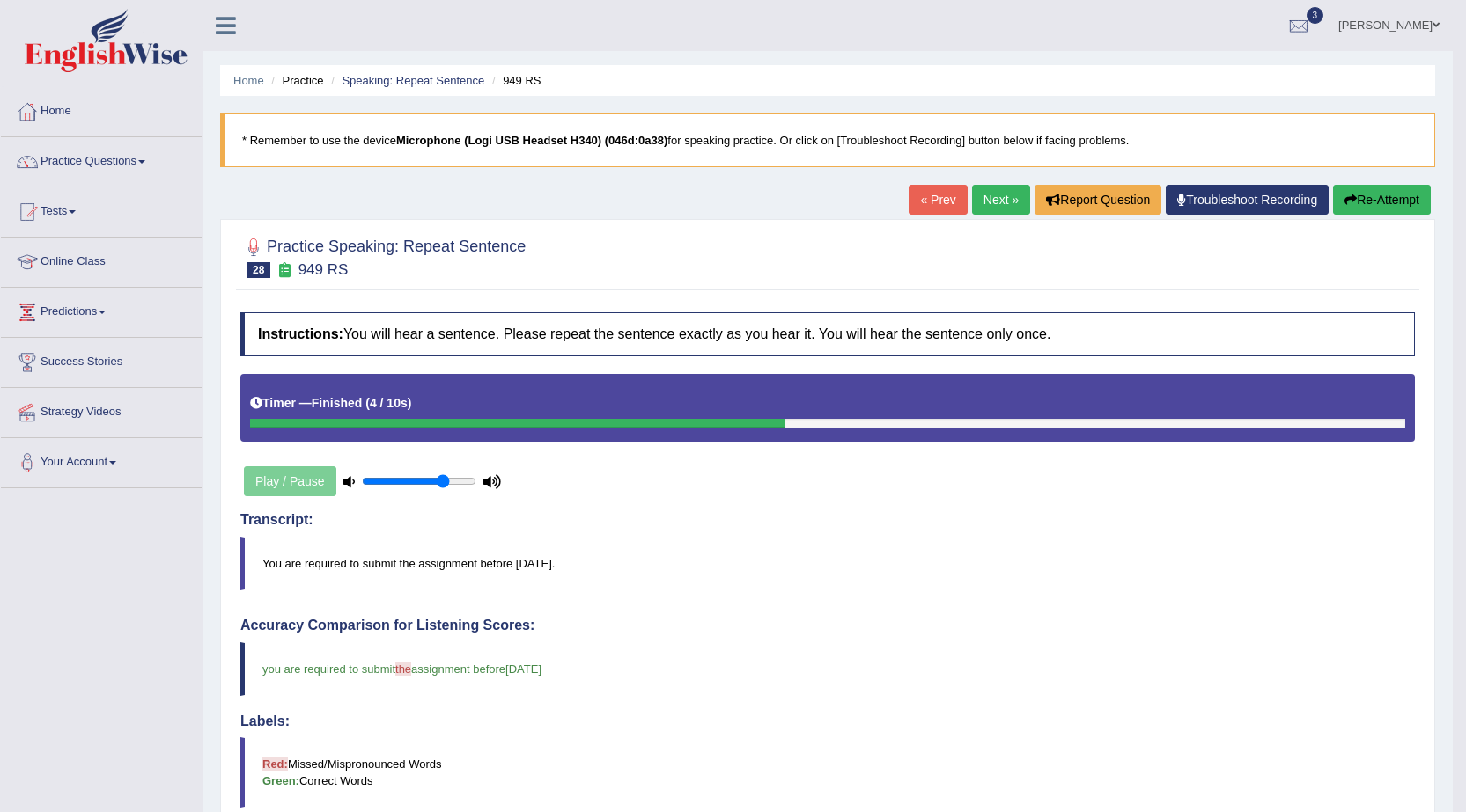
click at [973, 200] on link "Next »" at bounding box center [1001, 200] width 58 height 30
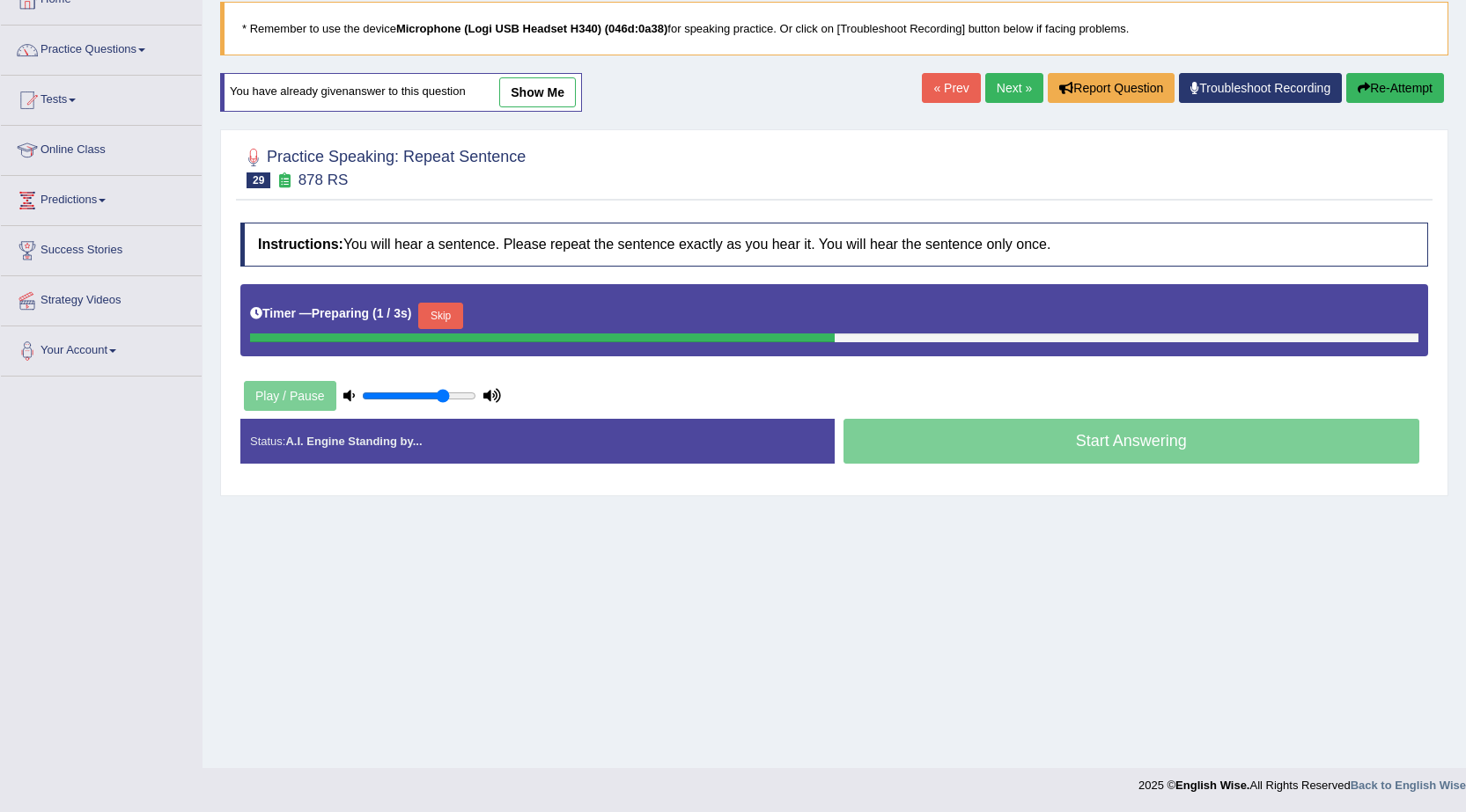
click at [454, 314] on button "Skip" at bounding box center [441, 315] width 44 height 27
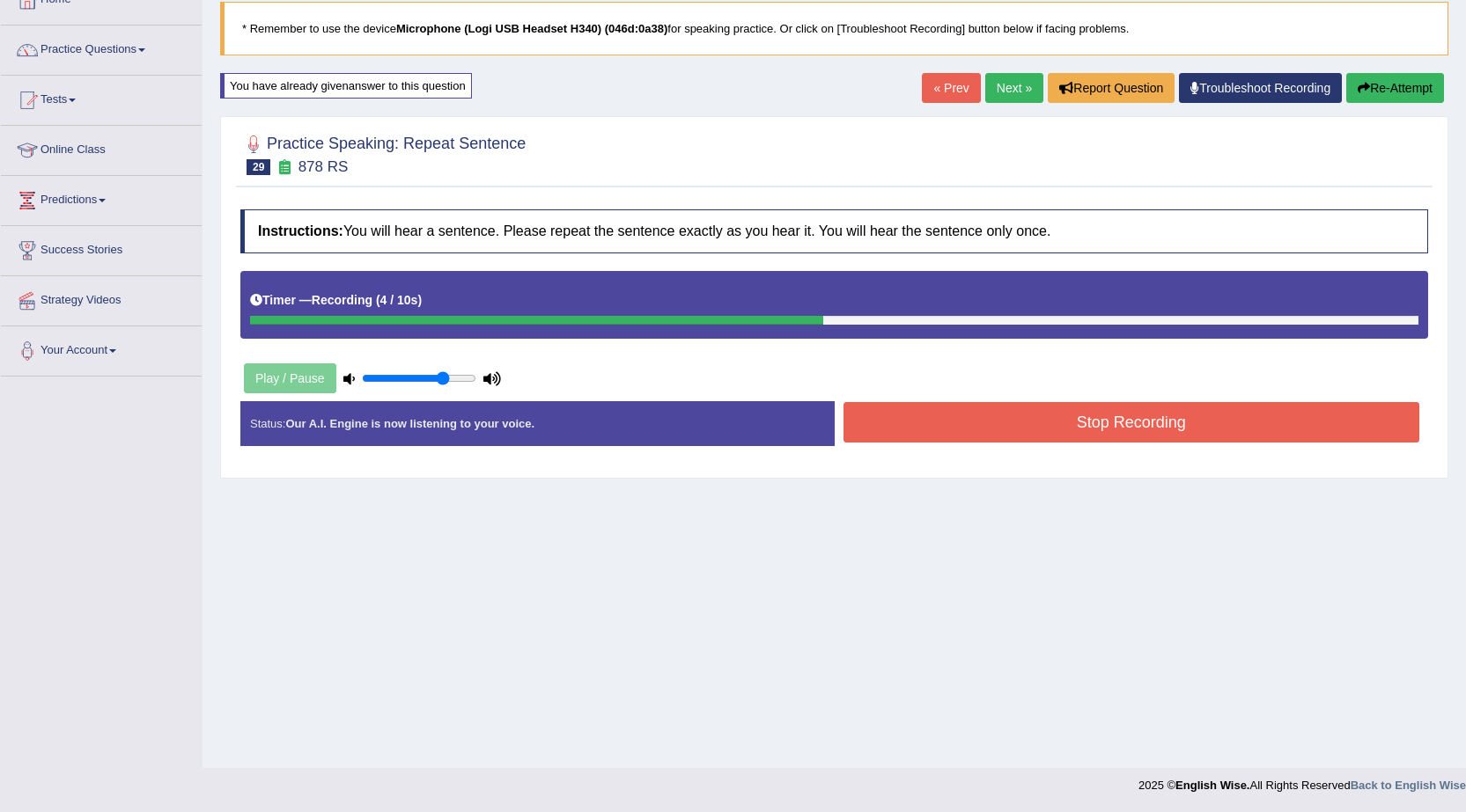
click at [1148, 424] on button "Stop Recording" at bounding box center [1131, 422] width 577 height 40
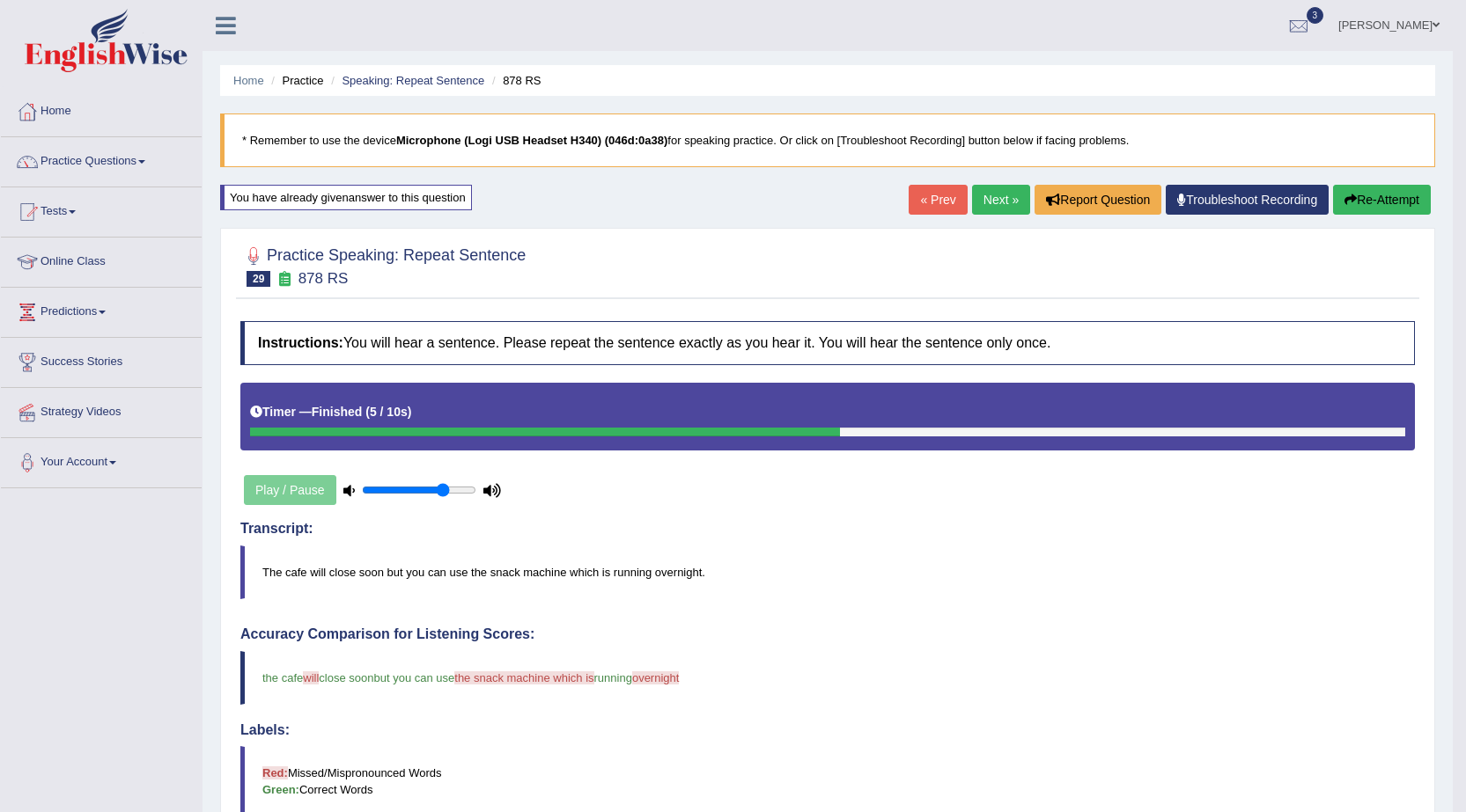
click at [995, 196] on link "Next »" at bounding box center [1001, 200] width 58 height 30
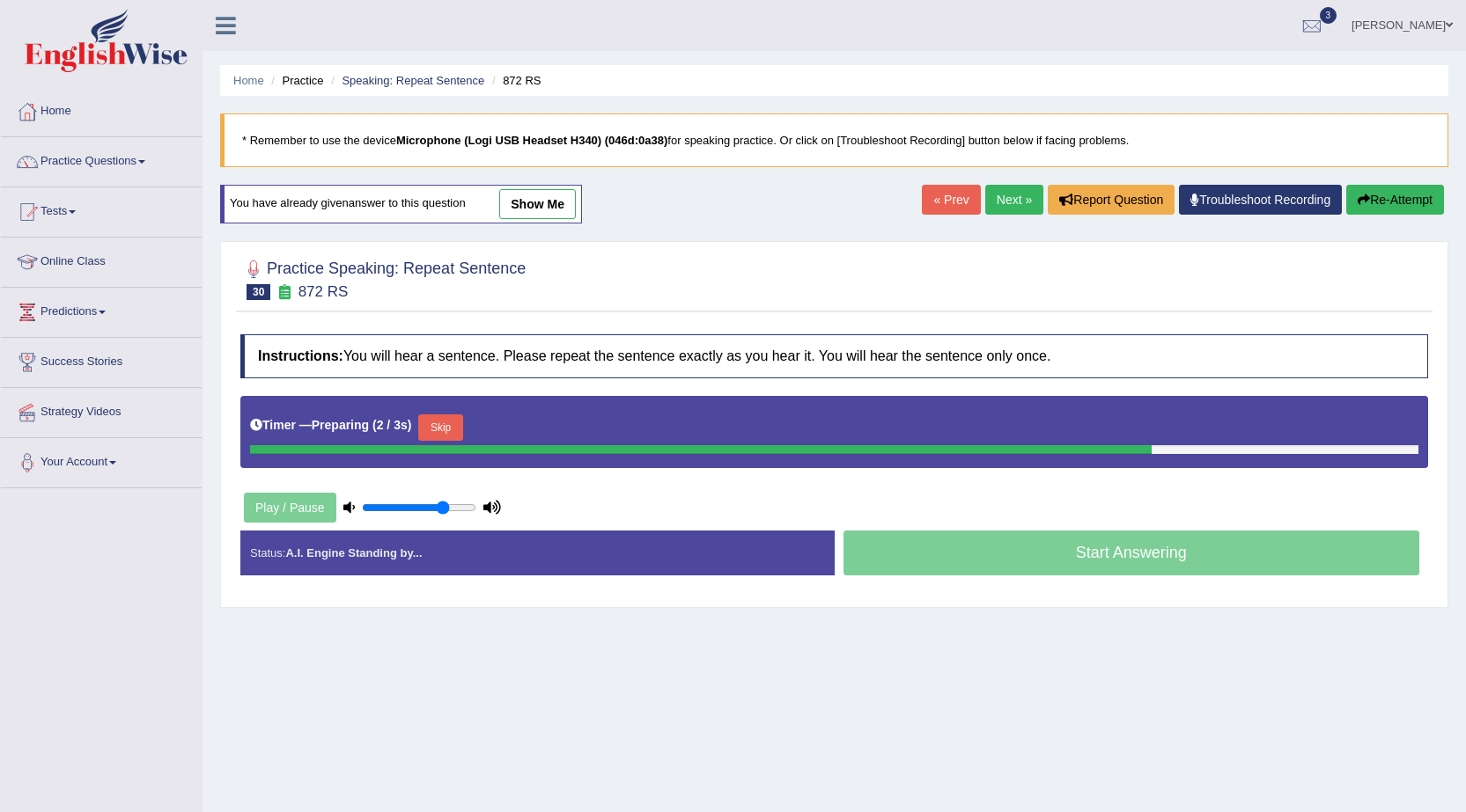
click at [462, 420] on button "Skip" at bounding box center [441, 428] width 44 height 27
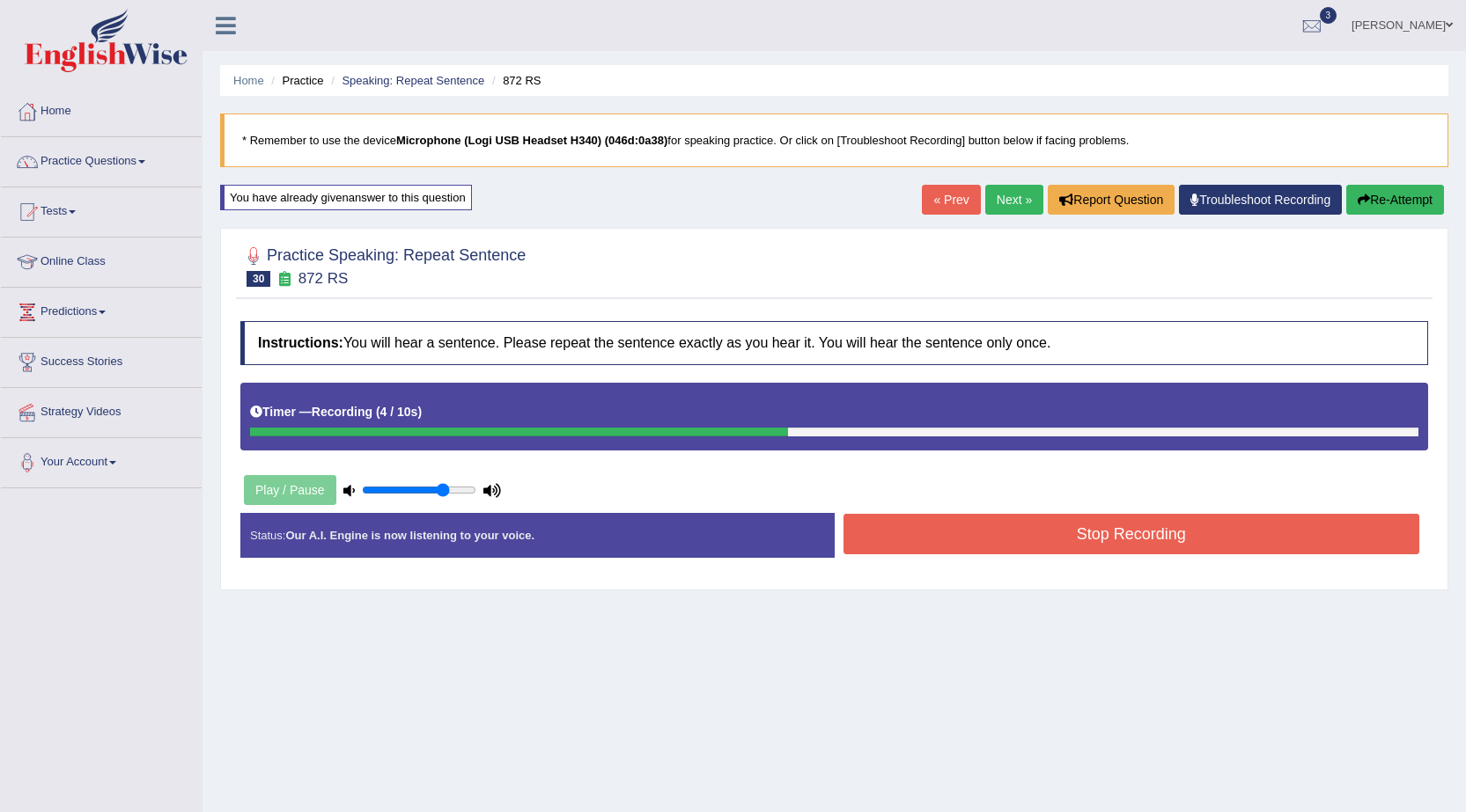
click at [1094, 540] on button "Stop Recording" at bounding box center [1131, 534] width 577 height 40
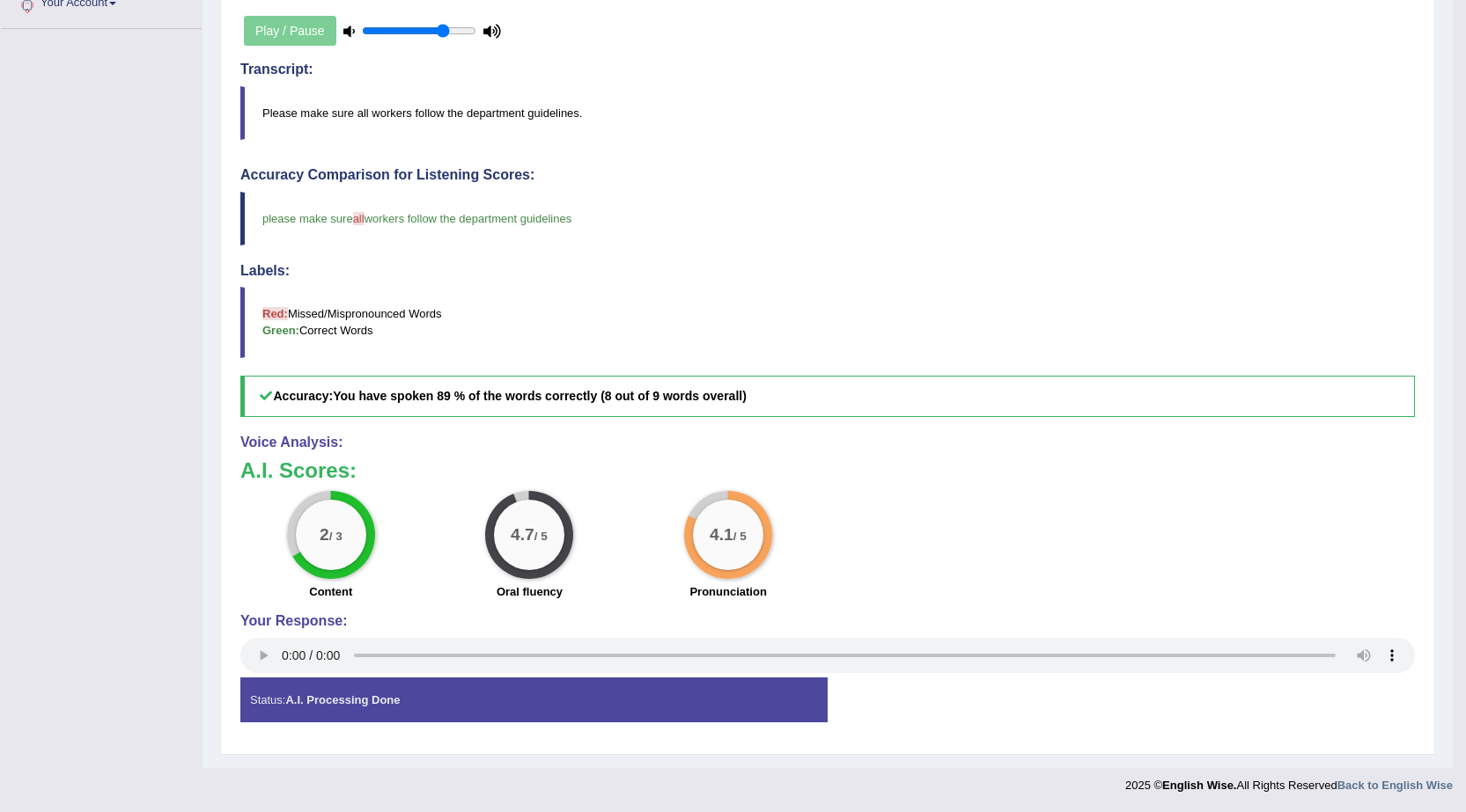
scroll to position [19, 0]
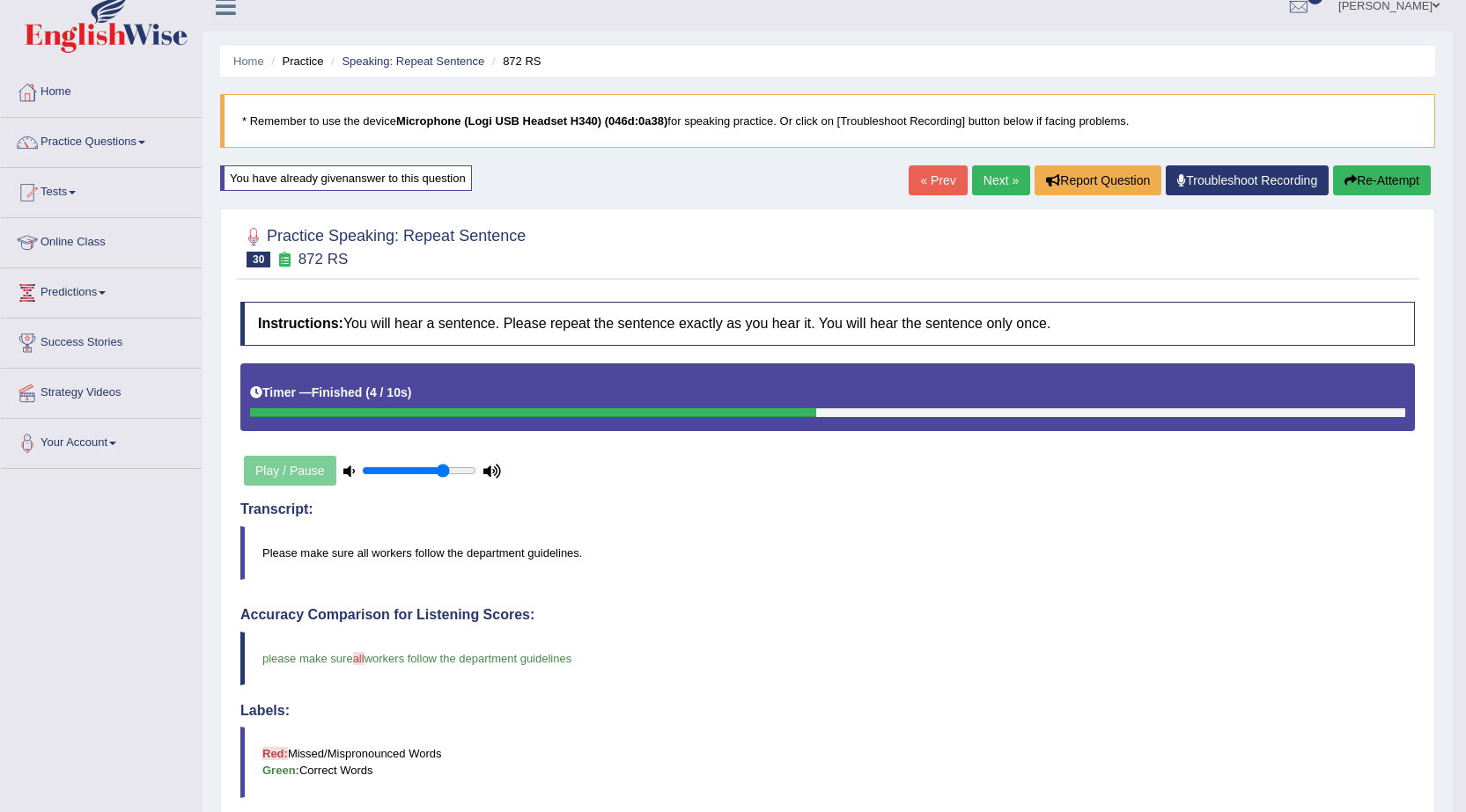
click at [979, 185] on link "Next »" at bounding box center [1001, 180] width 58 height 30
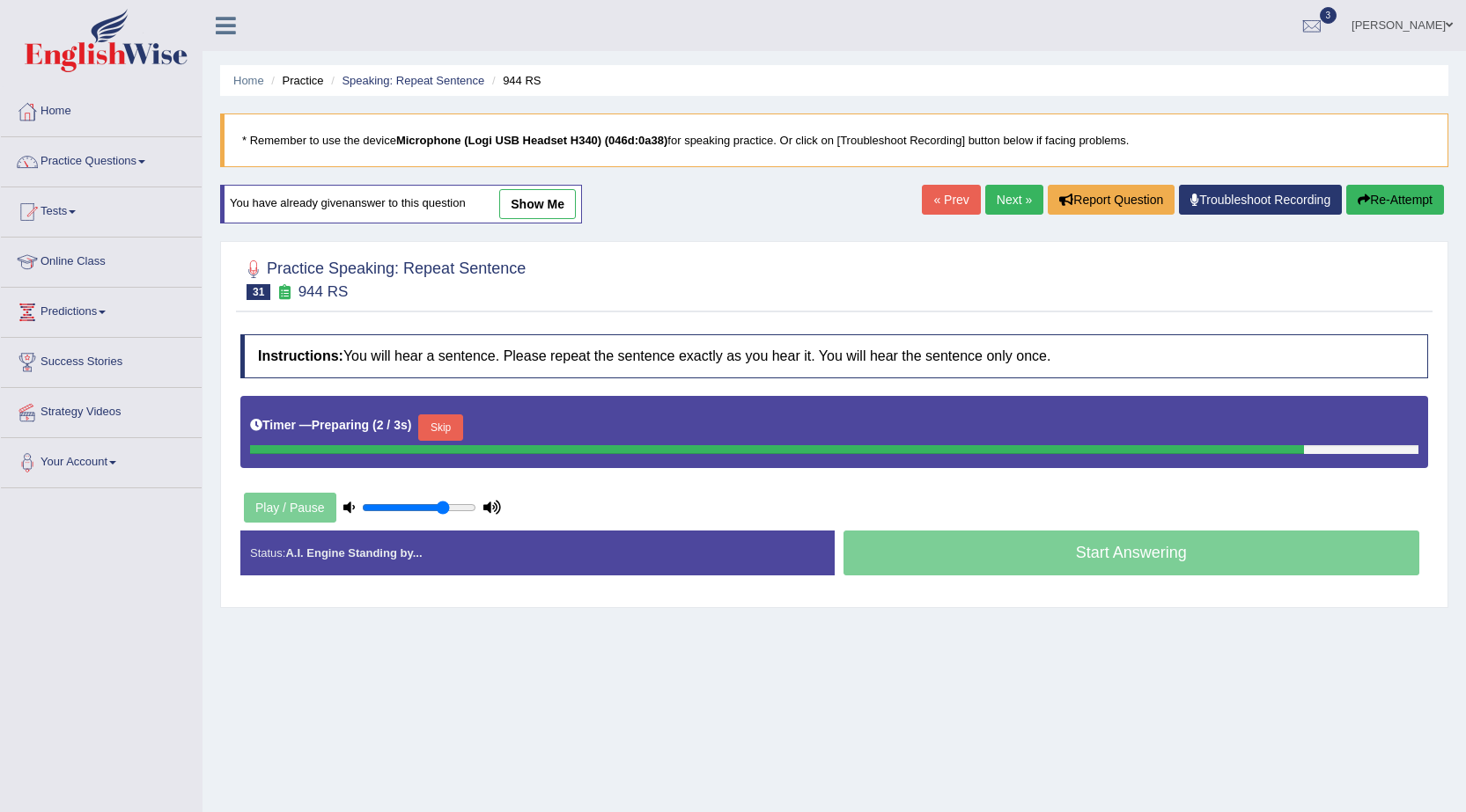
click at [441, 427] on button "Skip" at bounding box center [441, 428] width 44 height 27
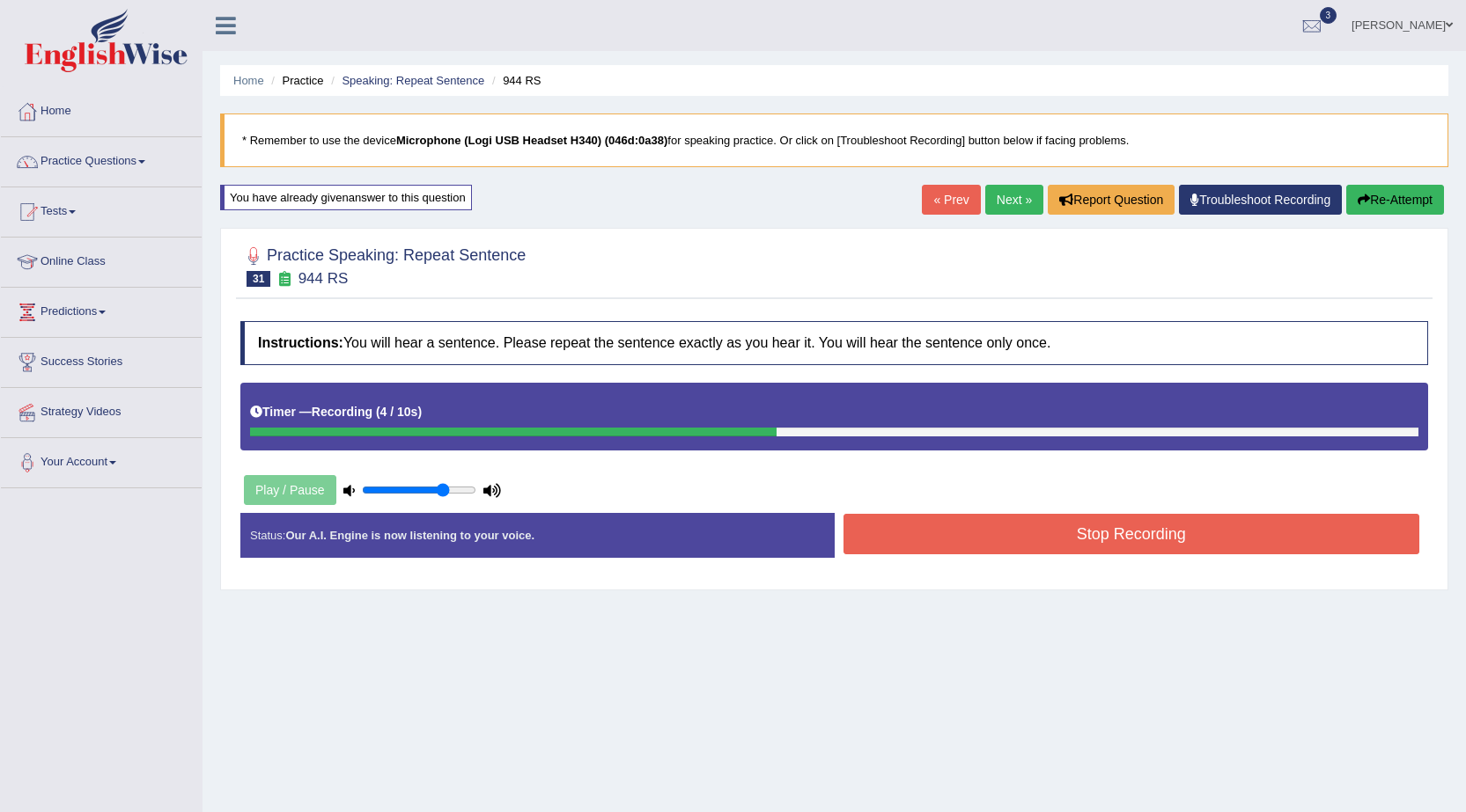
click at [1038, 536] on button "Stop Recording" at bounding box center [1131, 534] width 577 height 40
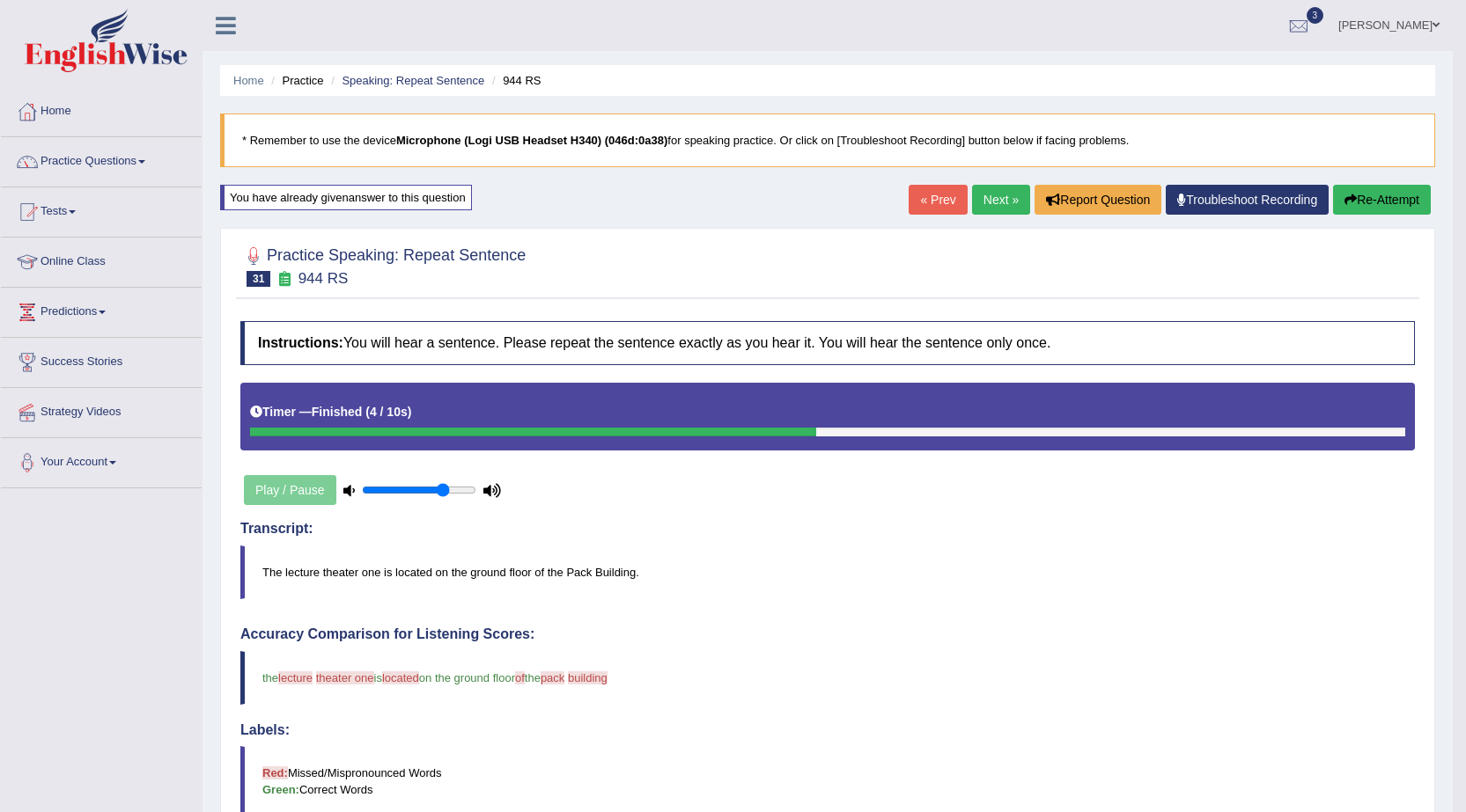
click at [1010, 196] on link "Next »" at bounding box center [1001, 200] width 58 height 30
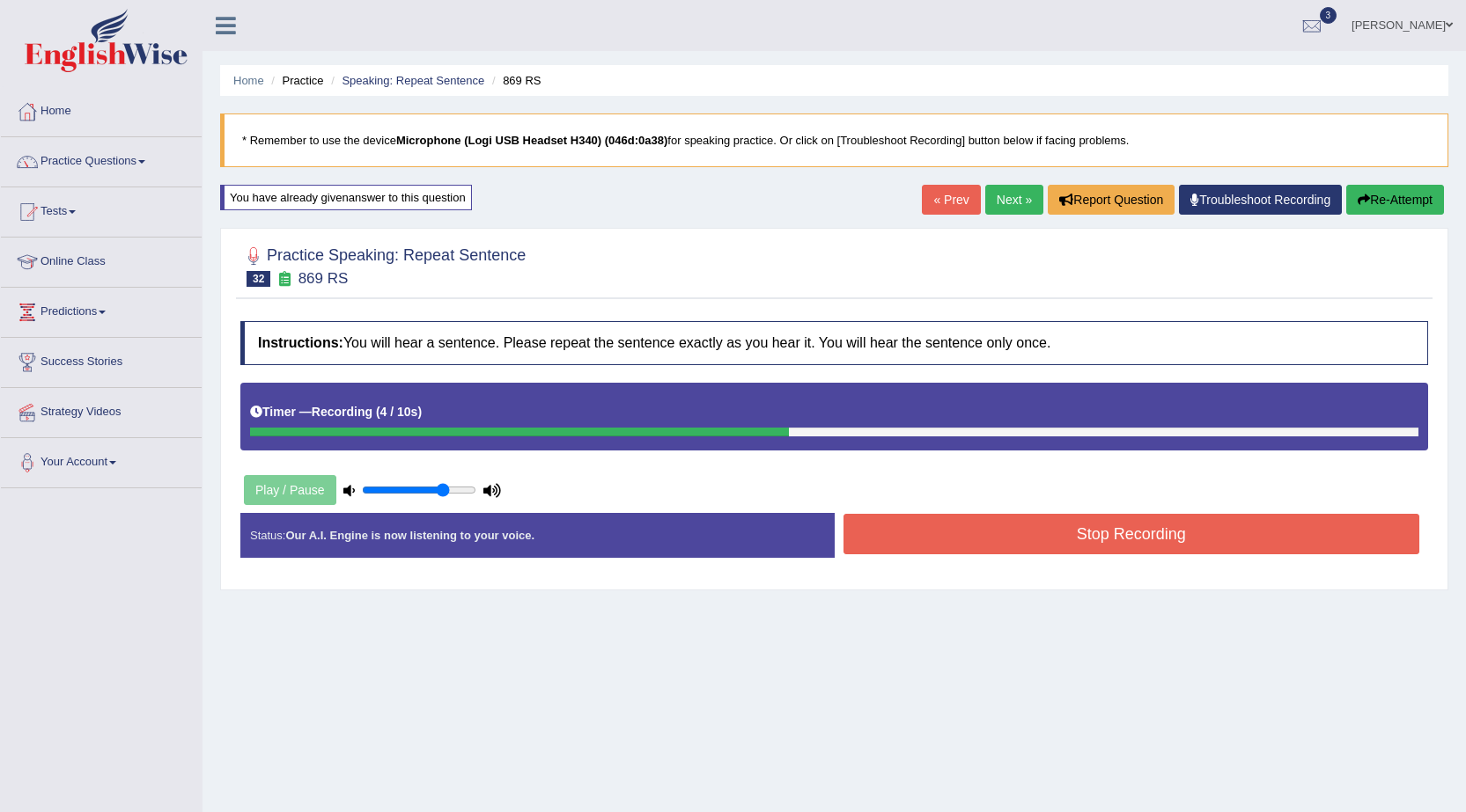
click at [1134, 543] on button "Stop Recording" at bounding box center [1131, 534] width 577 height 40
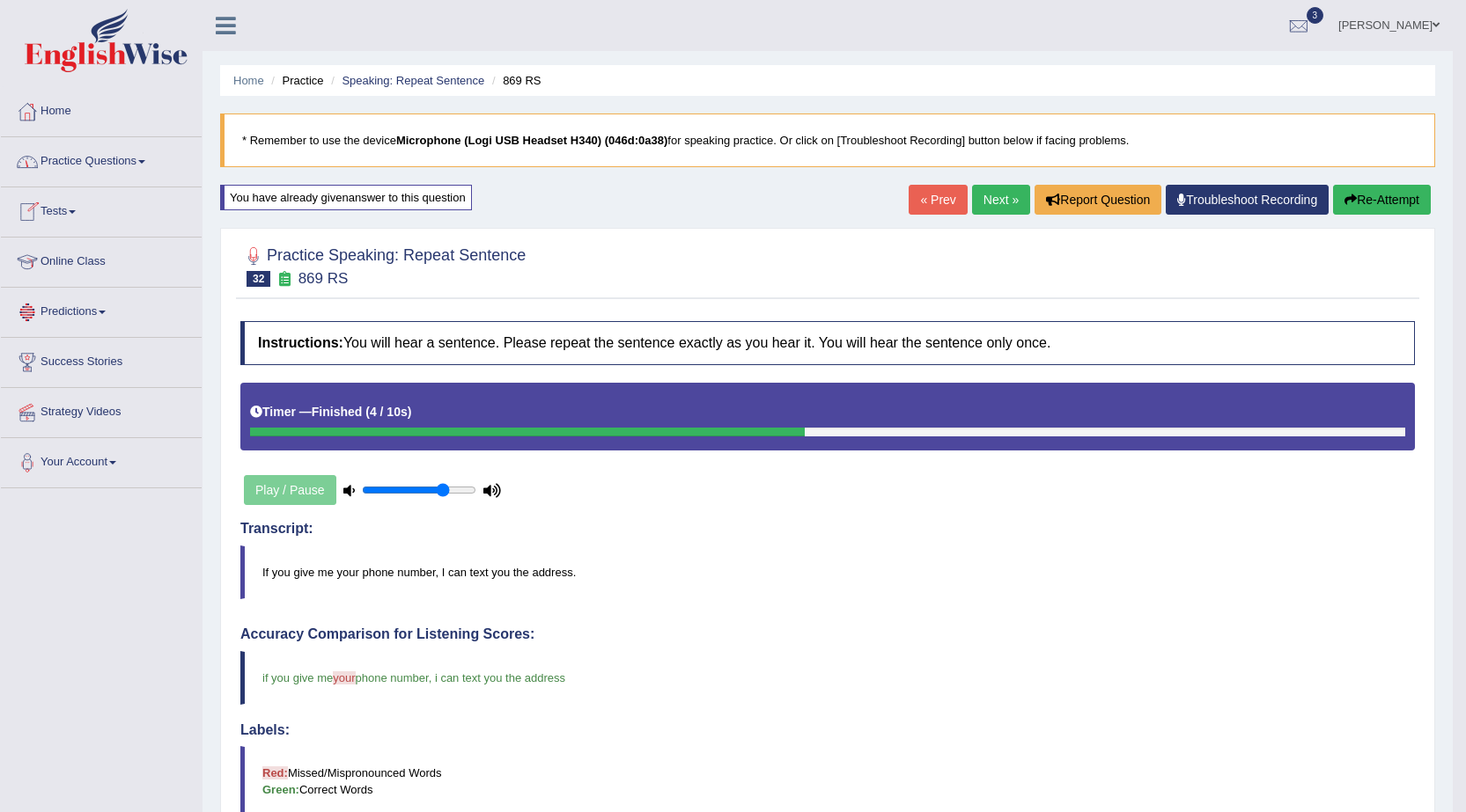
click at [138, 163] on link "Practice Questions" at bounding box center [101, 159] width 200 height 44
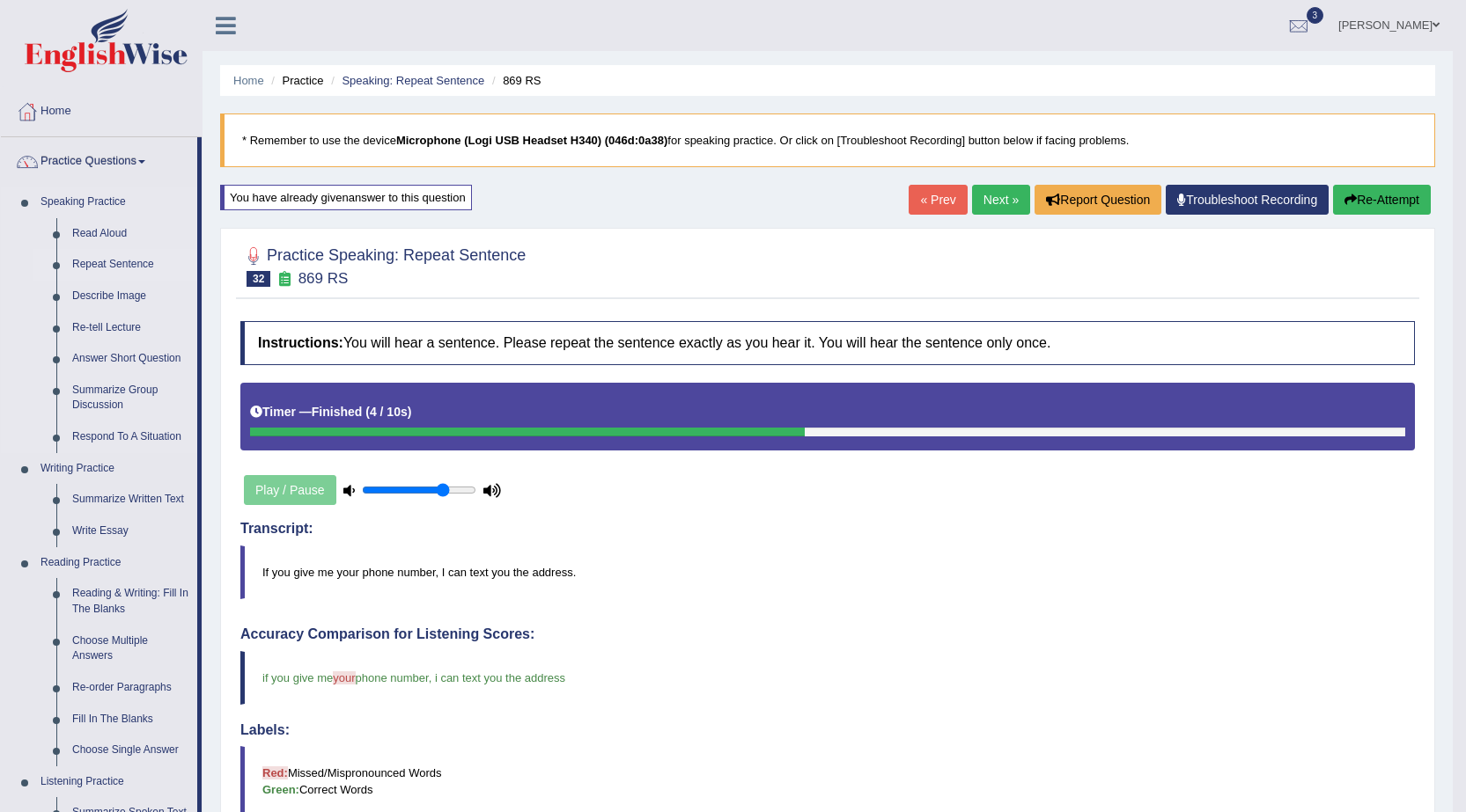
click at [117, 258] on link "Repeat Sentence" at bounding box center [131, 265] width 133 height 31
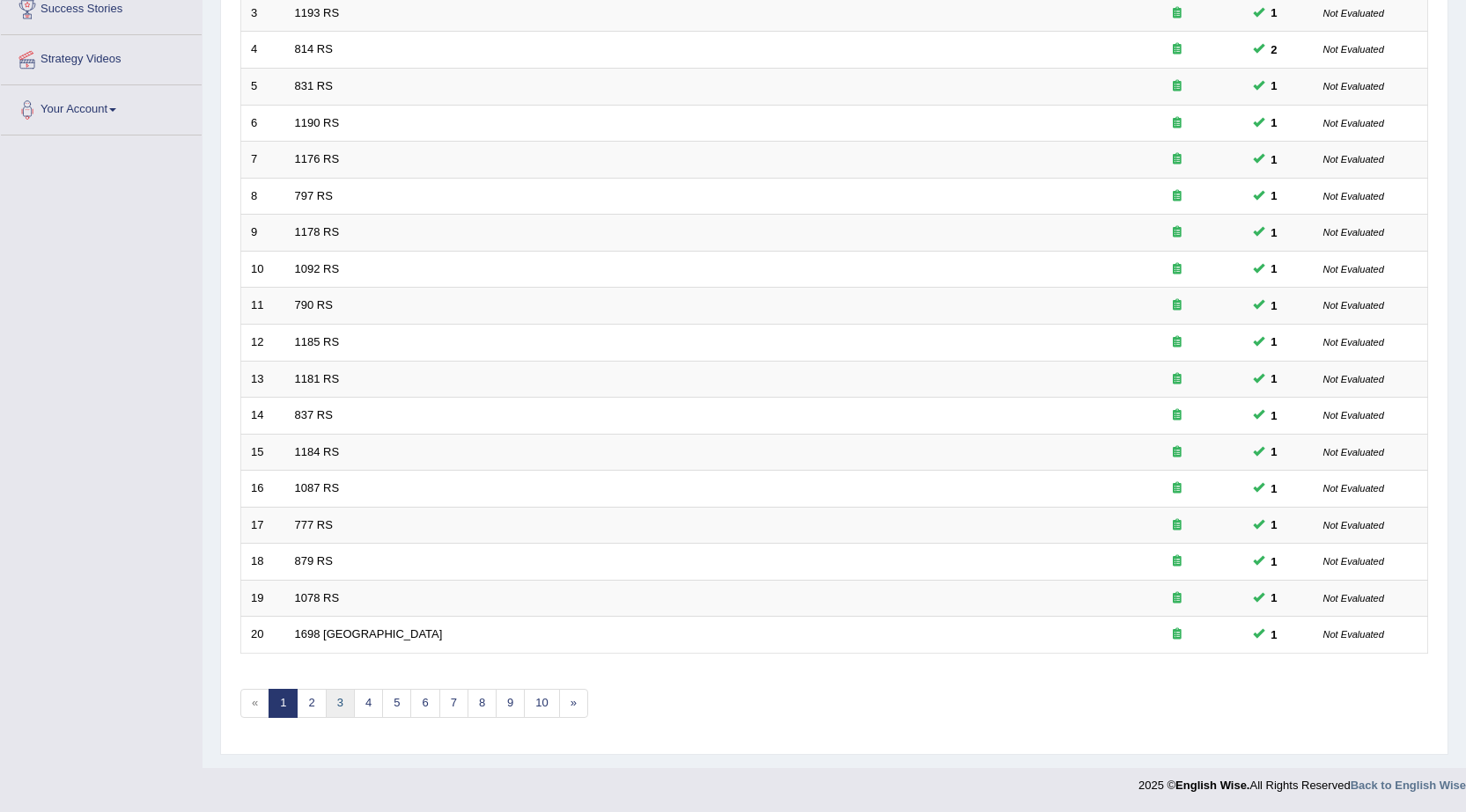
click at [347, 710] on link "3" at bounding box center [340, 703] width 29 height 29
click at [357, 705] on link "4" at bounding box center [369, 703] width 29 height 29
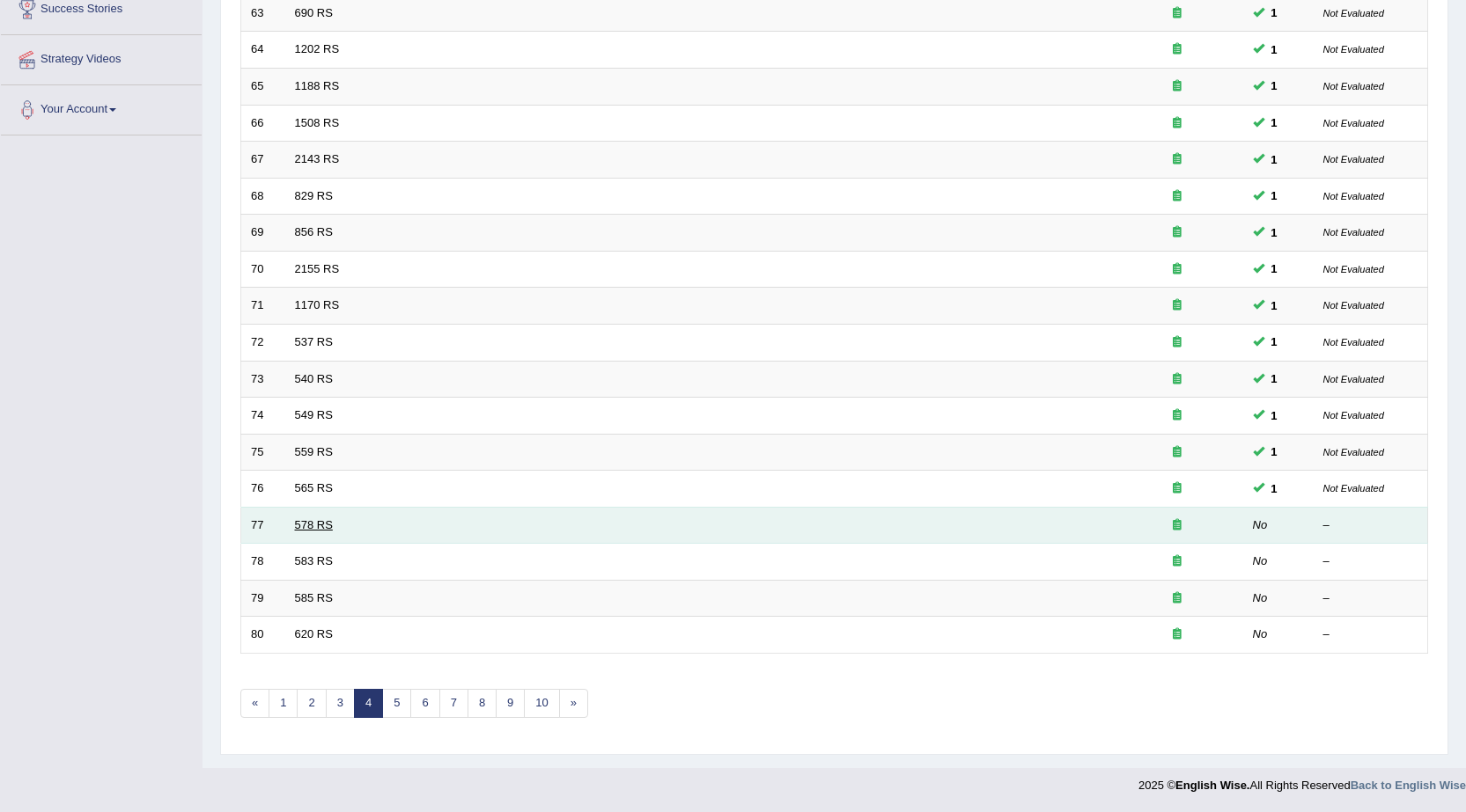
click at [305, 520] on link "578 RS" at bounding box center [314, 525] width 38 height 13
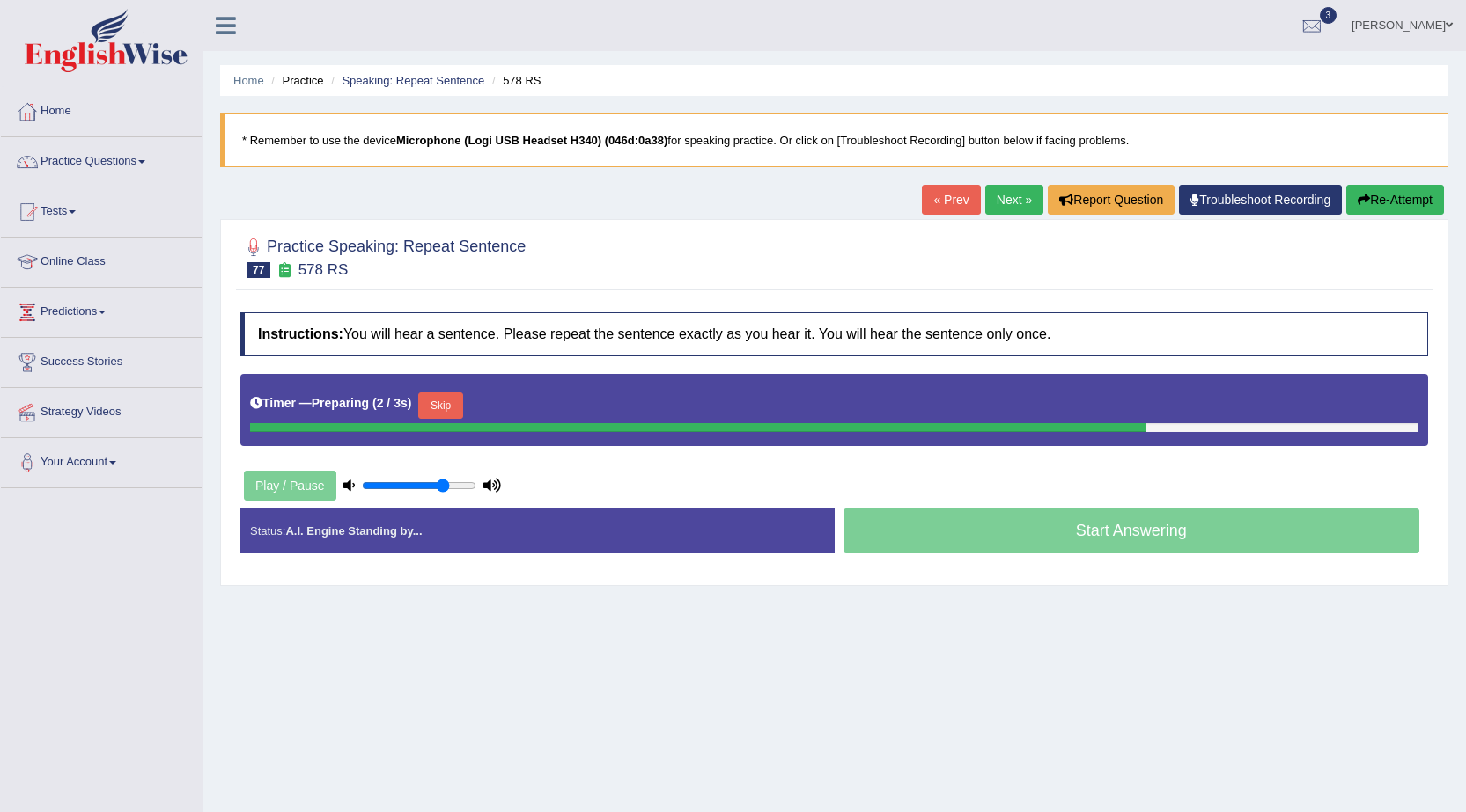
click at [441, 410] on button "Skip" at bounding box center [441, 406] width 44 height 27
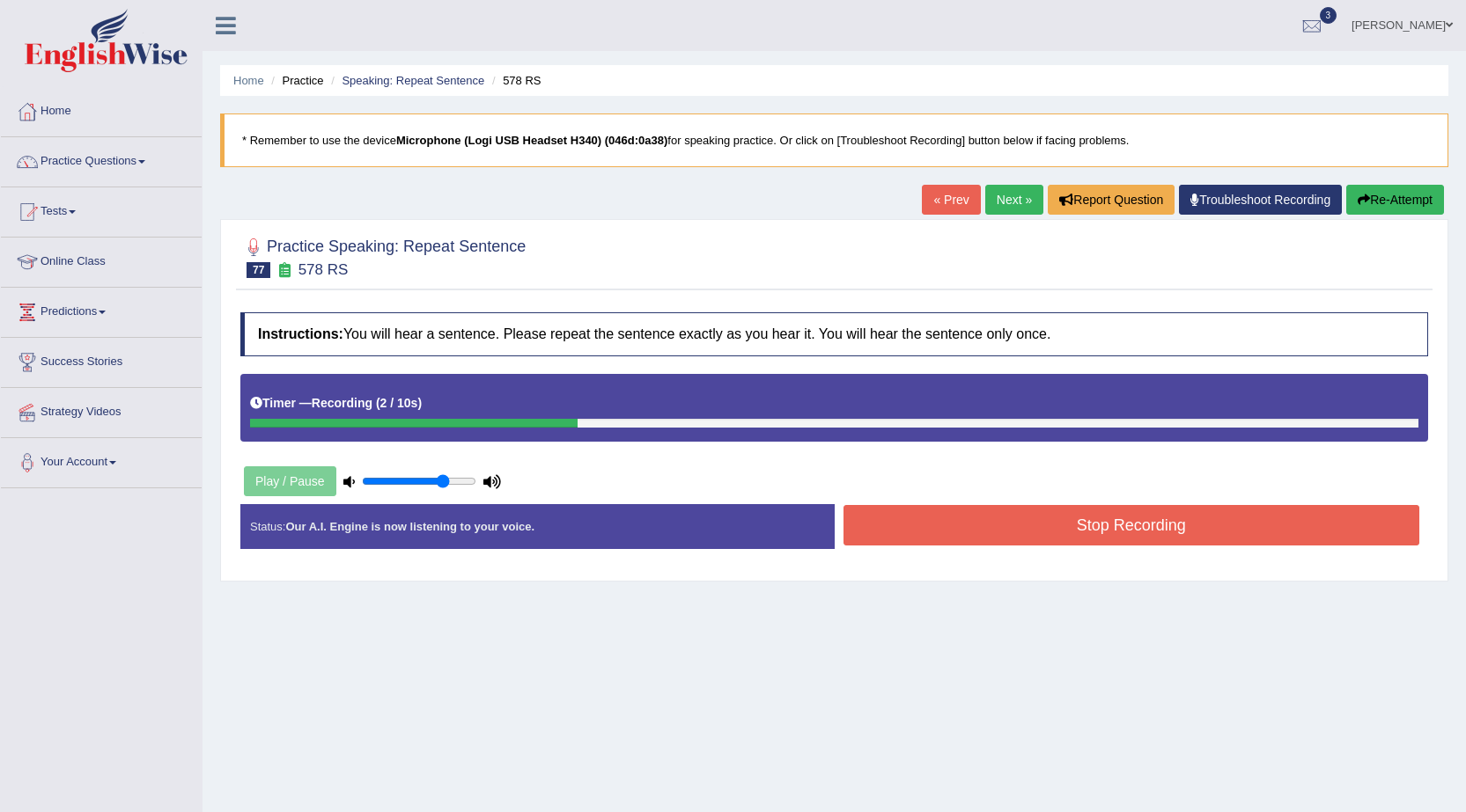
click at [968, 533] on button "Stop Recording" at bounding box center [1131, 525] width 577 height 40
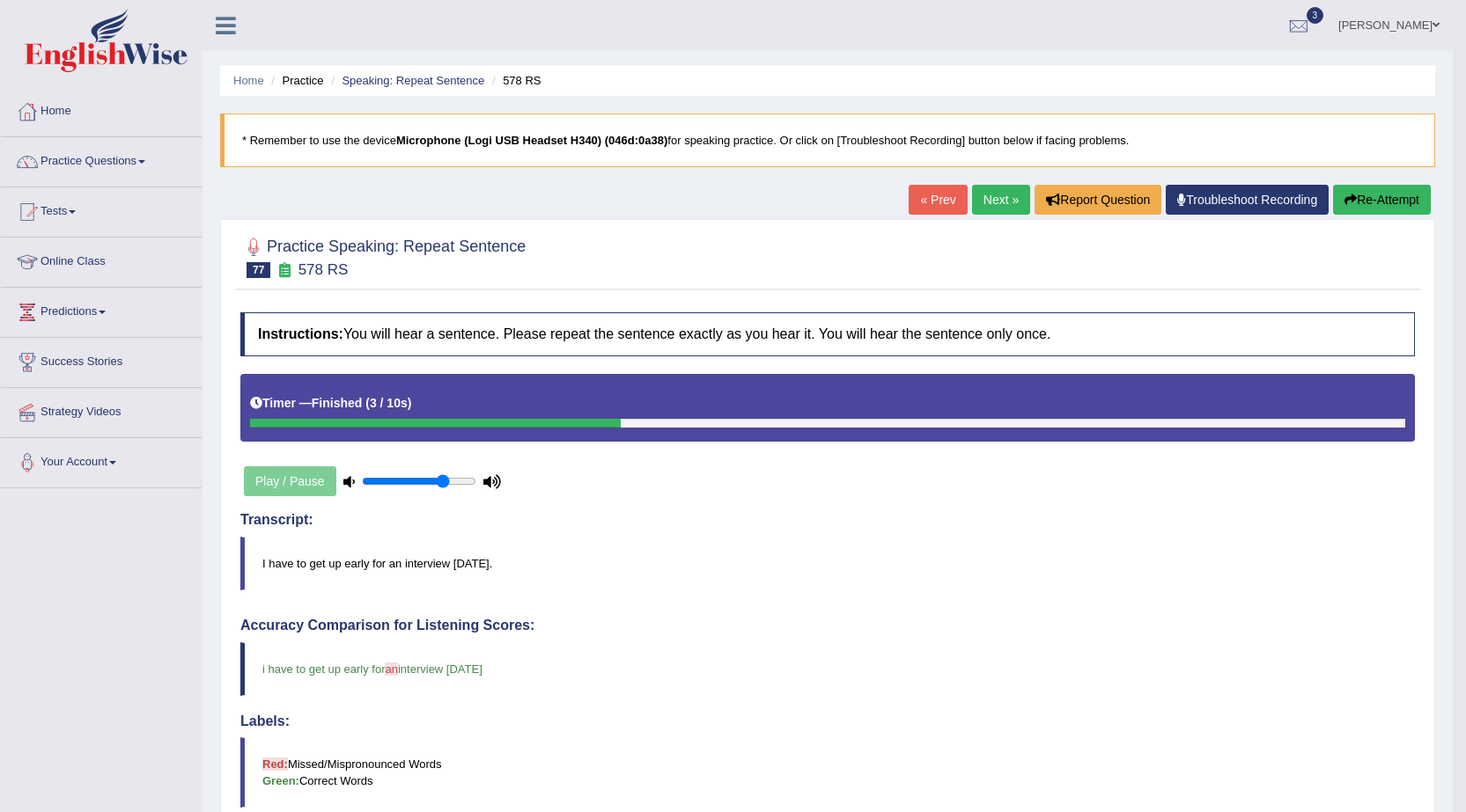
click at [993, 203] on link "Next »" at bounding box center [1001, 200] width 58 height 30
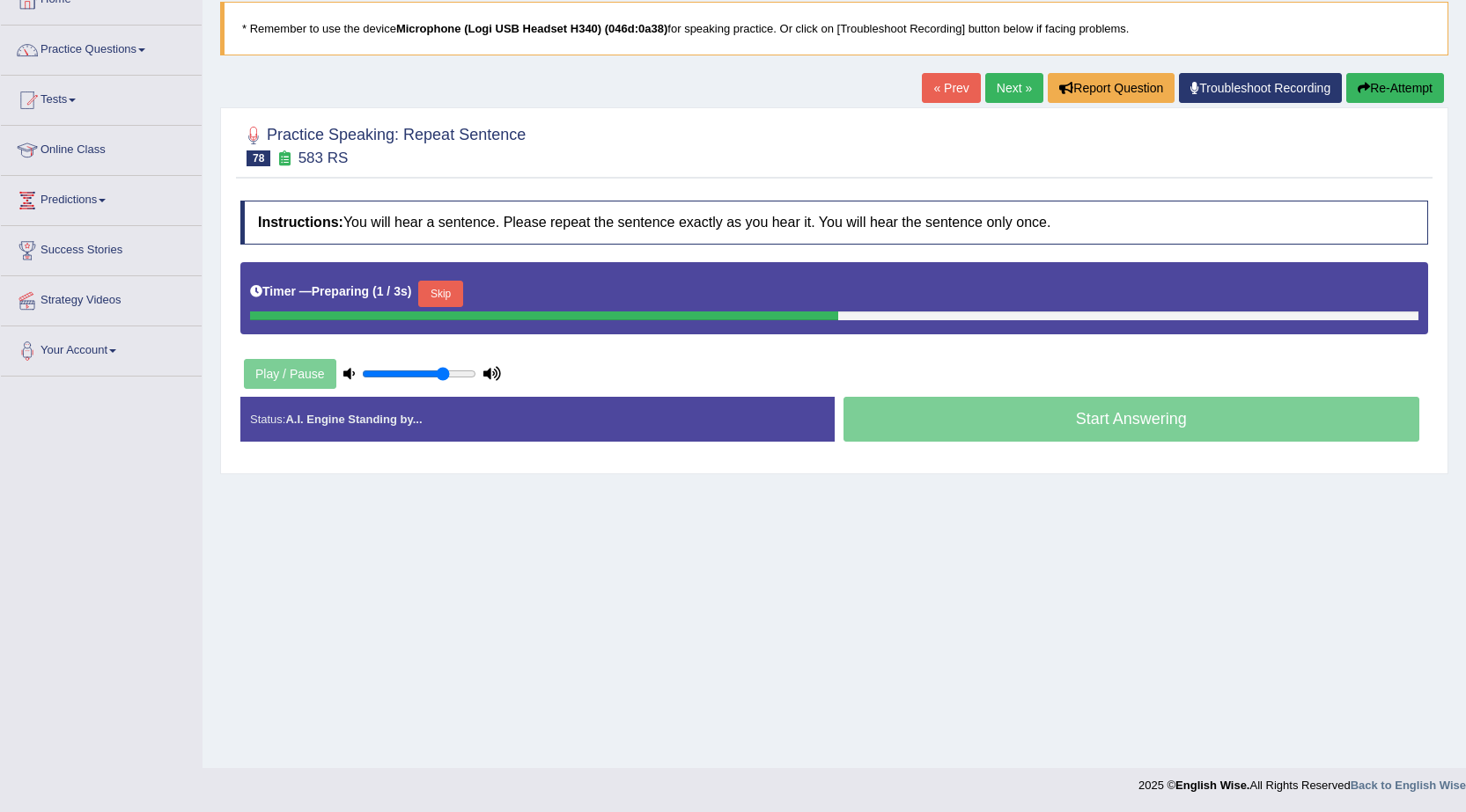
click at [446, 299] on button "Skip" at bounding box center [441, 293] width 44 height 27
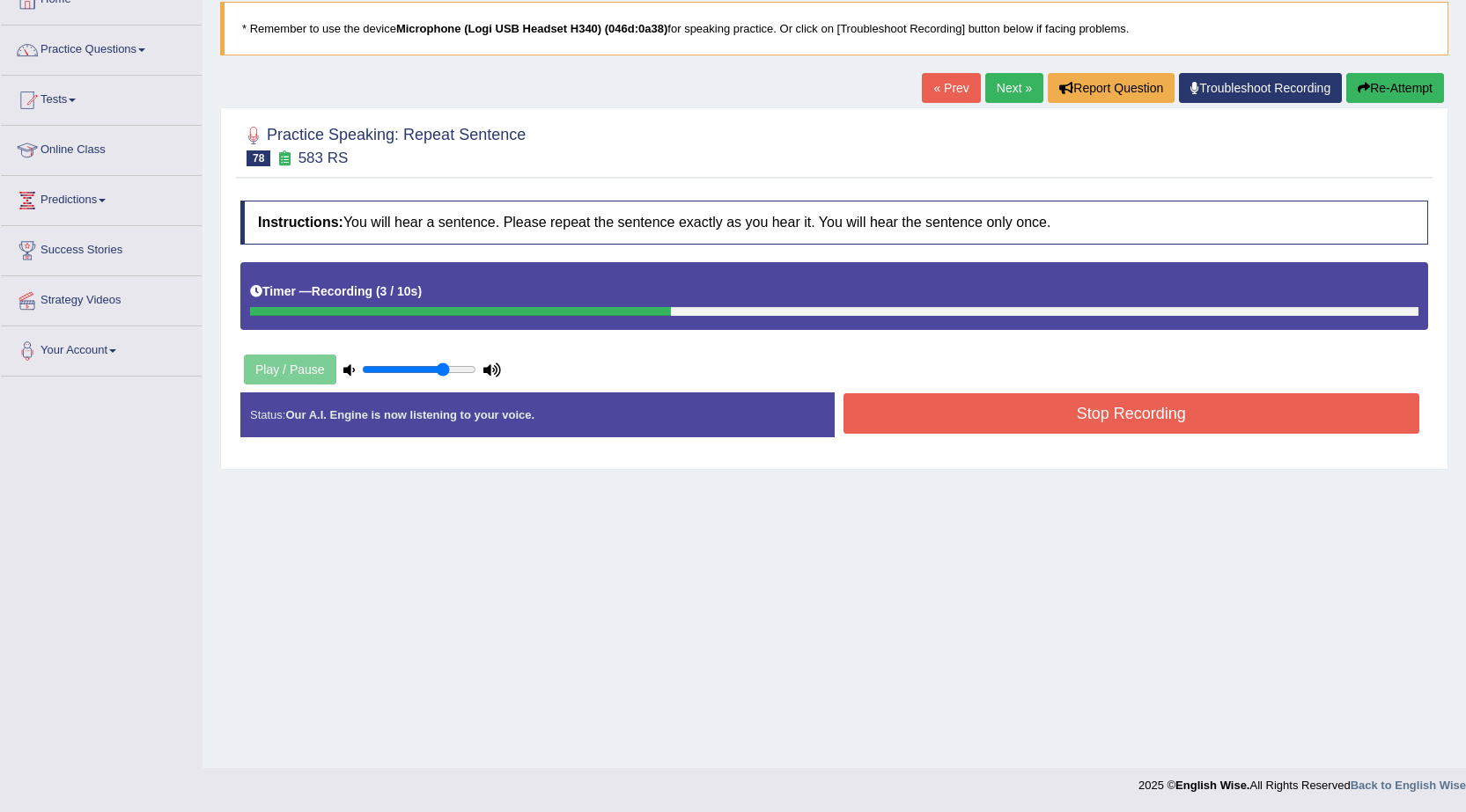
click at [1197, 413] on button "Stop Recording" at bounding box center [1131, 414] width 577 height 40
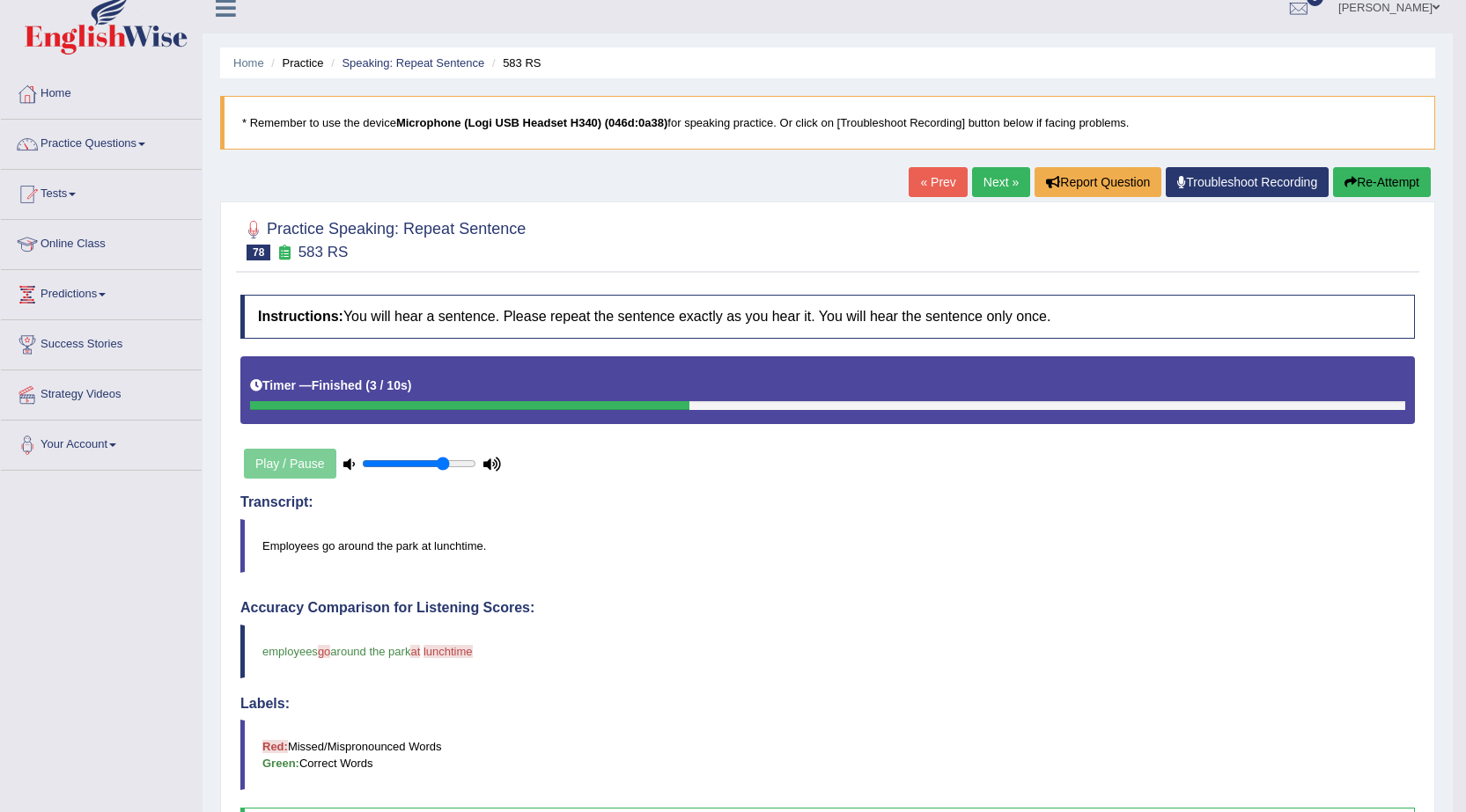
scroll to position [10, 0]
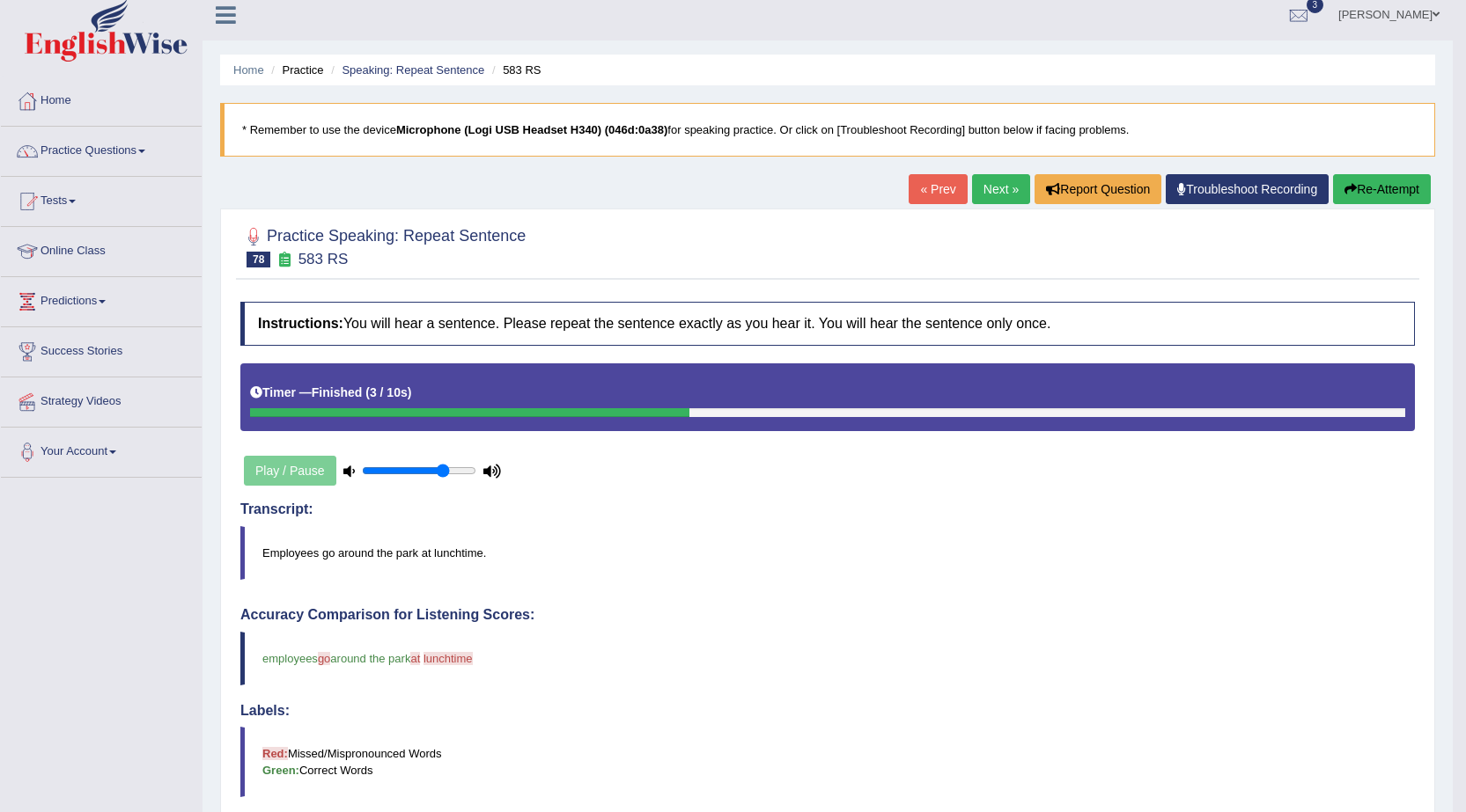
click at [987, 198] on link "Next »" at bounding box center [1001, 189] width 58 height 30
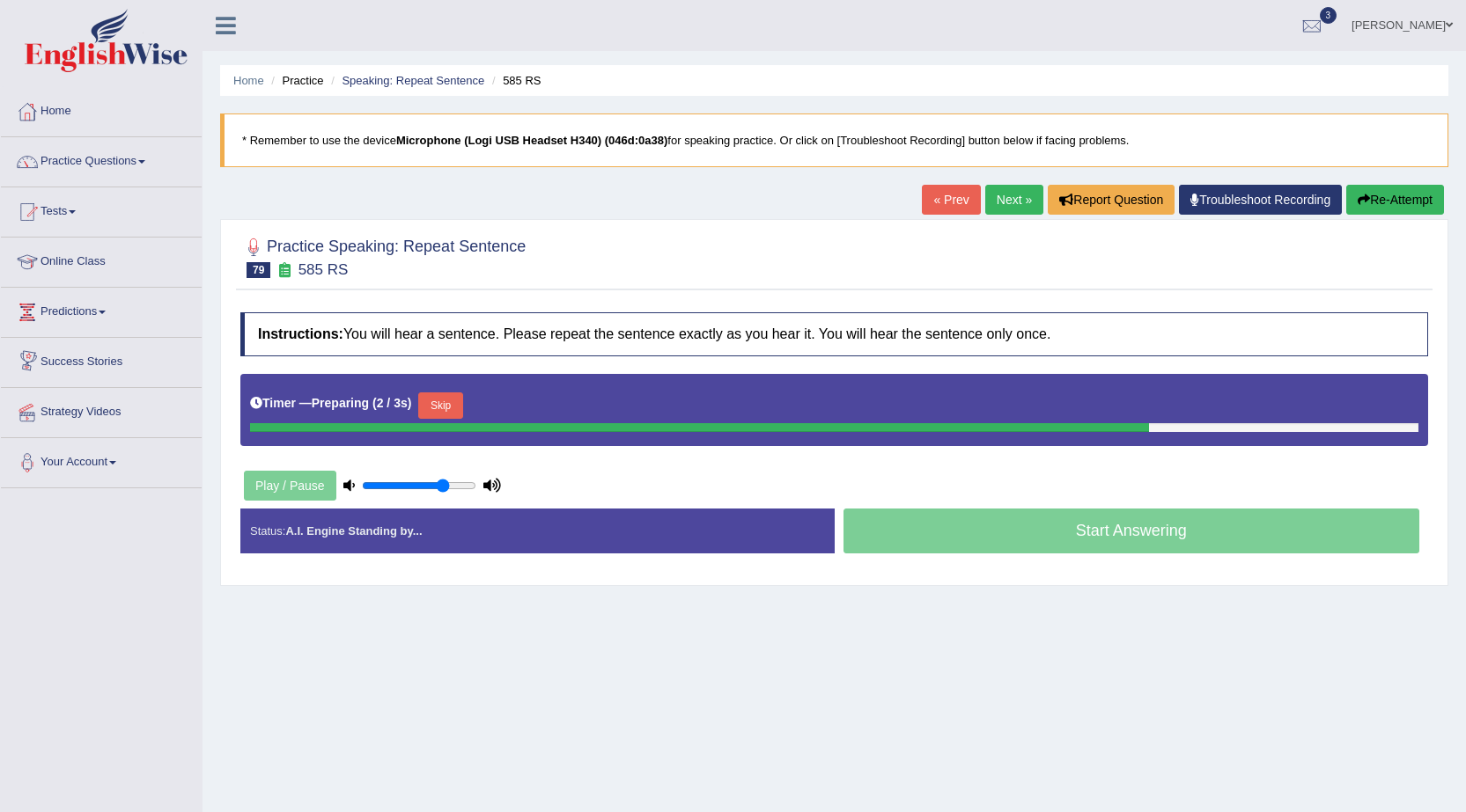
click at [438, 406] on button "Skip" at bounding box center [441, 406] width 44 height 27
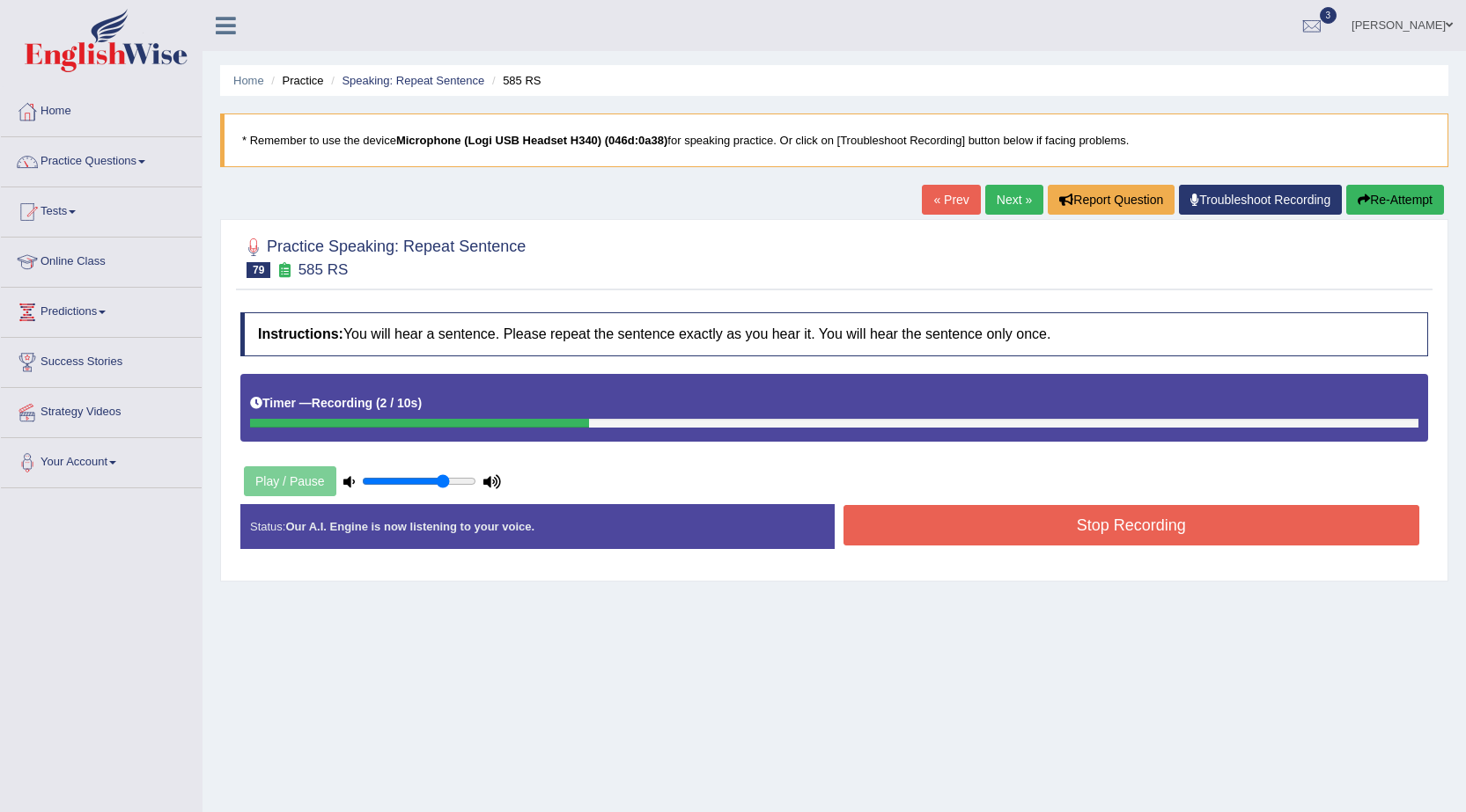
click at [1028, 523] on button "Stop Recording" at bounding box center [1131, 525] width 577 height 40
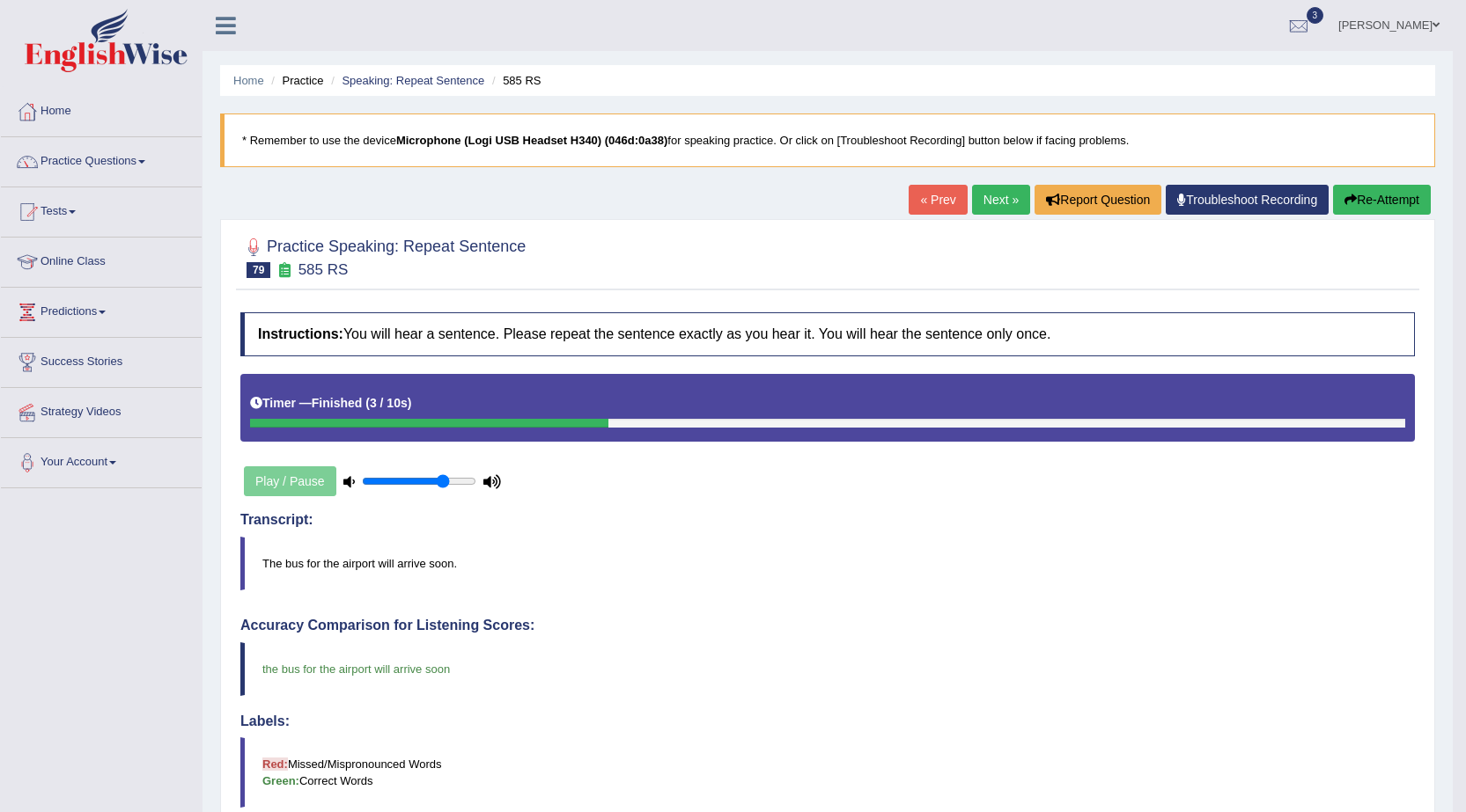
click at [995, 200] on link "Next »" at bounding box center [1001, 200] width 58 height 30
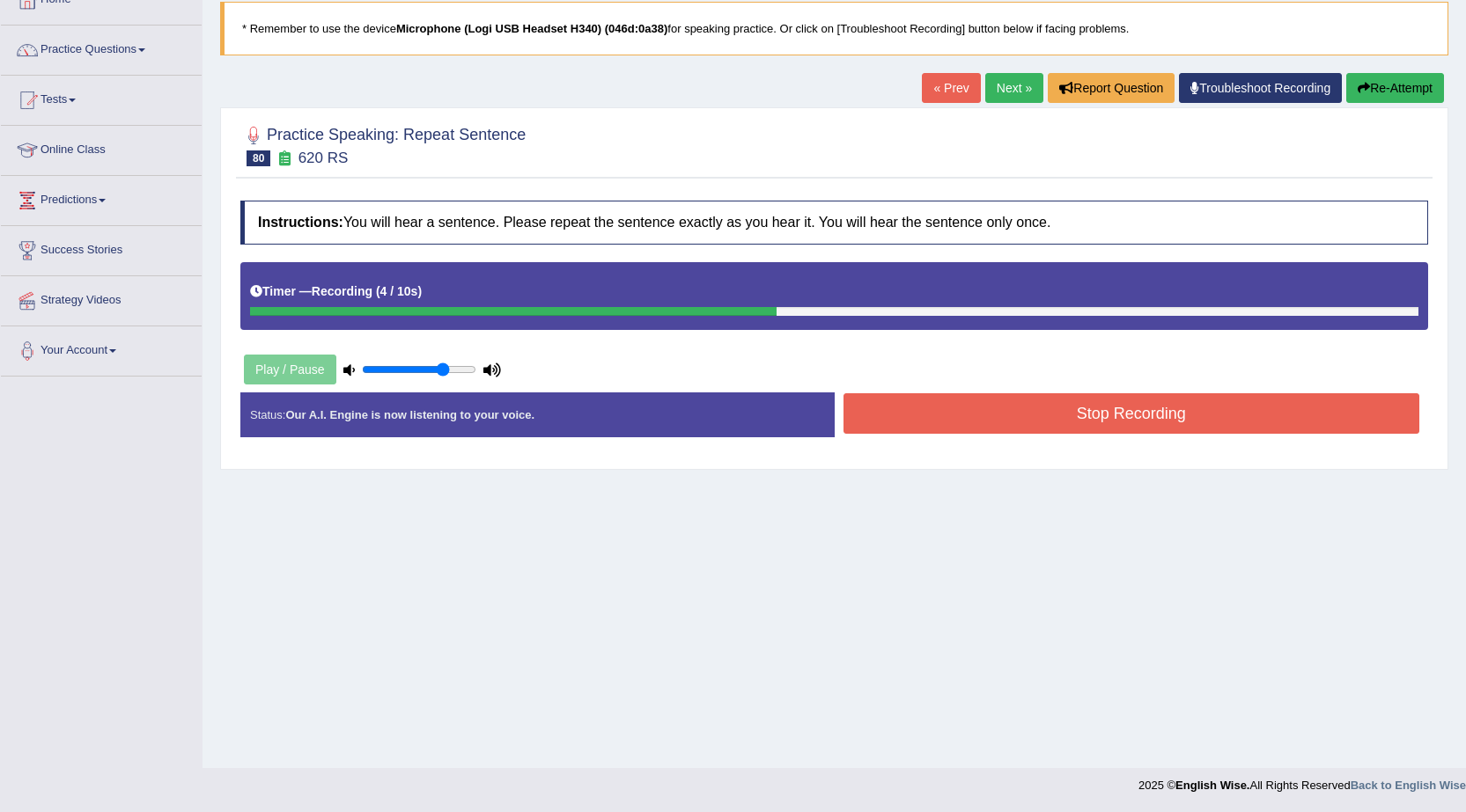
click at [970, 427] on button "Stop Recording" at bounding box center [1131, 414] width 577 height 40
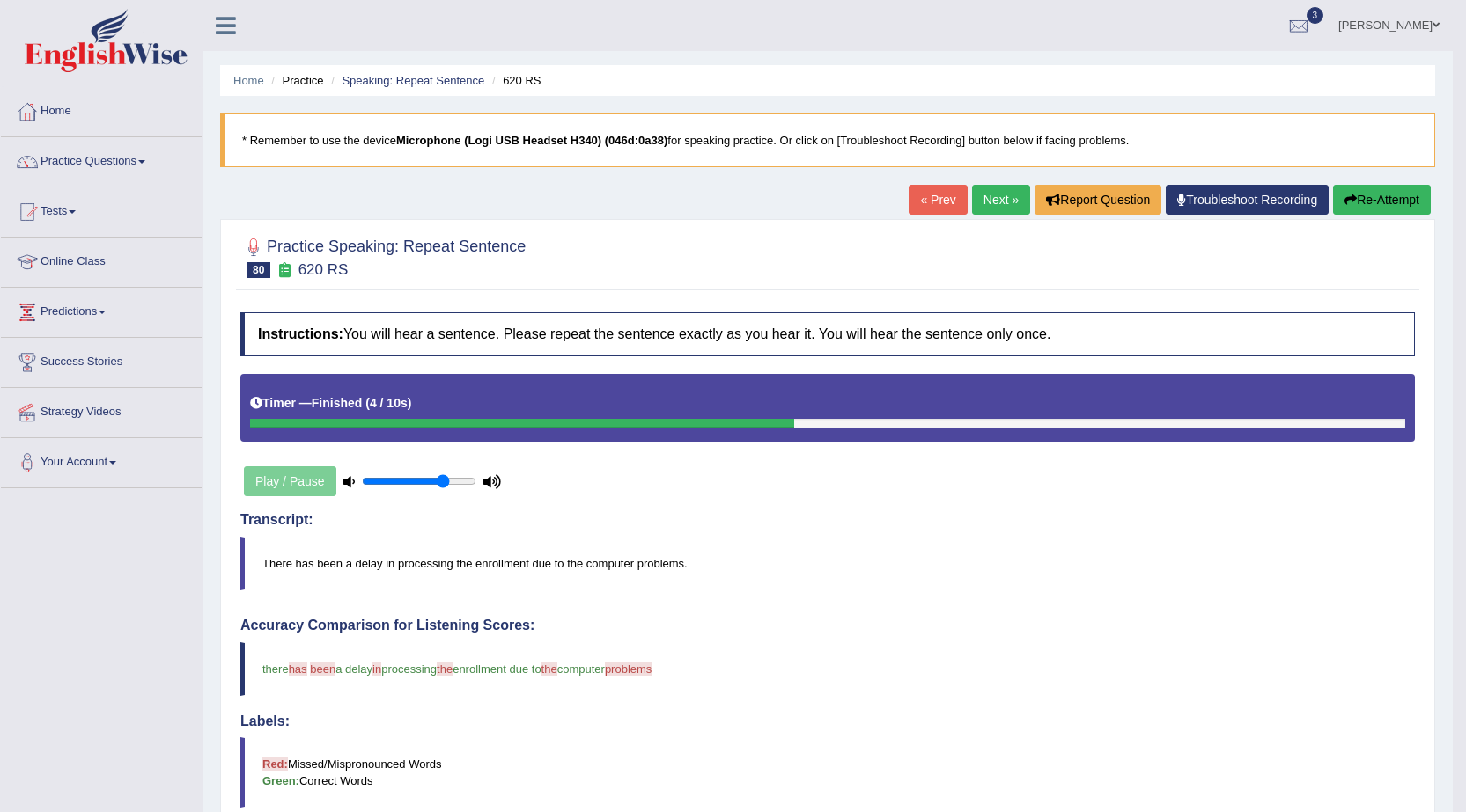
click at [991, 208] on link "Next »" at bounding box center [1001, 200] width 58 height 30
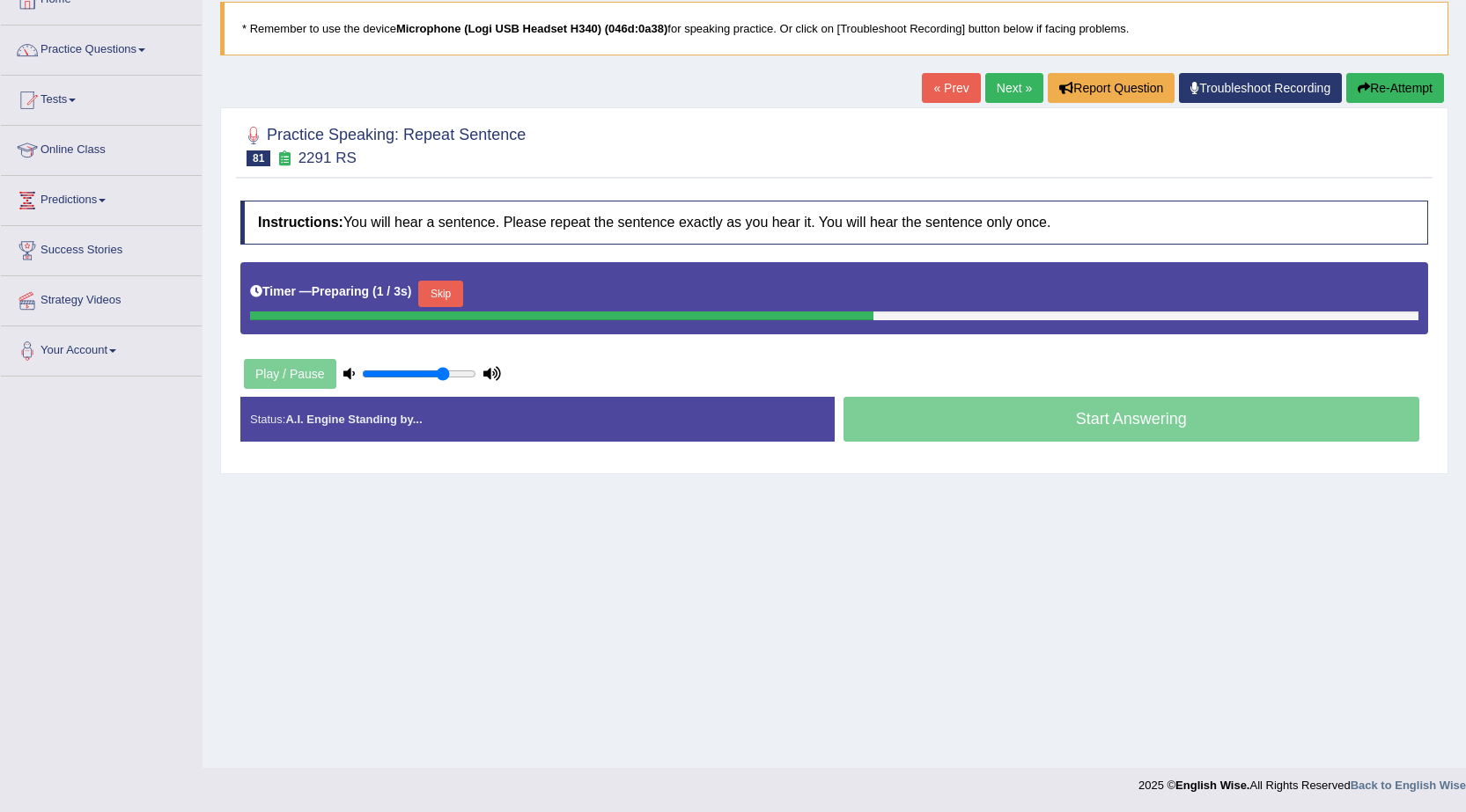
click at [431, 292] on button "Skip" at bounding box center [441, 293] width 44 height 27
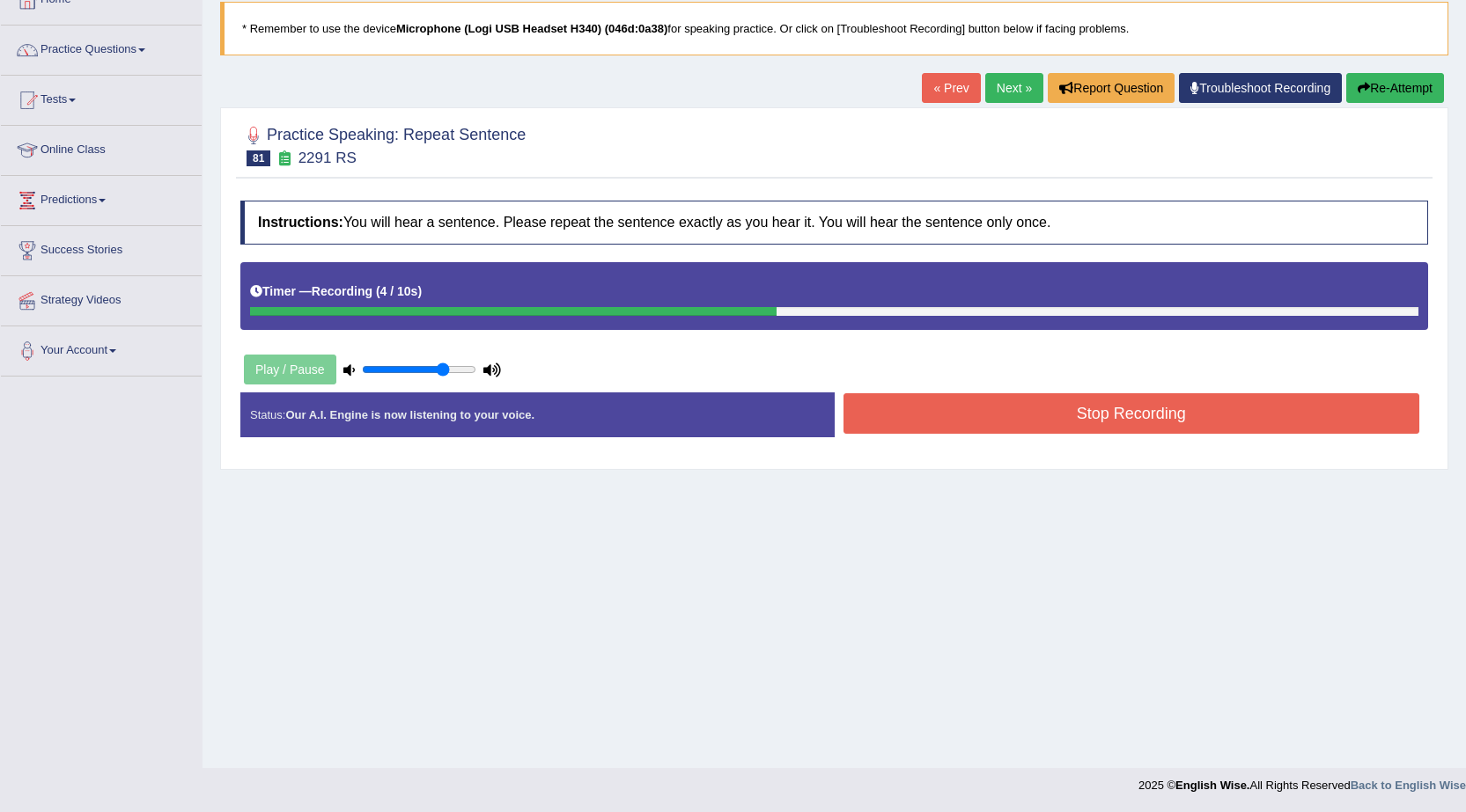
click at [989, 405] on button "Stop Recording" at bounding box center [1131, 414] width 577 height 40
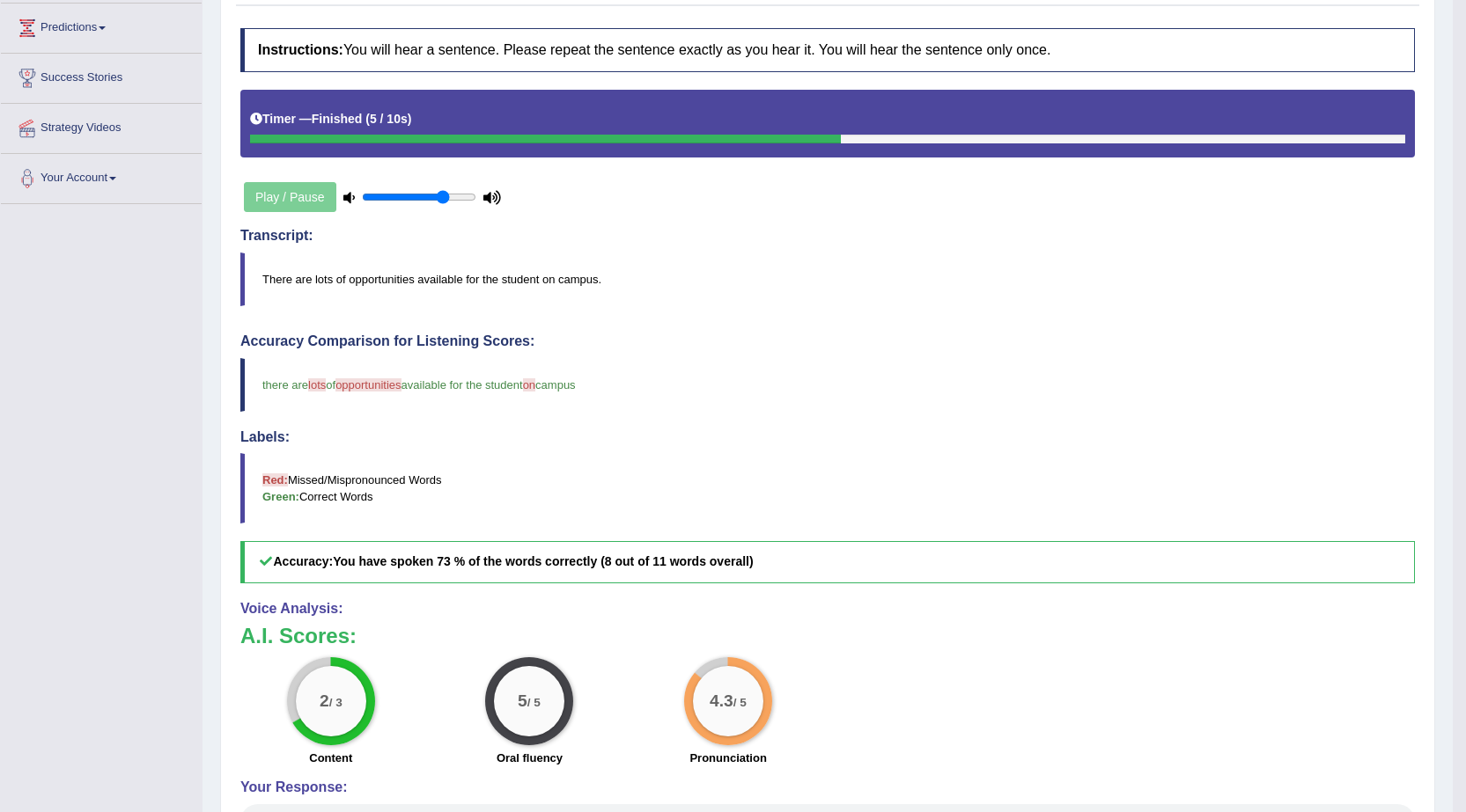
scroll to position [98, 0]
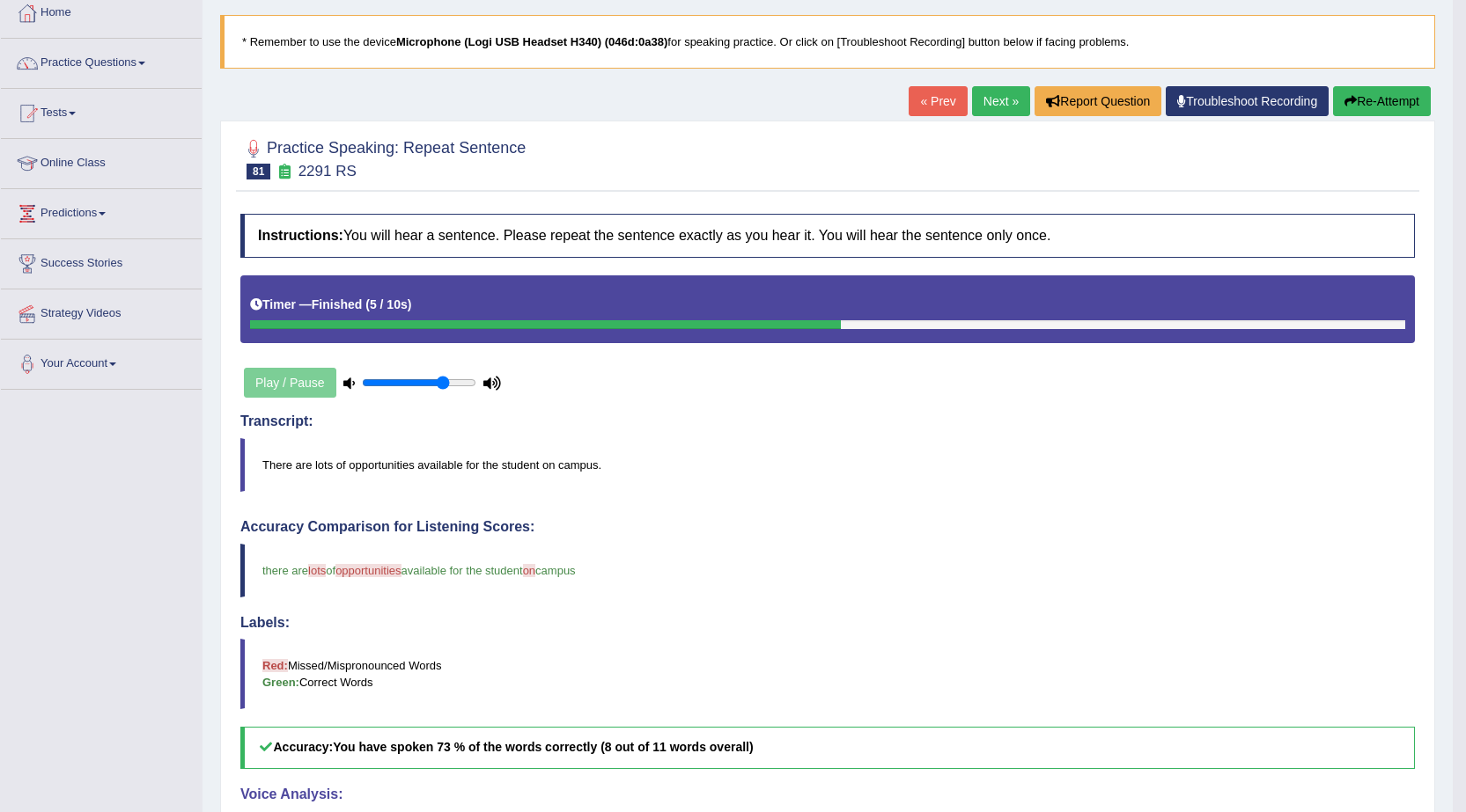
click at [995, 101] on link "Next »" at bounding box center [1001, 101] width 58 height 30
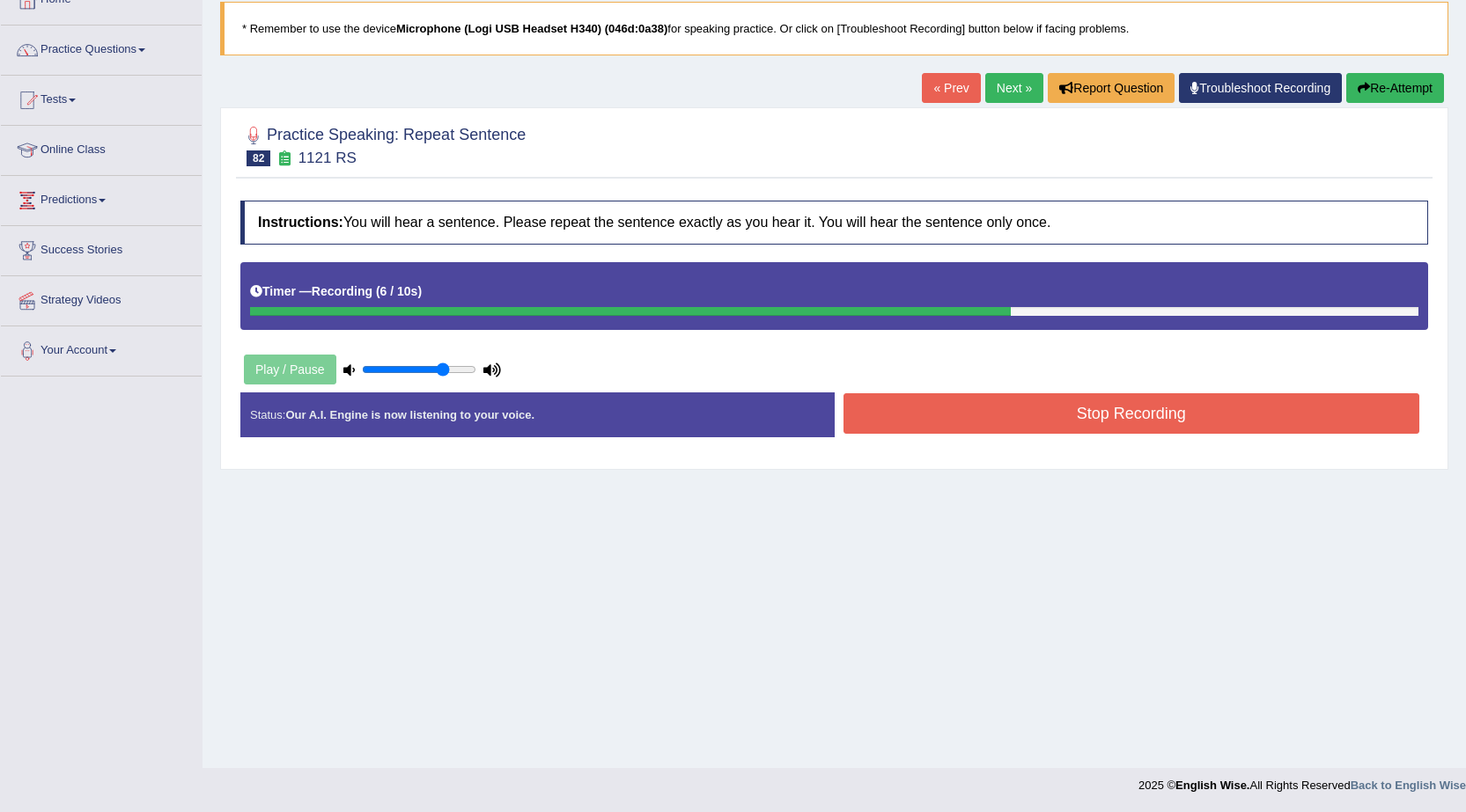
click at [1079, 423] on button "Stop Recording" at bounding box center [1131, 414] width 577 height 40
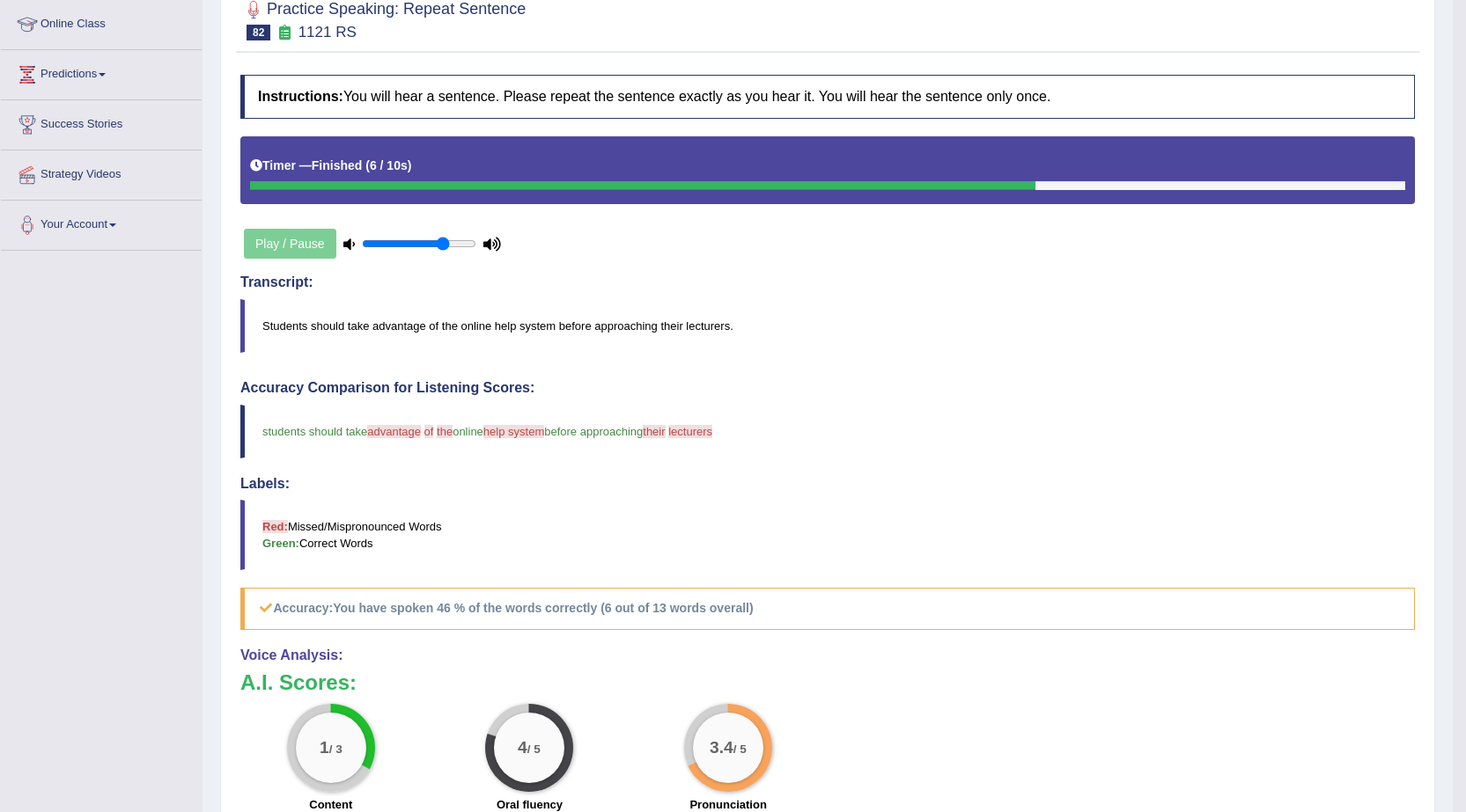
scroll to position [10, 0]
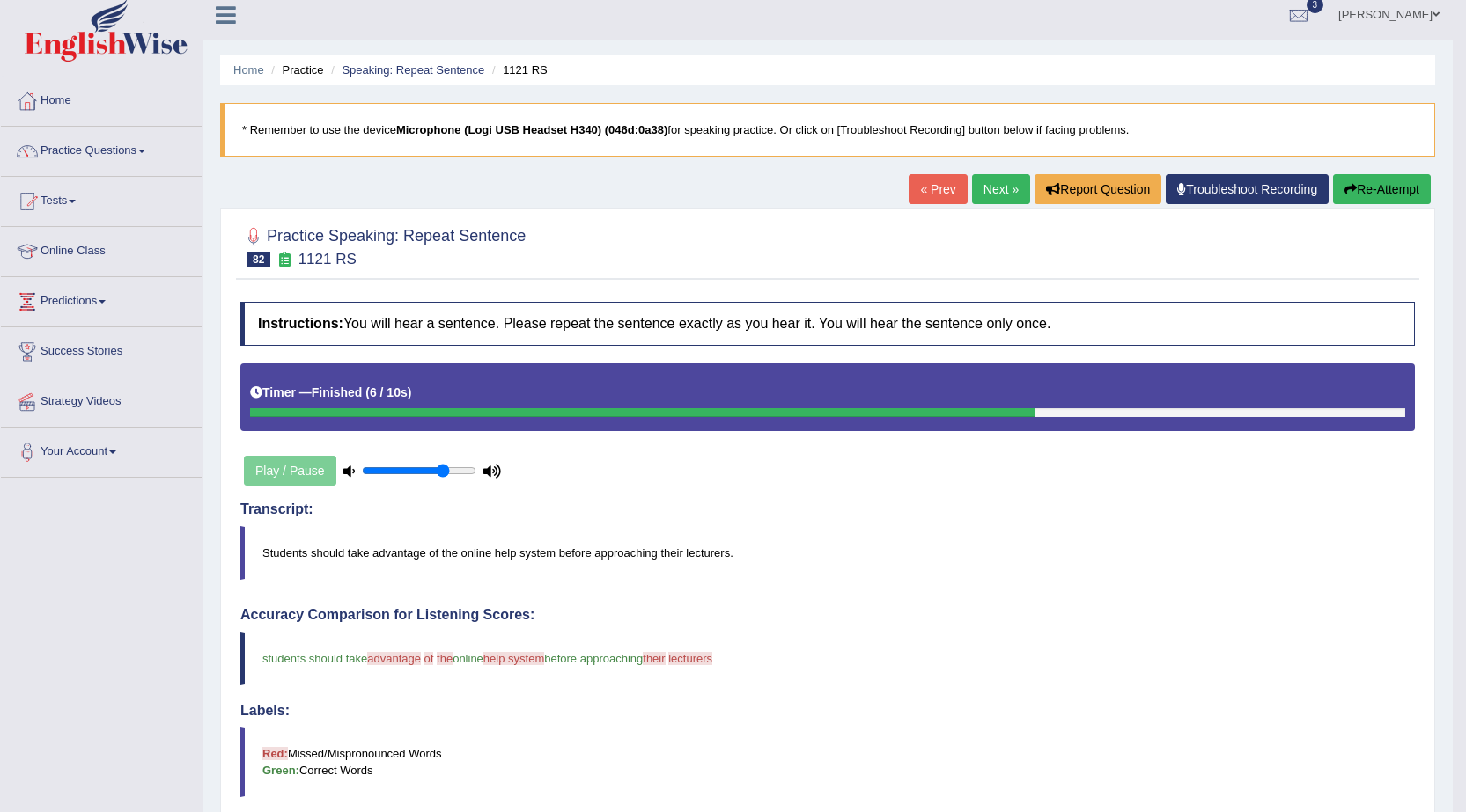
click at [985, 192] on link "Next »" at bounding box center [1001, 189] width 58 height 30
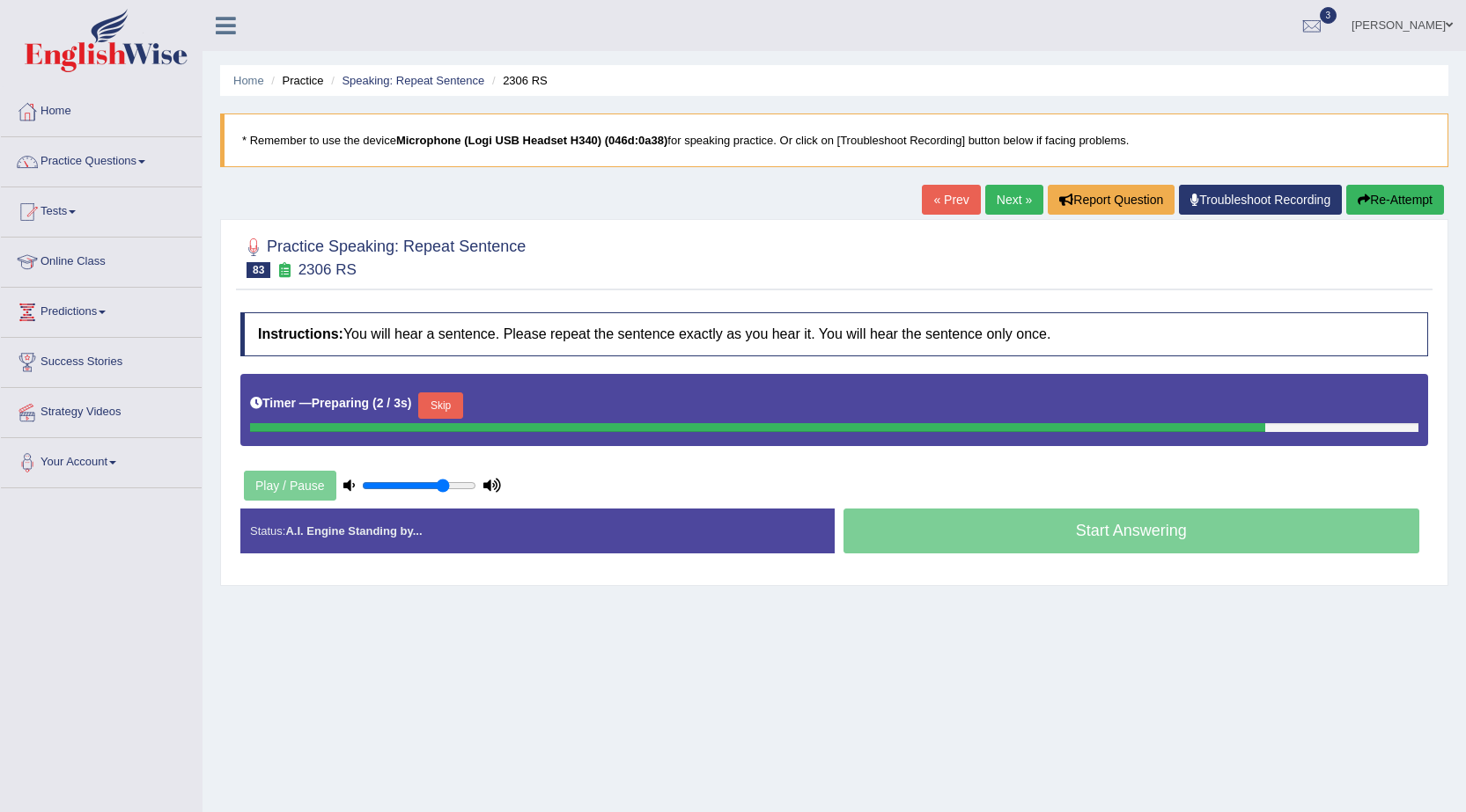
click at [454, 401] on button "Skip" at bounding box center [441, 406] width 44 height 27
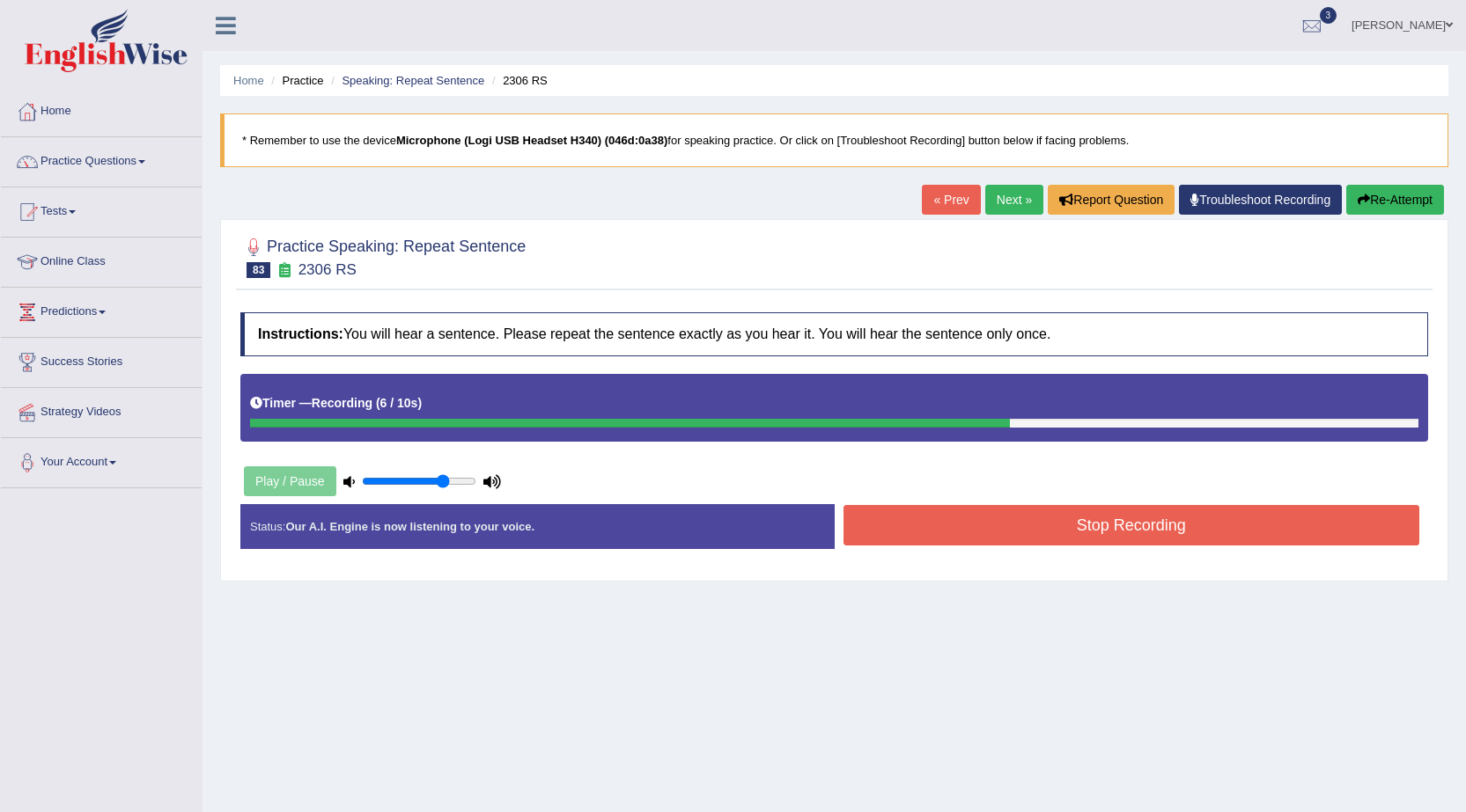
click at [1032, 524] on button "Stop Recording" at bounding box center [1131, 525] width 577 height 40
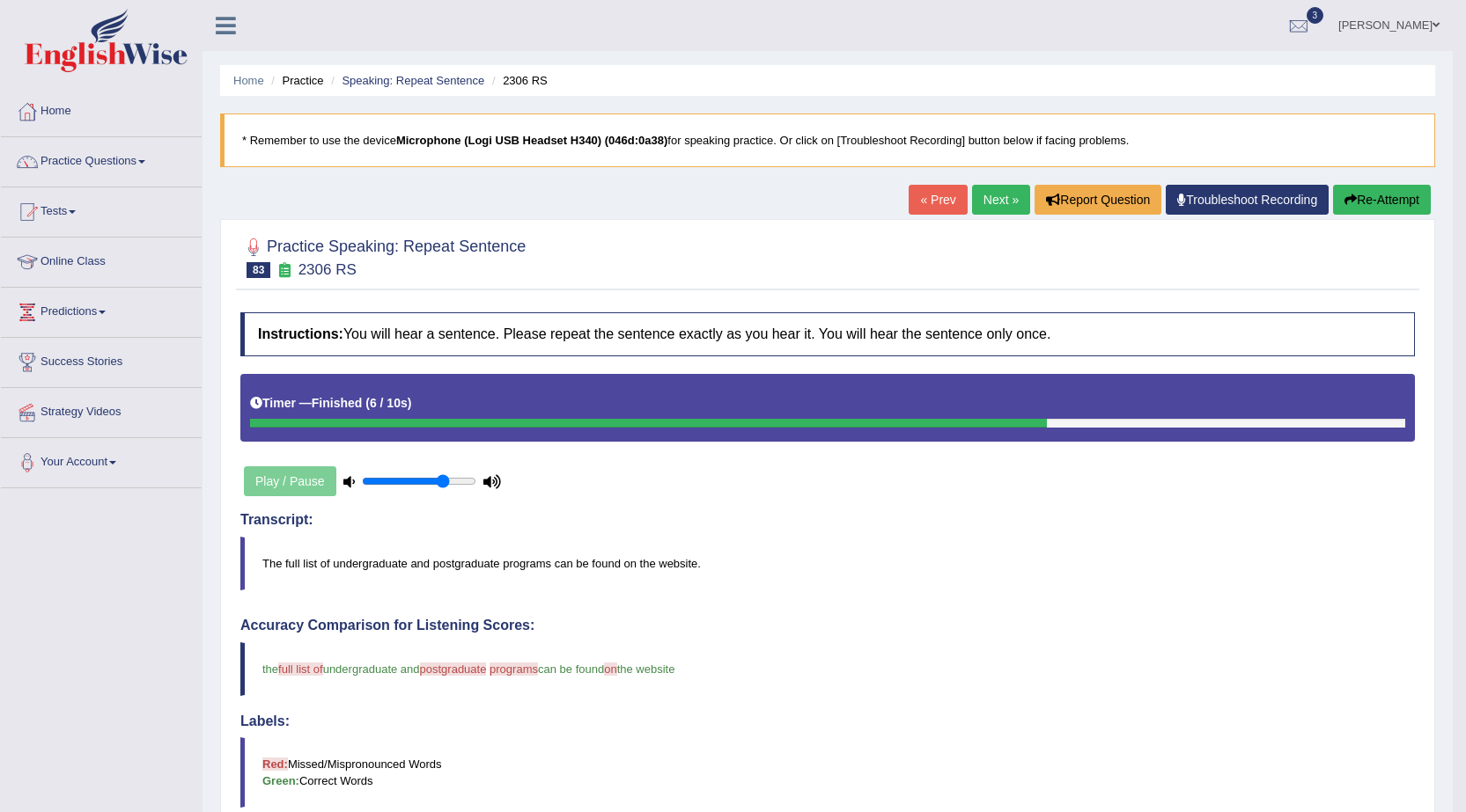
click at [980, 189] on link "Next »" at bounding box center [1001, 200] width 58 height 30
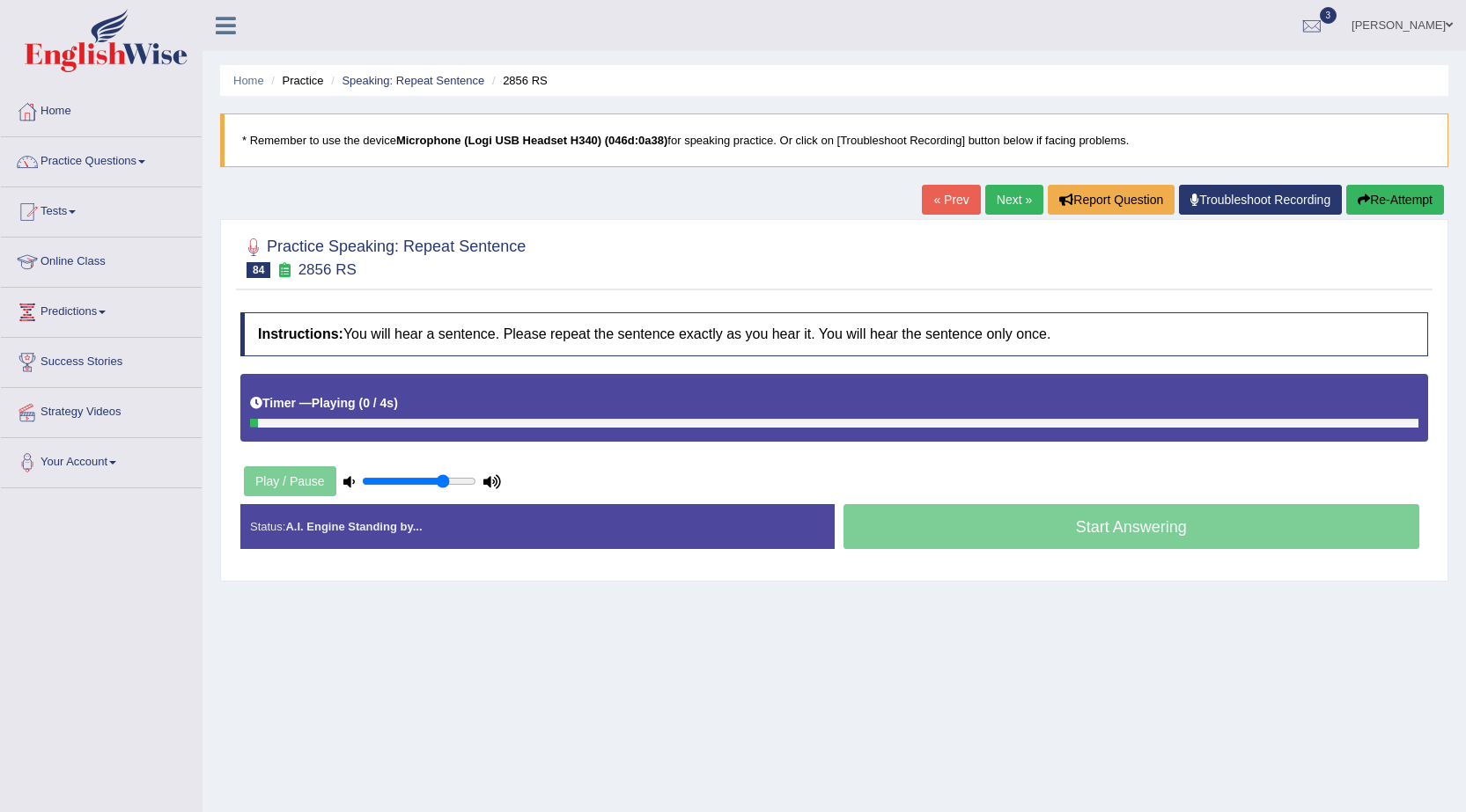
click at [454, 401] on div "Timer — Playing ( 0 / 4s ) Skip" at bounding box center [834, 403] width 1168 height 30
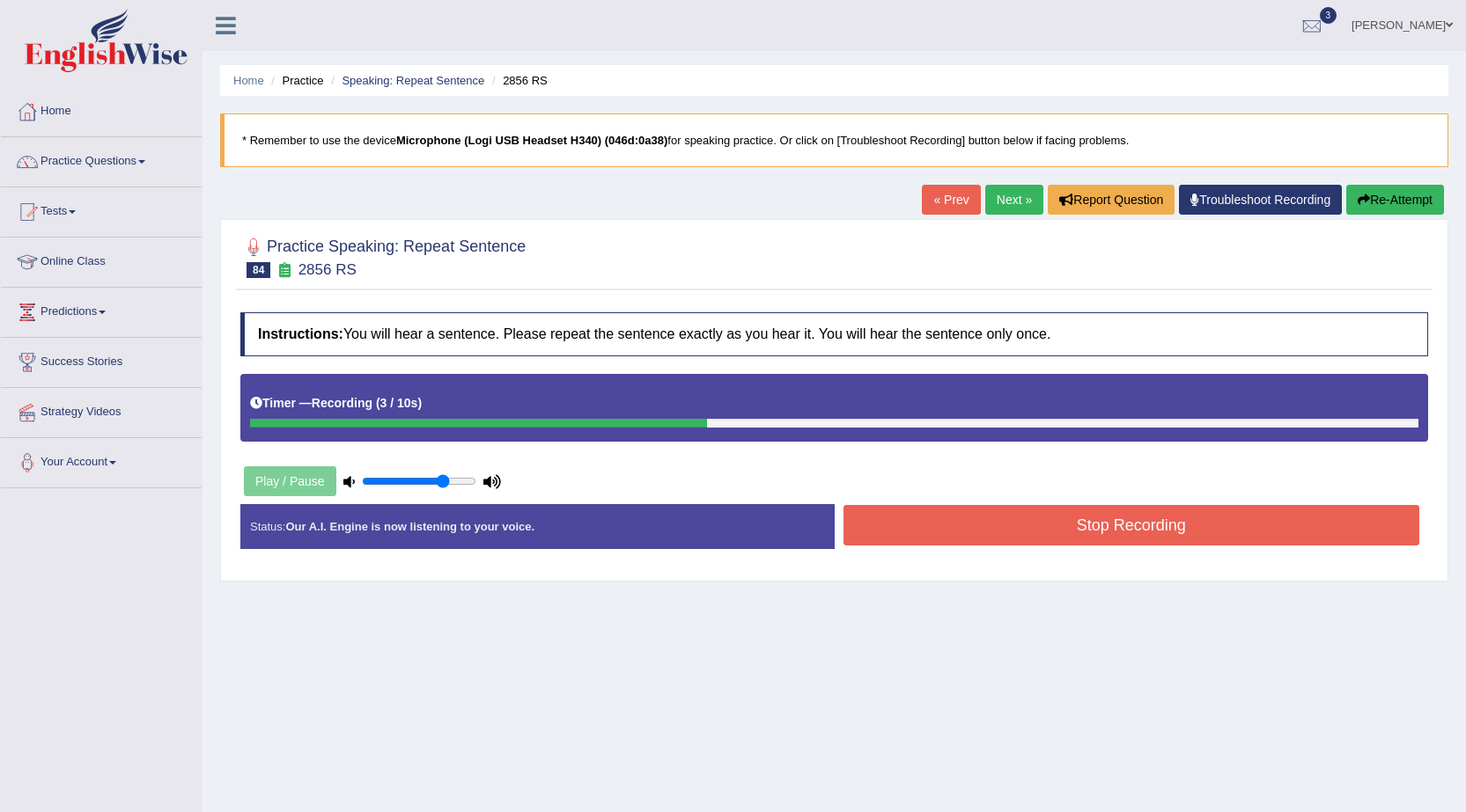
click at [1044, 532] on button "Stop Recording" at bounding box center [1131, 525] width 577 height 40
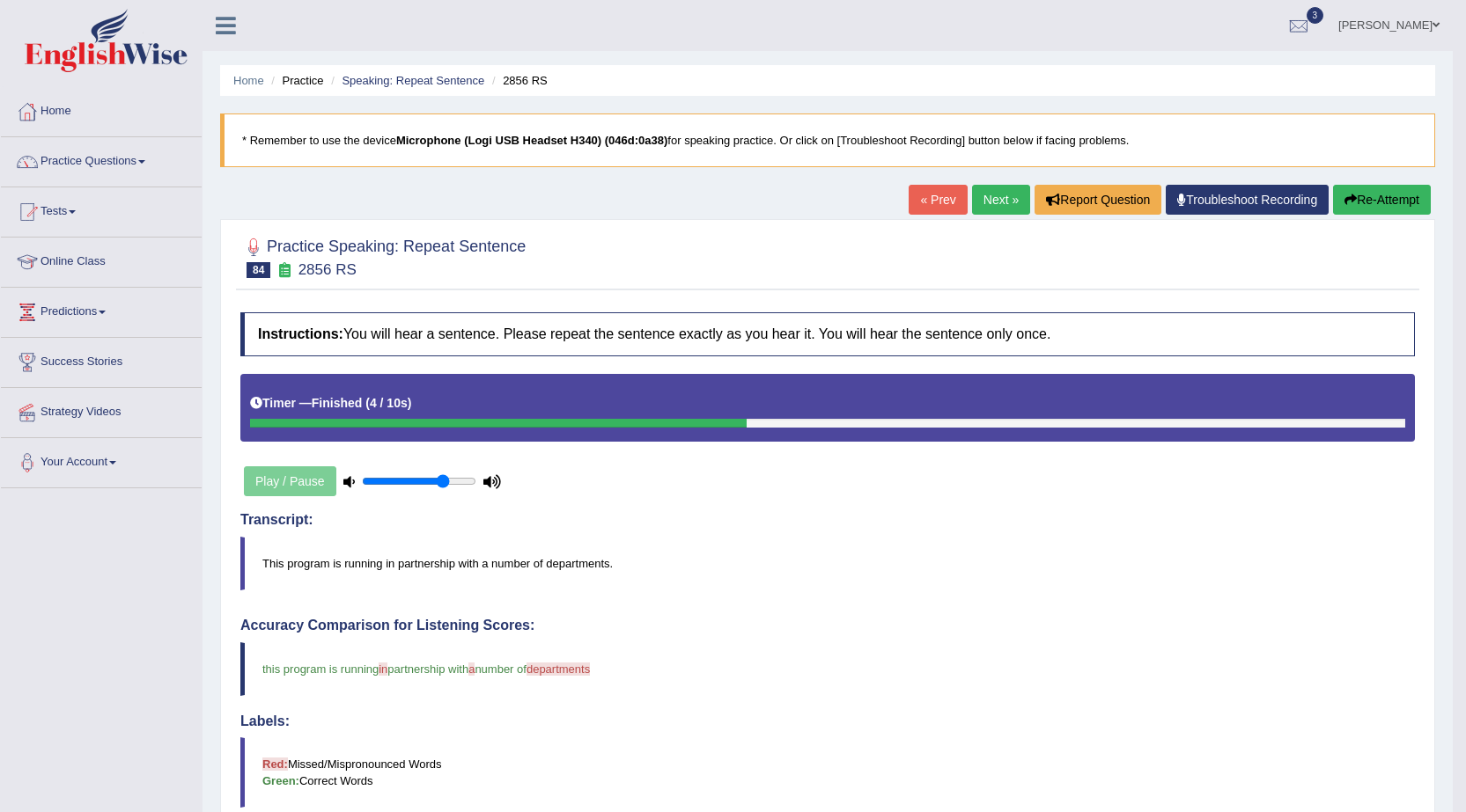
click at [976, 211] on link "Next »" at bounding box center [1001, 200] width 58 height 30
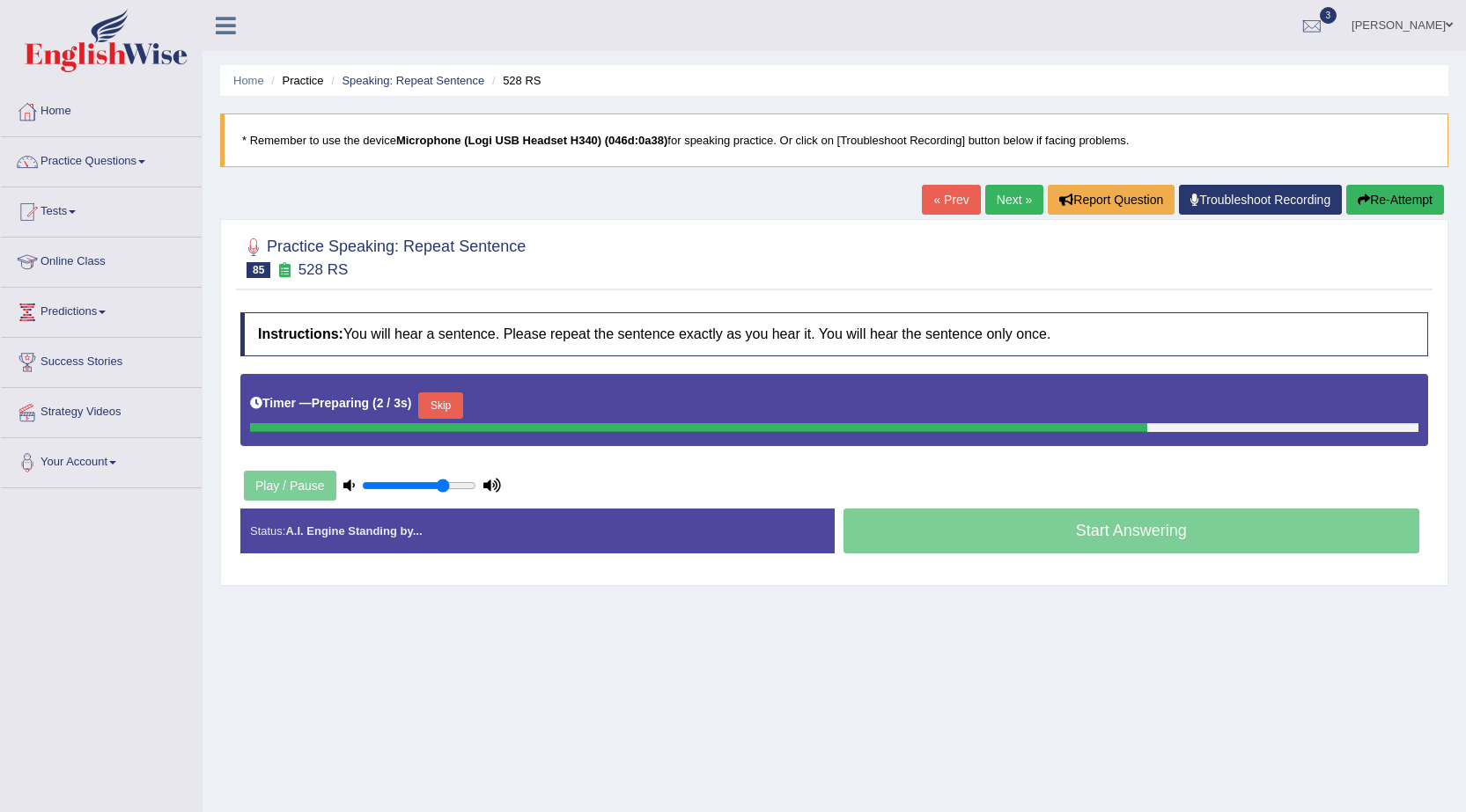
click at [441, 407] on button "Skip" at bounding box center [441, 406] width 44 height 27
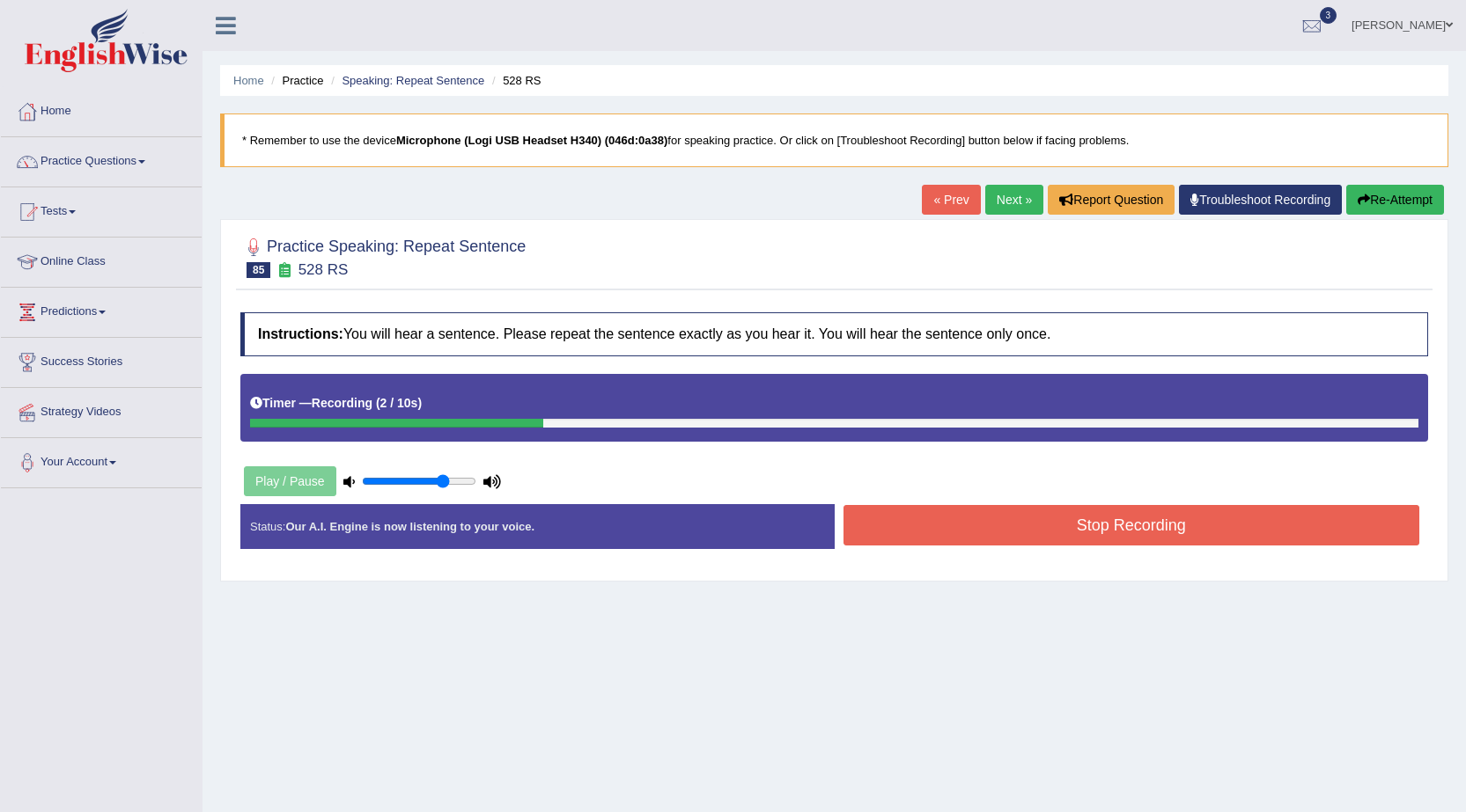
click at [1097, 521] on button "Stop Recording" at bounding box center [1131, 525] width 577 height 40
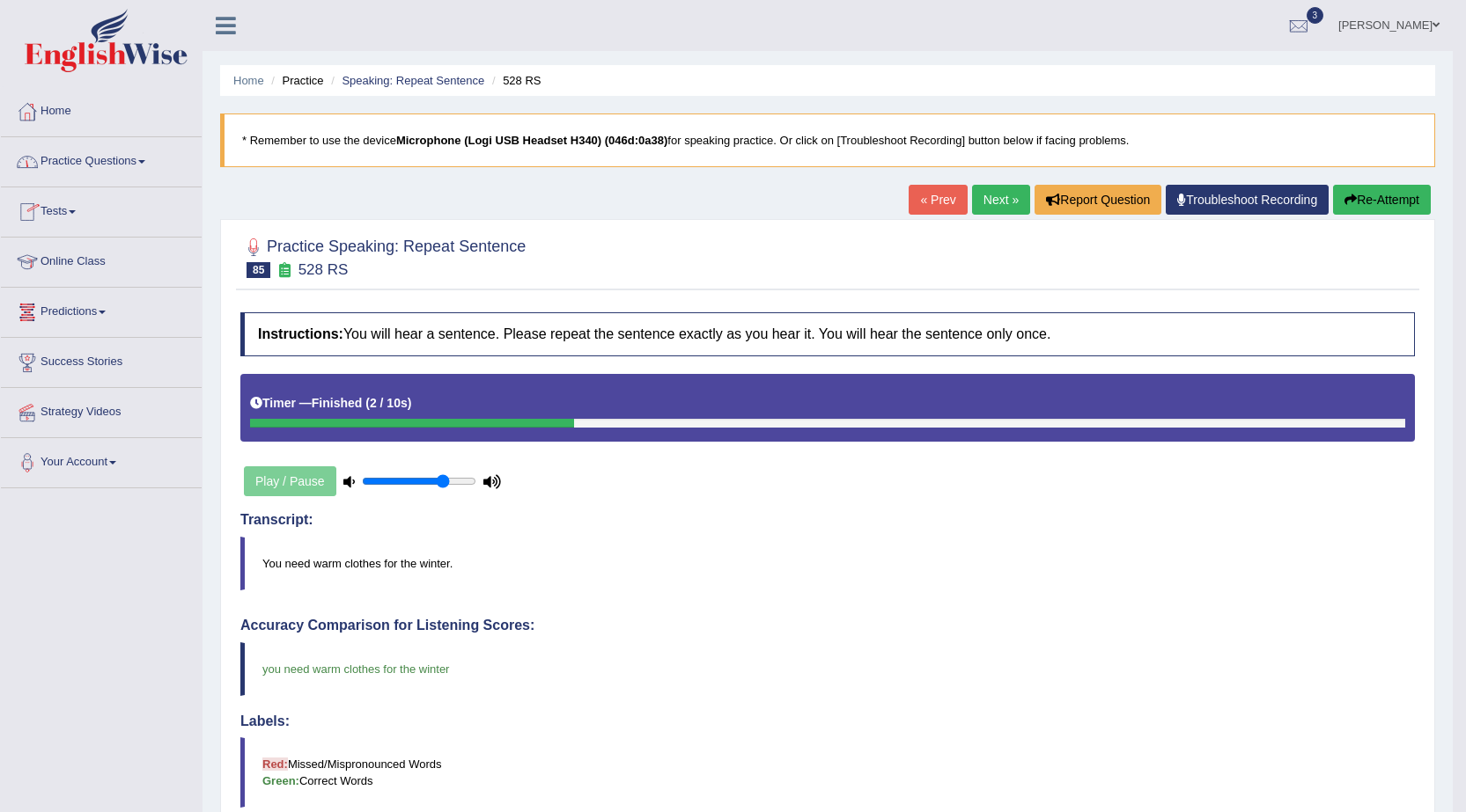
click at [989, 195] on link "Next »" at bounding box center [1001, 200] width 58 height 30
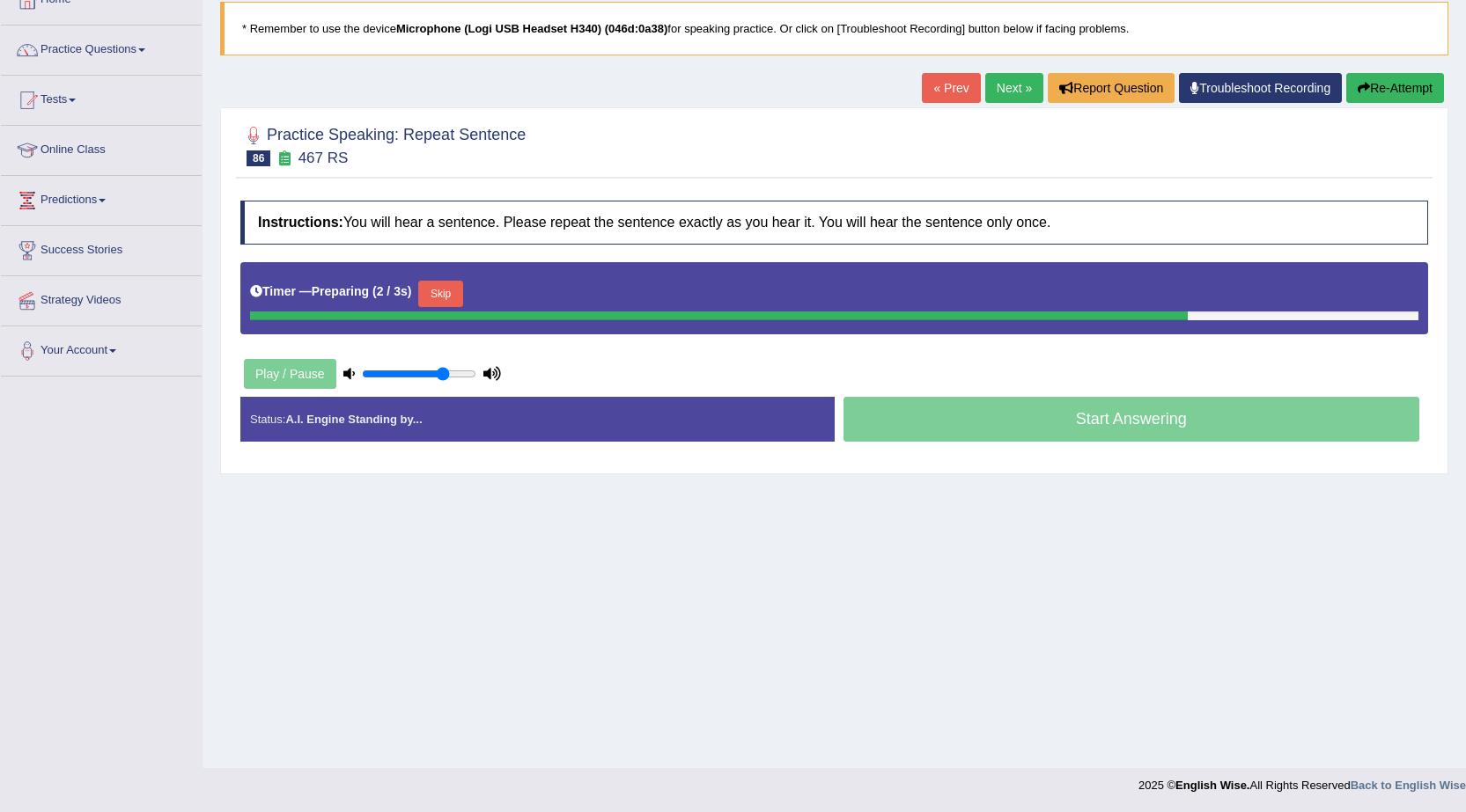
click at [452, 298] on button "Skip" at bounding box center [441, 293] width 44 height 27
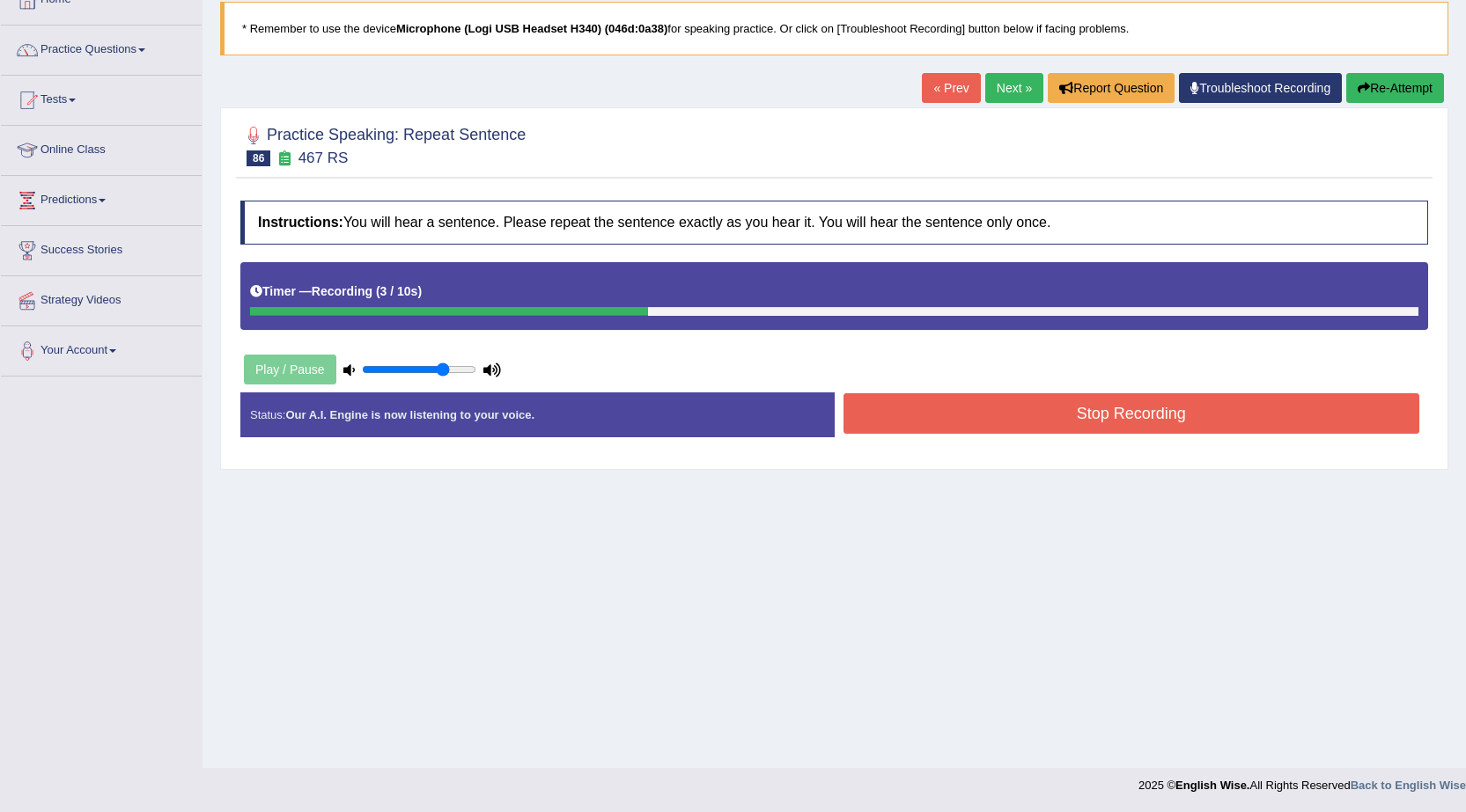
click at [1098, 416] on button "Stop Recording" at bounding box center [1131, 414] width 577 height 40
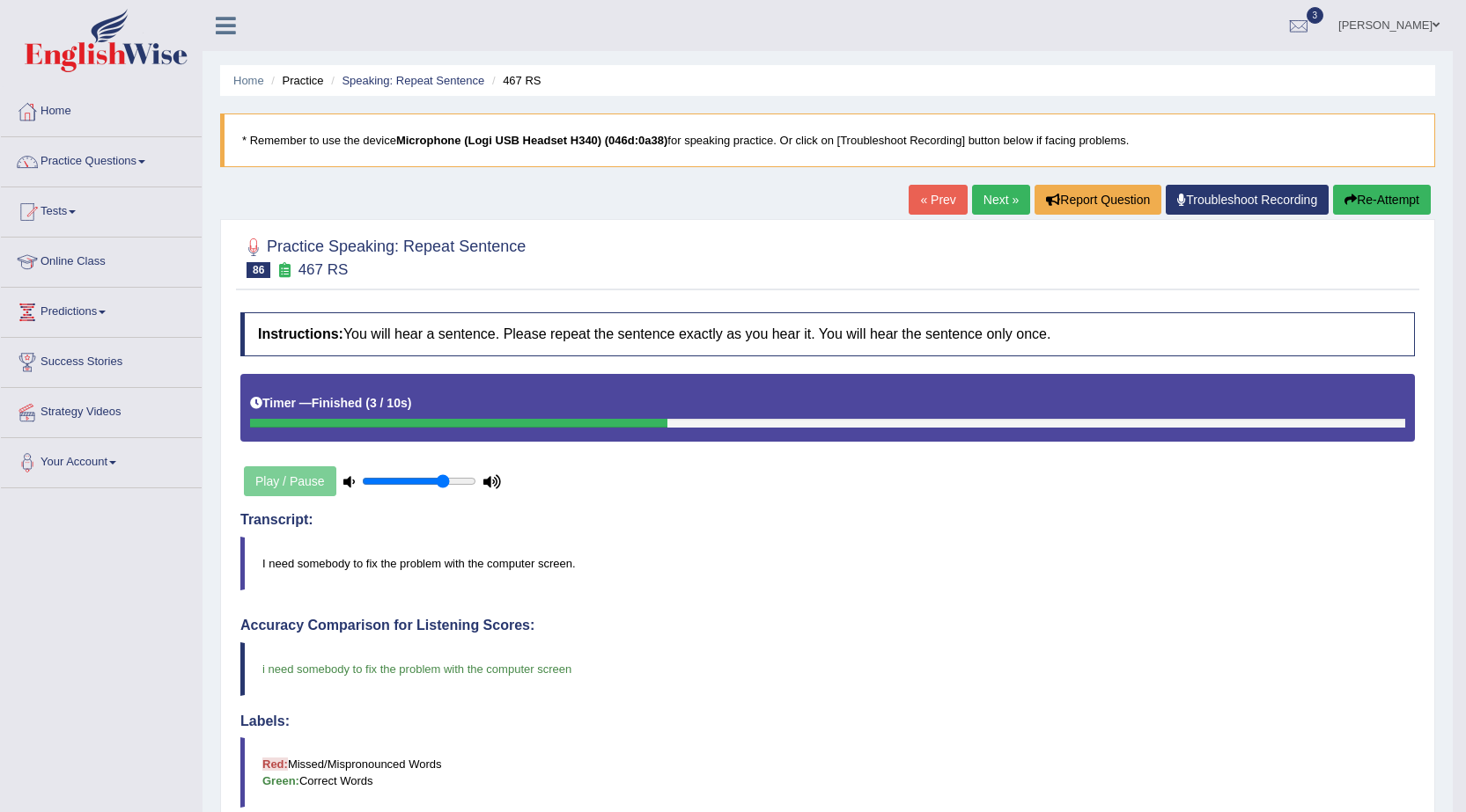
click at [1002, 201] on link "Next »" at bounding box center [1001, 200] width 58 height 30
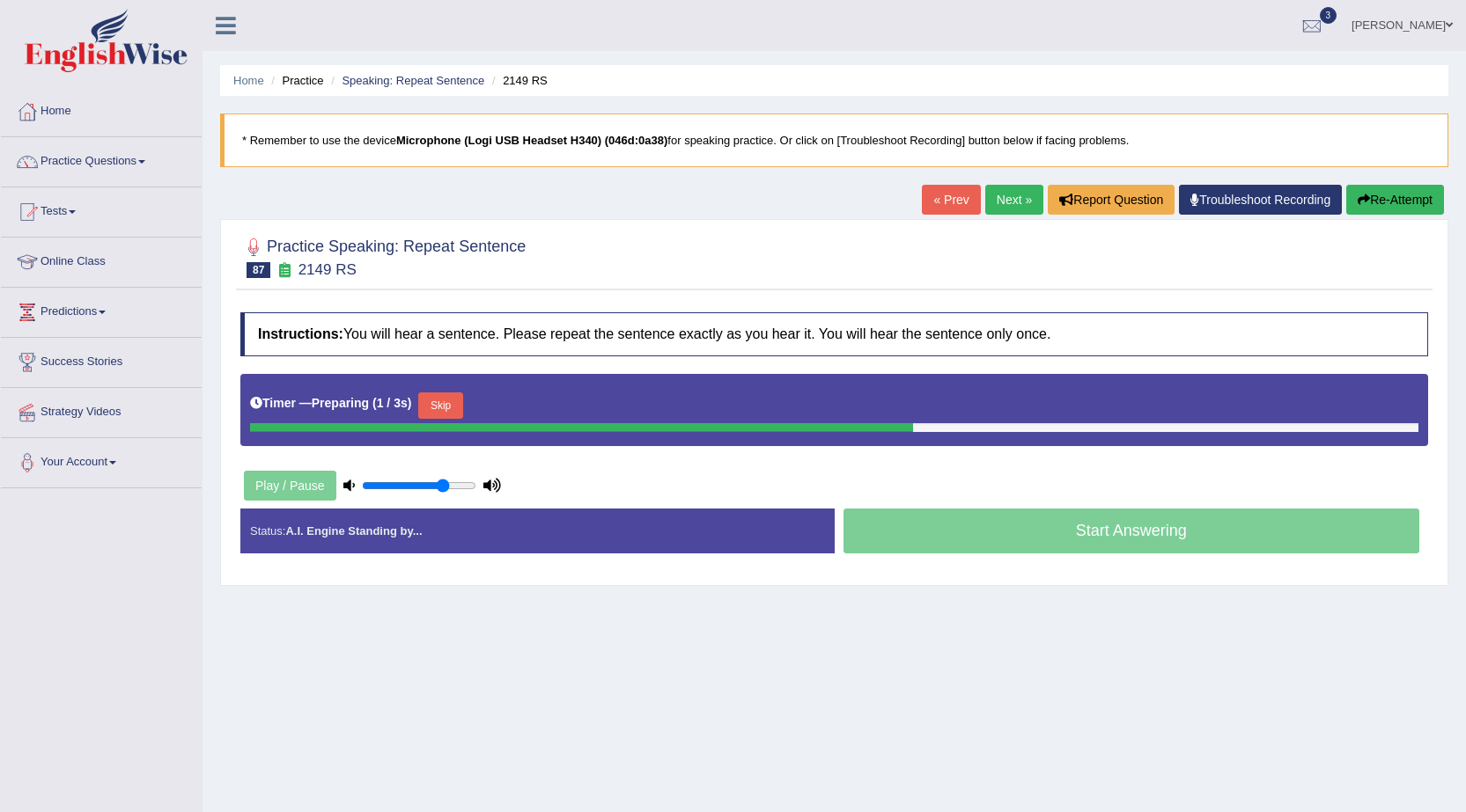
click at [444, 400] on button "Skip" at bounding box center [441, 406] width 44 height 27
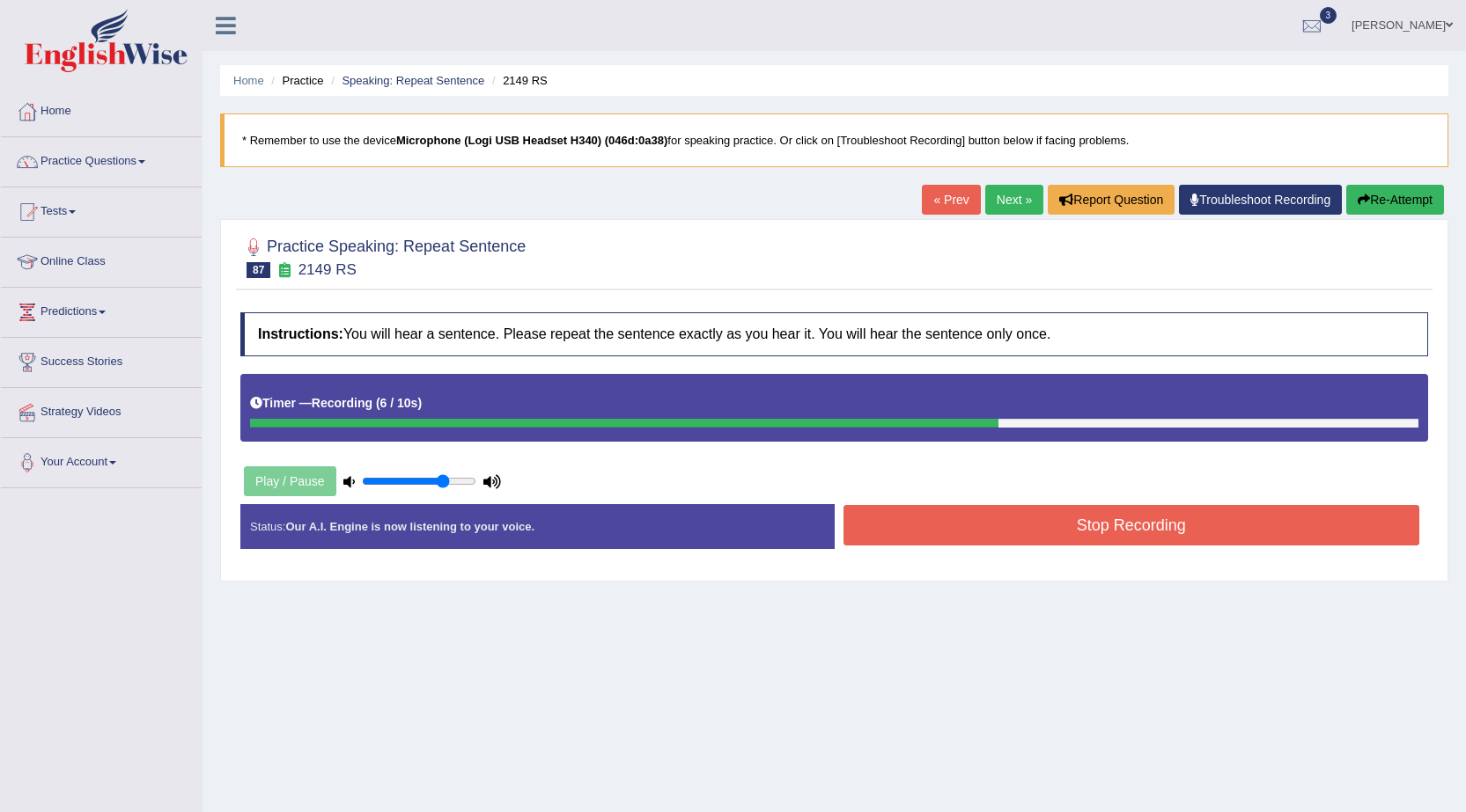
click at [1014, 525] on button "Stop Recording" at bounding box center [1131, 525] width 577 height 40
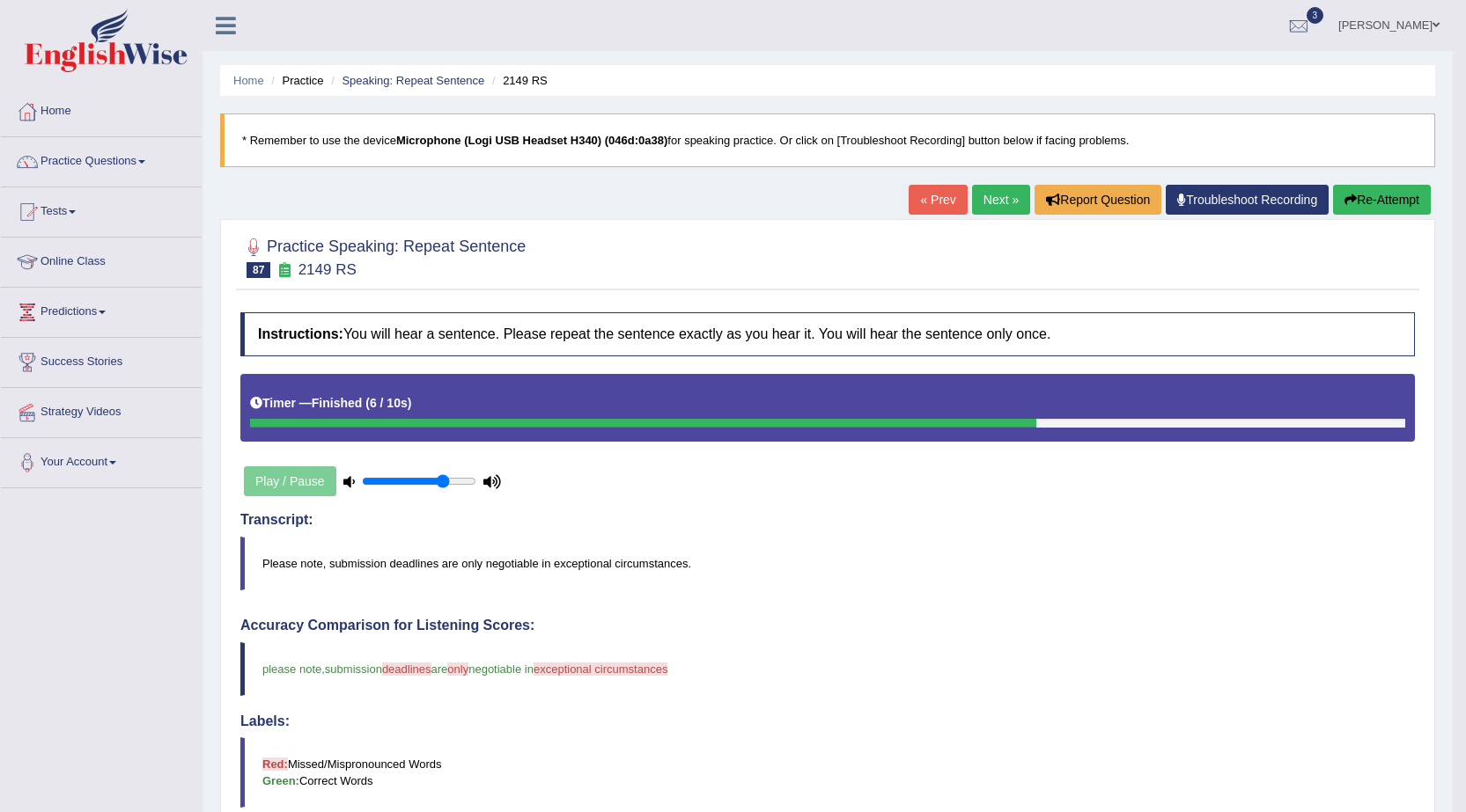
click at [992, 195] on link "Next »" at bounding box center [1001, 200] width 58 height 30
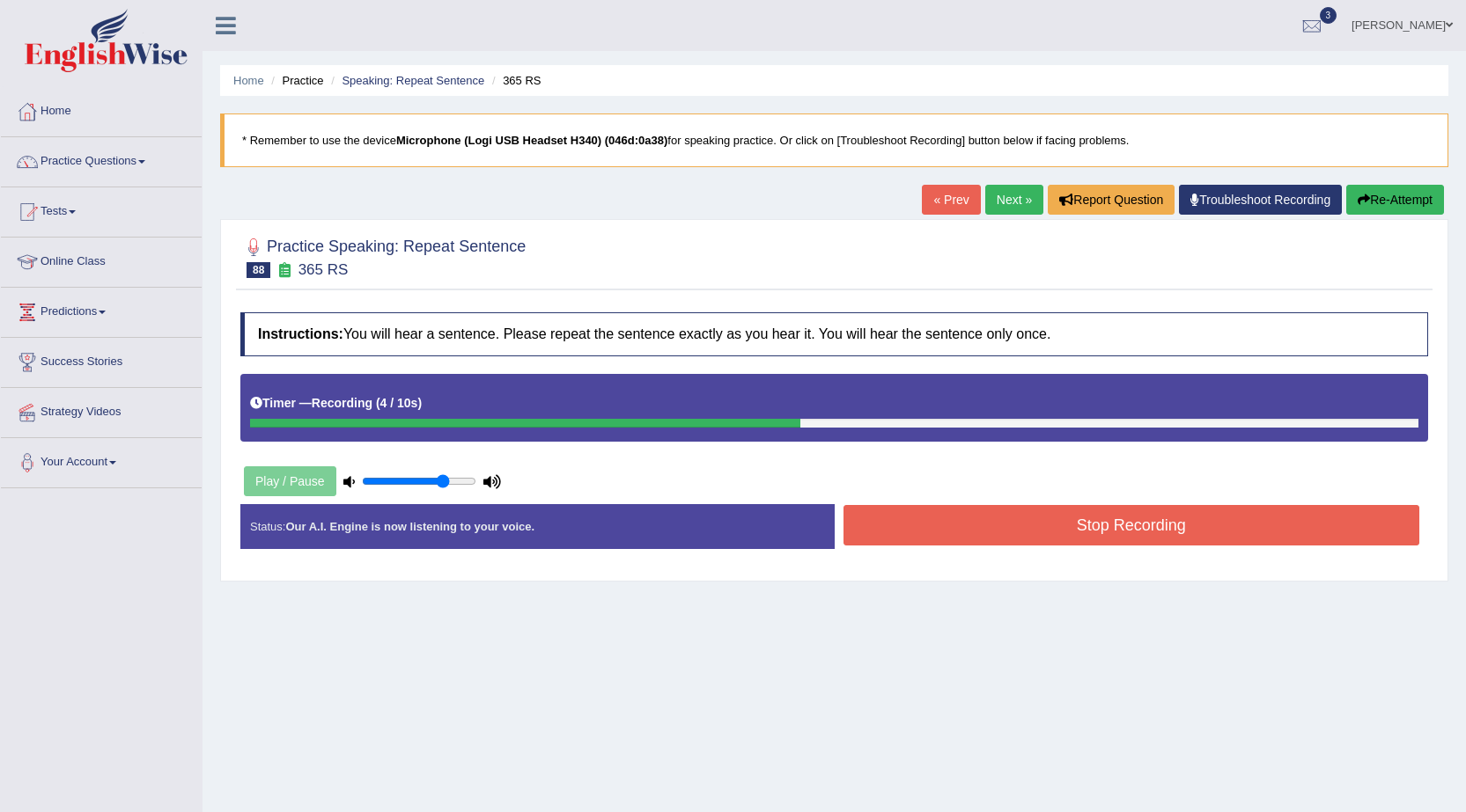
click at [1161, 538] on button "Stop Recording" at bounding box center [1131, 525] width 577 height 40
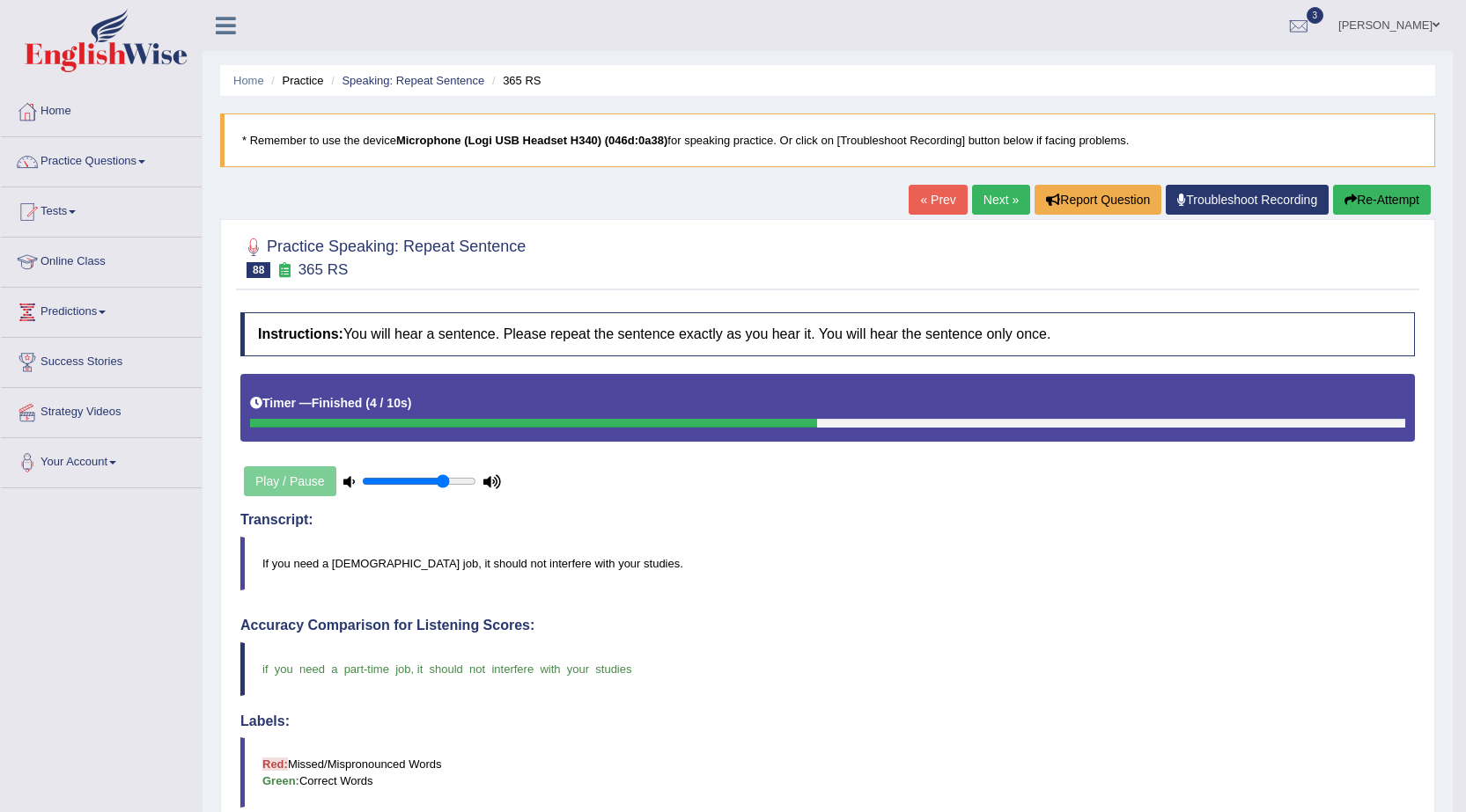
click at [1009, 203] on link "Next »" at bounding box center [1001, 200] width 58 height 30
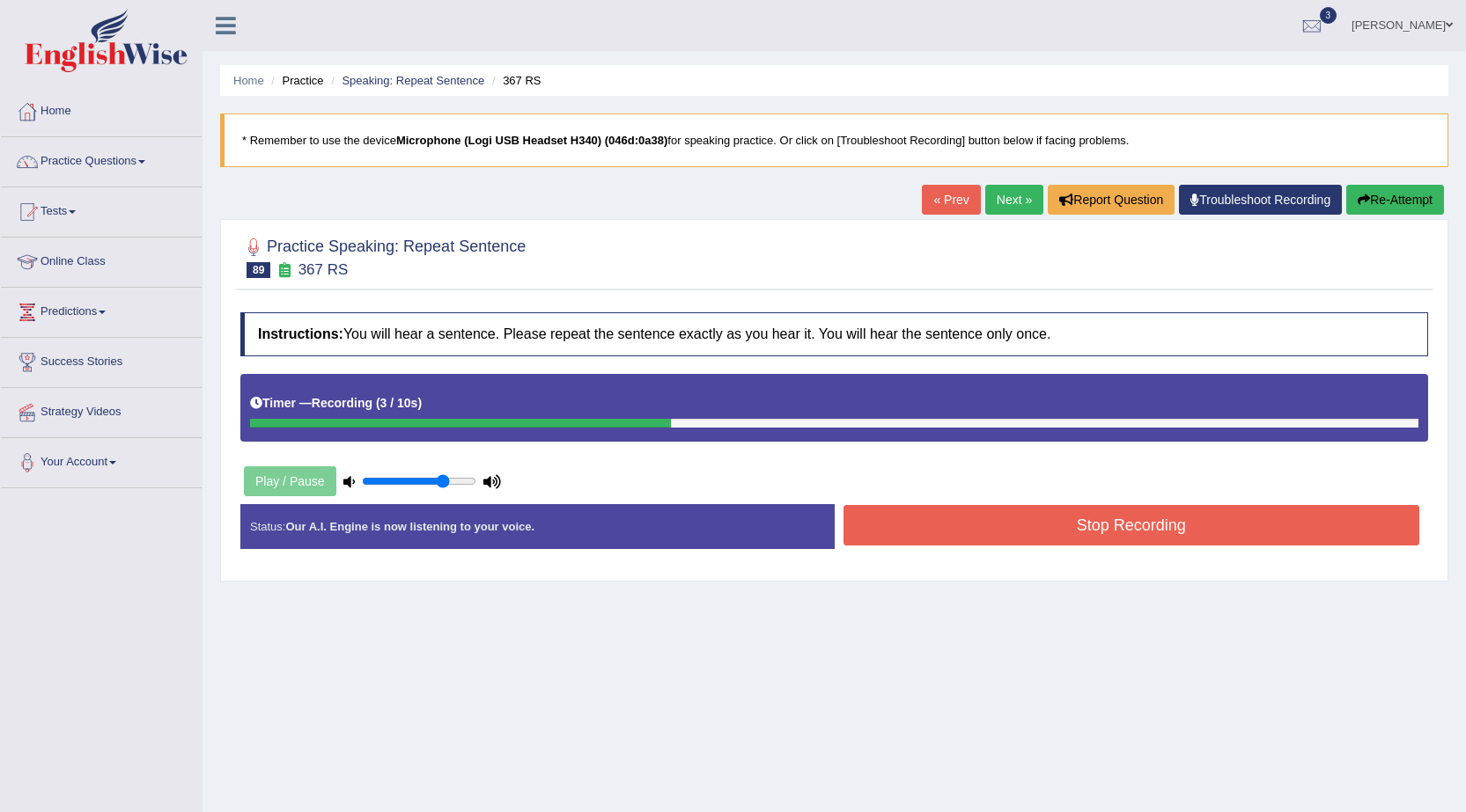
click at [1038, 531] on button "Stop Recording" at bounding box center [1131, 525] width 577 height 40
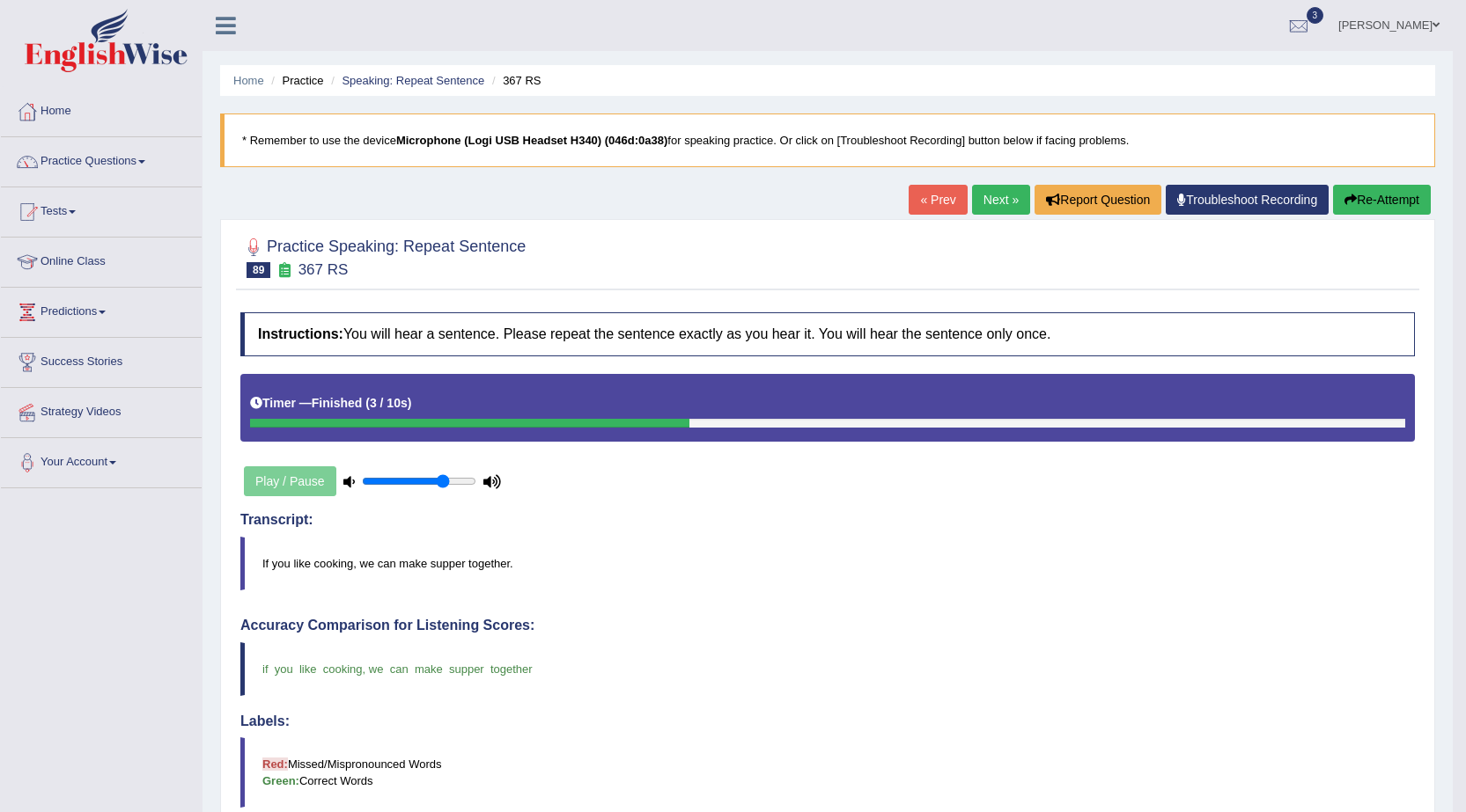
click at [976, 199] on link "Next »" at bounding box center [1001, 200] width 58 height 30
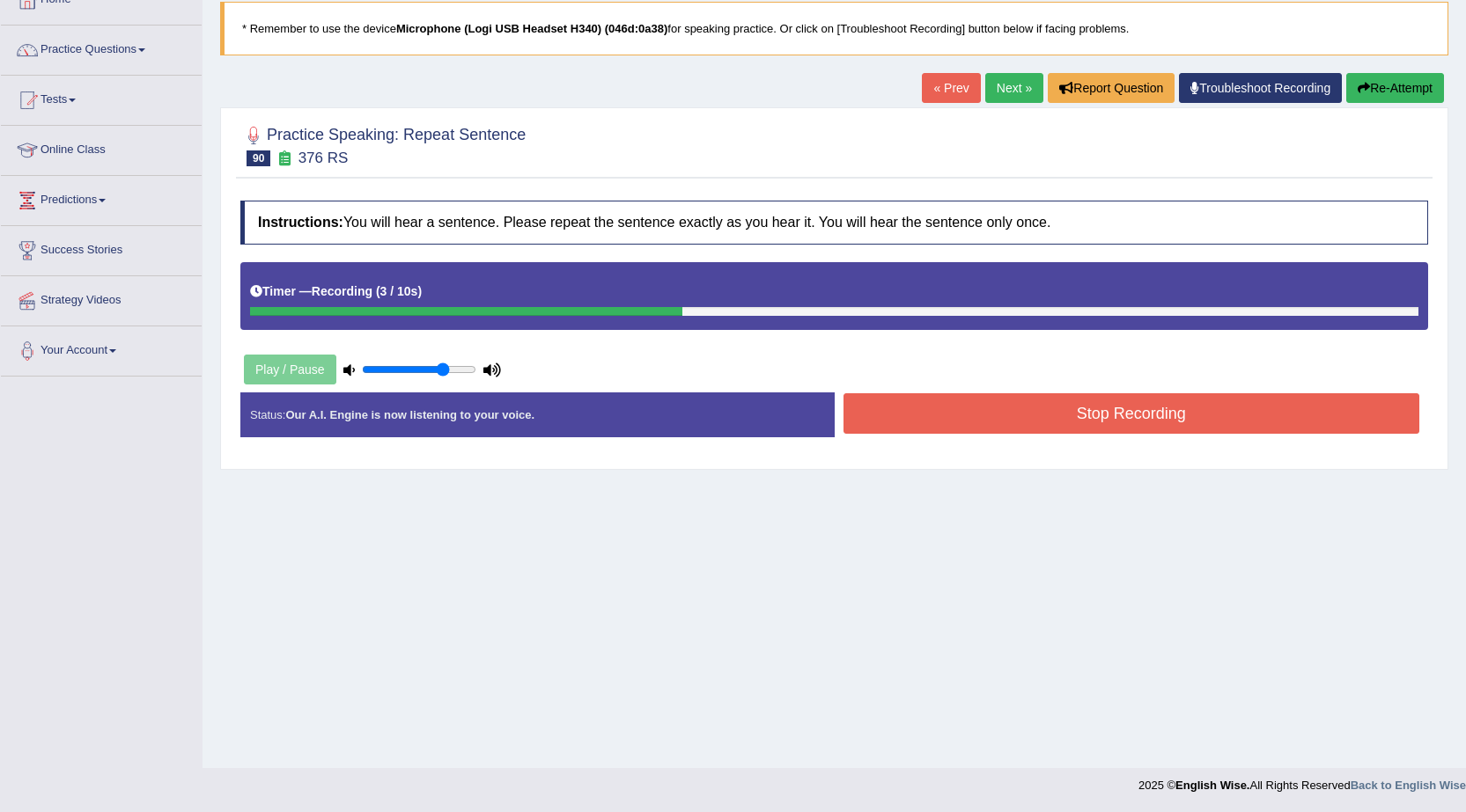
click at [1012, 426] on button "Stop Recording" at bounding box center [1131, 414] width 577 height 40
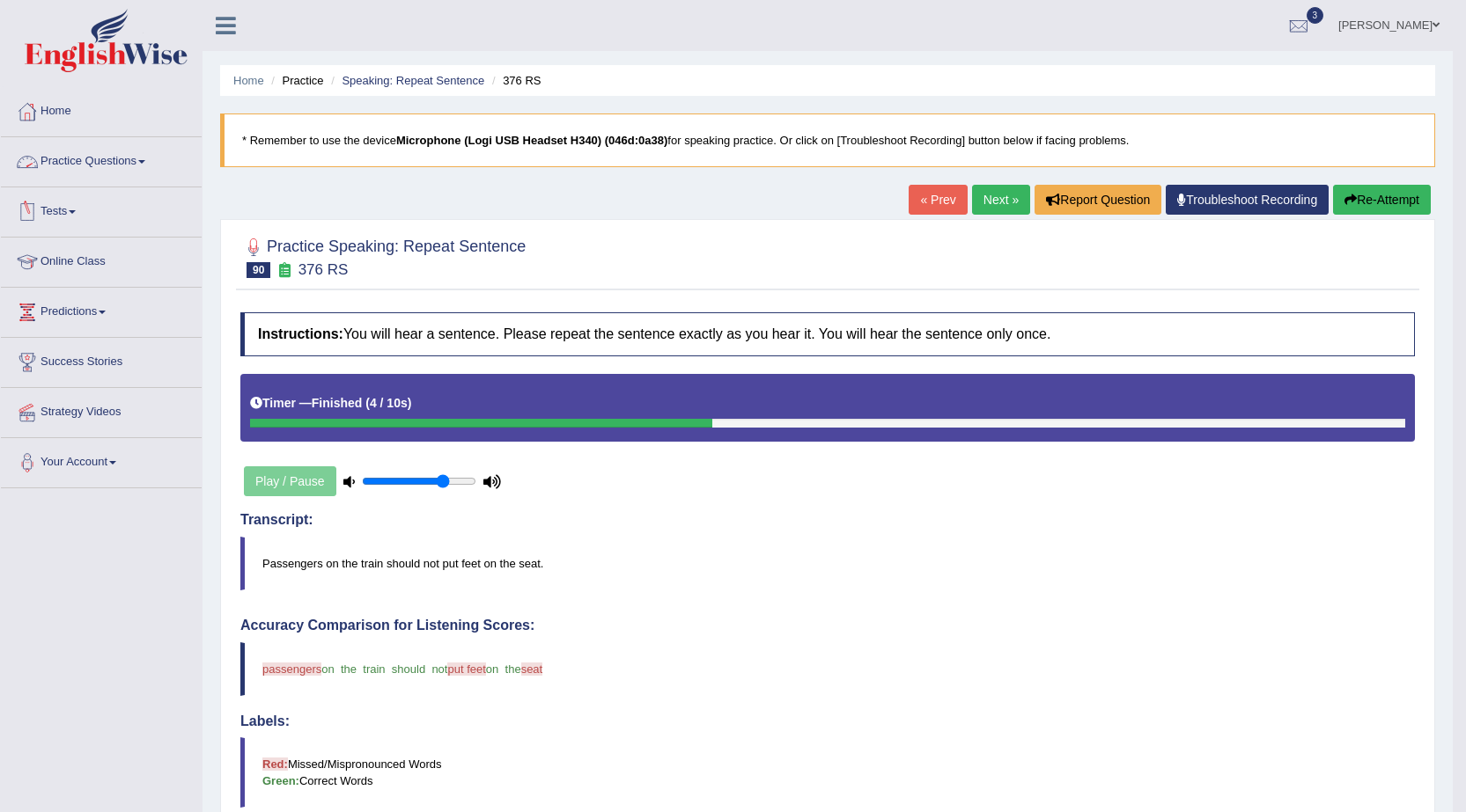
click at [131, 172] on link "Practice Questions" at bounding box center [101, 159] width 200 height 44
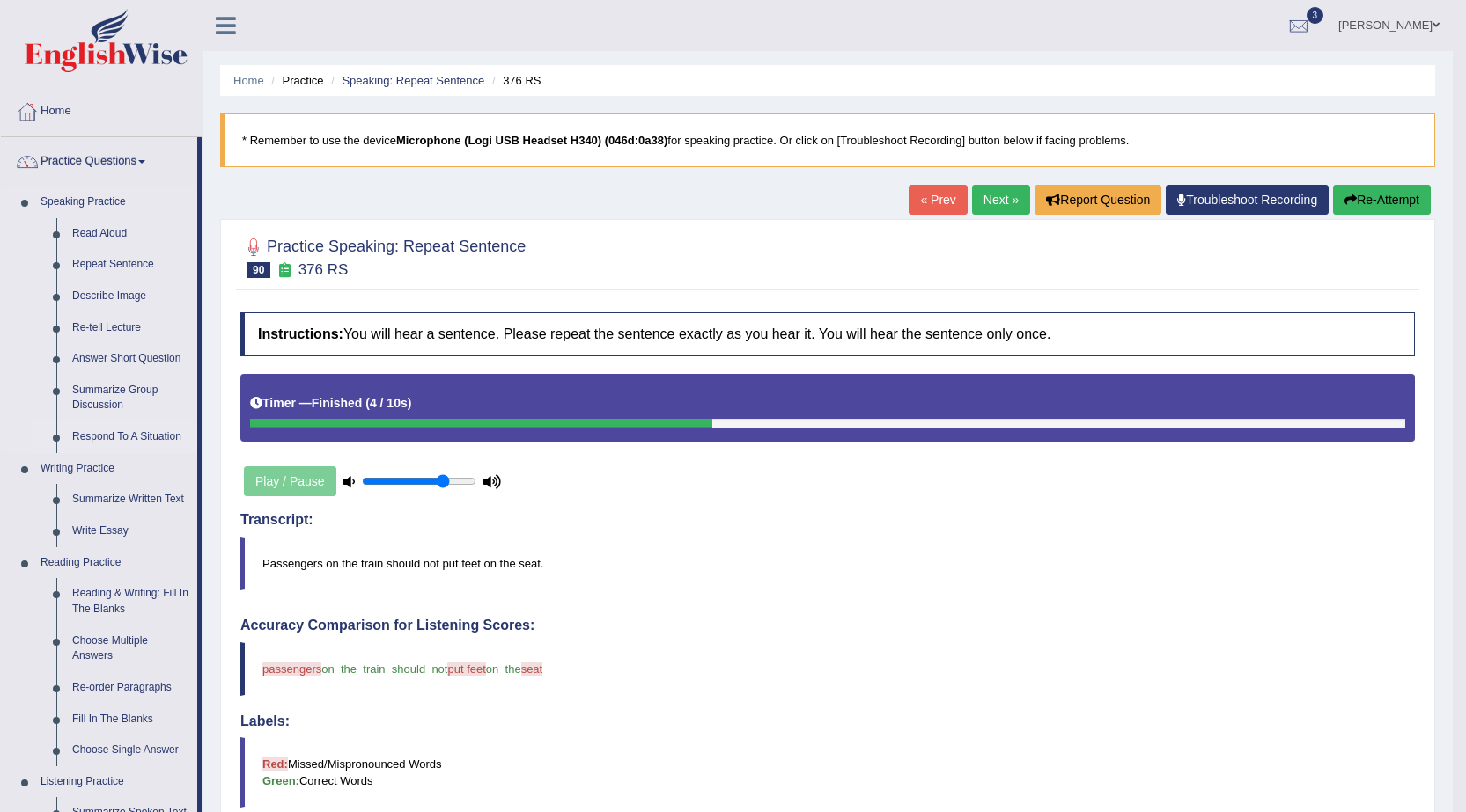
click at [128, 434] on link "Respond To A Situation" at bounding box center [131, 437] width 133 height 31
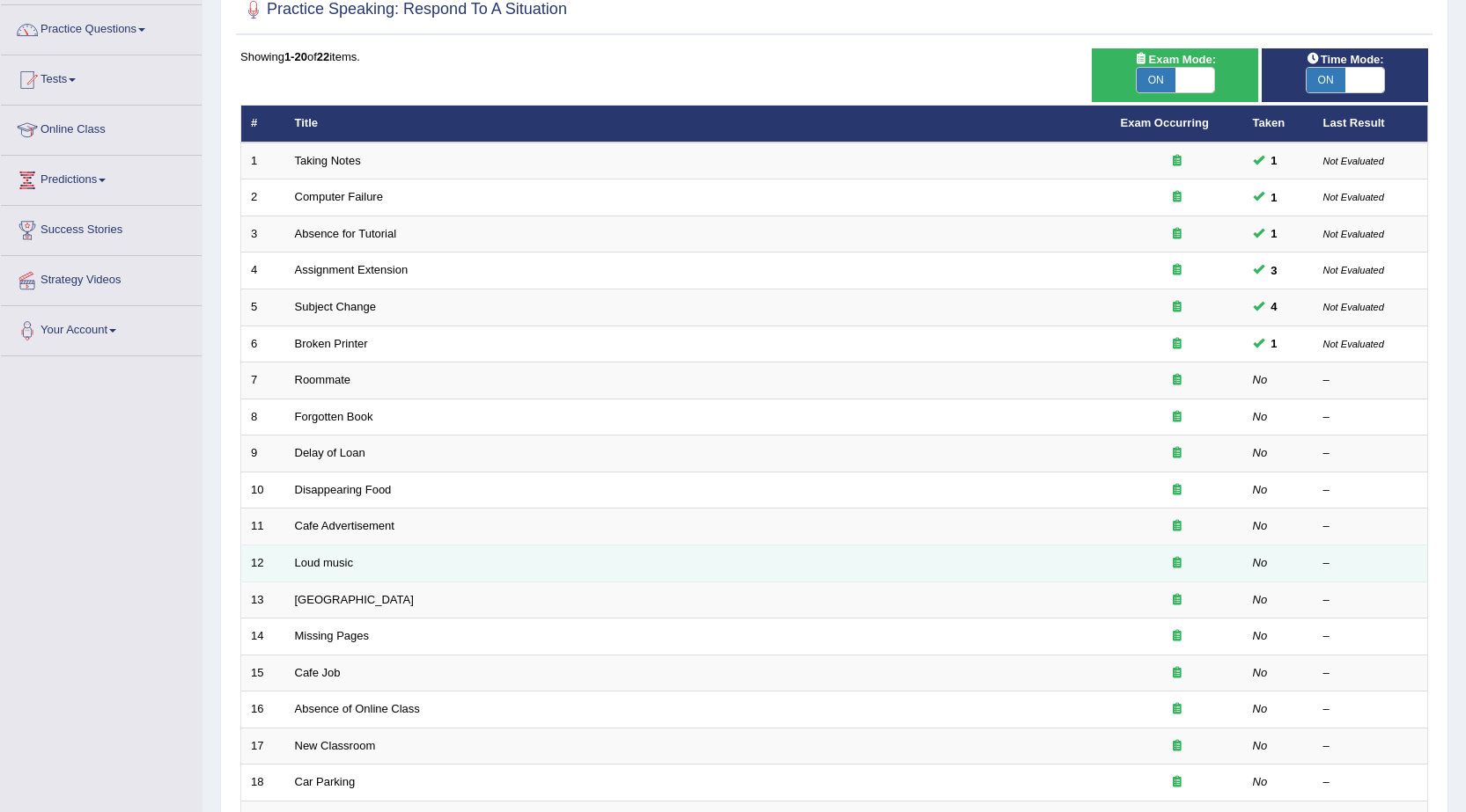
scroll to position [176, 0]
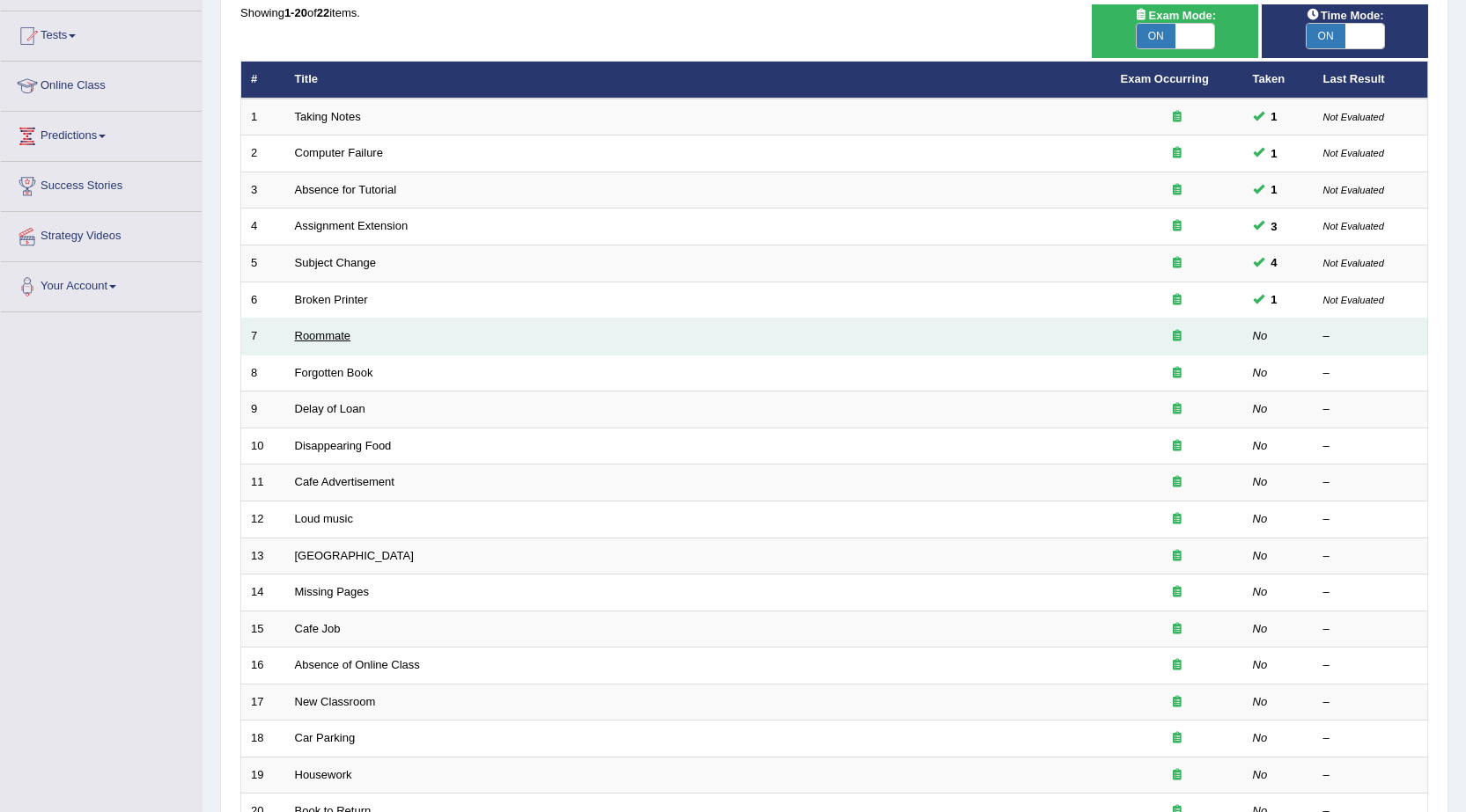
click at [320, 333] on link "Roommate" at bounding box center [323, 336] width 56 height 13
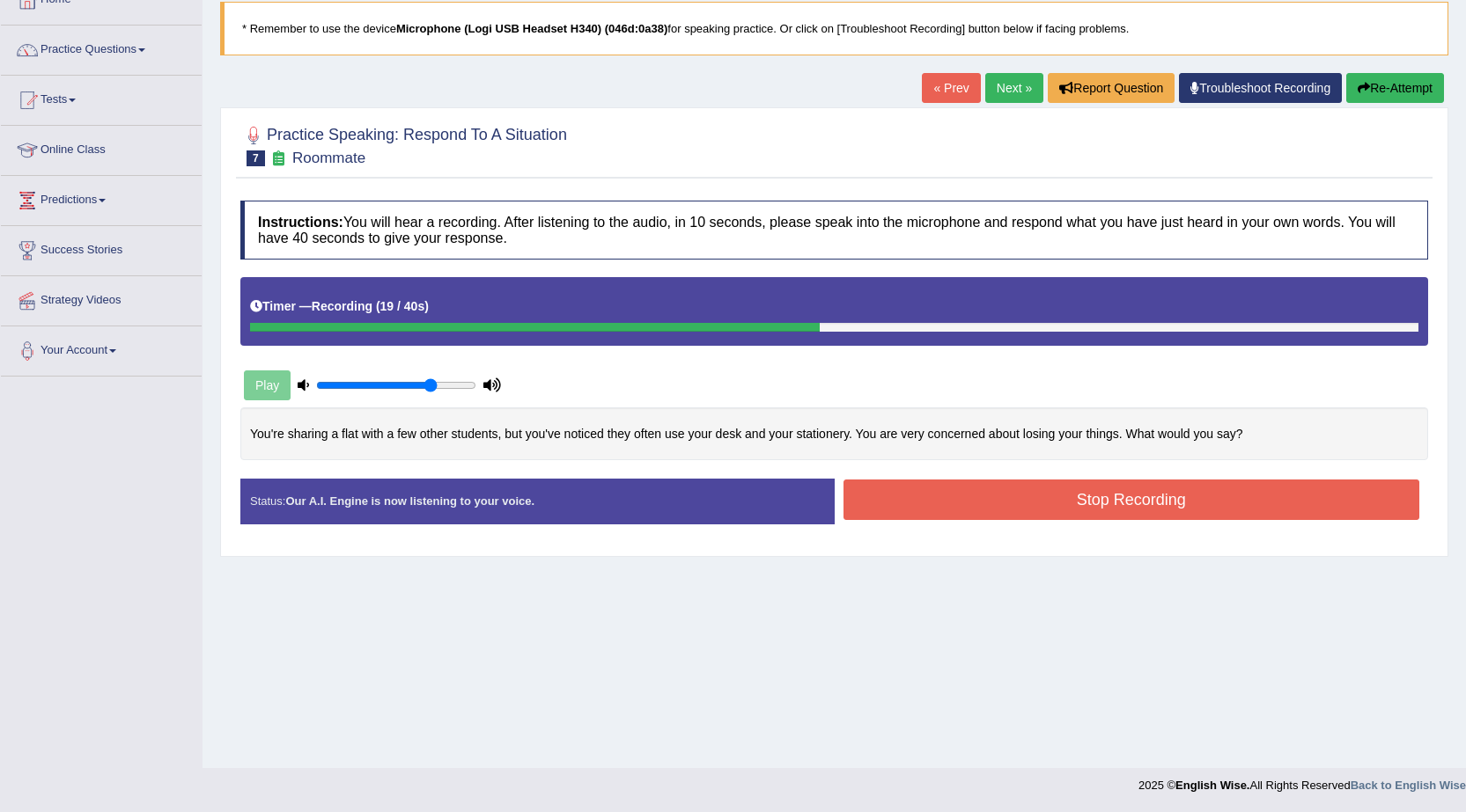
click at [957, 516] on button "Stop Recording" at bounding box center [1131, 500] width 577 height 40
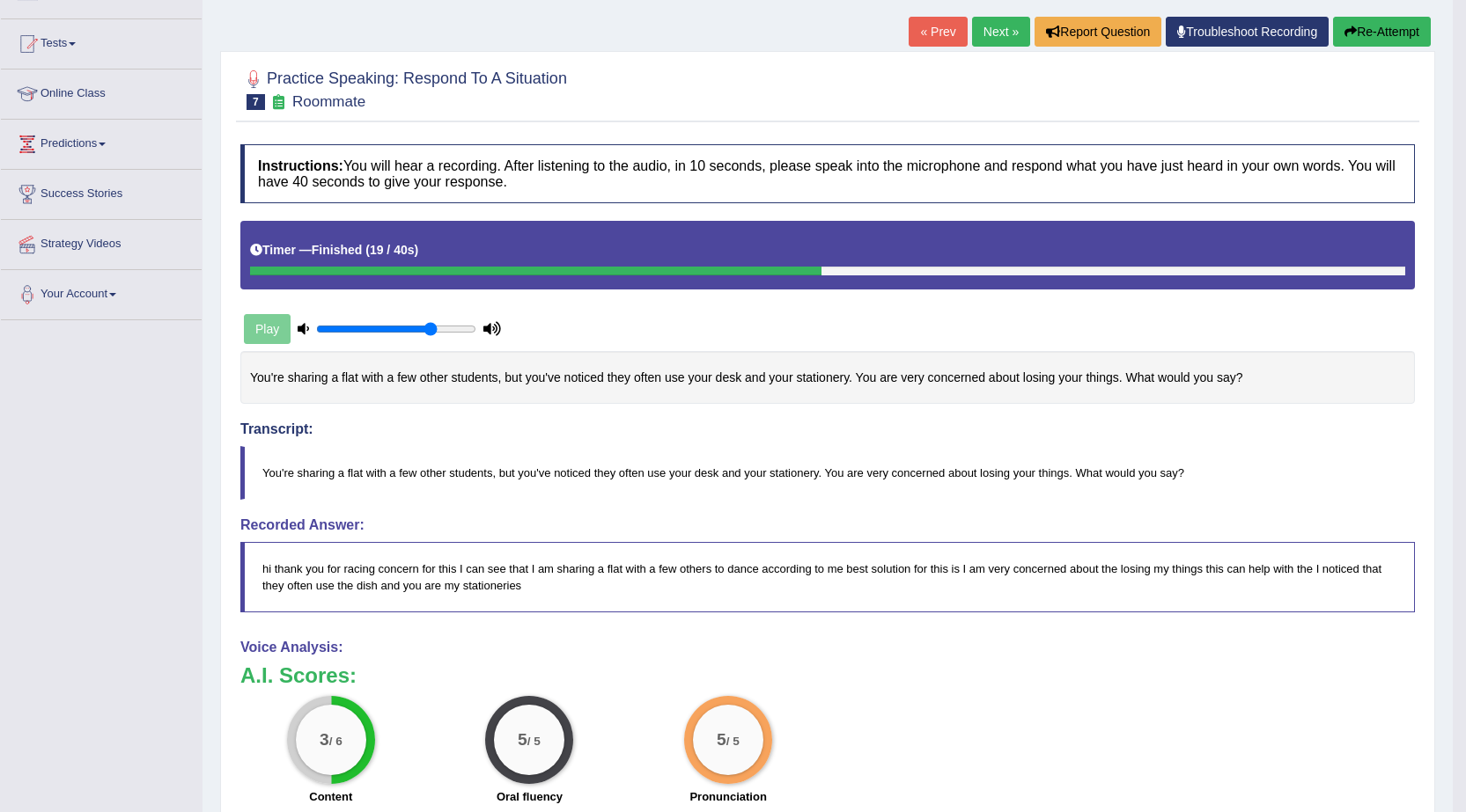
scroll to position [176, 0]
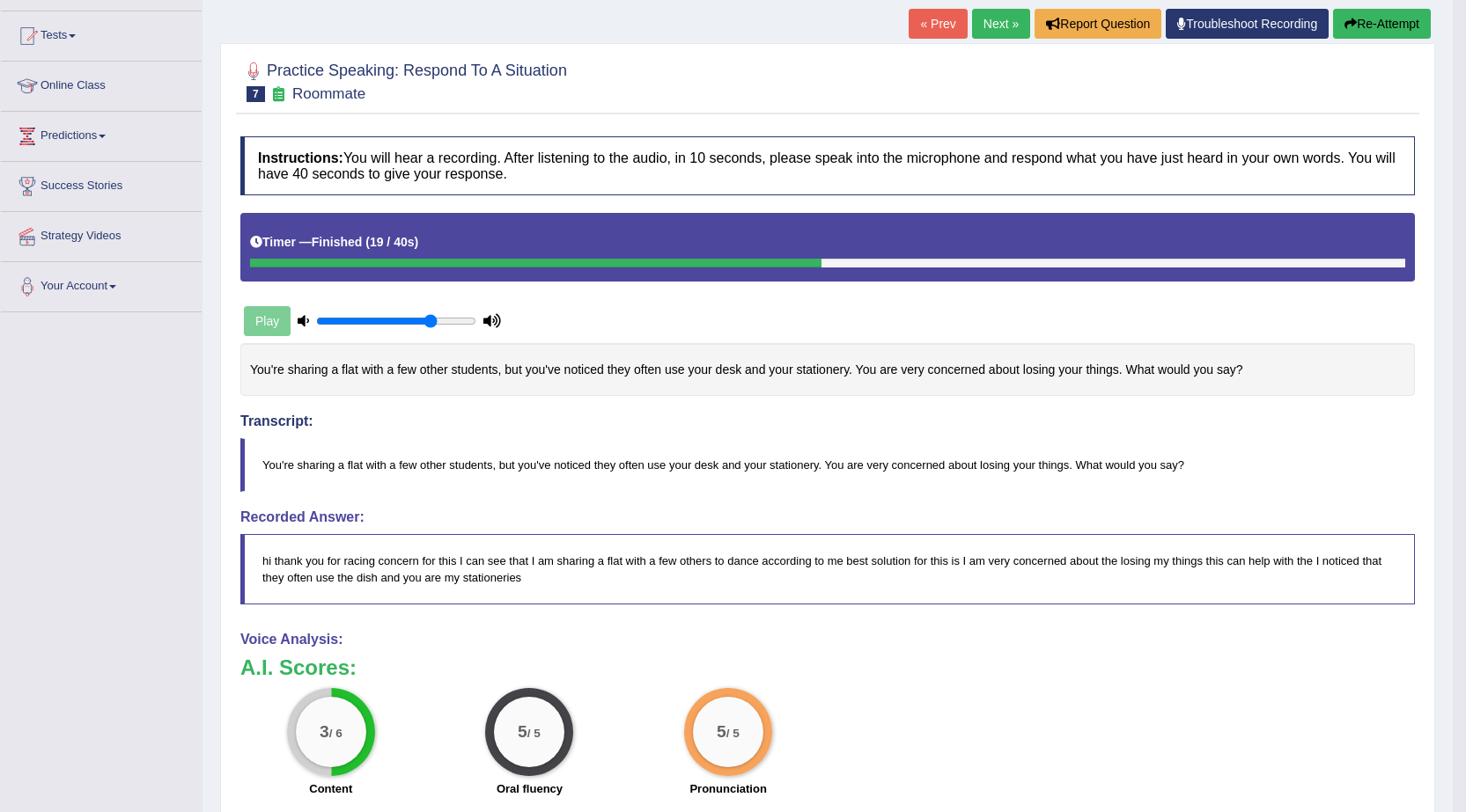
click at [993, 25] on link "Next »" at bounding box center [1001, 24] width 58 height 30
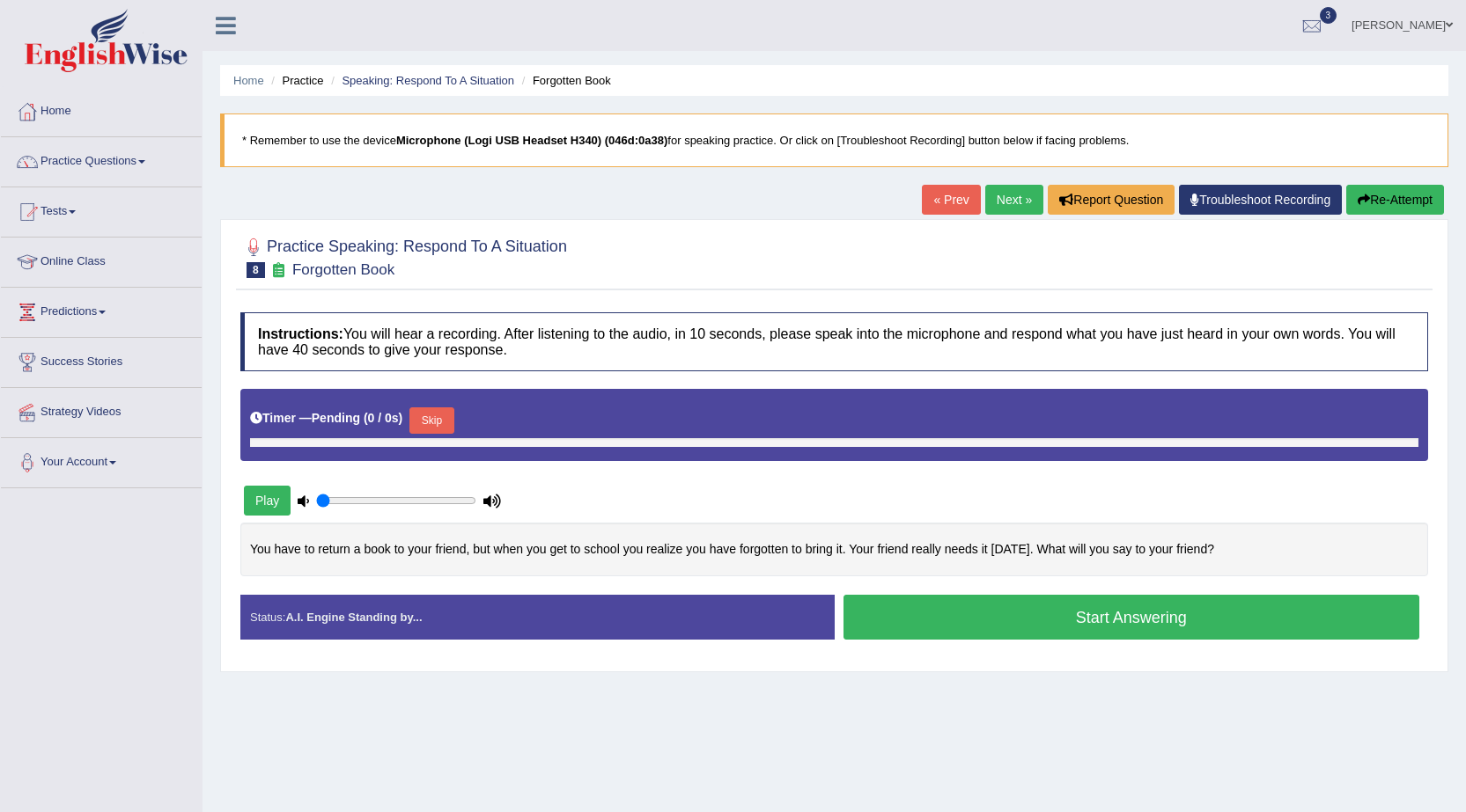
type input "0.75"
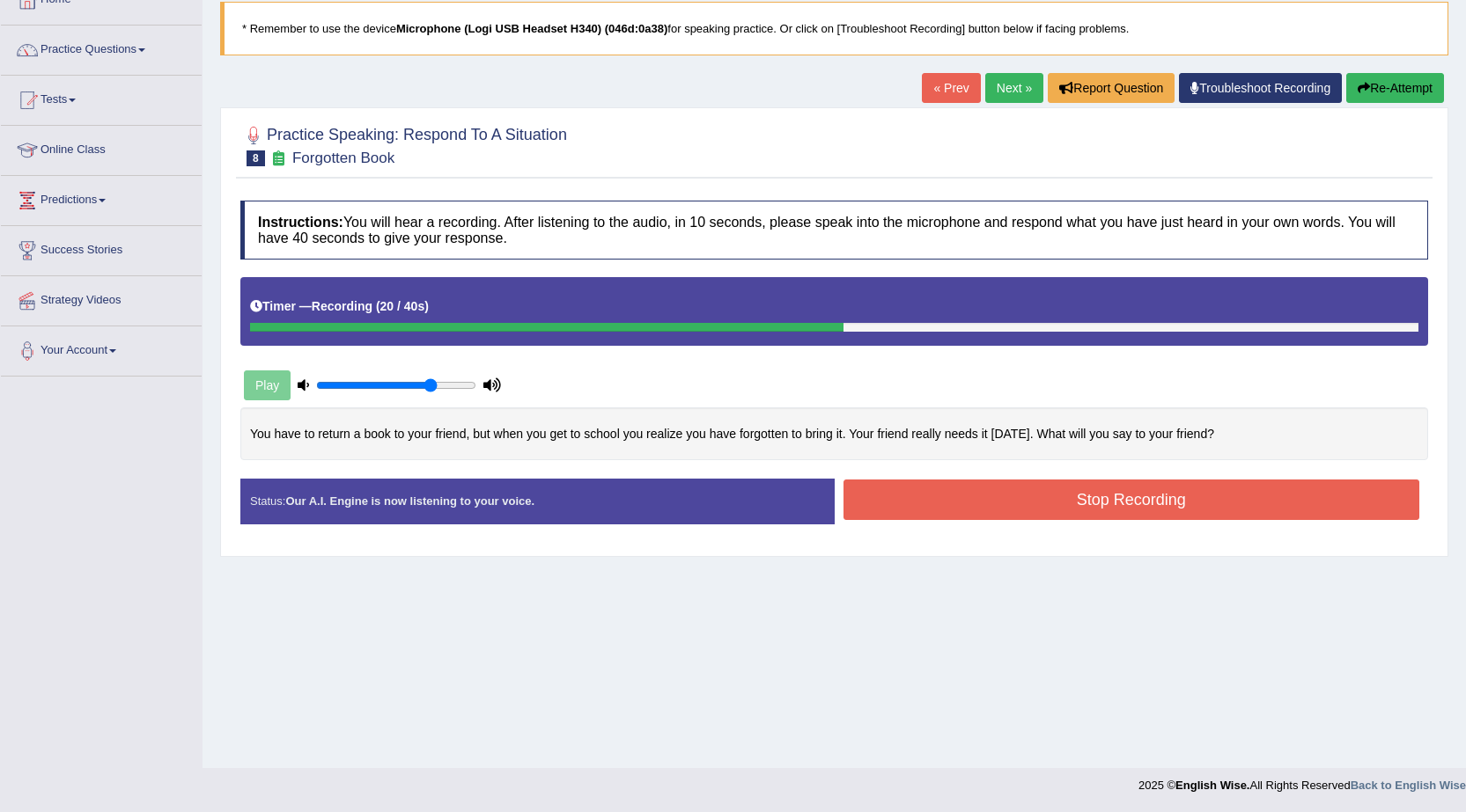
click at [1001, 505] on button "Stop Recording" at bounding box center [1131, 500] width 577 height 40
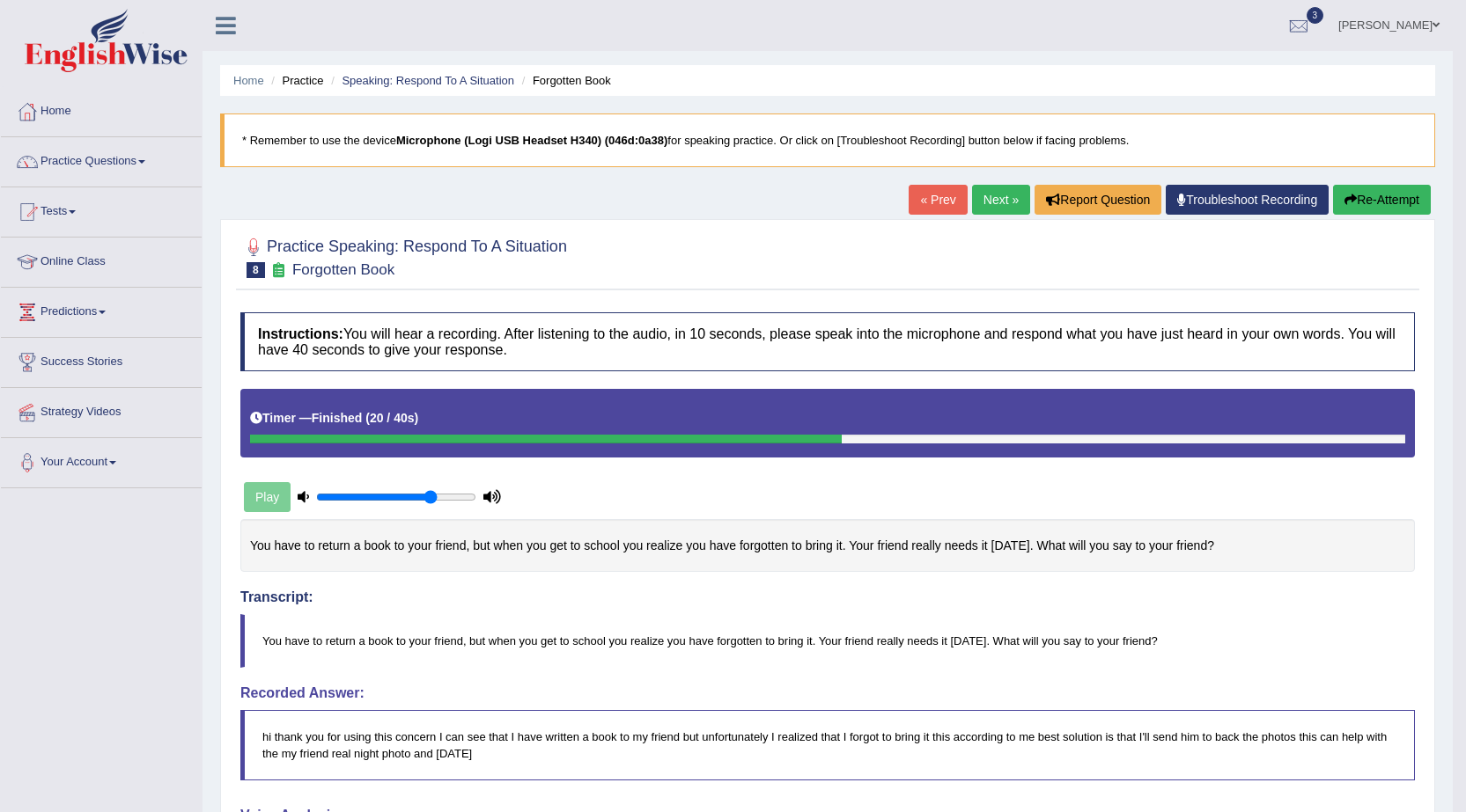
click at [977, 202] on link "Next »" at bounding box center [1001, 200] width 58 height 30
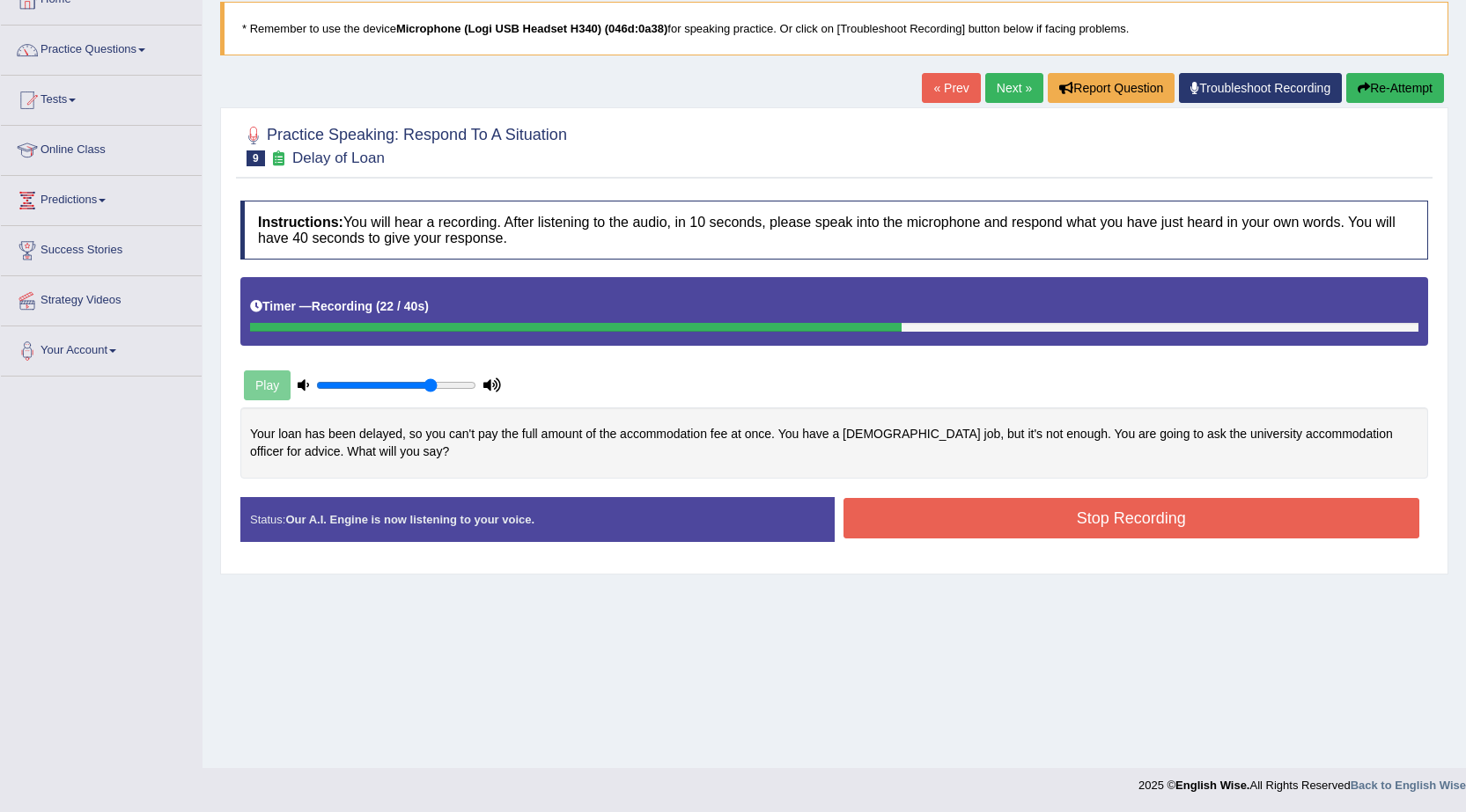
click at [1016, 526] on button "Stop Recording" at bounding box center [1131, 519] width 577 height 40
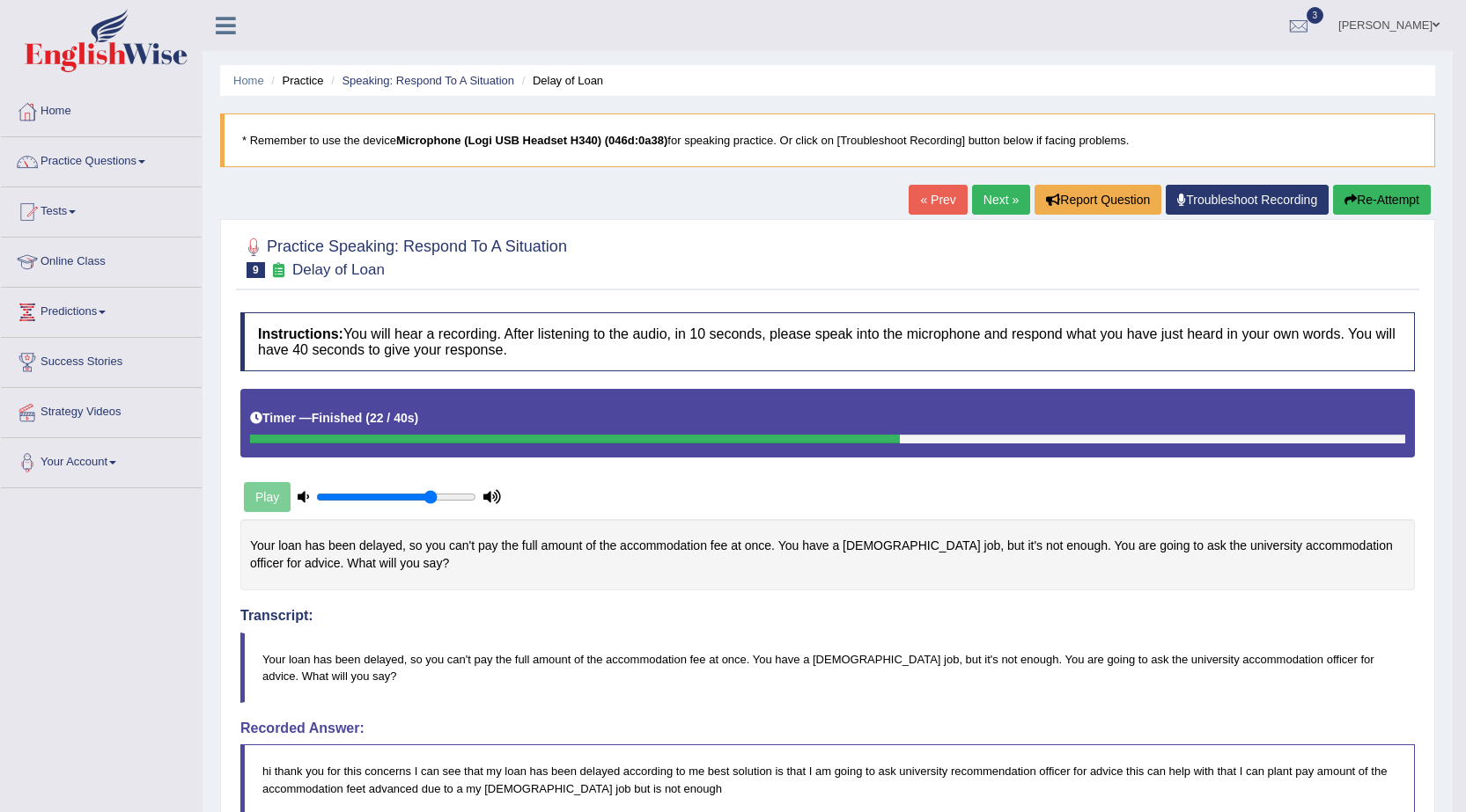
click at [977, 200] on link "Next »" at bounding box center [1001, 200] width 58 height 30
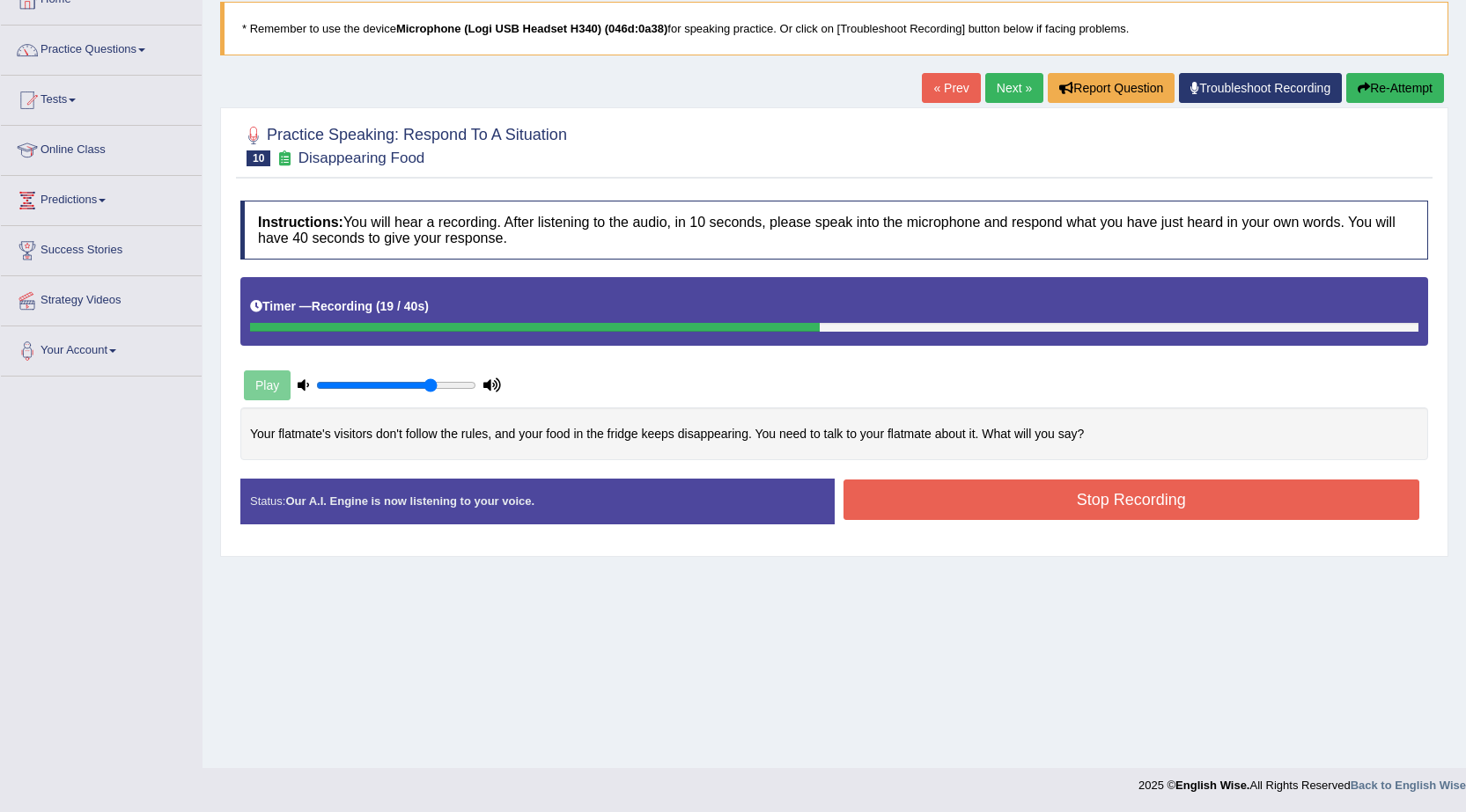
click at [966, 502] on button "Stop Recording" at bounding box center [1131, 500] width 577 height 40
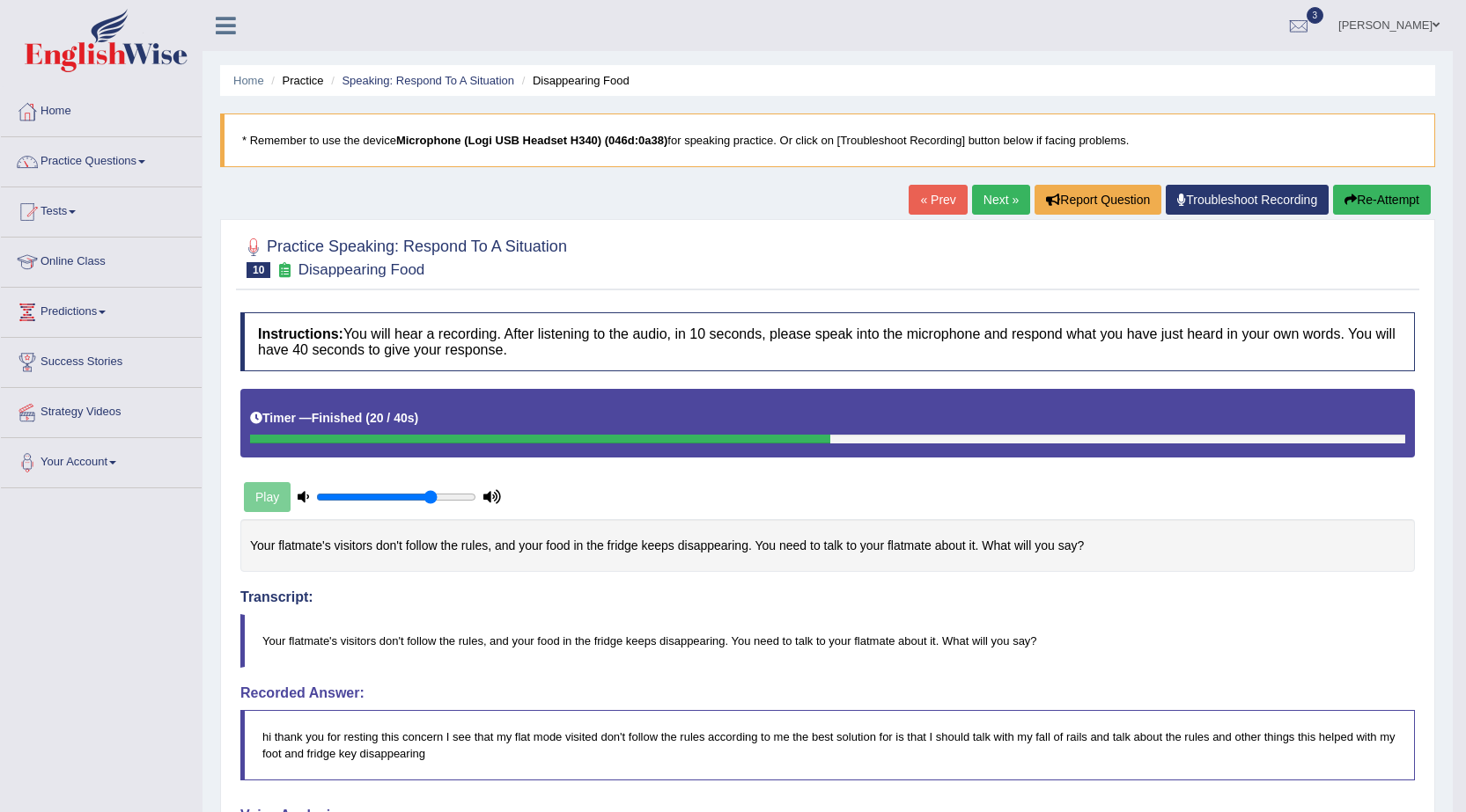
click at [985, 203] on link "Next »" at bounding box center [1001, 200] width 58 height 30
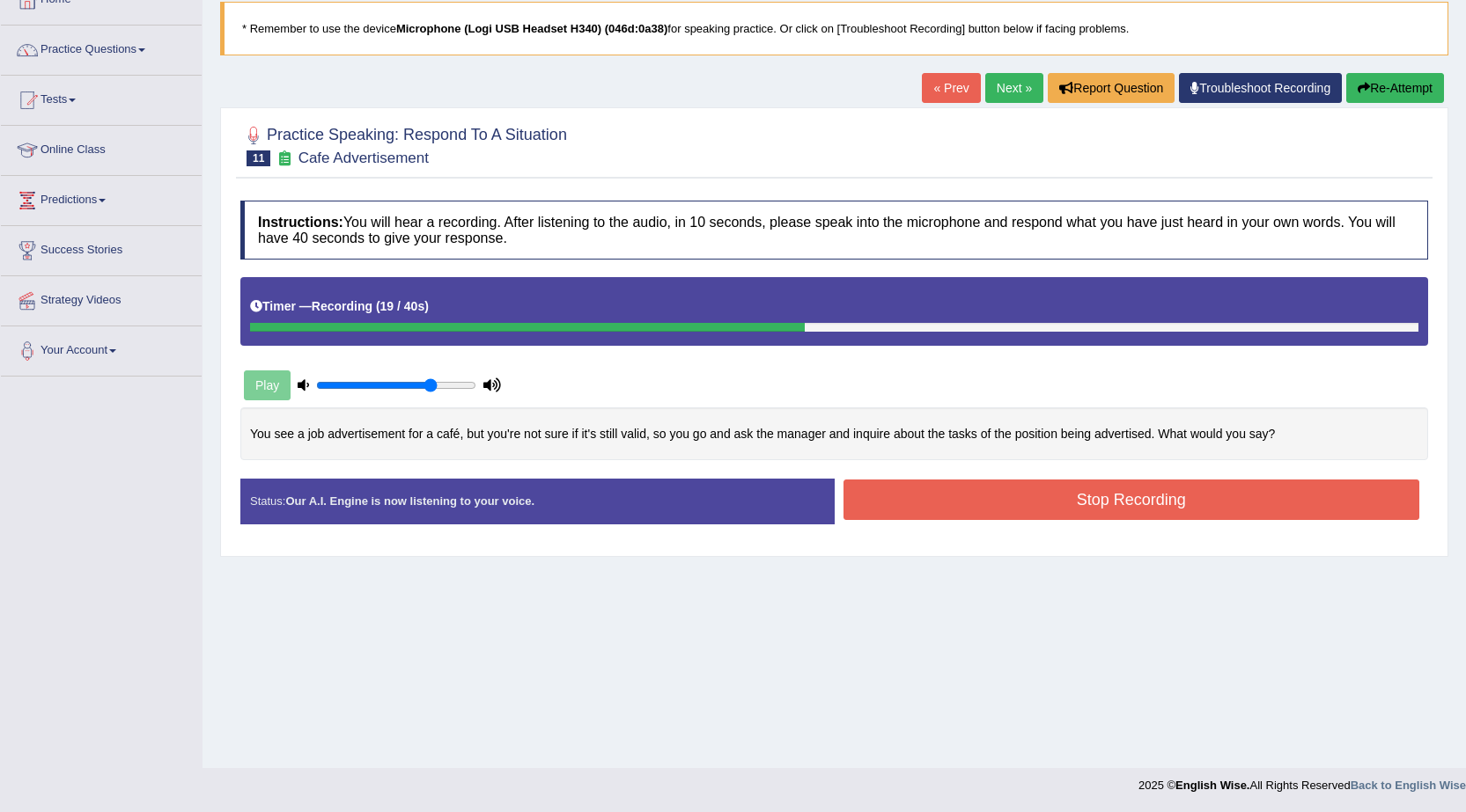
click at [1039, 503] on button "Stop Recording" at bounding box center [1131, 500] width 577 height 40
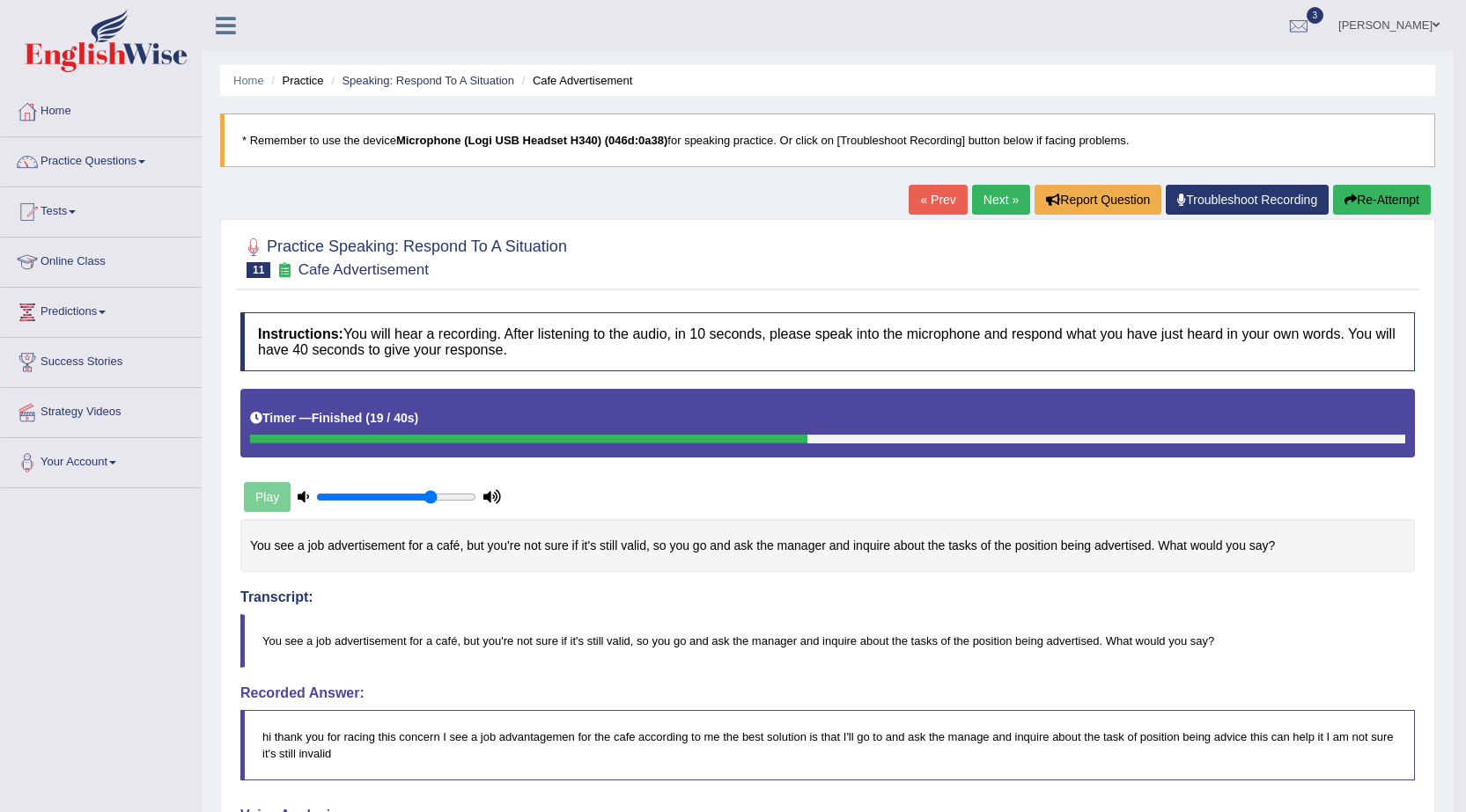
click at [974, 209] on link "Next »" at bounding box center [1001, 200] width 58 height 30
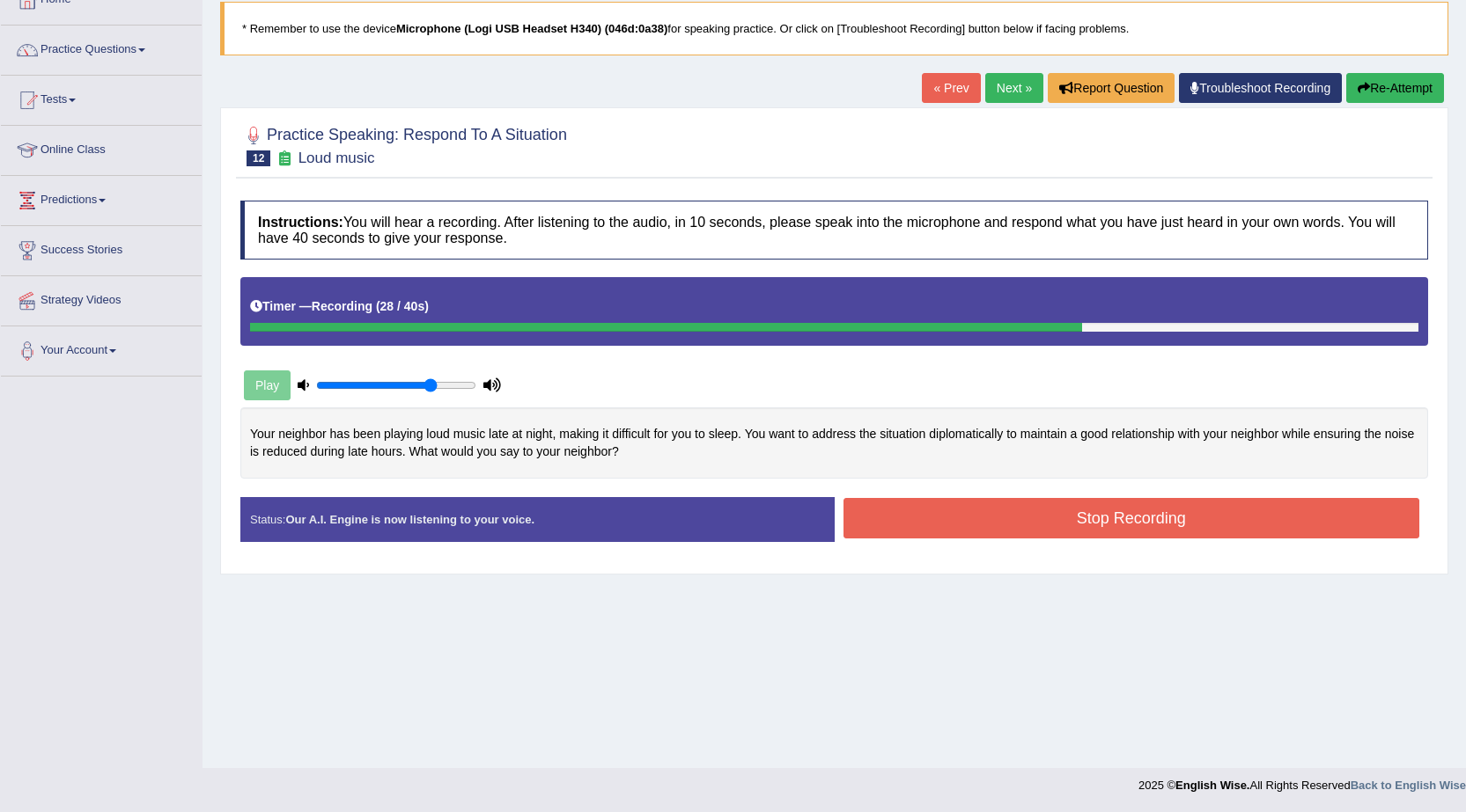
click at [1034, 521] on button "Stop Recording" at bounding box center [1131, 519] width 577 height 40
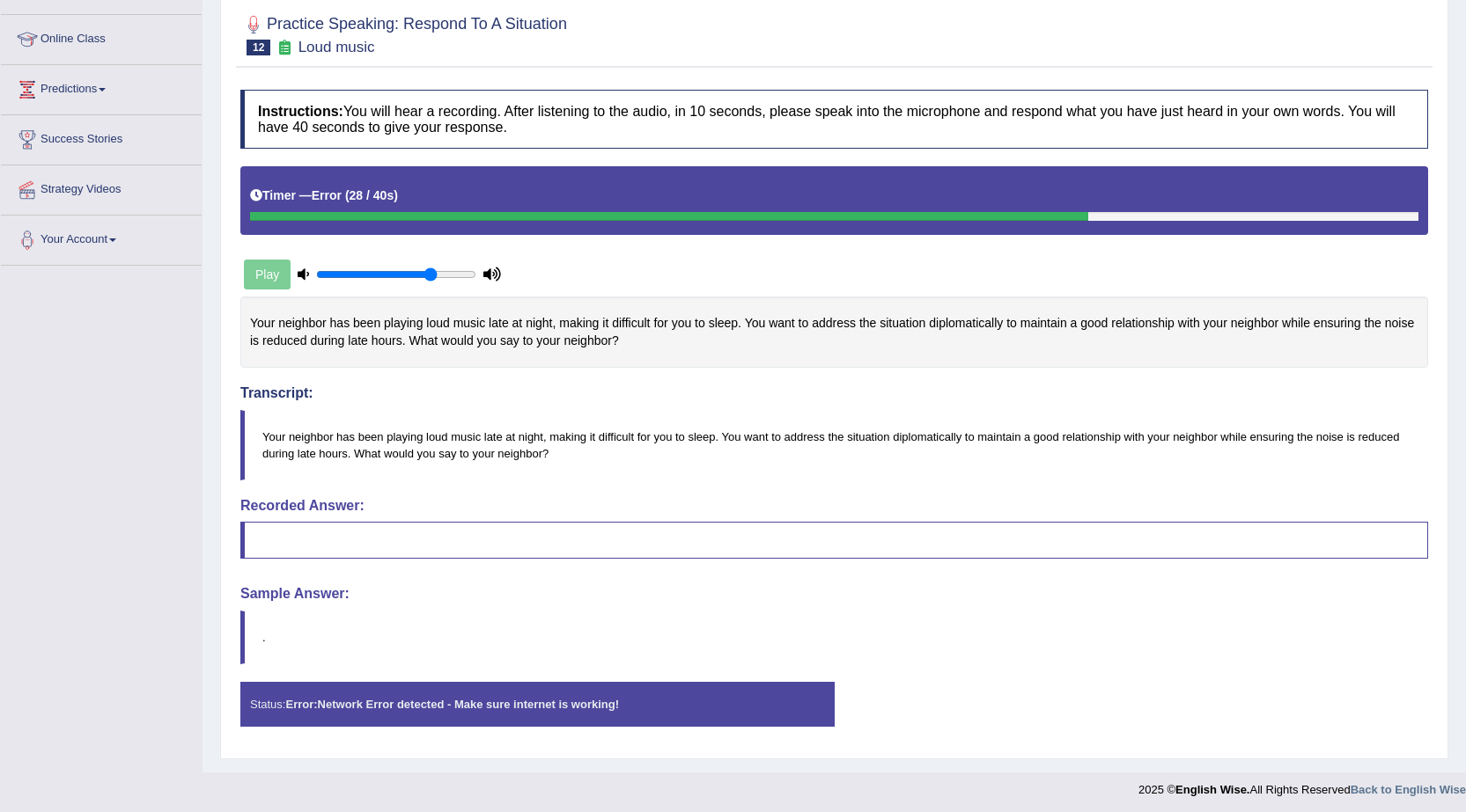
scroll to position [227, 0]
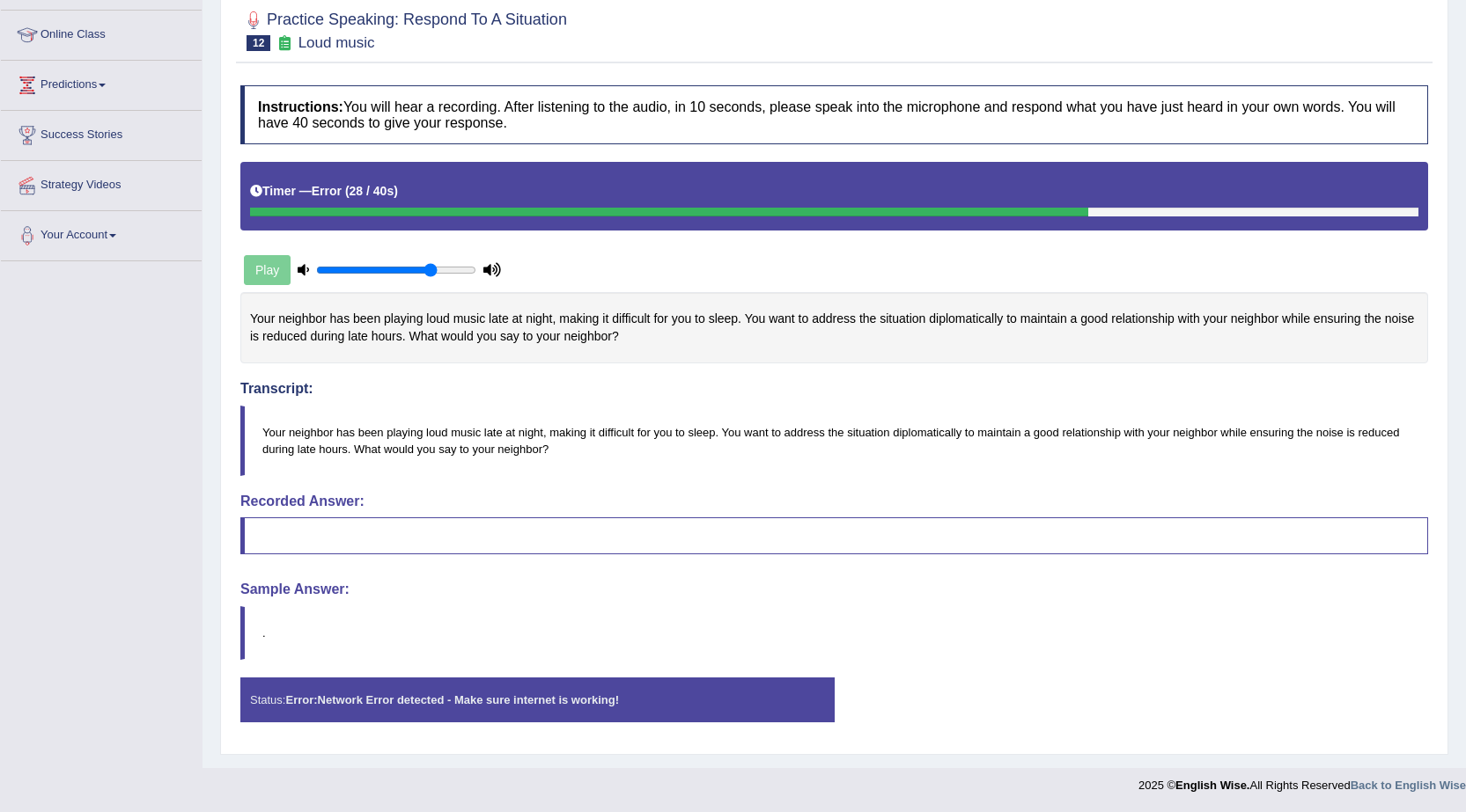
click at [1357, 672] on div "Instructions: You will hear a recording. After listening to the audio, in 10 se…" at bounding box center [833, 410] width 1197 height 669
click at [269, 261] on div "Play" at bounding box center [372, 270] width 264 height 44
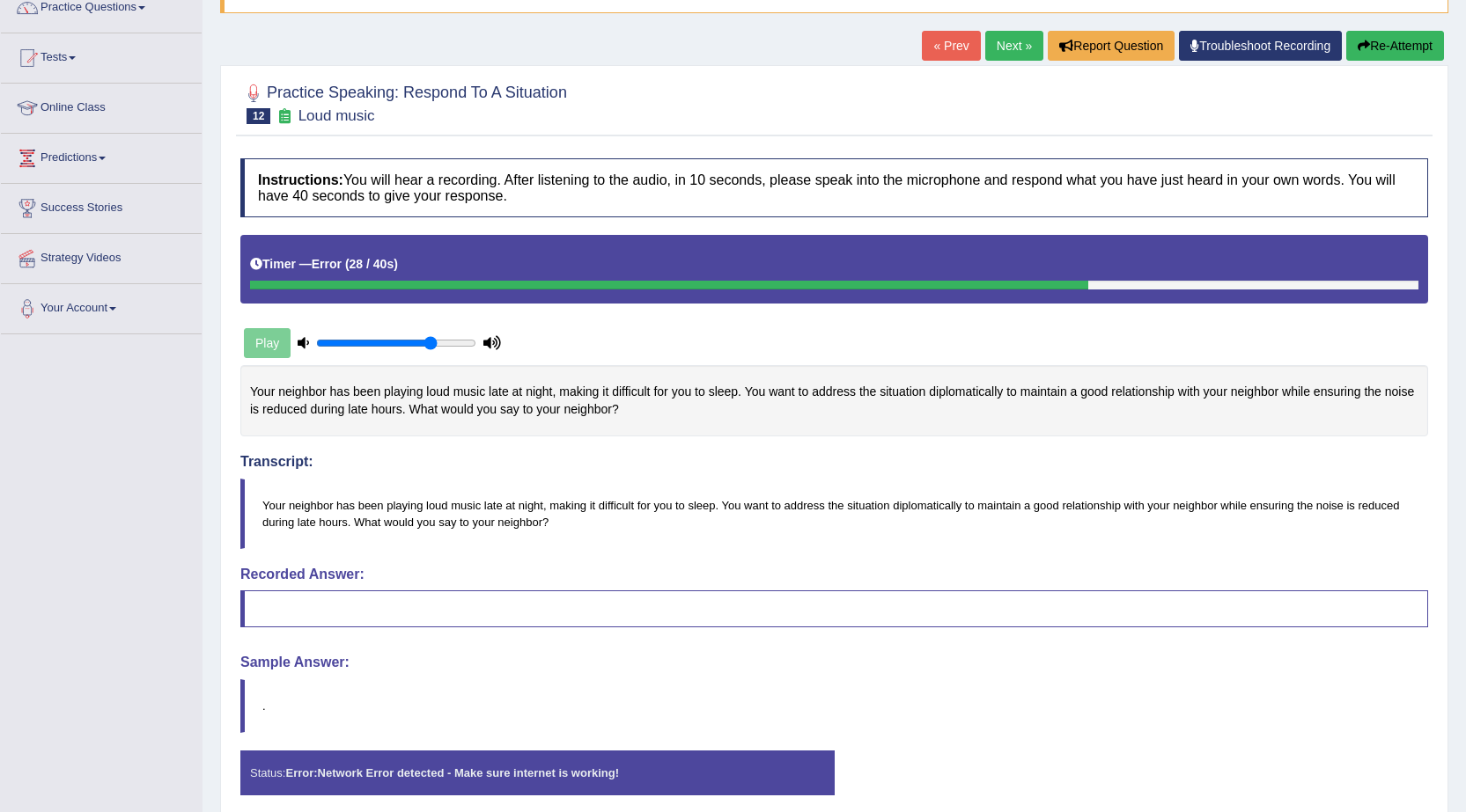
scroll to position [0, 0]
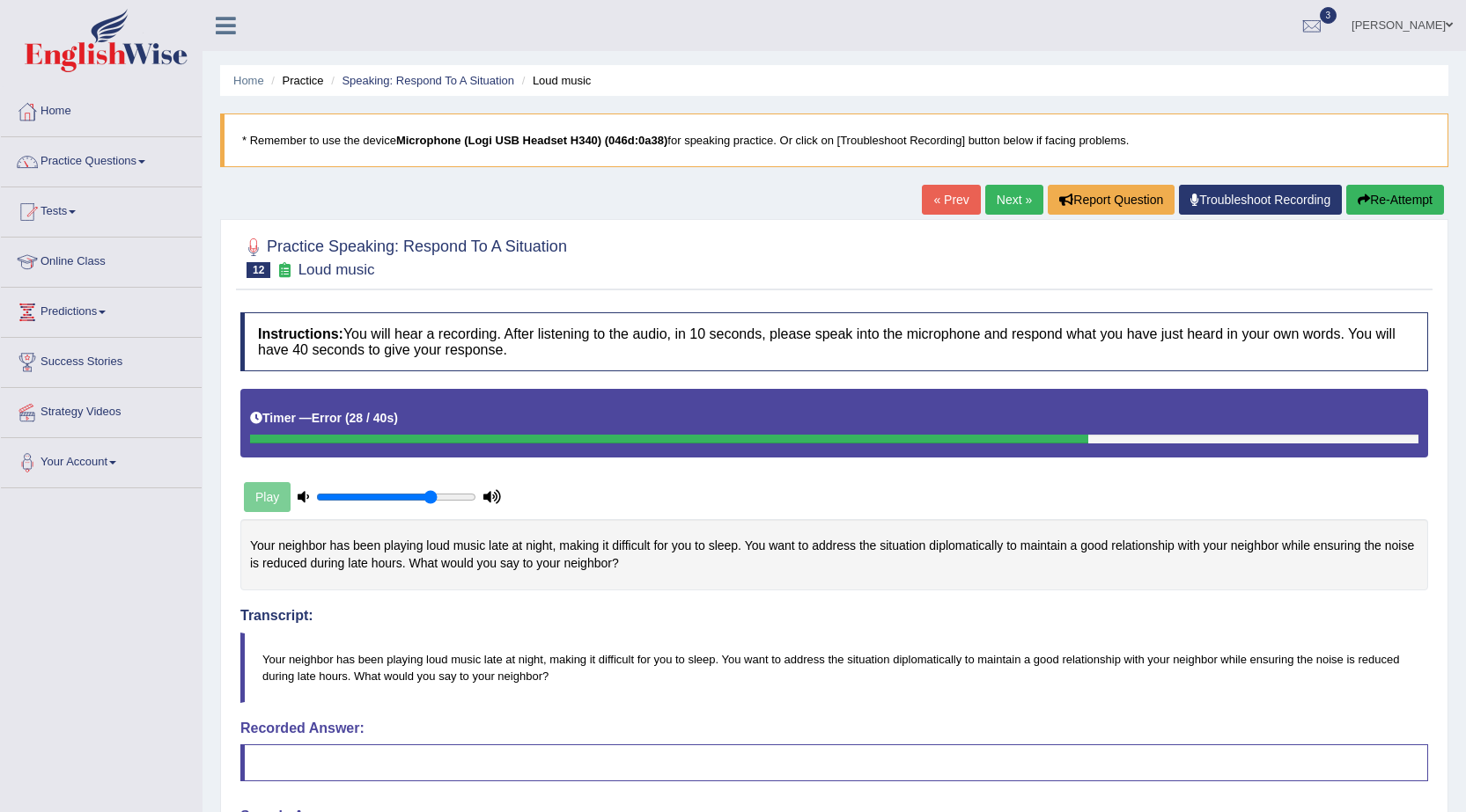
click at [1012, 202] on link "Next »" at bounding box center [1014, 200] width 58 height 30
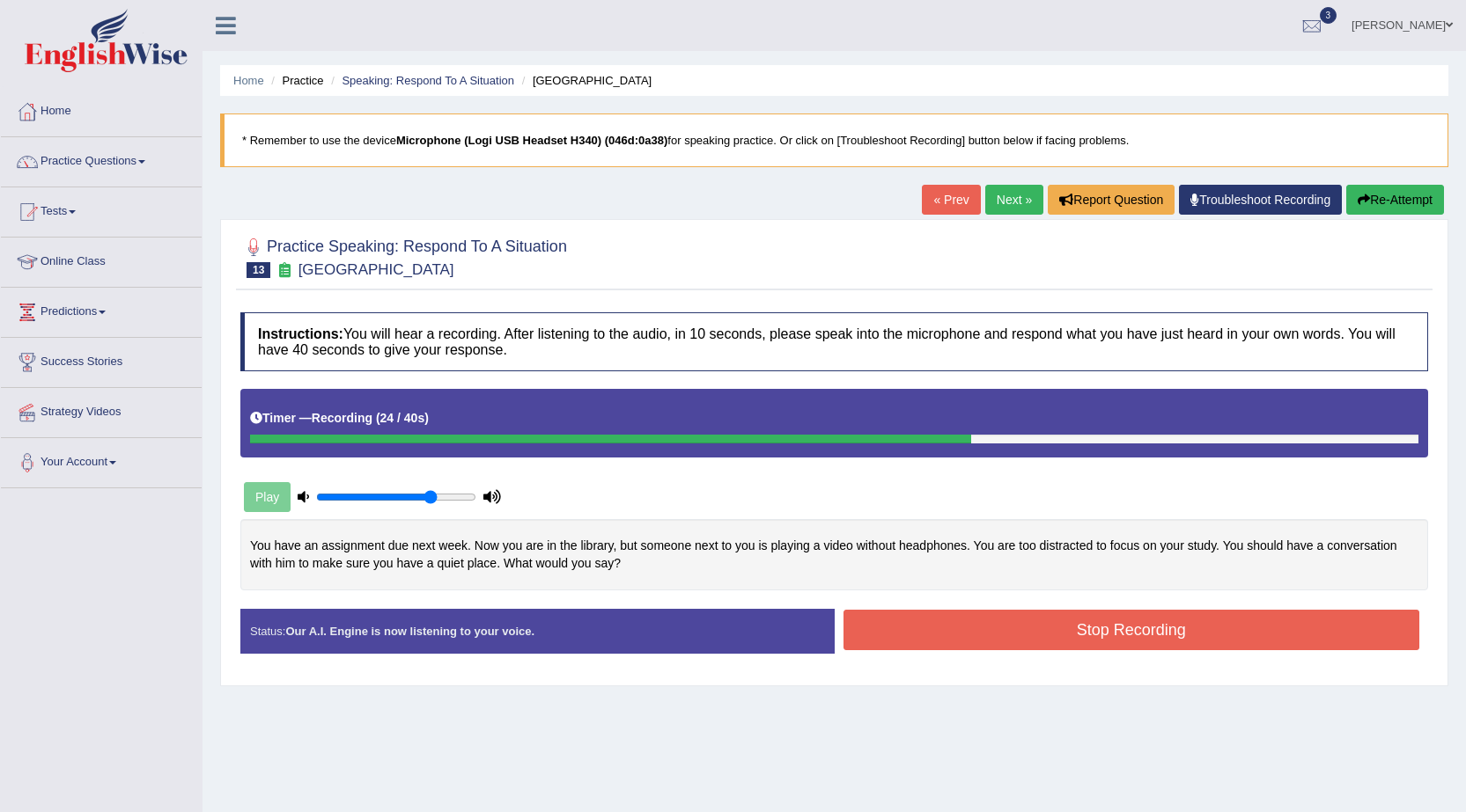
click at [1165, 630] on button "Stop Recording" at bounding box center [1131, 630] width 577 height 40
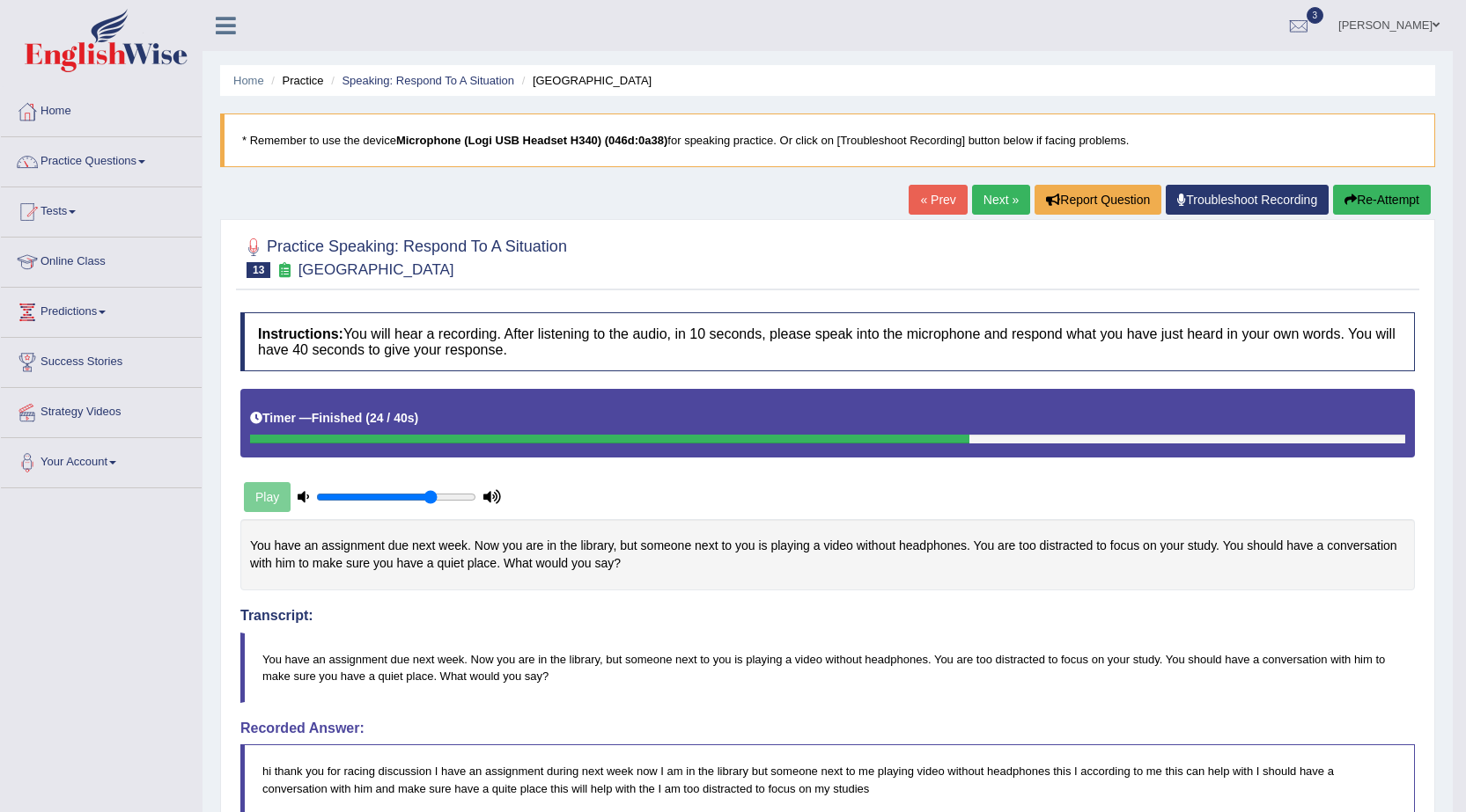
click at [992, 212] on link "Next »" at bounding box center [1001, 200] width 58 height 30
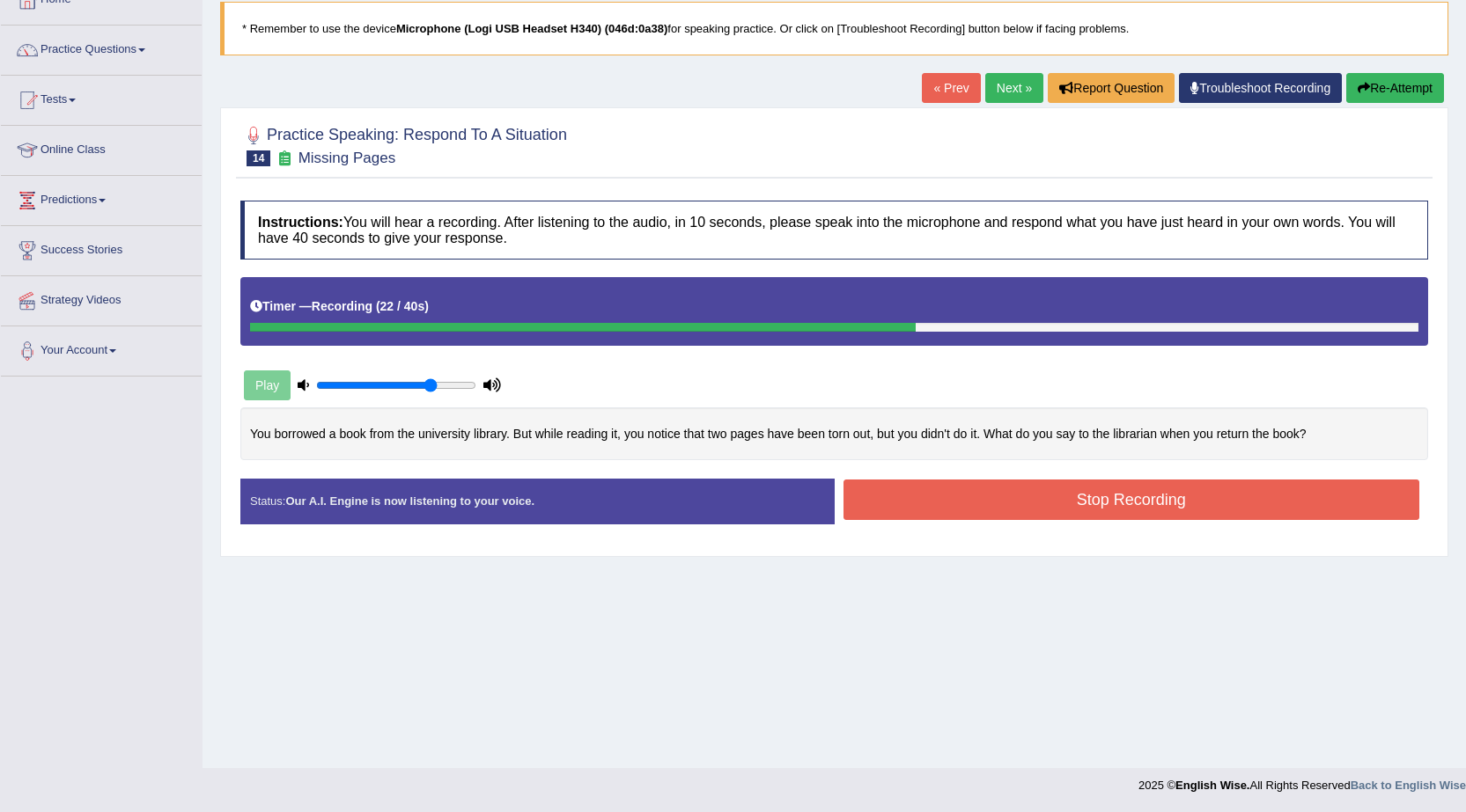
click at [1051, 509] on button "Stop Recording" at bounding box center [1131, 500] width 577 height 40
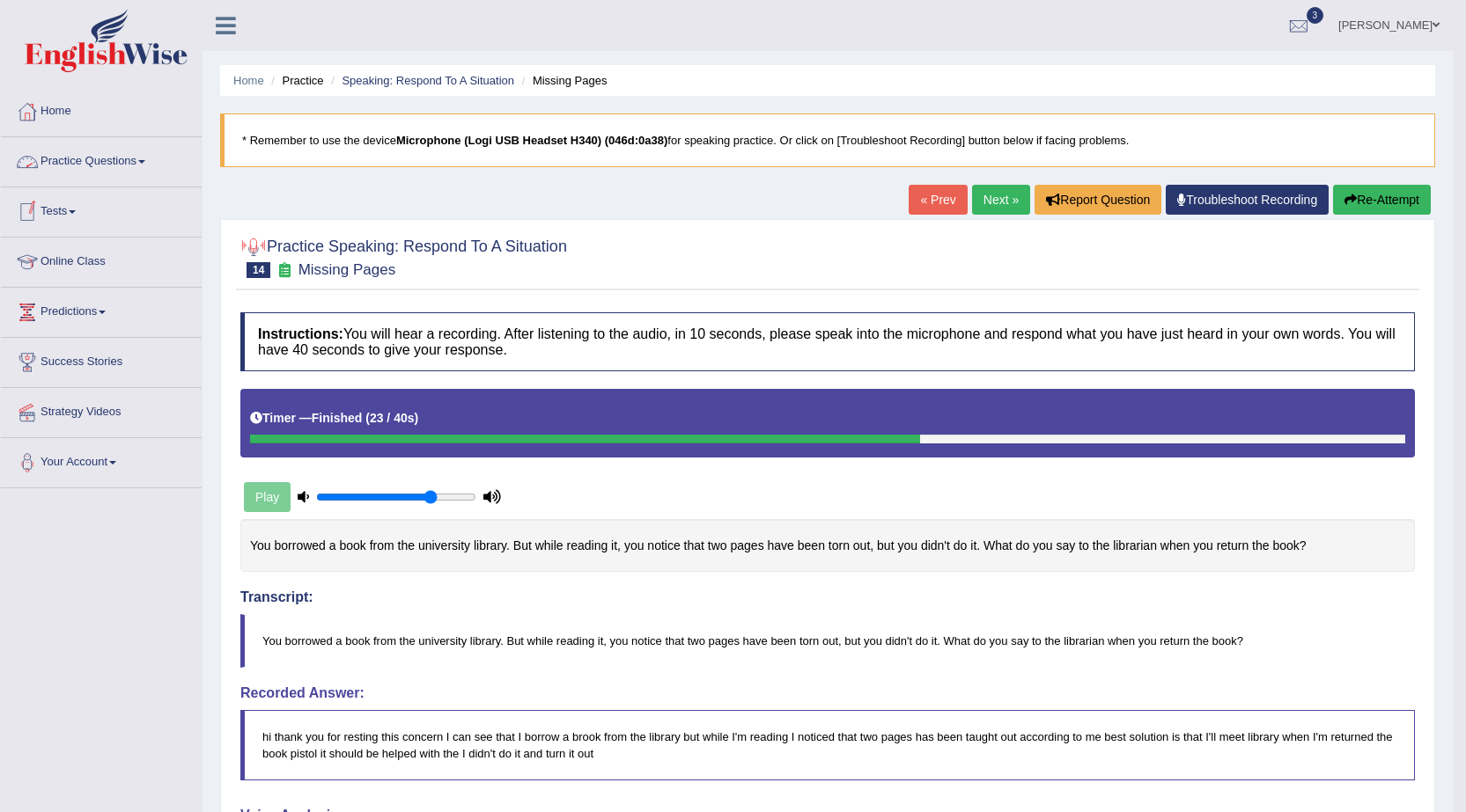
click at [132, 174] on link "Practice Questions" at bounding box center [101, 159] width 200 height 44
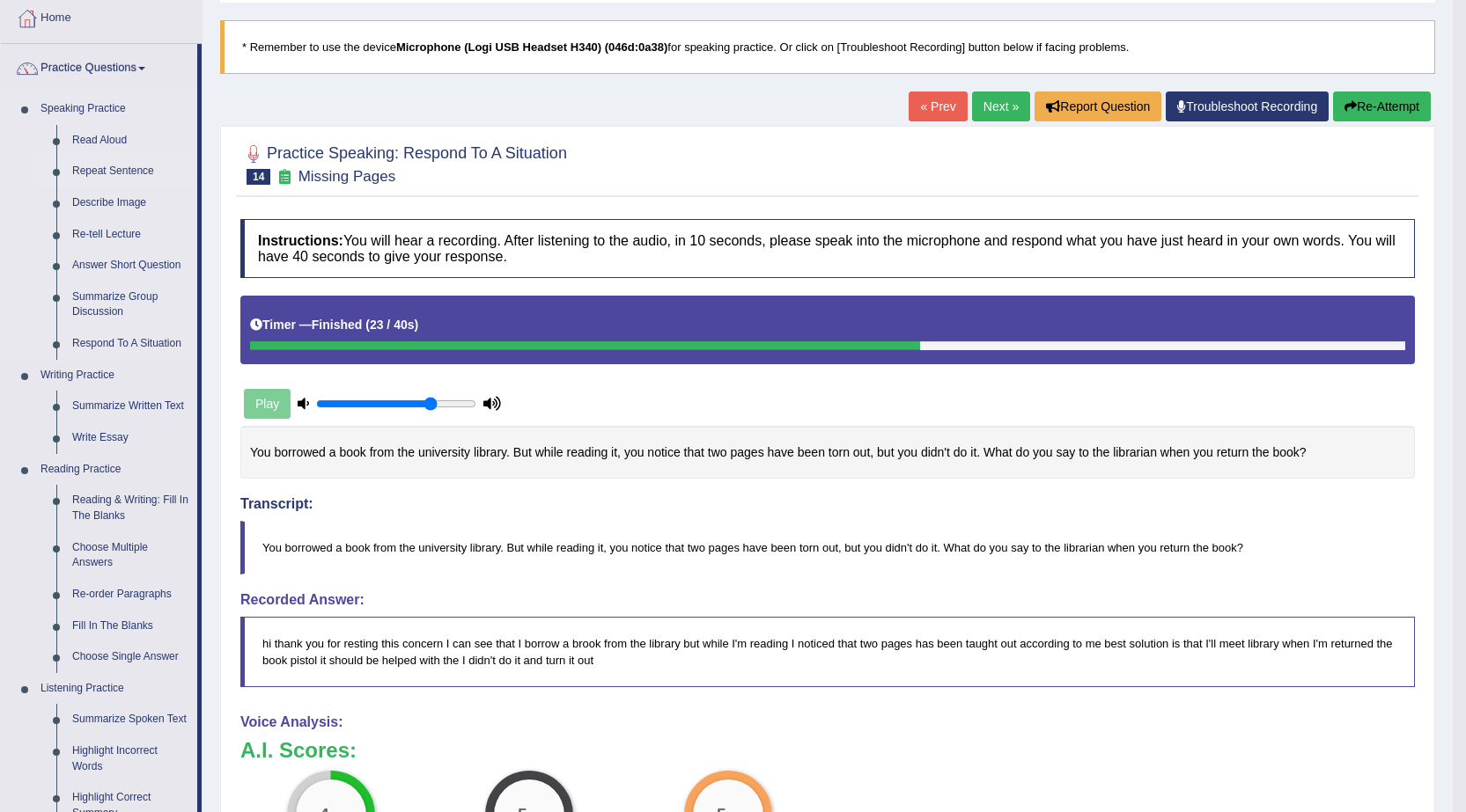
scroll to position [264, 0]
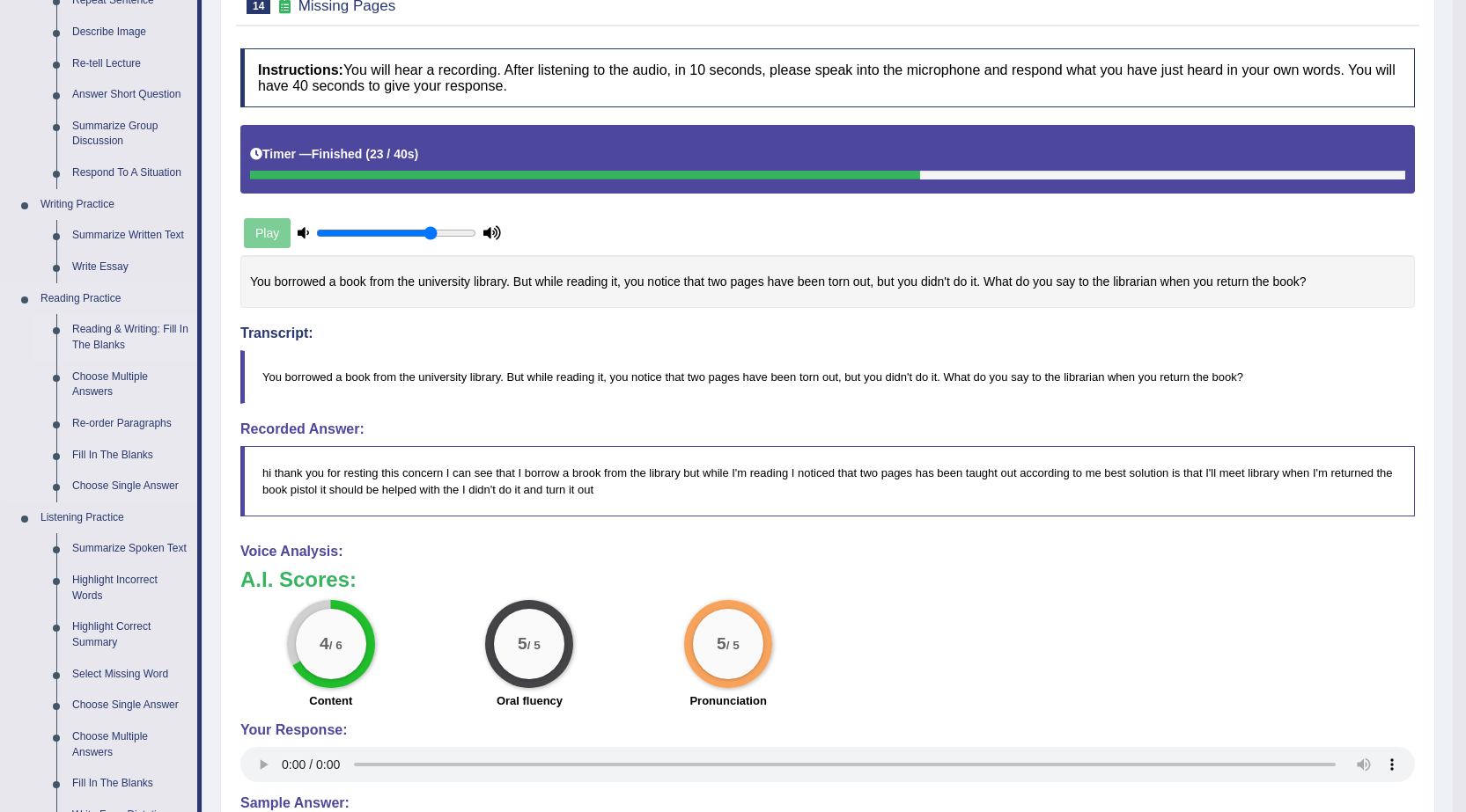
click at [125, 334] on link "Reading & Writing: Fill In The Blanks" at bounding box center [131, 337] width 133 height 47
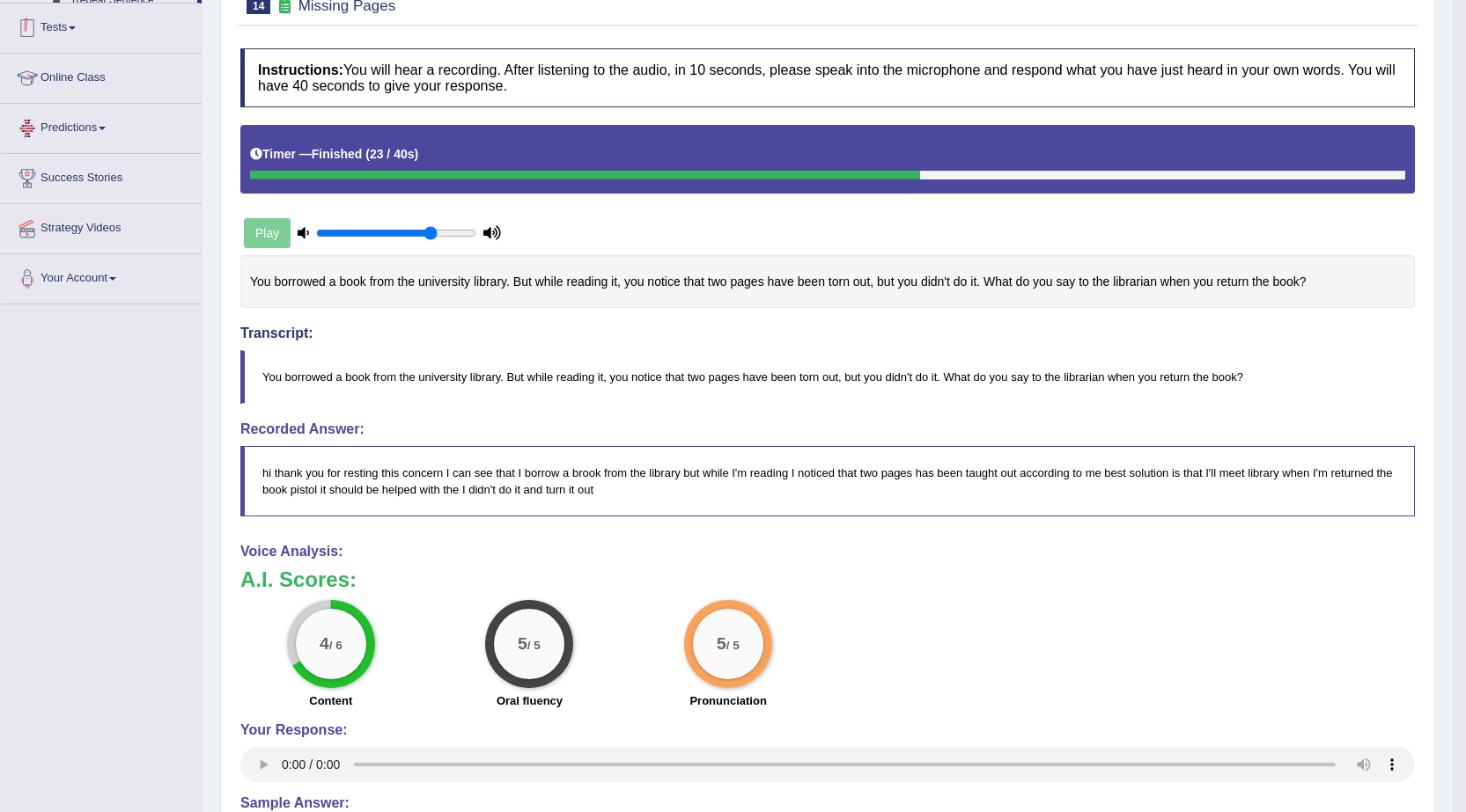
scroll to position [478, 0]
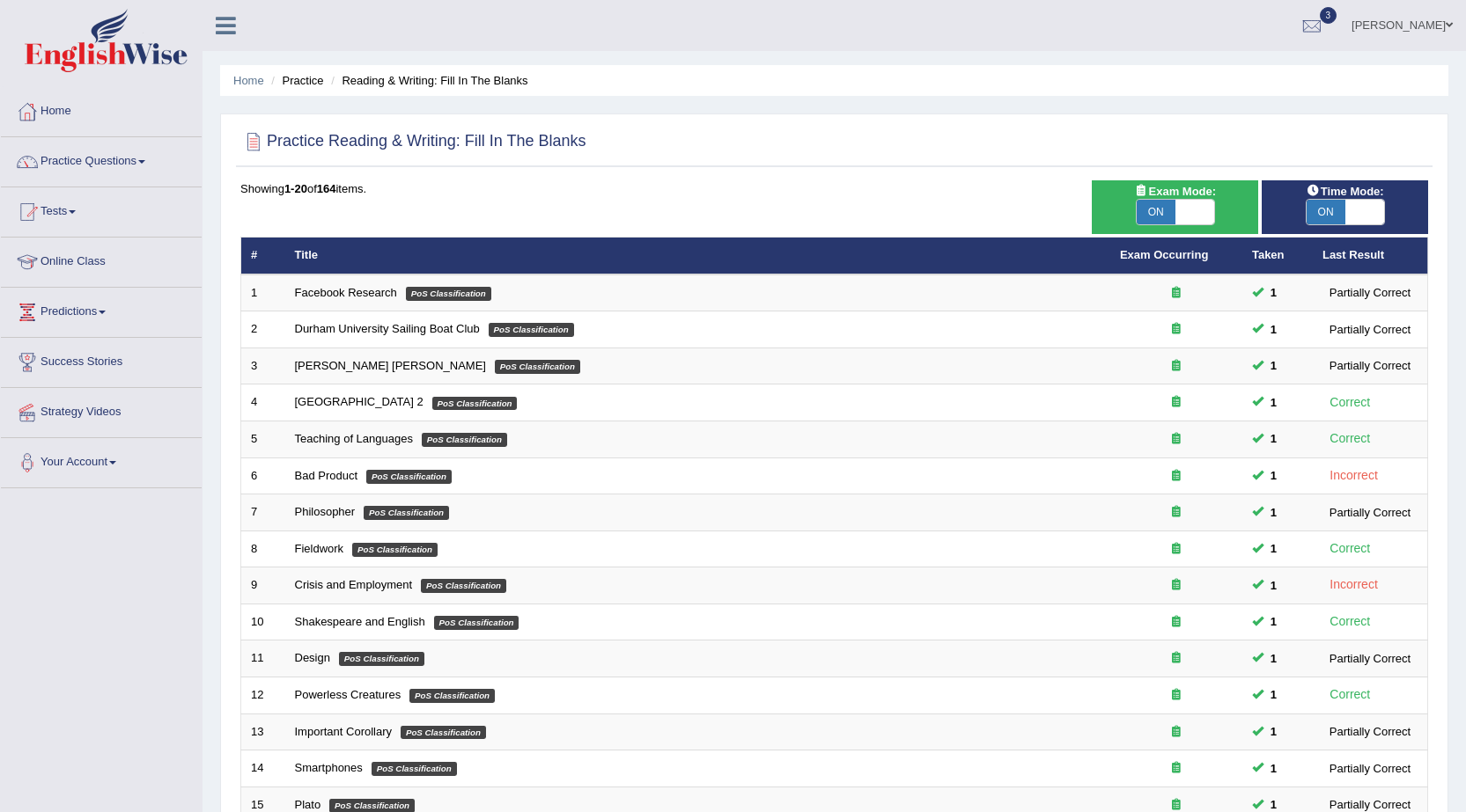
scroll to position [353, 0]
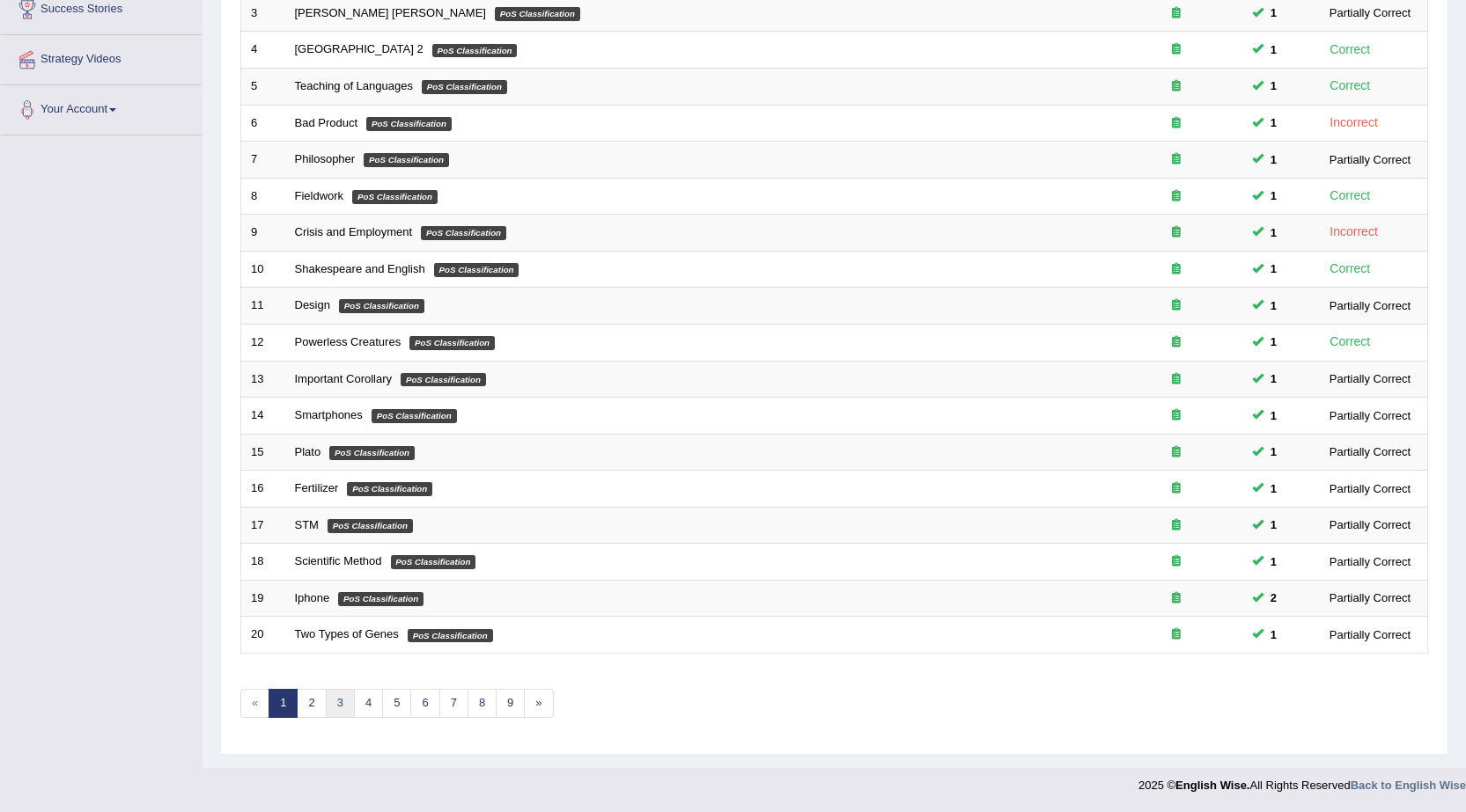
click at [343, 706] on link "3" at bounding box center [340, 703] width 29 height 29
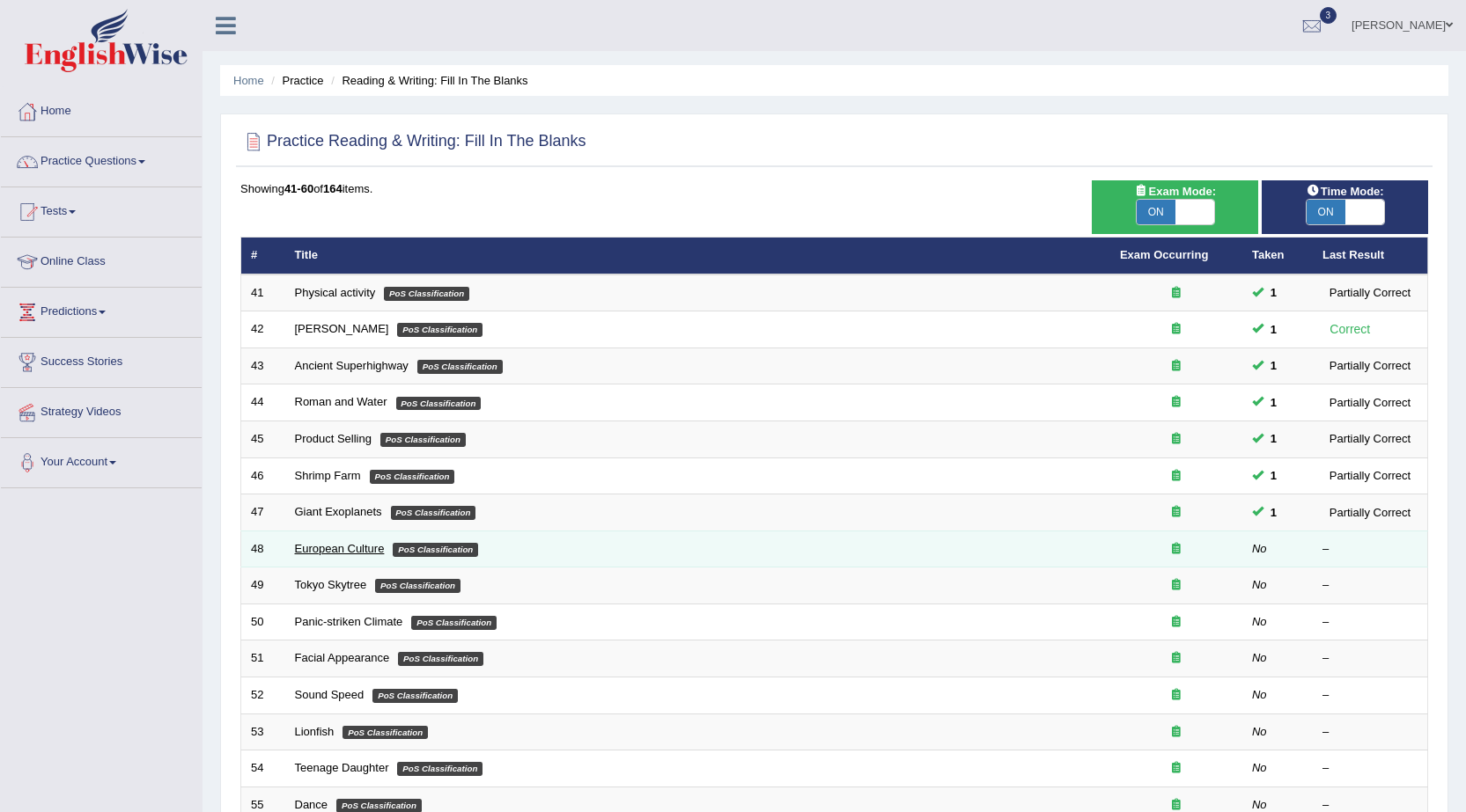
click at [331, 555] on link "European Culture" at bounding box center [340, 549] width 90 height 13
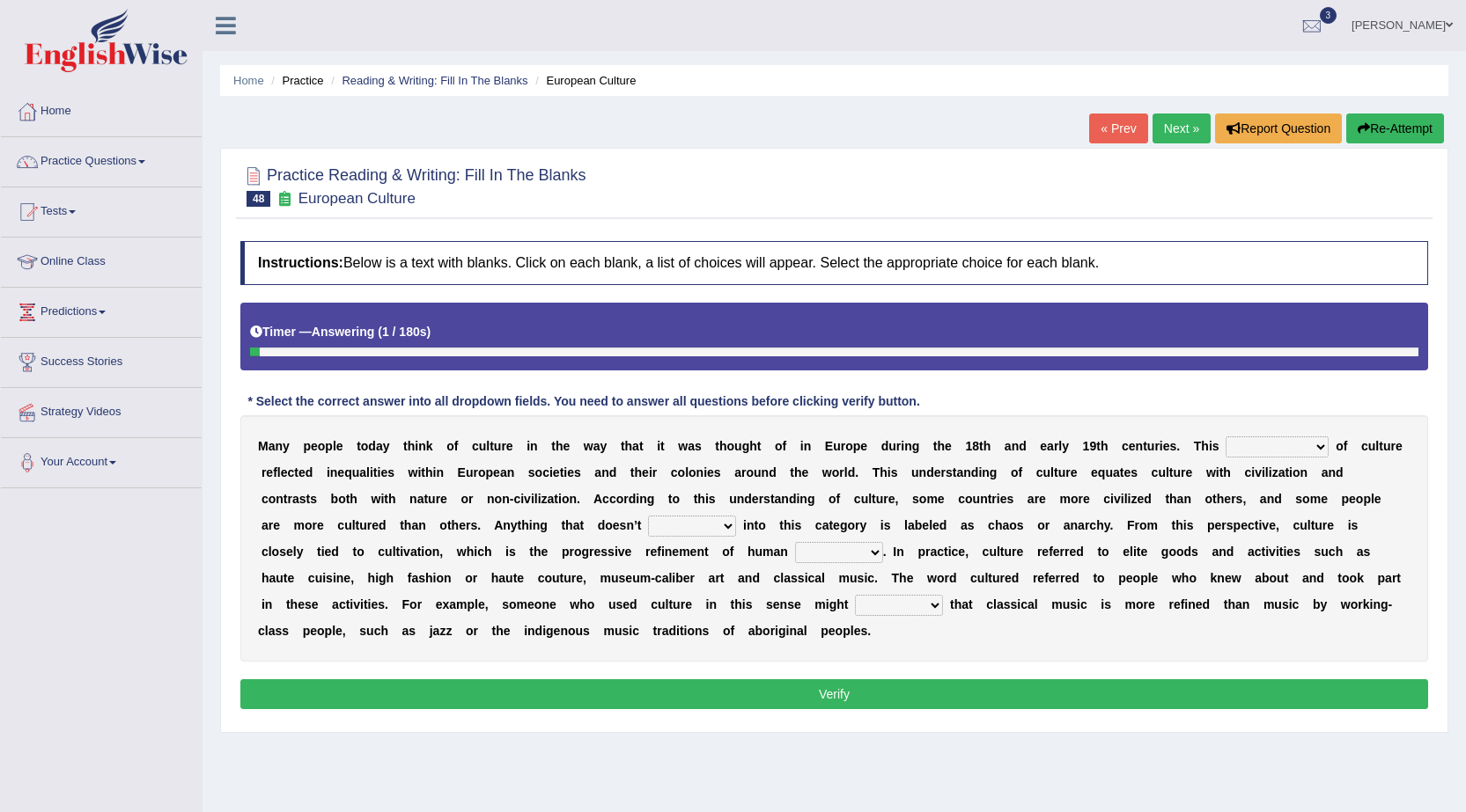
click at [1314, 450] on select "classification concept renovation identity" at bounding box center [1277, 447] width 103 height 21
select select "identity"
click at [1225, 437] on select "classification concept renovation identity" at bounding box center [1277, 447] width 103 height 21
click at [707, 527] on select "cut dismiss fit solve" at bounding box center [692, 526] width 88 height 21
select select "fit"
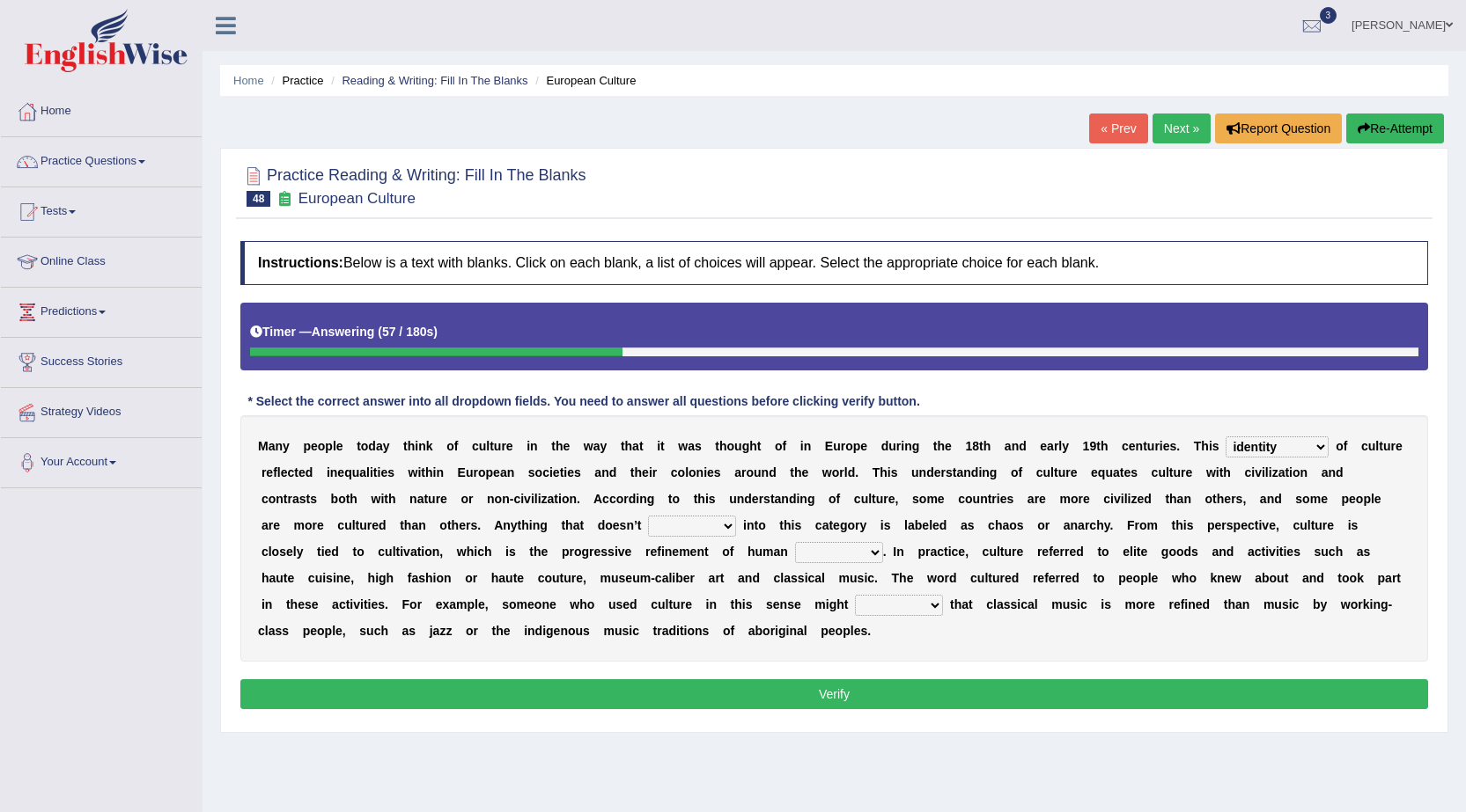
click at [647, 516] on select "cut dismiss fit solve" at bounding box center [692, 526] width 88 height 21
click at [1311, 449] on select "classification concept renovation identity" at bounding box center [1277, 447] width 103 height 21
click at [1293, 737] on div "Home Practice Reading & Writing: Fill In The Blanks European Culture « Prev Nex…" at bounding box center [833, 440] width 1263 height 880
click at [852, 558] on select "blessing curse habit behaviour" at bounding box center [839, 553] width 88 height 21
select select "habit"
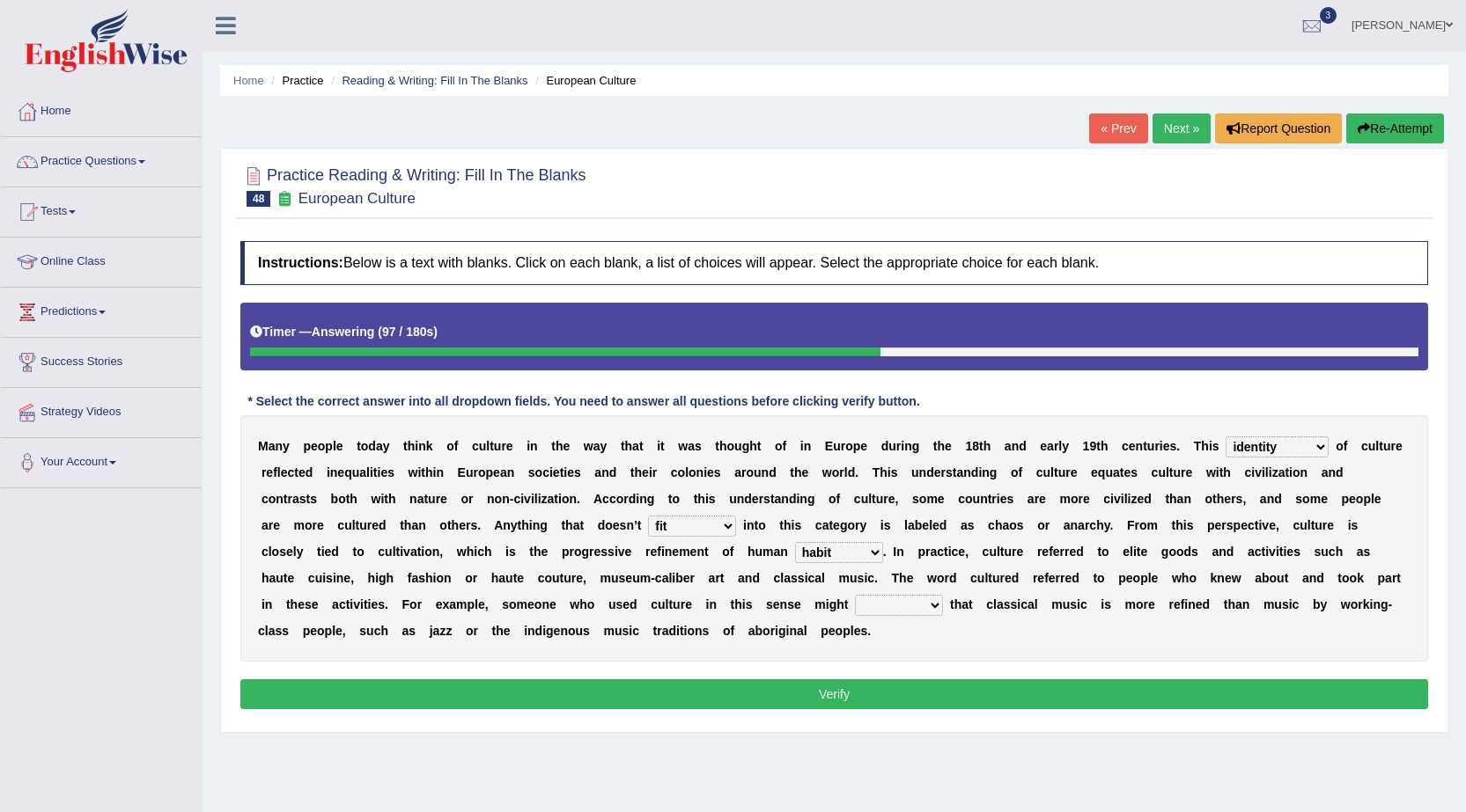
click at [795, 543] on select "blessing curse habit behaviour" at bounding box center [839, 553] width 88 height 21
click at [931, 605] on select "argue pretend doubt reveal" at bounding box center [899, 605] width 88 height 21
select select "argue"
click at [854, 595] on select "argue pretend doubt reveal" at bounding box center [899, 605] width 88 height 21
click at [968, 677] on div "Instructions: Below is a text with blanks. Click on each blank, a list of choic…" at bounding box center [833, 478] width 1197 height 491
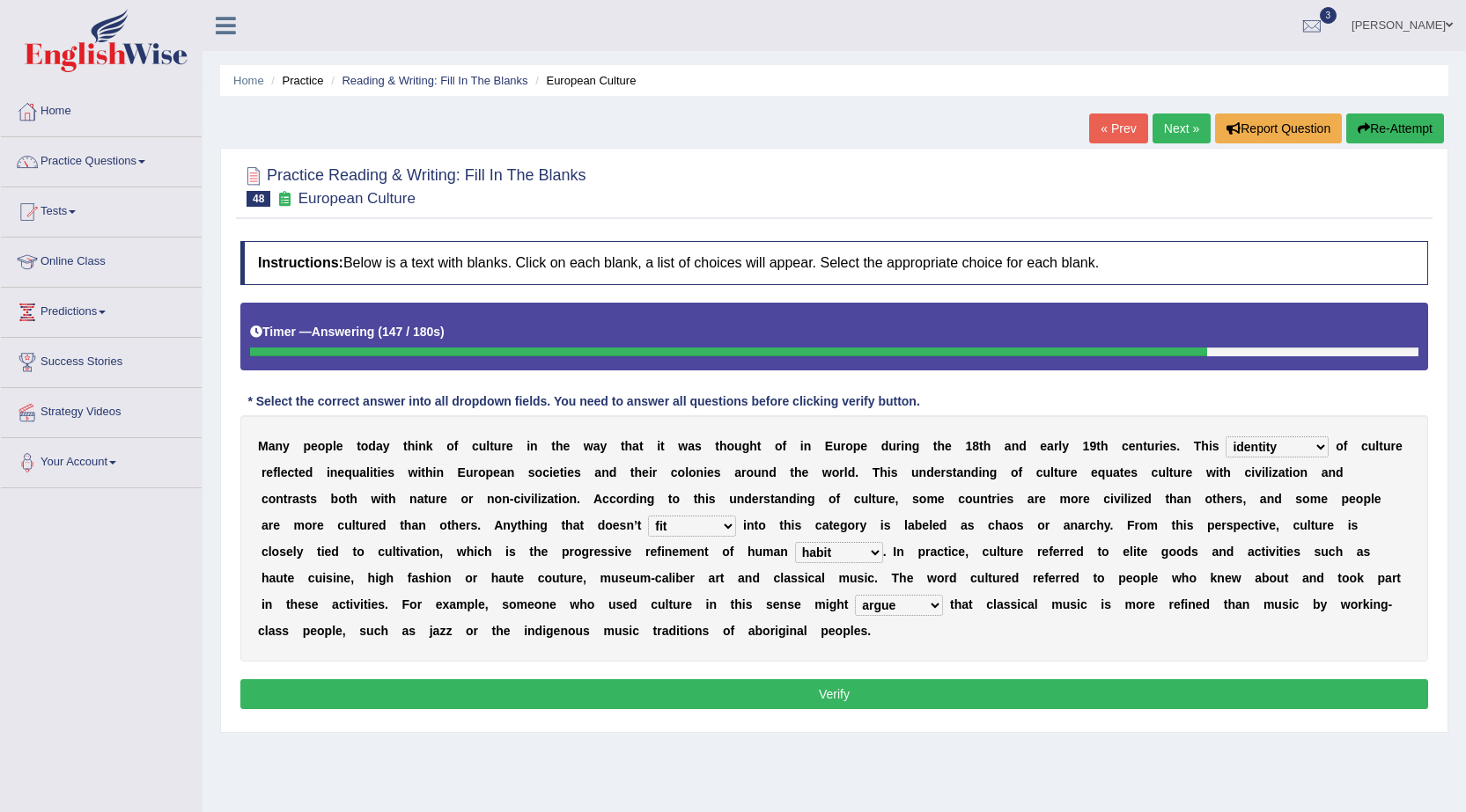
click at [954, 693] on button "Verify" at bounding box center [833, 694] width 1187 height 30
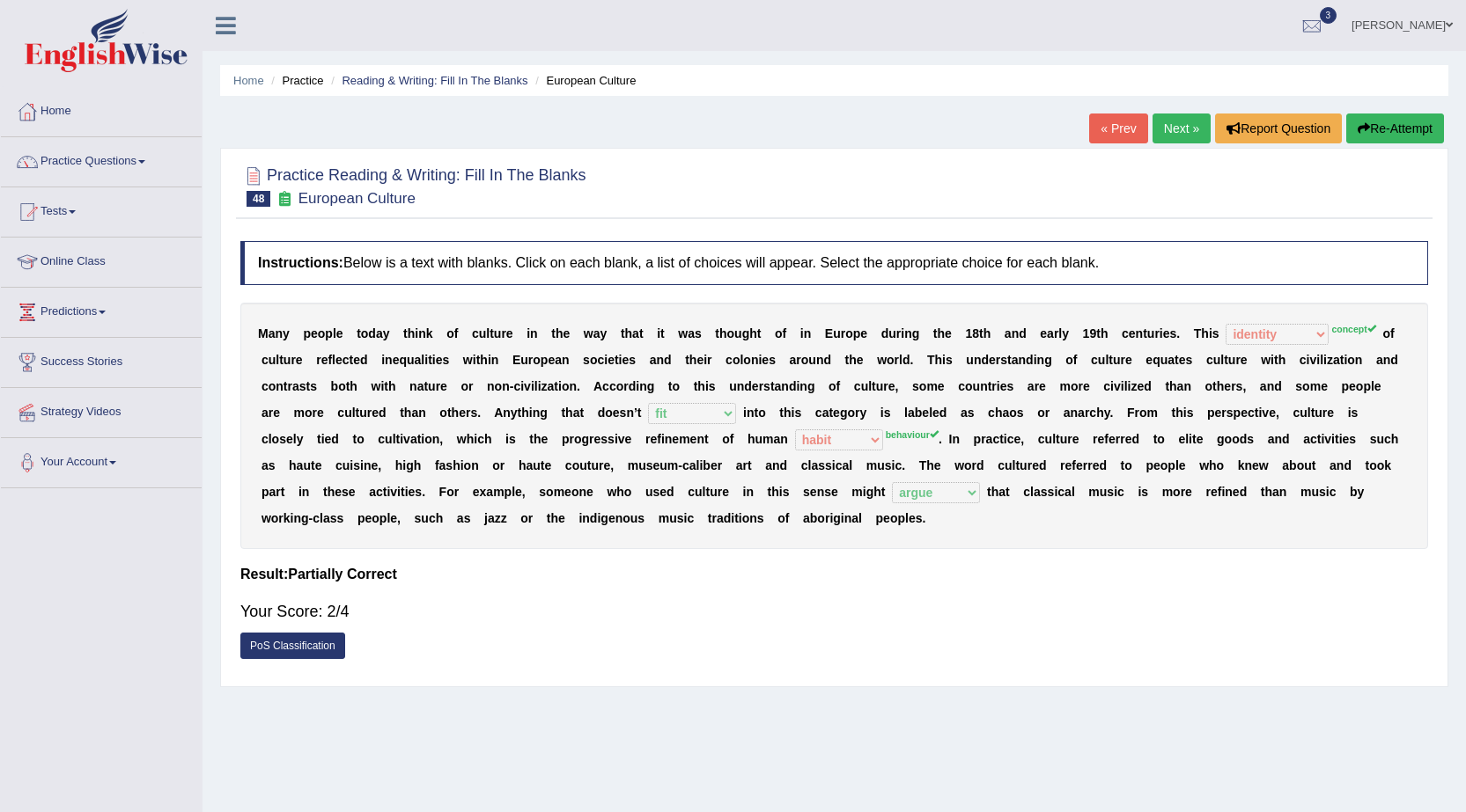
click at [1167, 122] on link "Next »" at bounding box center [1181, 128] width 58 height 30
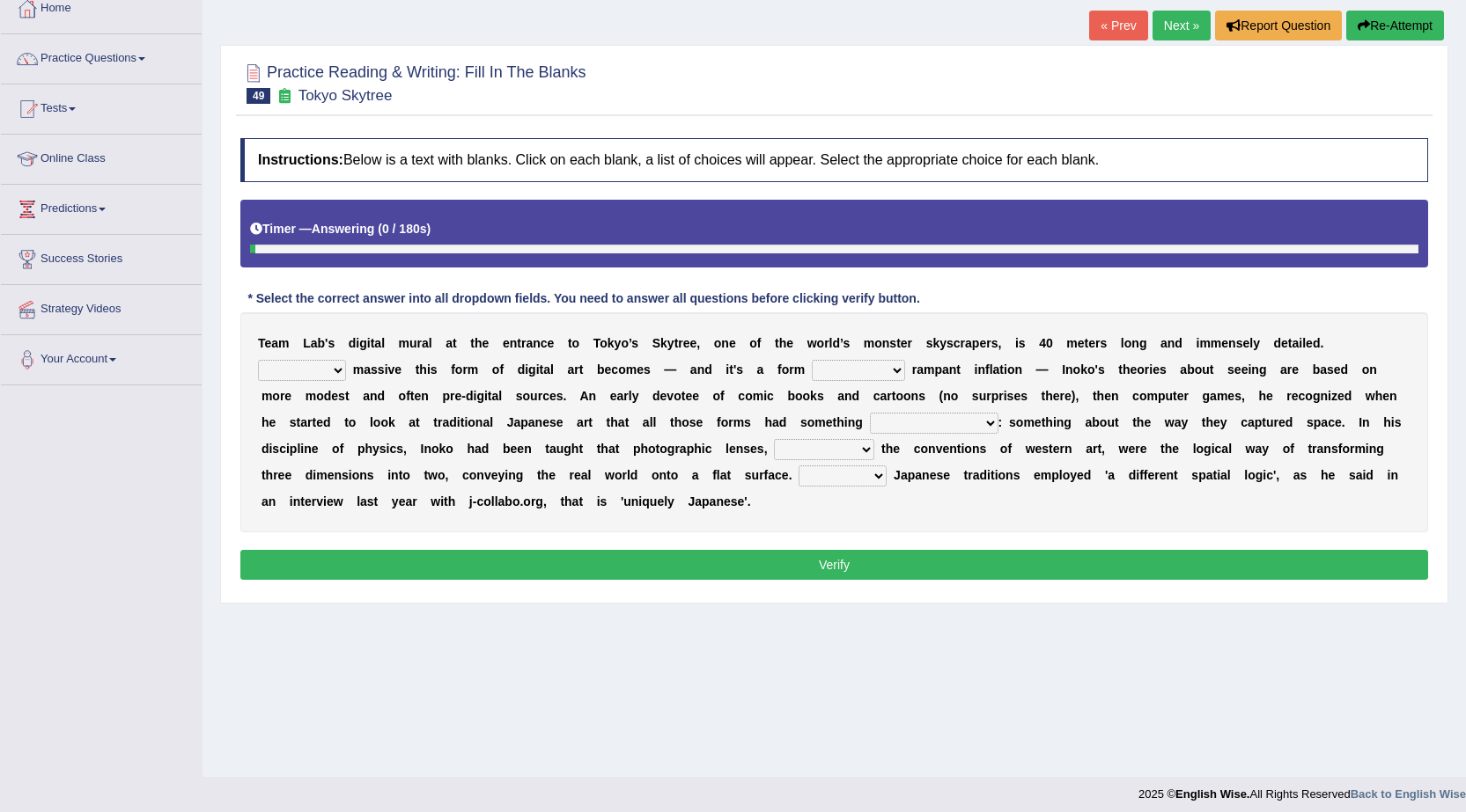
click at [891, 372] on select "subject to related with apart from based on" at bounding box center [857, 370] width 93 height 21
click at [337, 380] on select "However Whereas Whichever Wherever" at bounding box center [302, 370] width 88 height 21
click at [977, 702] on div "Home Practice Reading & Writing: Fill In The Blanks Tokyo Skytree « Prev Next »…" at bounding box center [833, 337] width 1263 height 880
click at [319, 371] on select "However Whereas Whichever Wherever" at bounding box center [302, 370] width 88 height 21
select select "However"
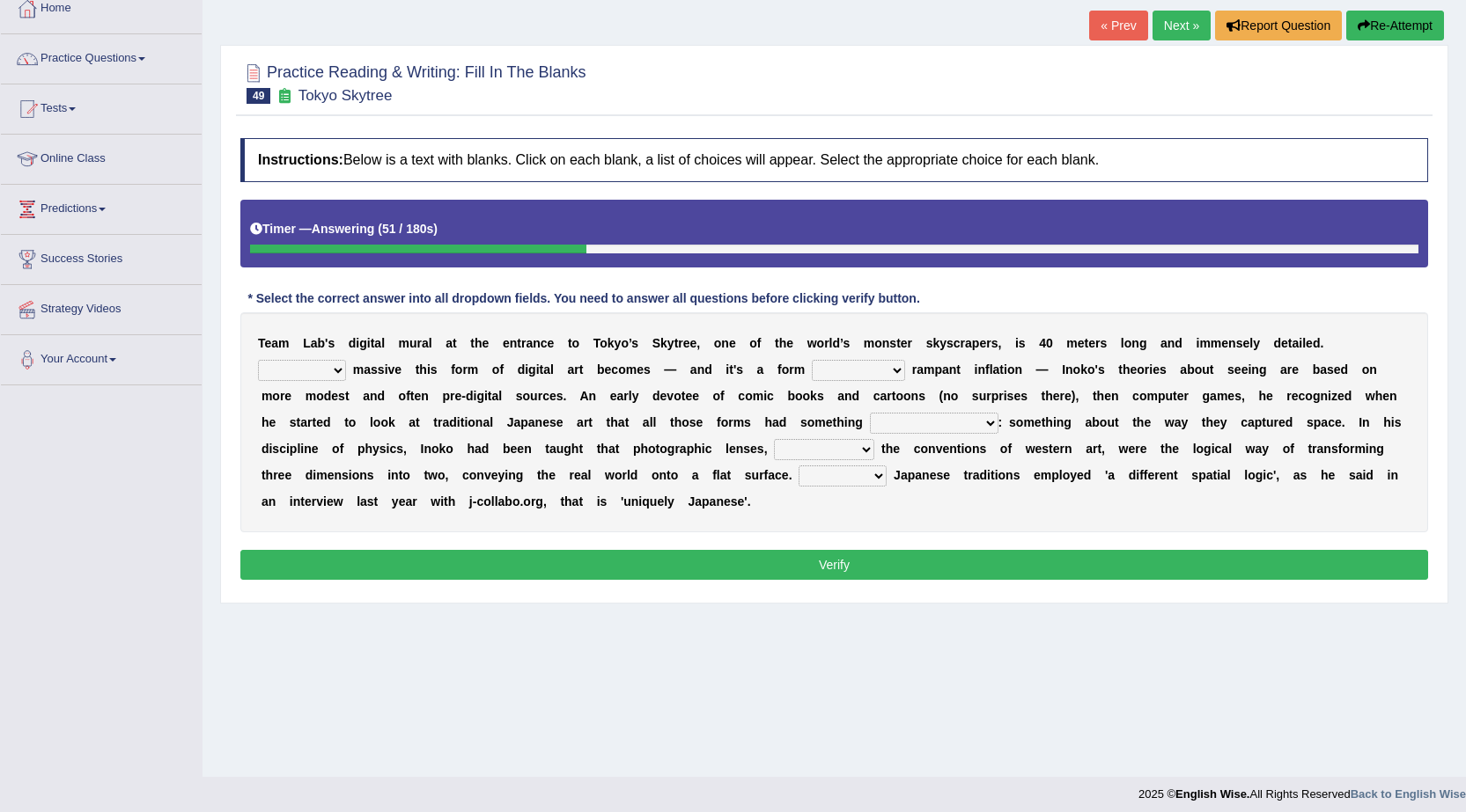
click at [258, 360] on select "However Whereas Whichever Wherever" at bounding box center [302, 370] width 88 height 21
click at [883, 372] on select "subject to related with apart from based on" at bounding box center [857, 370] width 93 height 21
select select "related with"
click at [811, 360] on select "subject to related with apart from based on" at bounding box center [857, 370] width 93 height 21
click at [884, 371] on select "subject to related with apart from based on" at bounding box center [857, 370] width 93 height 21
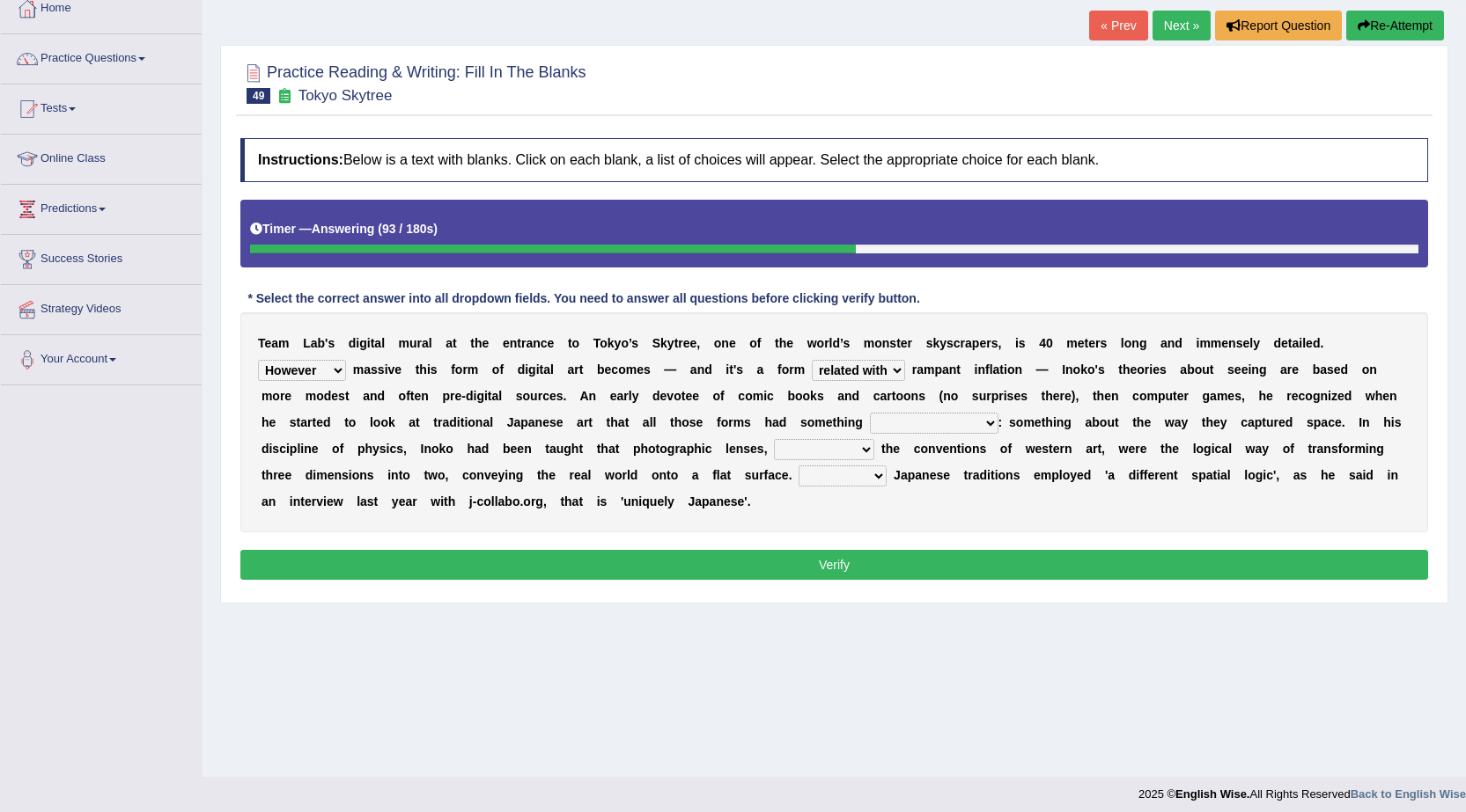
click at [1192, 707] on div "Home Practice Reading & Writing: Fill In The Blanks Tokyo Skytree « Prev Next »…" at bounding box center [833, 337] width 1263 height 880
click at [325, 372] on select "However Whereas Whichever Wherever" at bounding box center [302, 370] width 88 height 21
drag, startPoint x: 802, startPoint y: 660, endPoint x: 842, endPoint y: 596, distance: 75.5
click at [803, 659] on div "Home Practice Reading & Writing: Fill In The Blanks Tokyo Skytree « Prev Next »…" at bounding box center [833, 337] width 1263 height 880
click at [957, 432] on select "in fact as whole in common in the same times" at bounding box center [934, 423] width 129 height 21
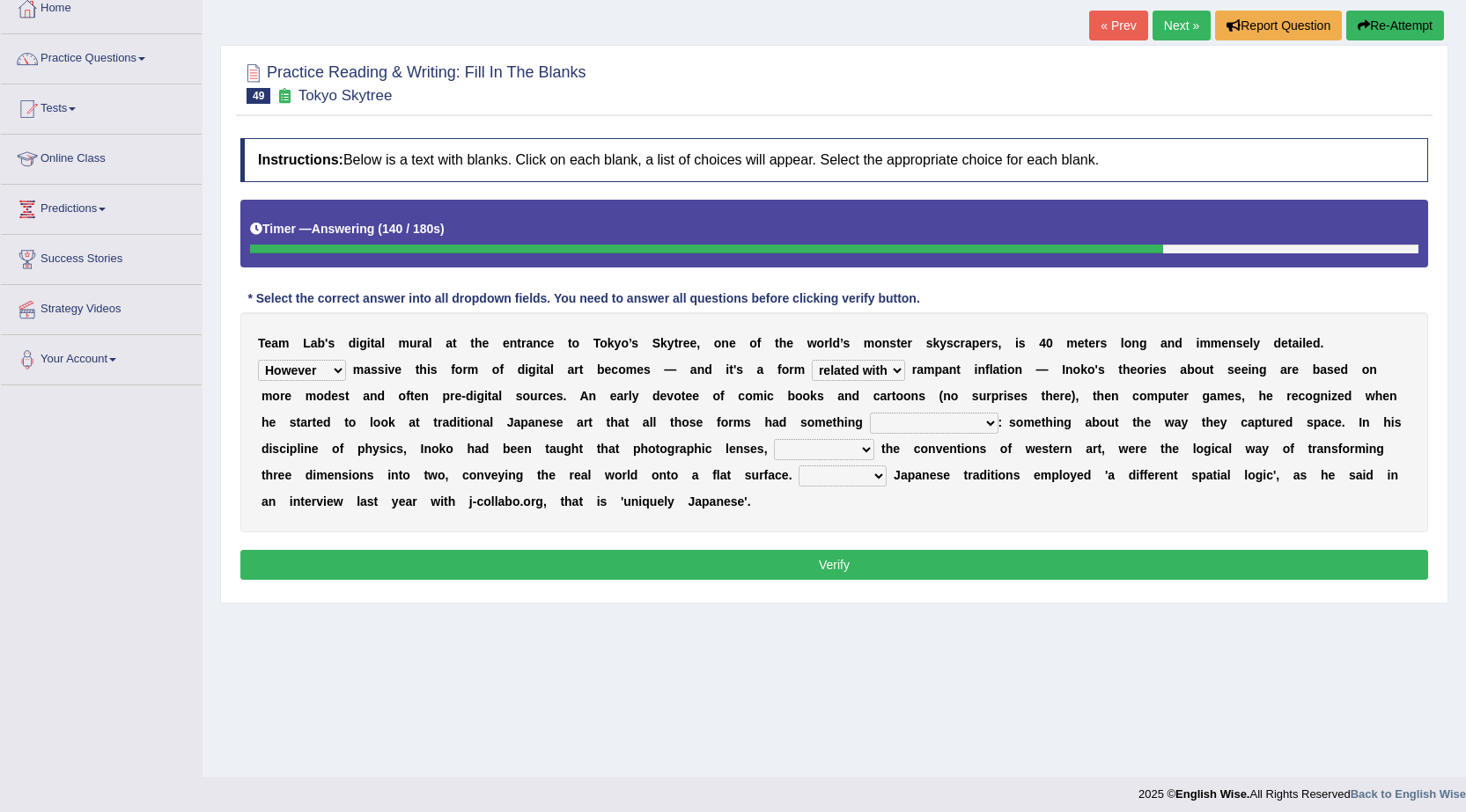
select select "in common"
click at [870, 413] on select "in fact as whole in common in the same times" at bounding box center [934, 423] width 129 height 21
click at [863, 452] on select "along with out of apart with furhter afield" at bounding box center [823, 450] width 100 height 21
select select "out of"
click at [773, 440] on select "along with out of apart with furhter afield" at bounding box center [823, 450] width 100 height 21
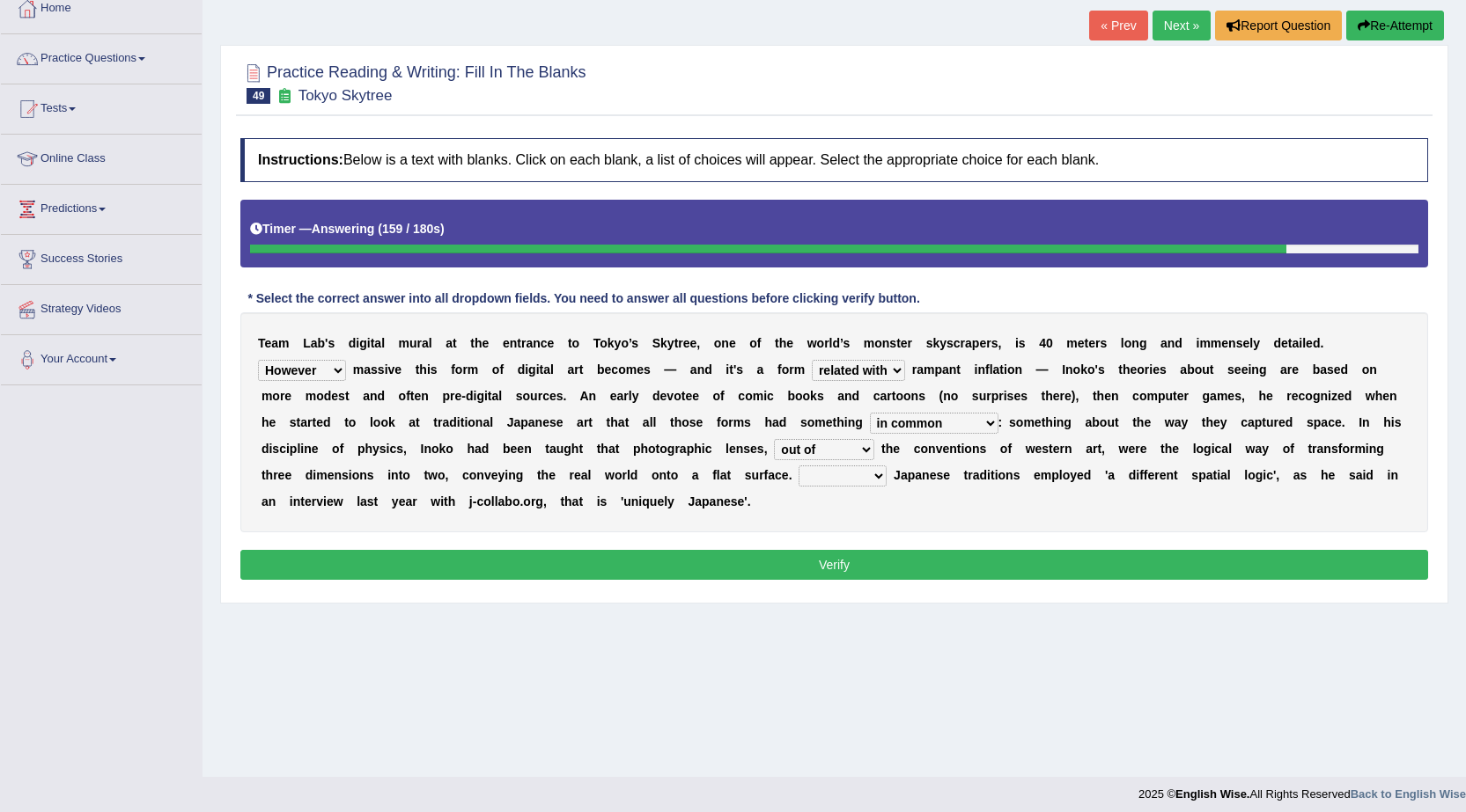
click at [864, 473] on select "Thus But So Therefore" at bounding box center [842, 475] width 88 height 21
select select "Therefore"
click at [798, 465] on select "Thus But So Therefore" at bounding box center [842, 475] width 88 height 21
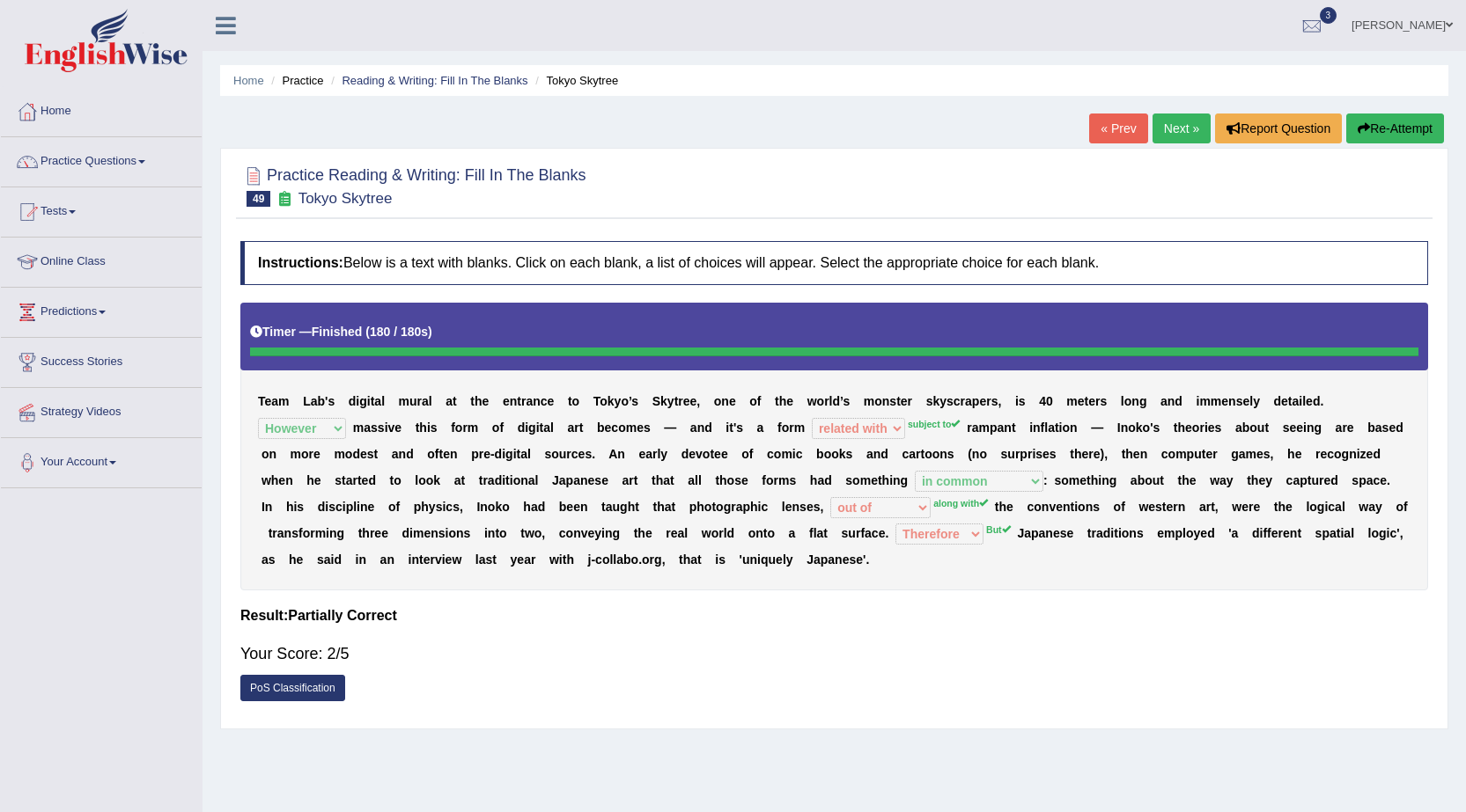
drag, startPoint x: 1151, startPoint y: 166, endPoint x: 1478, endPoint y: 0, distance: 366.7
click at [1438, 33] on div "Toggle navigation Home Practice Questions Speaking Practice Read Aloud Repeat S…" at bounding box center [733, 457] width 1466 height 915
click at [1164, 133] on link "Next »" at bounding box center [1181, 128] width 58 height 30
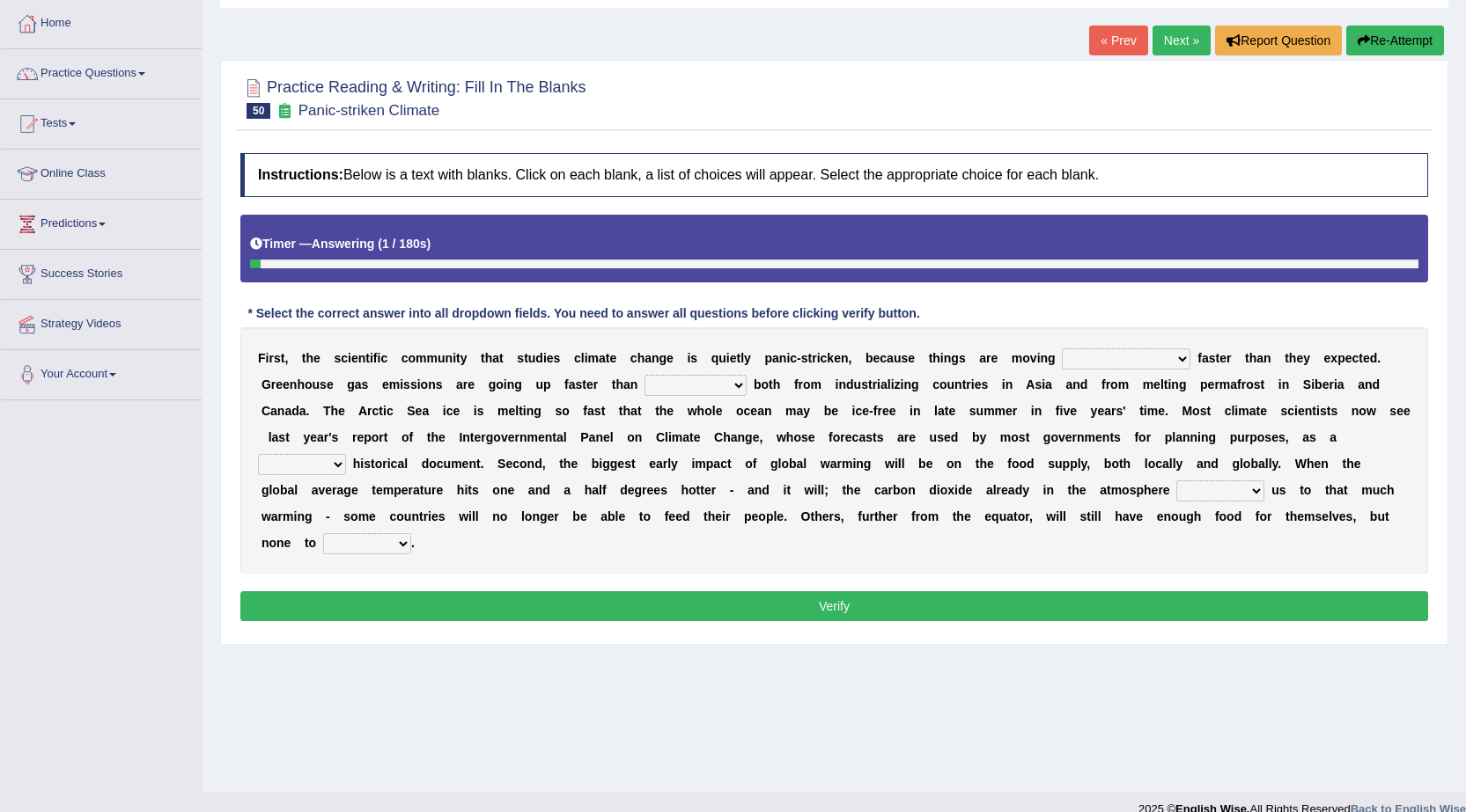
click at [1118, 361] on select "few same [PERSON_NAME] most" at bounding box center [1126, 359] width 129 height 21
select select "[PERSON_NAME]"
click at [1061, 349] on select "few same [PERSON_NAME] most" at bounding box center [1126, 359] width 129 height 21
click at [715, 394] on select "anticipation predictability ptredicts predicted" at bounding box center [695, 385] width 102 height 21
select select "ptredicts"
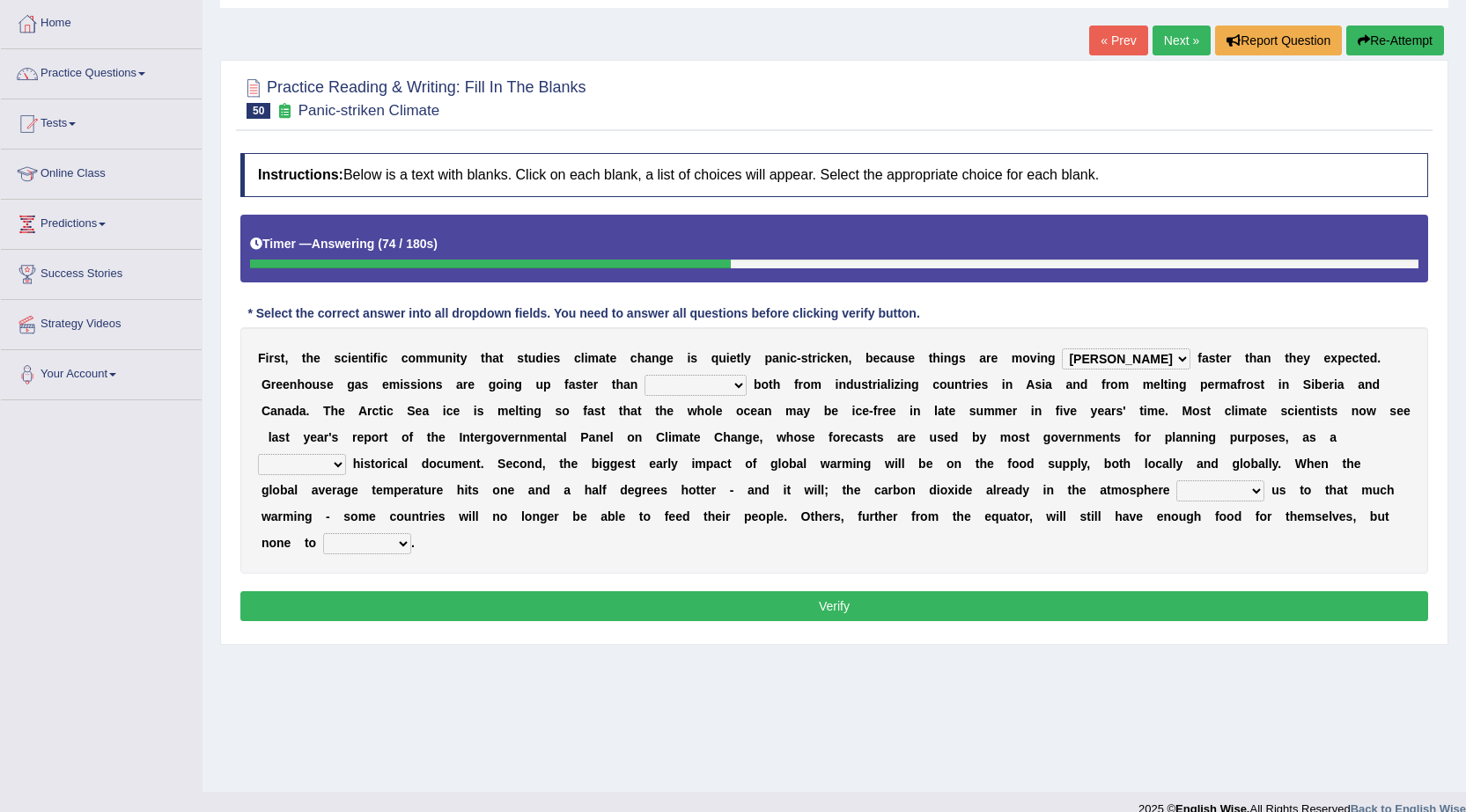
click at [645, 375] on select "anticipation predictability ptredicts predicted" at bounding box center [695, 385] width 102 height 21
click at [329, 461] on select "purely evenly firmly actively" at bounding box center [302, 464] width 88 height 21
select select "evenly"
click at [258, 454] on select "purely evenly firmly actively" at bounding box center [302, 464] width 88 height 21
click at [1243, 488] on select "commits directs allows addresses" at bounding box center [1220, 491] width 88 height 21
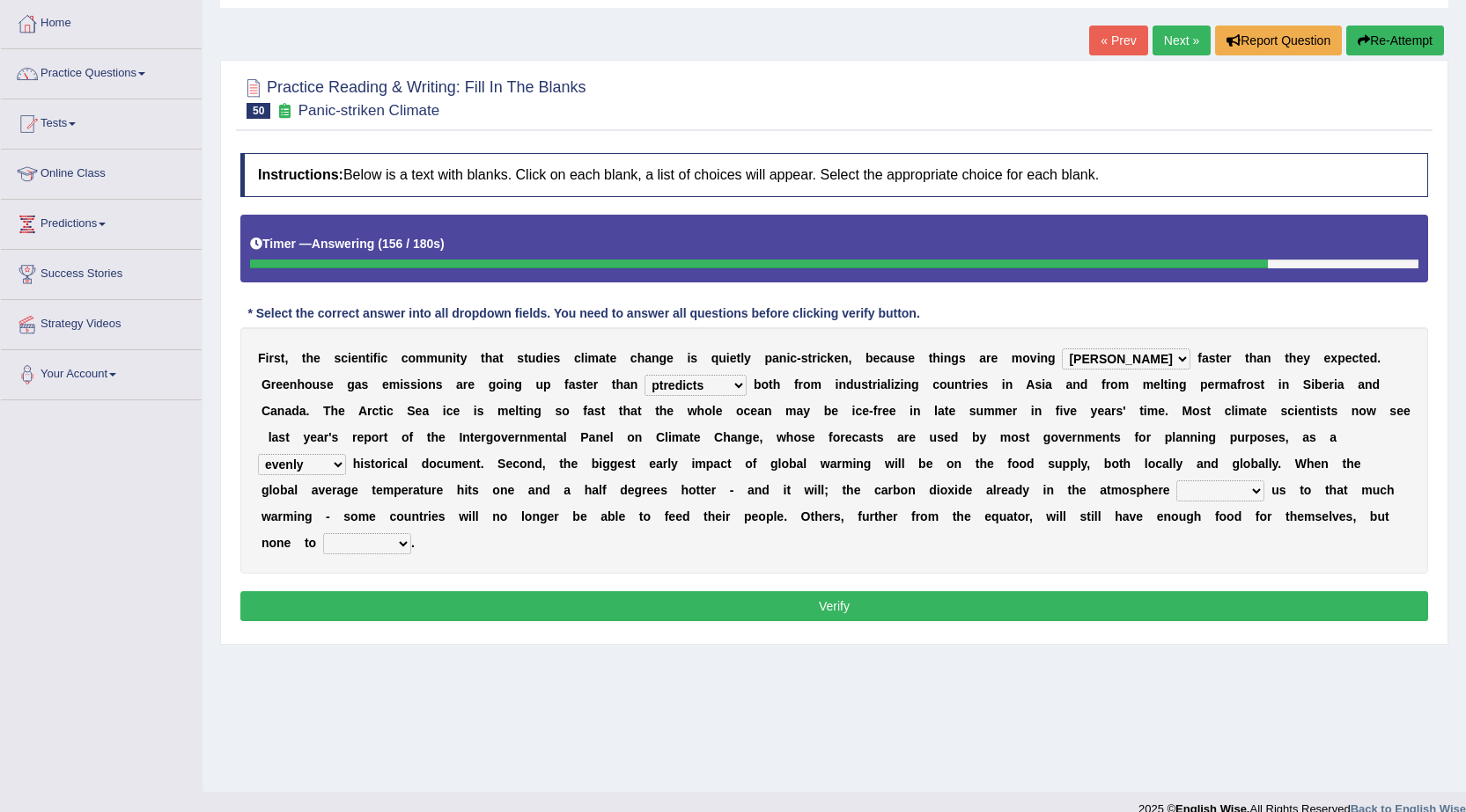
select select "allows"
click at [1176, 481] on select "commits directs allows addresses" at bounding box center [1220, 491] width 88 height 21
click at [404, 547] on select "spare apply dispense consume" at bounding box center [367, 543] width 88 height 21
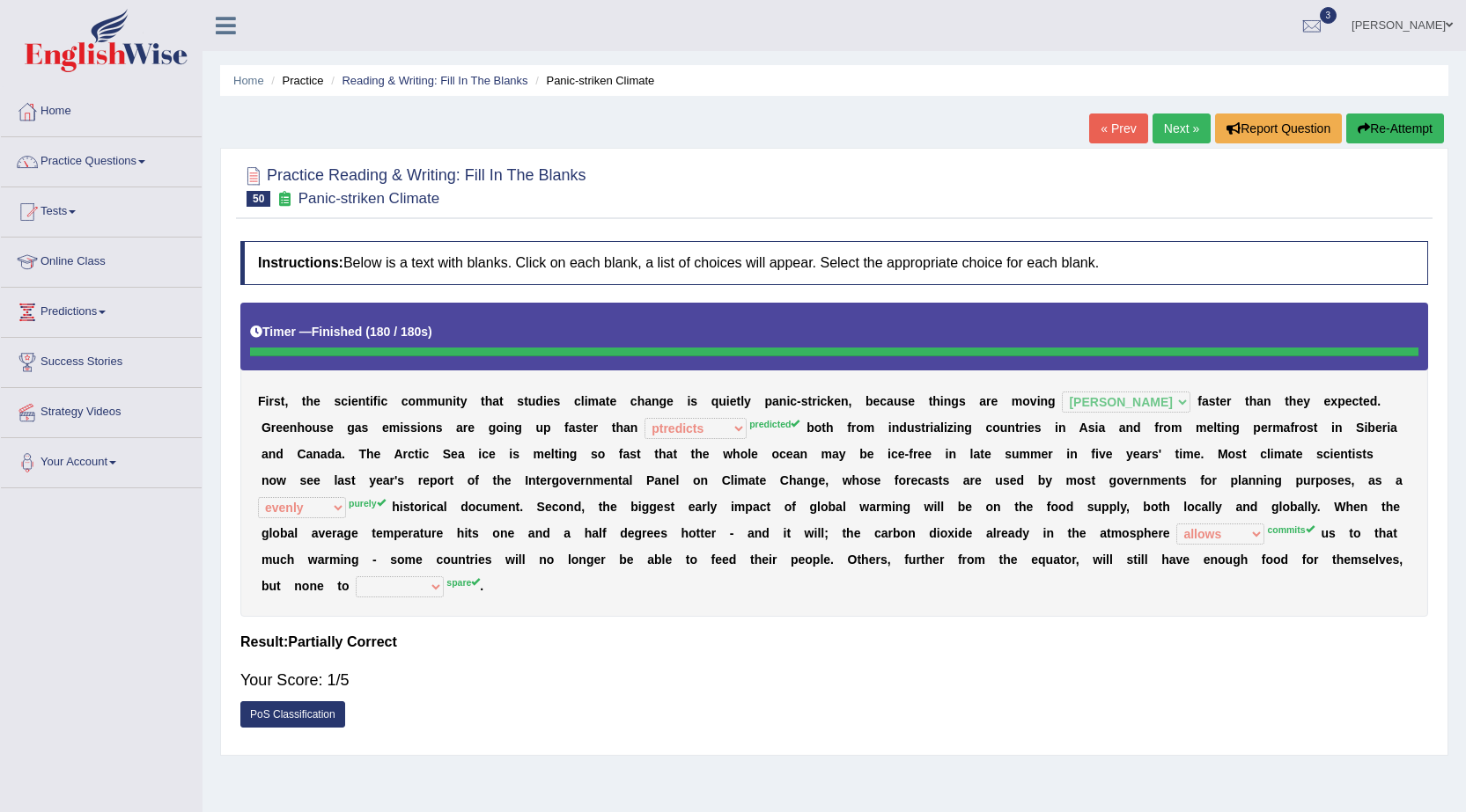
click at [1160, 127] on link "Next »" at bounding box center [1181, 128] width 58 height 30
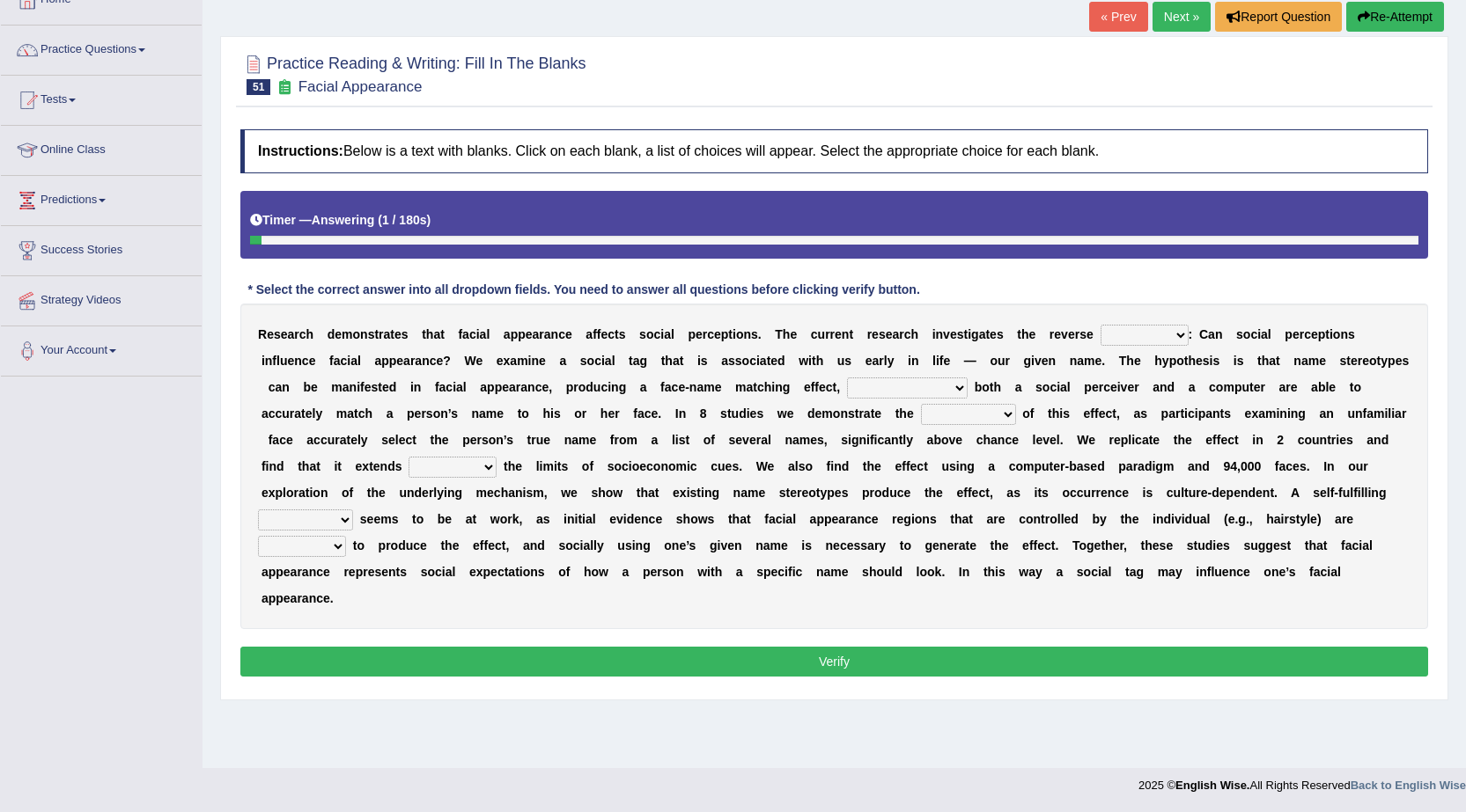
click at [1165, 337] on select "link possiblity oddness polarity" at bounding box center [1144, 335] width 88 height 21
select select "possiblity"
click at [1100, 325] on select "link possiblity oddness polarity" at bounding box center [1144, 335] width 88 height 21
click at [945, 392] on select "notwithstanding ever whereby despite" at bounding box center [907, 388] width 120 height 21
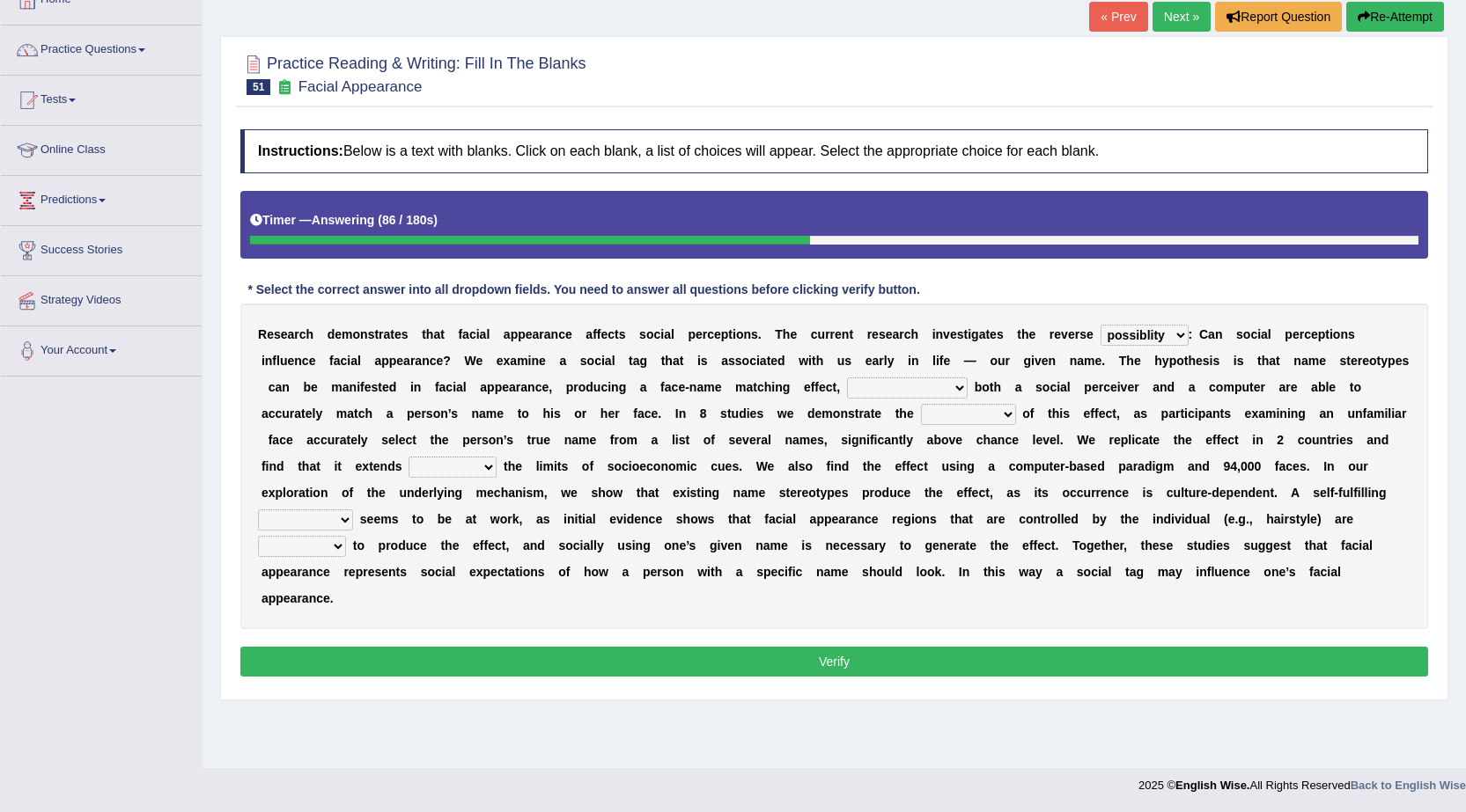
select select "notwithstanding"
click at [847, 378] on select "notwithstanding ever whereby despite" at bounding box center [907, 388] width 120 height 21
click at [1008, 423] on select "indolence evanescene existence transact" at bounding box center [968, 414] width 95 height 21
select select "existence"
click at [921, 404] on select "indolence evanescene existence transact" at bounding box center [968, 414] width 95 height 21
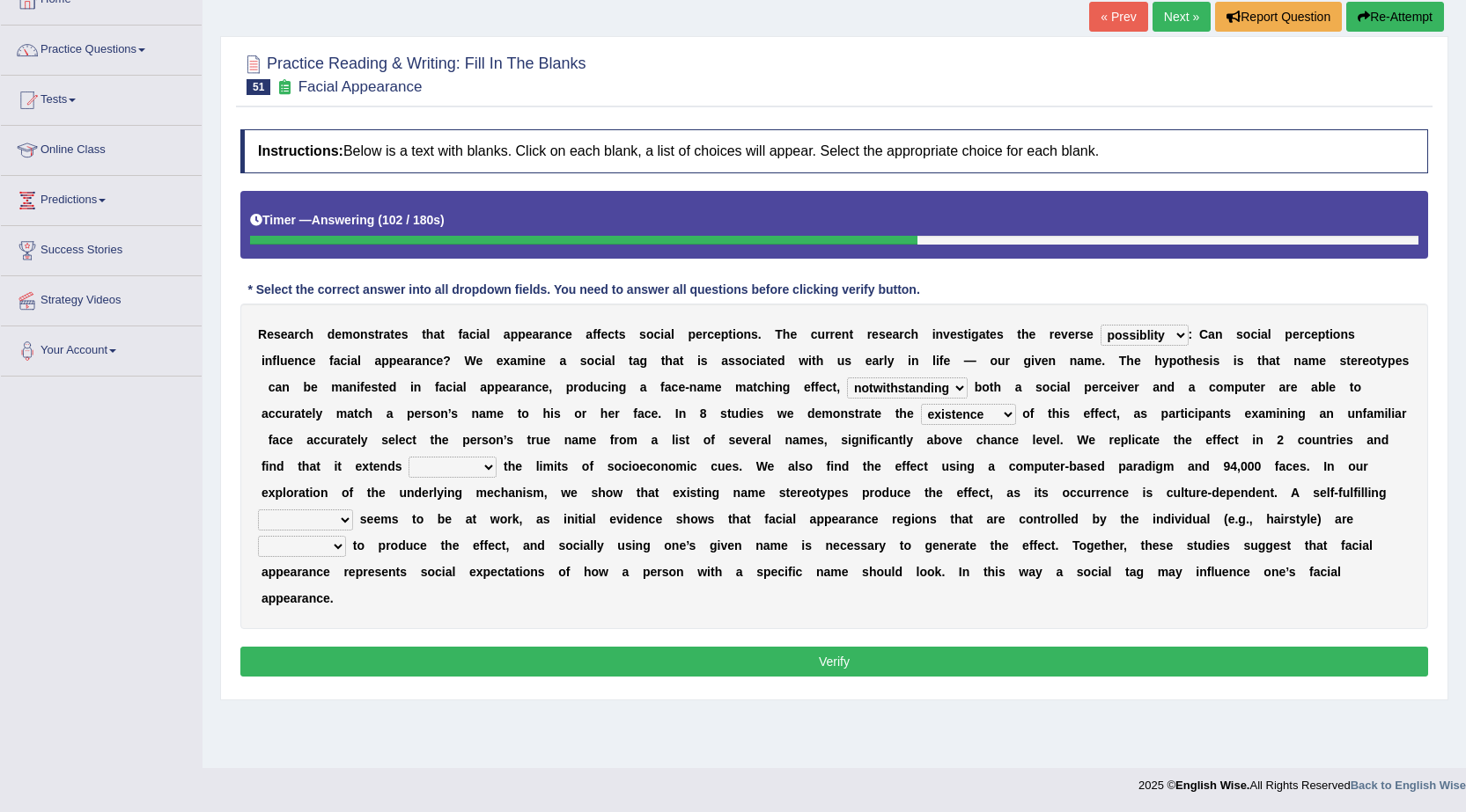
click at [474, 472] on select "within into beyond by" at bounding box center [452, 467] width 88 height 21
select select "beyond"
click at [408, 457] on select "within into beyond by" at bounding box center [452, 467] width 88 height 21
click at [348, 525] on select "prophecy observation preference stipulation" at bounding box center [304, 520] width 95 height 21
select select "observation"
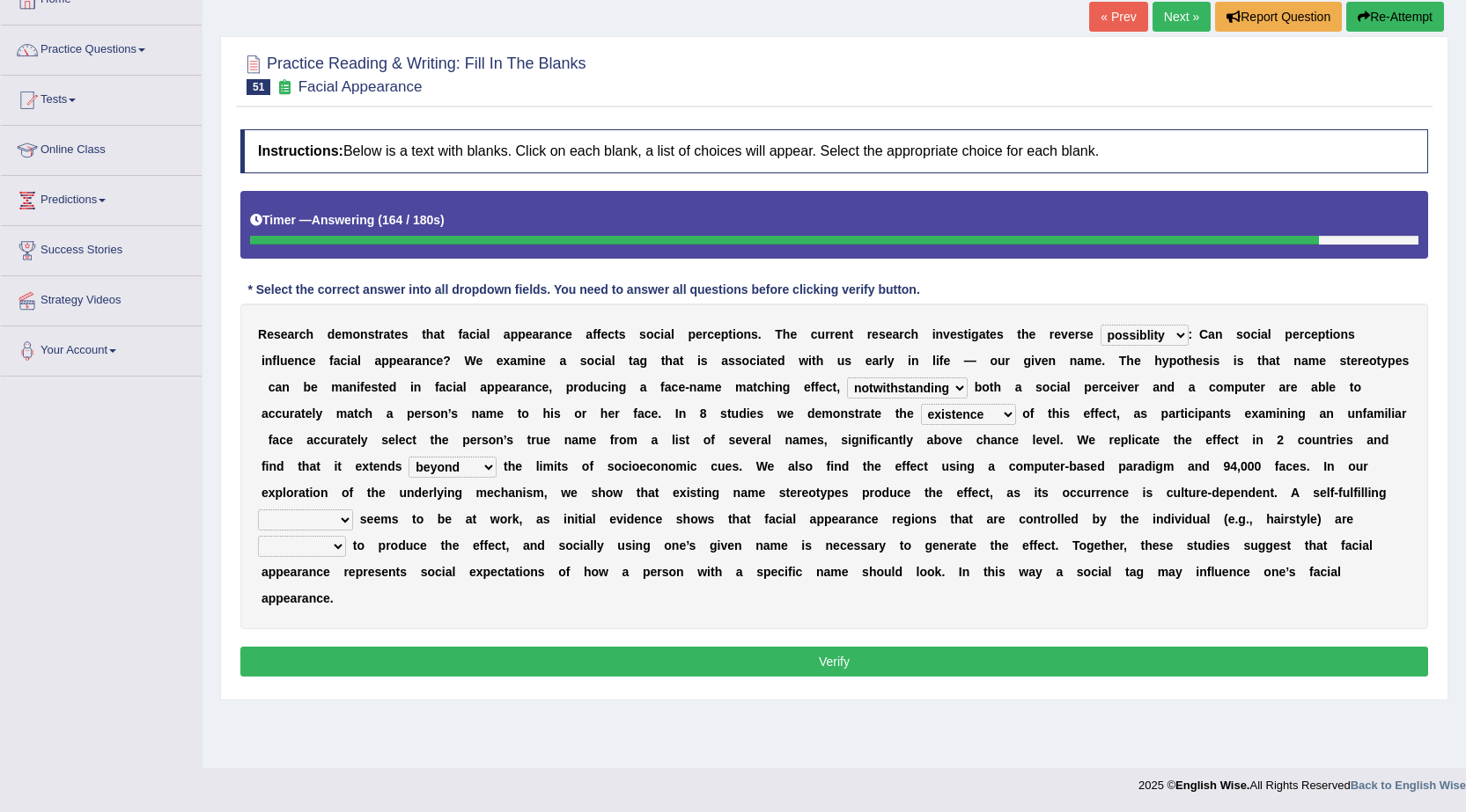
click at [258, 509] on select "prophecy observation preference stipulation" at bounding box center [304, 520] width 95 height 21
click at [346, 546] on b at bounding box center [349, 545] width 7 height 14
click at [335, 546] on select "sufficient proficient scant efficient" at bounding box center [302, 546] width 88 height 21
